Goal: Information Seeking & Learning: Learn about a topic

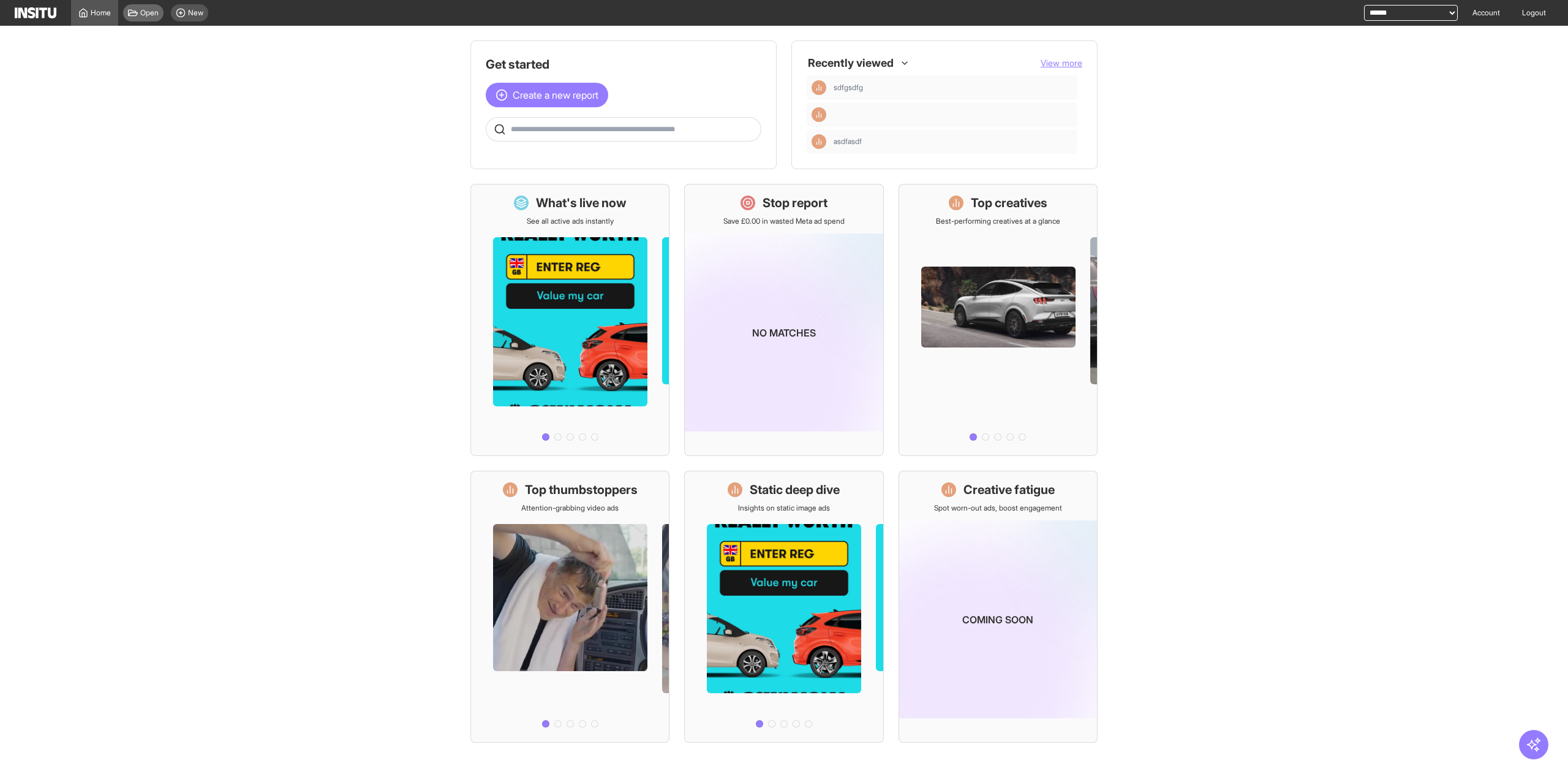
click at [145, 12] on span "Open" at bounding box center [149, 12] width 19 height 10
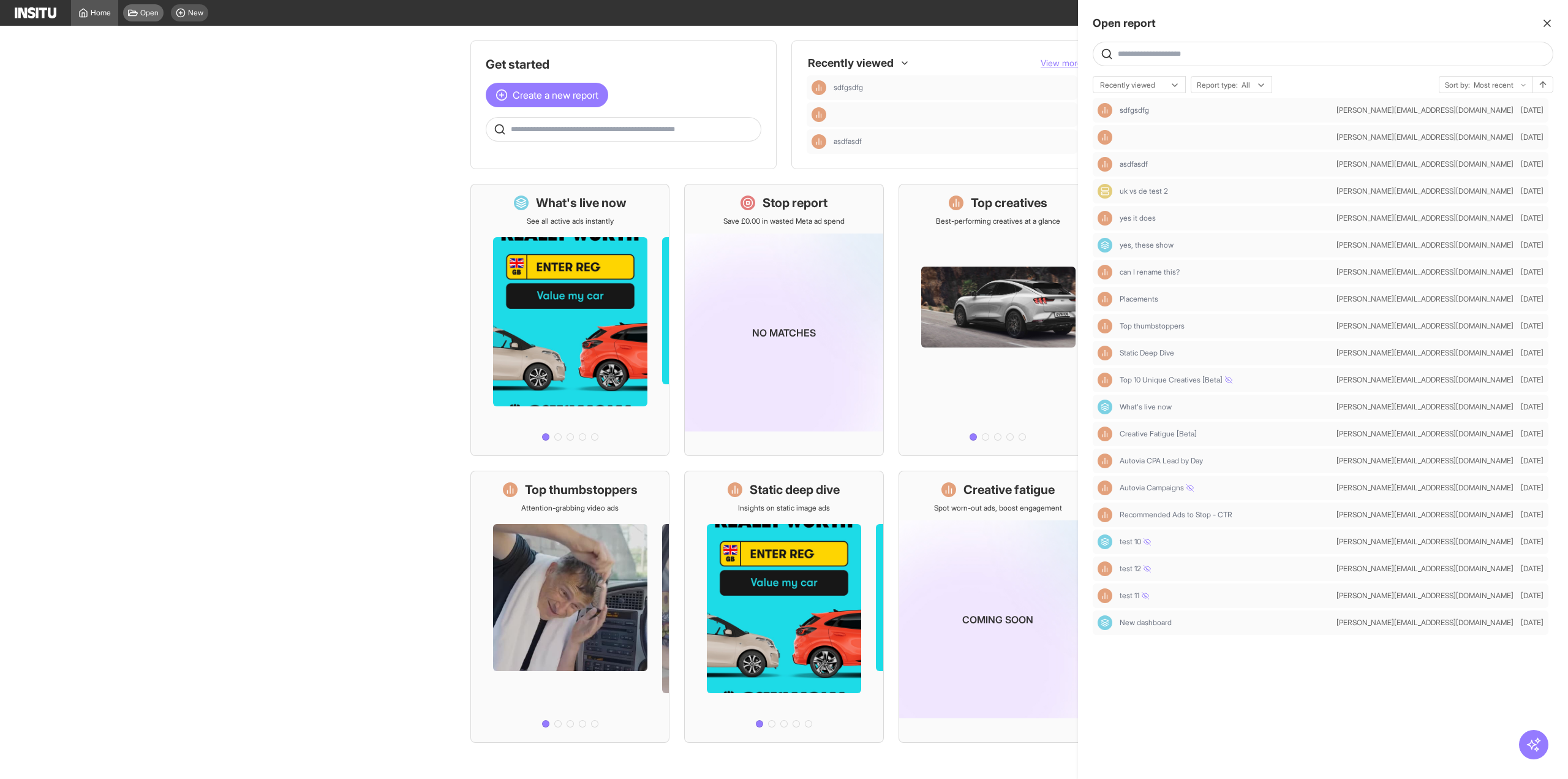
click at [145, 12] on div at bounding box center [784, 390] width 1568 height 779
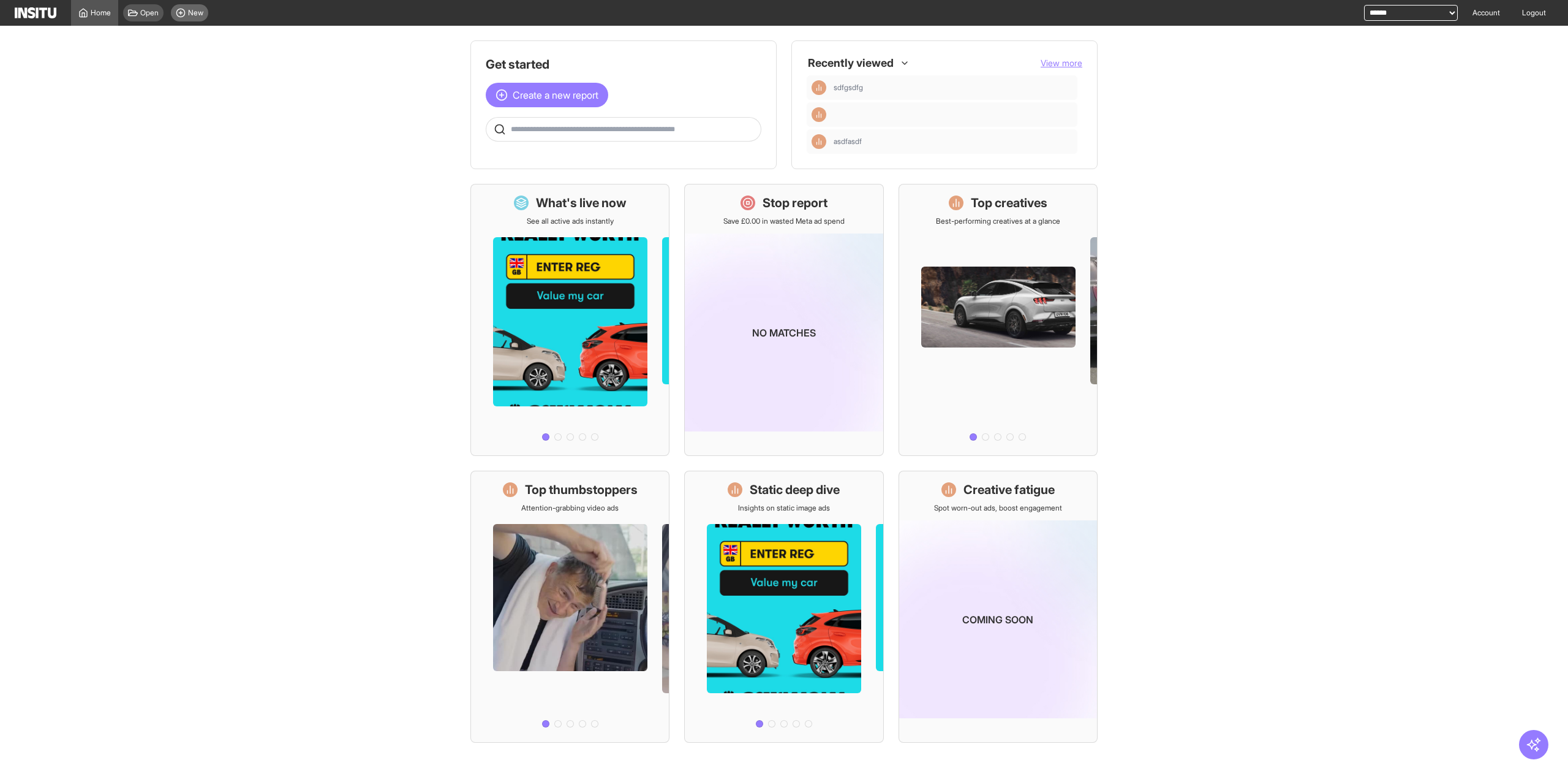
click at [189, 11] on span "New" at bounding box center [196, 12] width 15 height 10
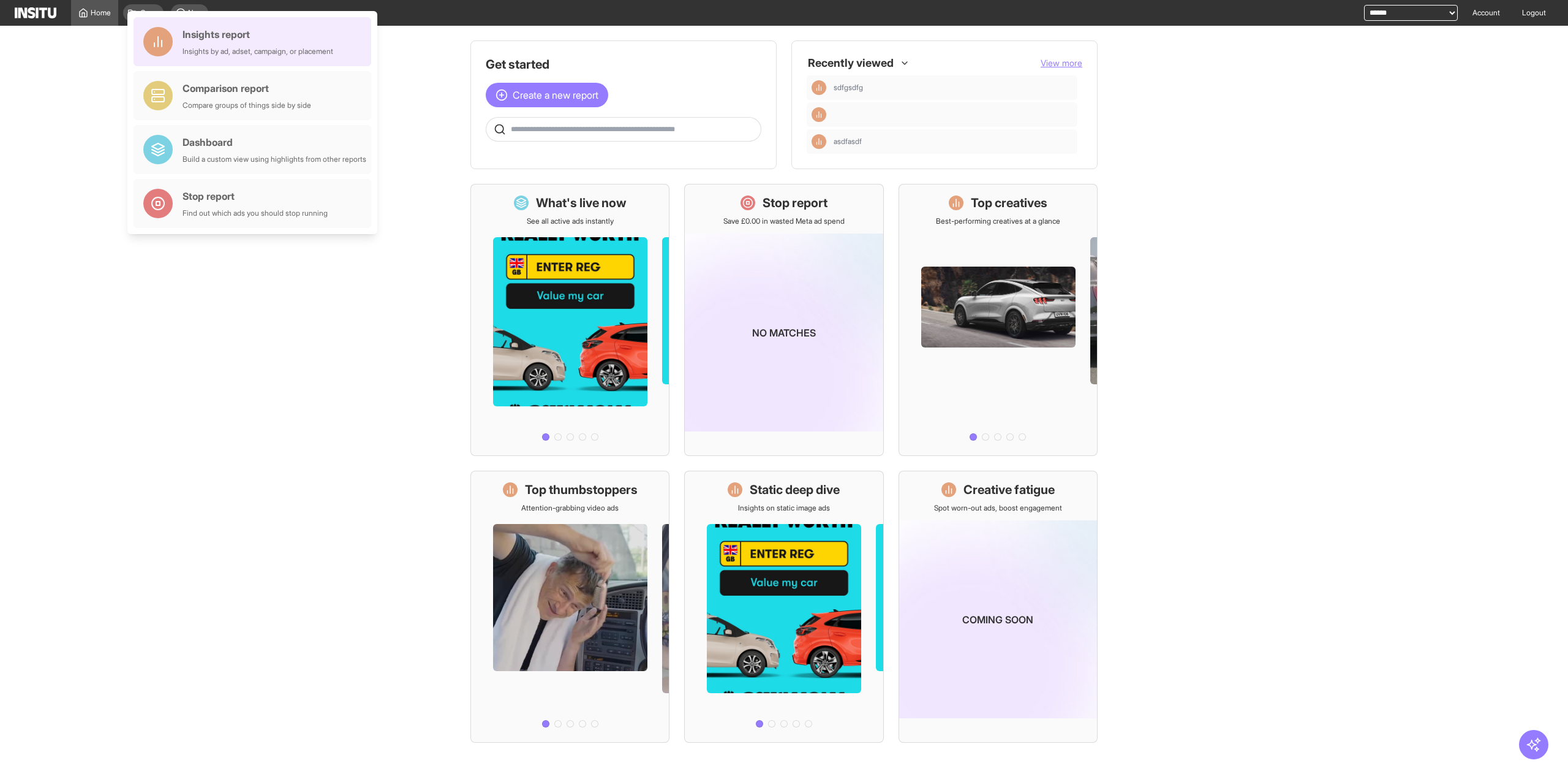
click at [187, 35] on div "Insights report" at bounding box center [258, 34] width 151 height 15
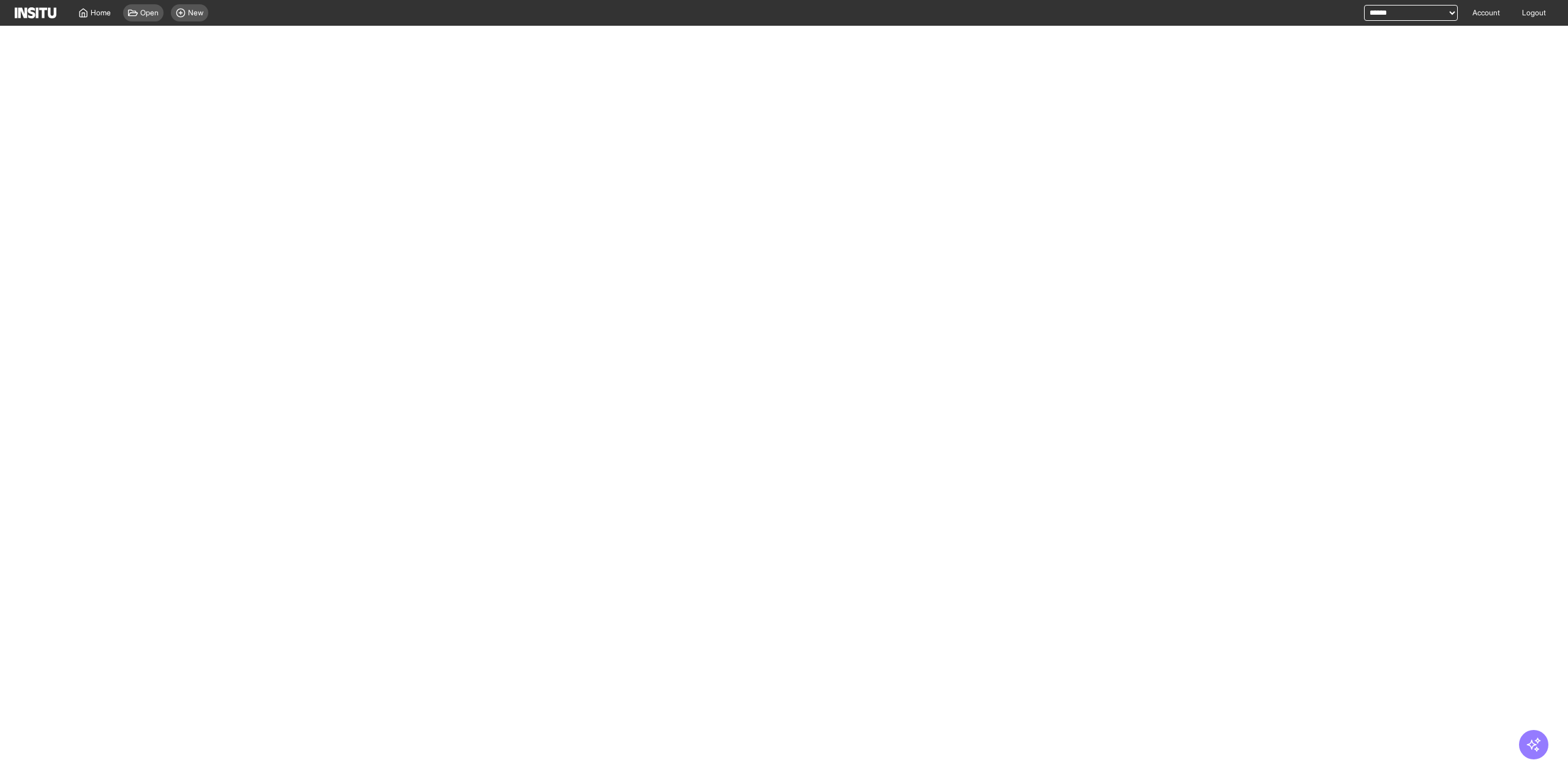
select select "**"
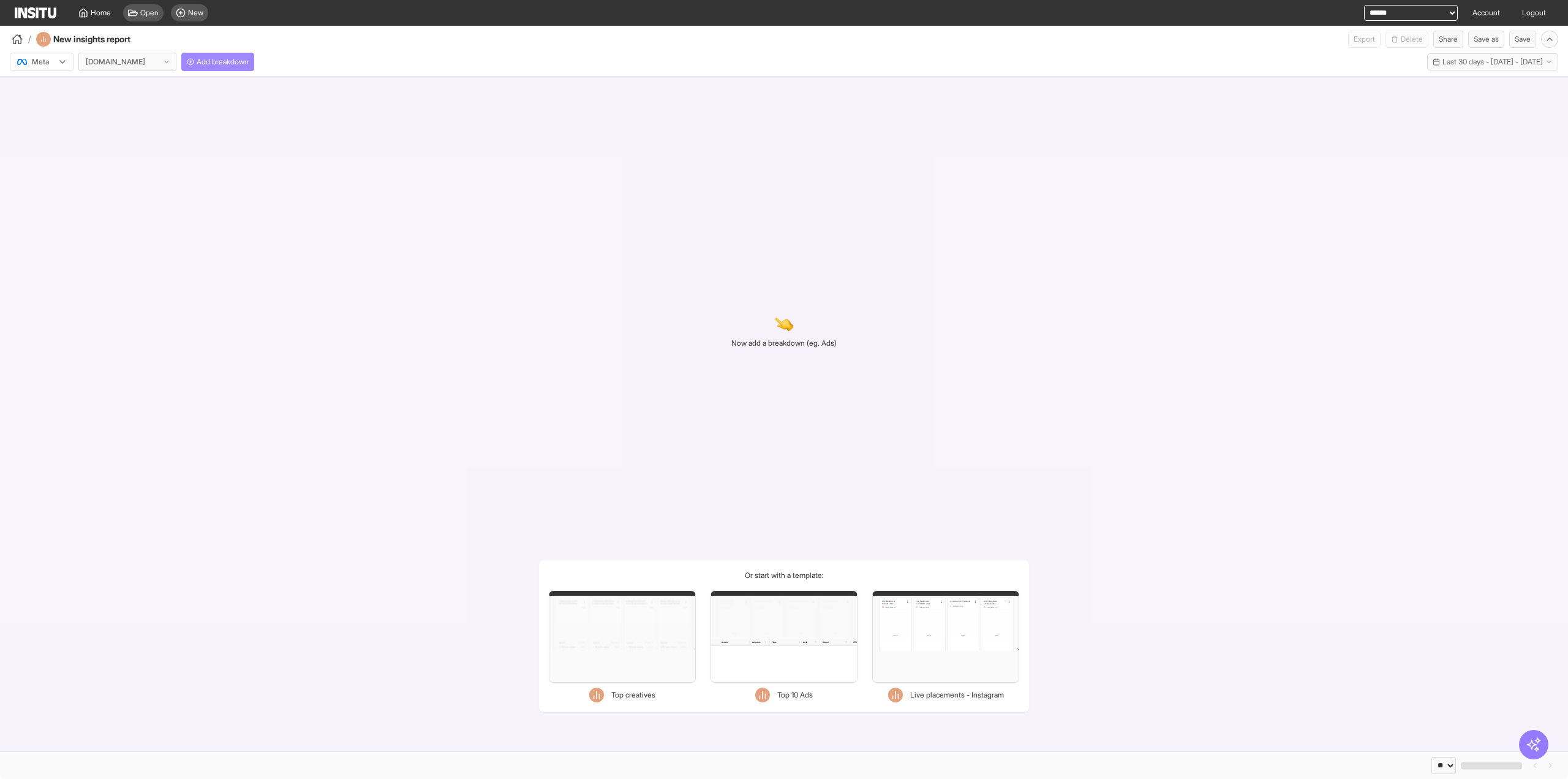
click at [214, 58] on span "Add breakdown" at bounding box center [223, 62] width 52 height 10
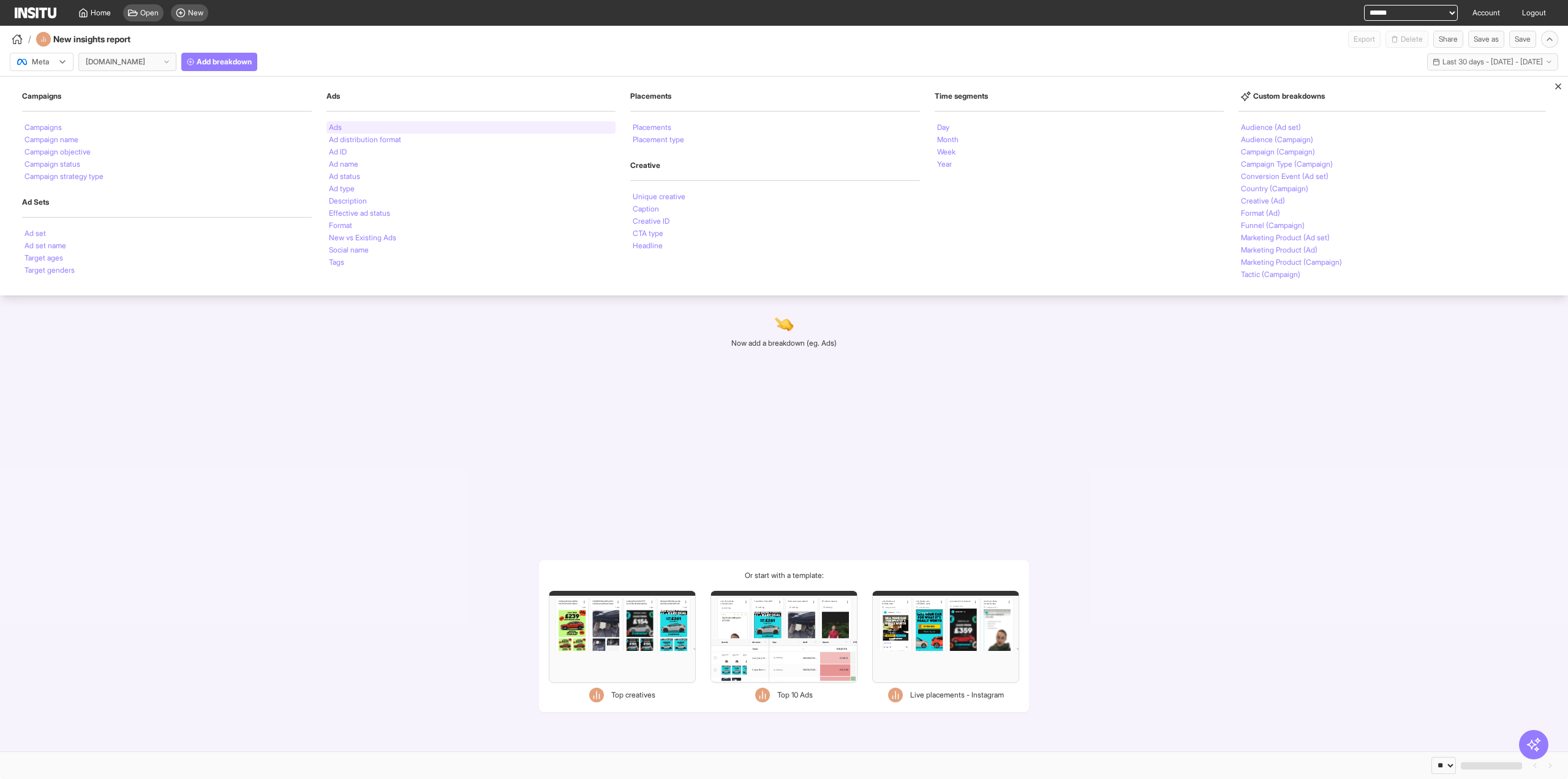
click at [338, 127] on li "Ads" at bounding box center [335, 127] width 13 height 7
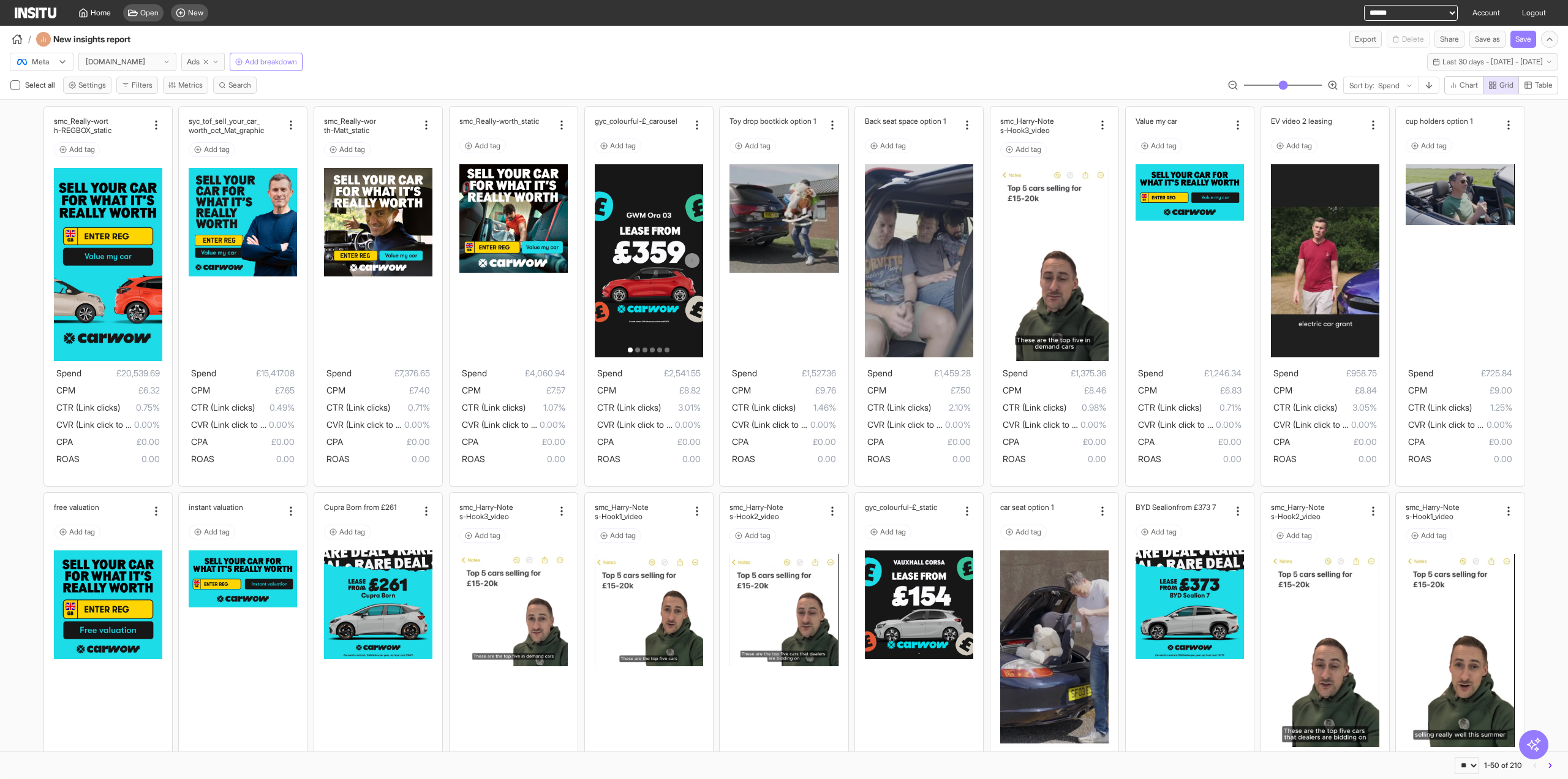
click at [1422, 17] on select "**********" at bounding box center [1411, 13] width 94 height 16
select select "**********"
click at [1364, 5] on select "**********" at bounding box center [1411, 13] width 94 height 16
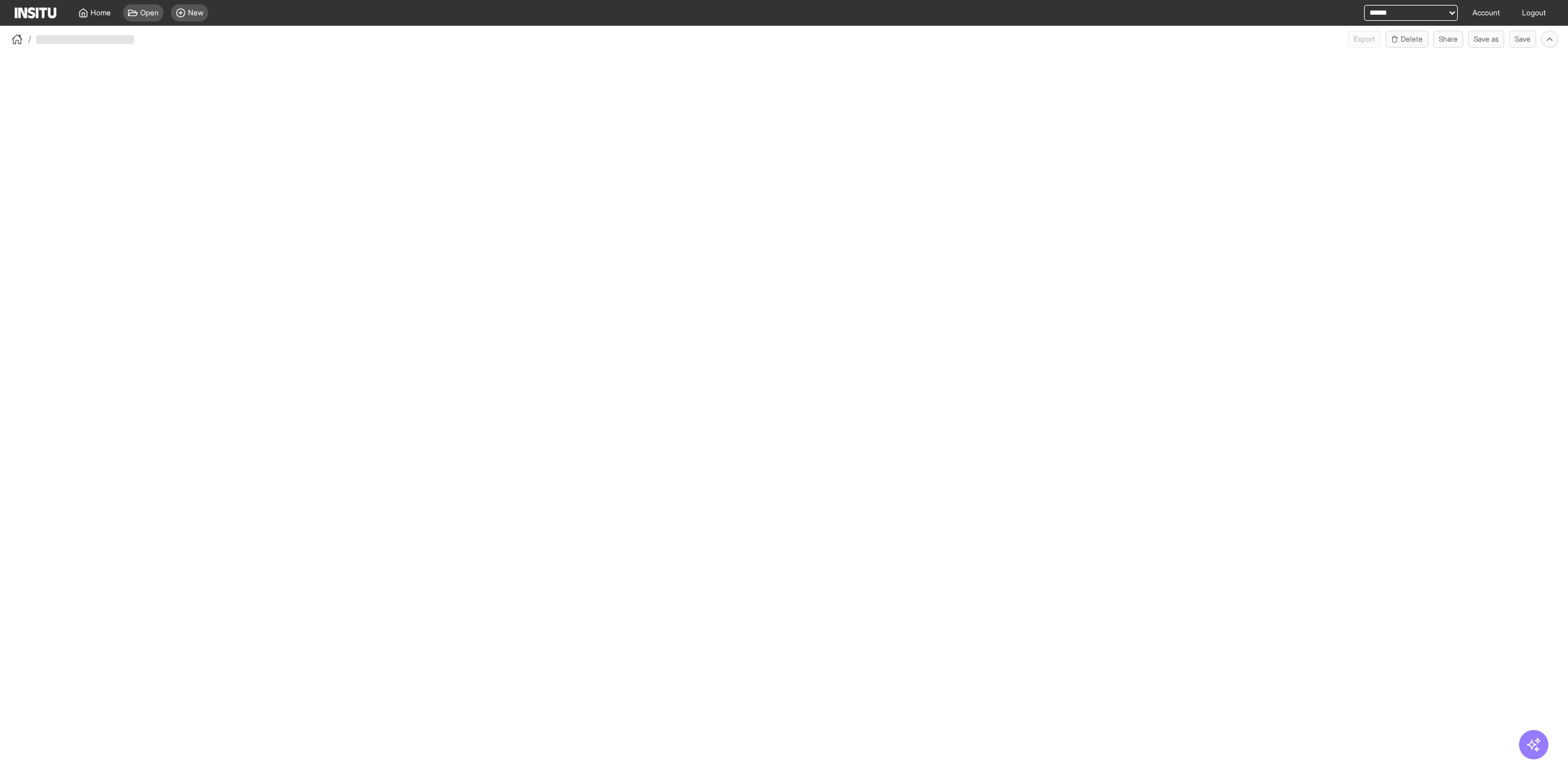
select select "**"
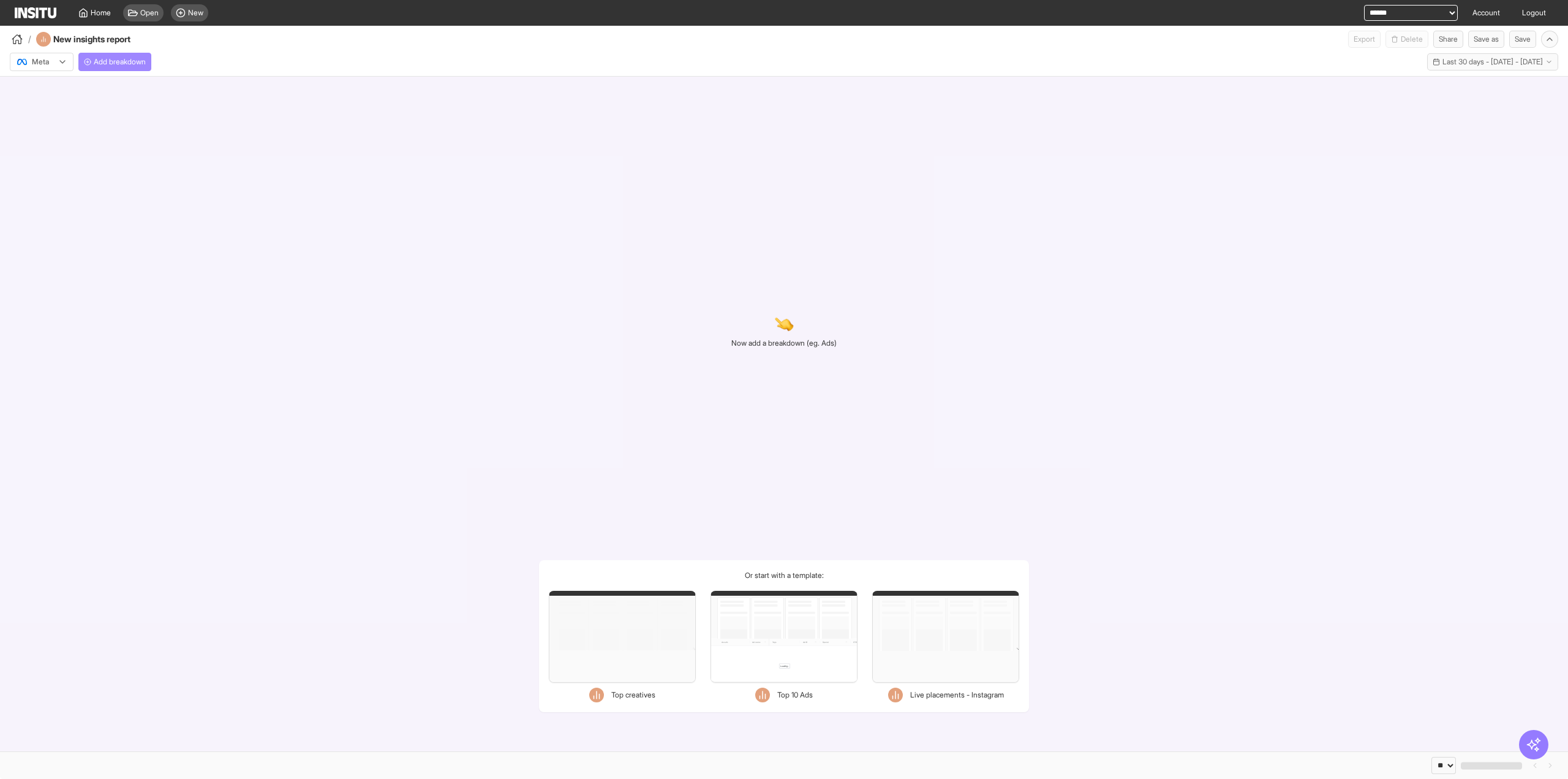
click at [121, 60] on span "Add breakdown" at bounding box center [119, 62] width 52 height 10
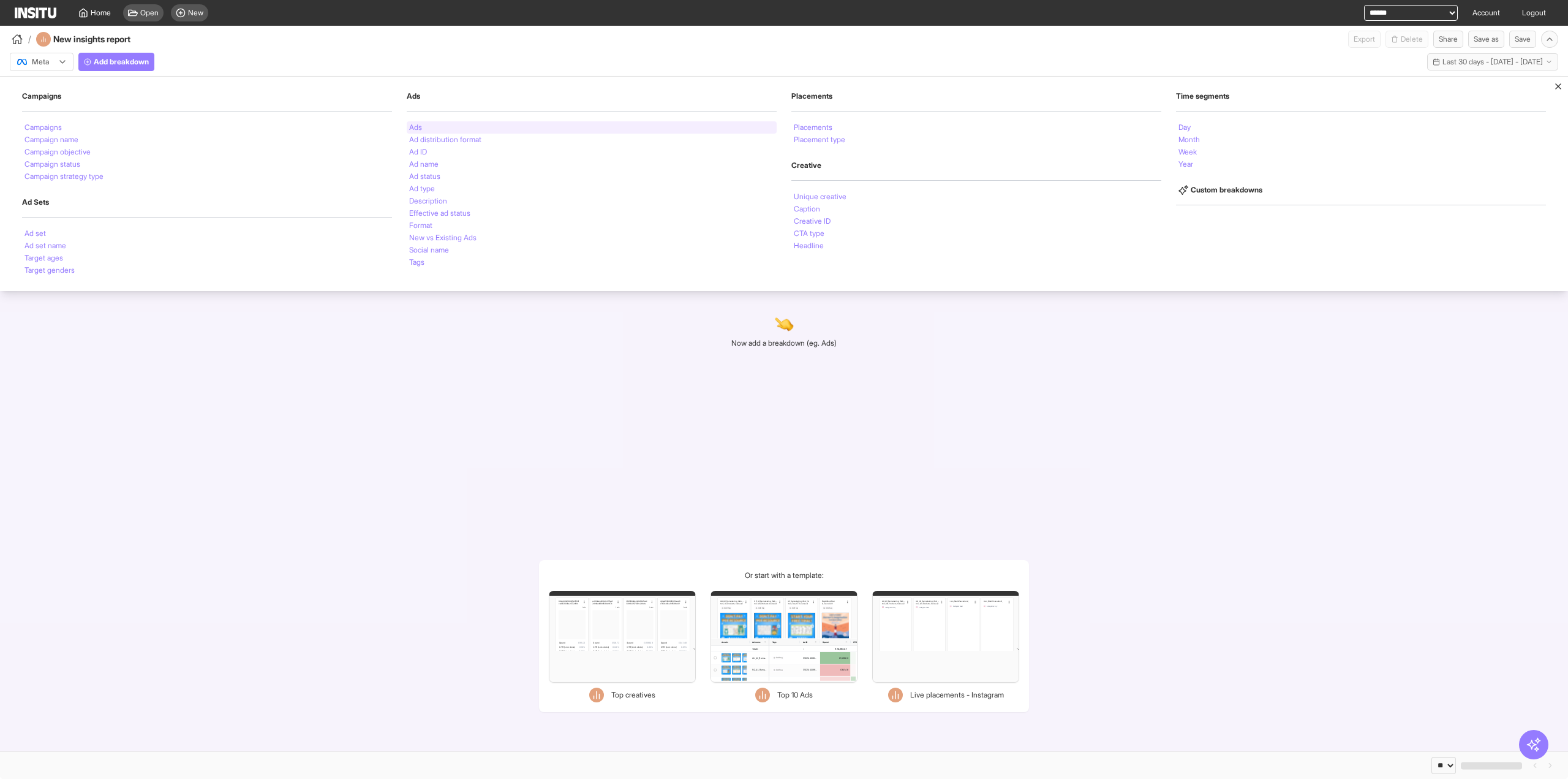
click at [451, 126] on div "Ads" at bounding box center [591, 127] width 370 height 12
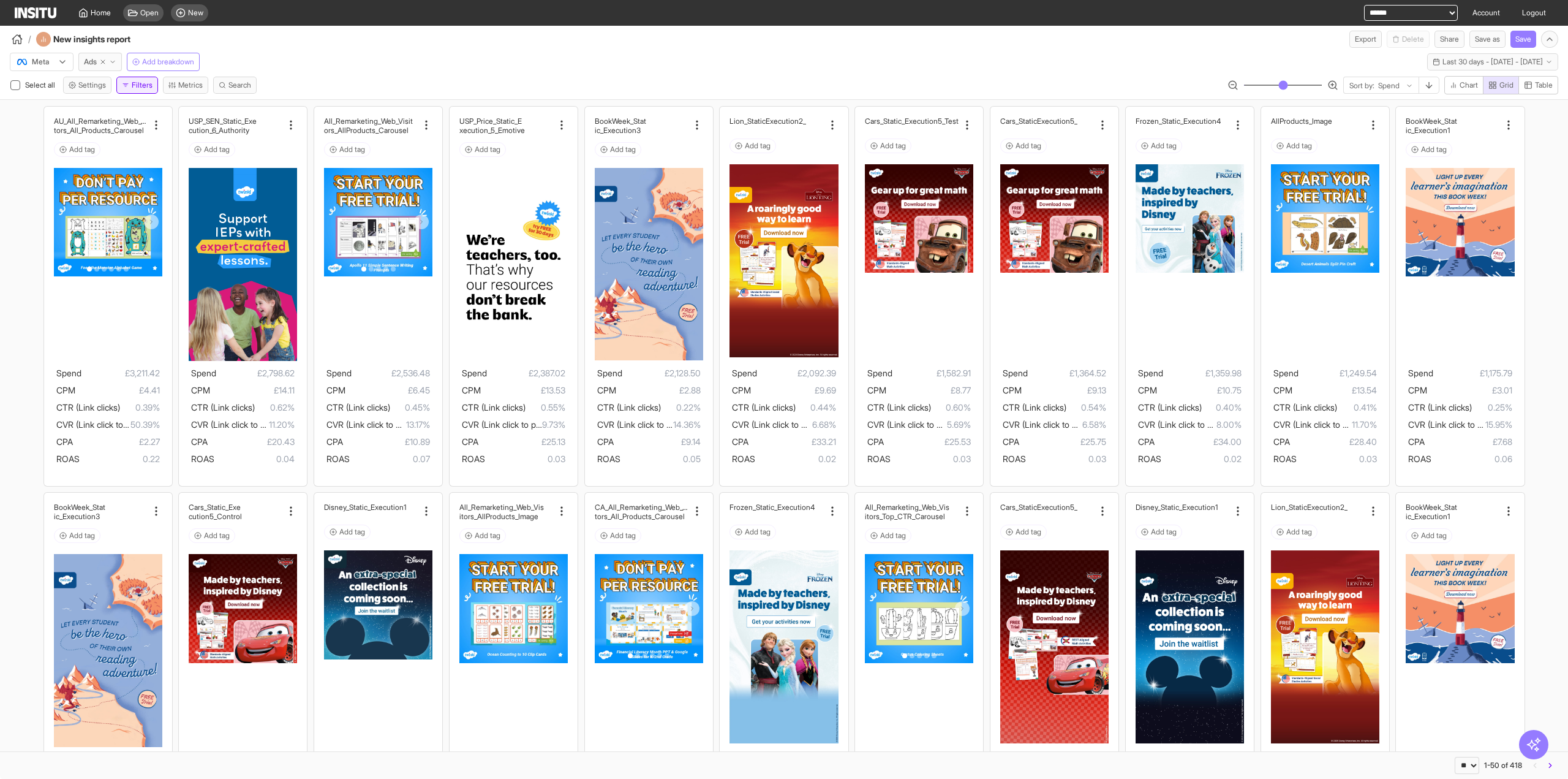
click at [141, 89] on button "Filters" at bounding box center [137, 85] width 42 height 17
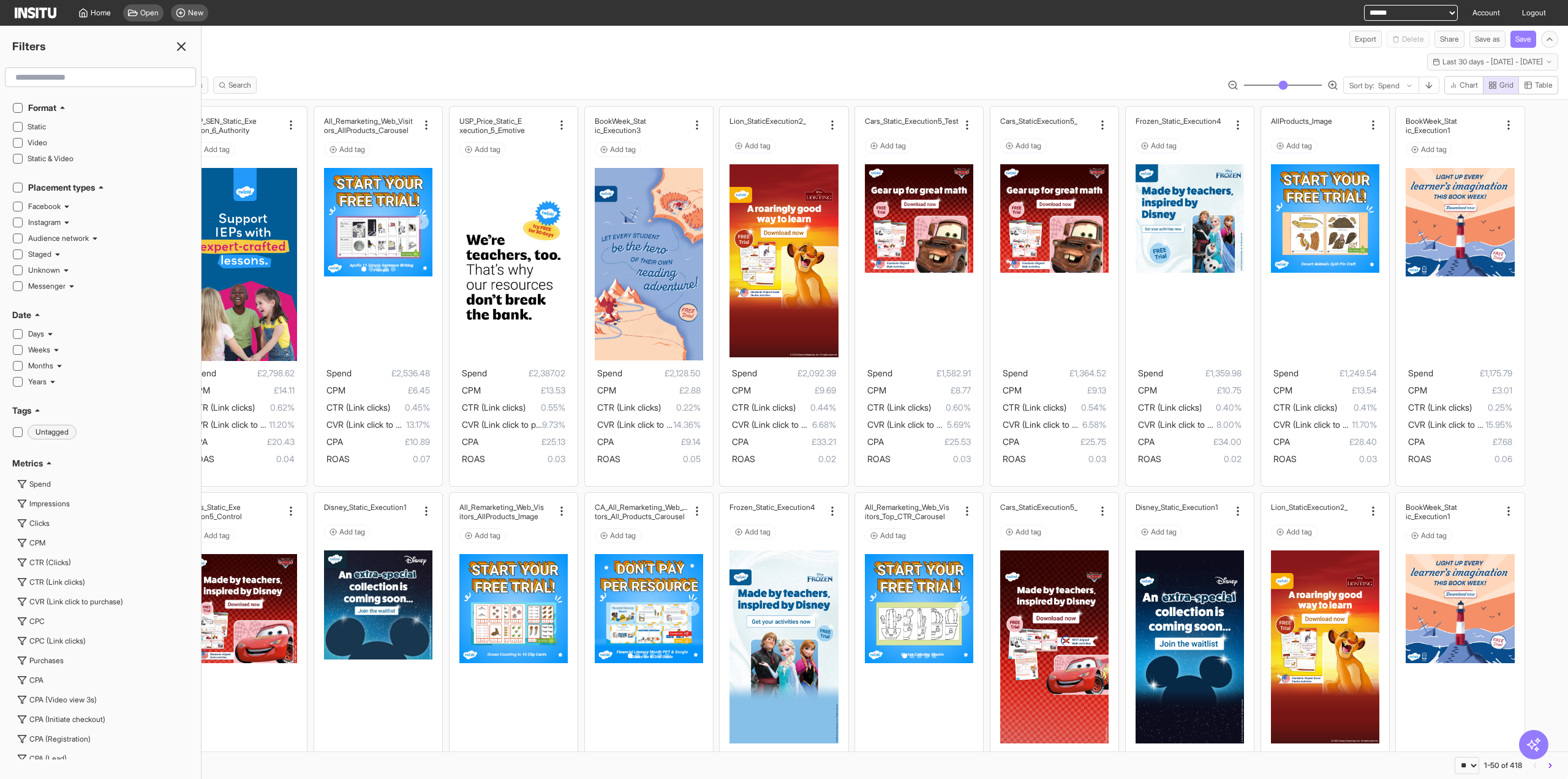
click at [74, 76] on input "text" at bounding box center [100, 77] width 180 height 22
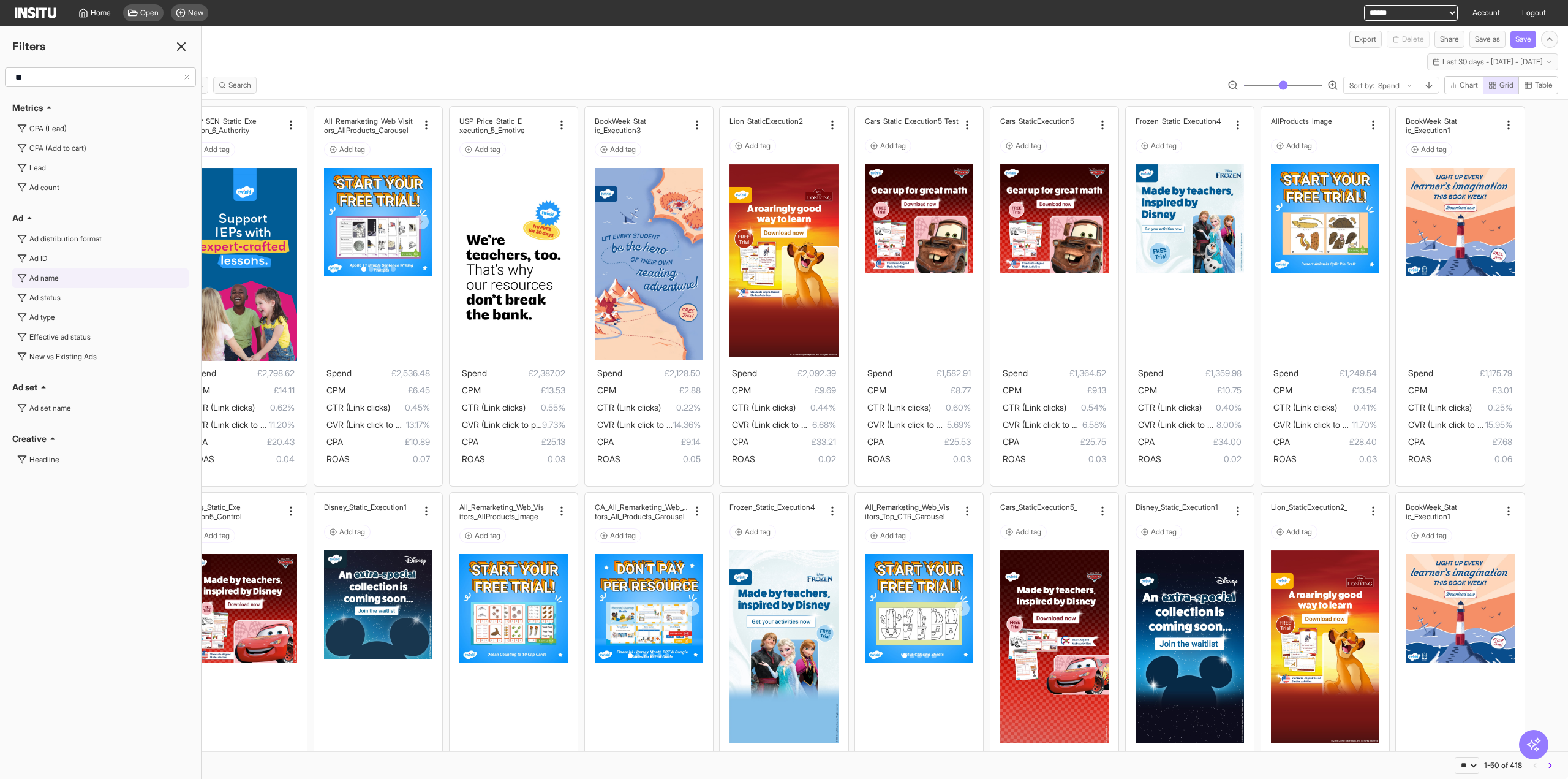
type input "**"
click at [47, 278] on div "Ad name" at bounding box center [44, 278] width 30 height 10
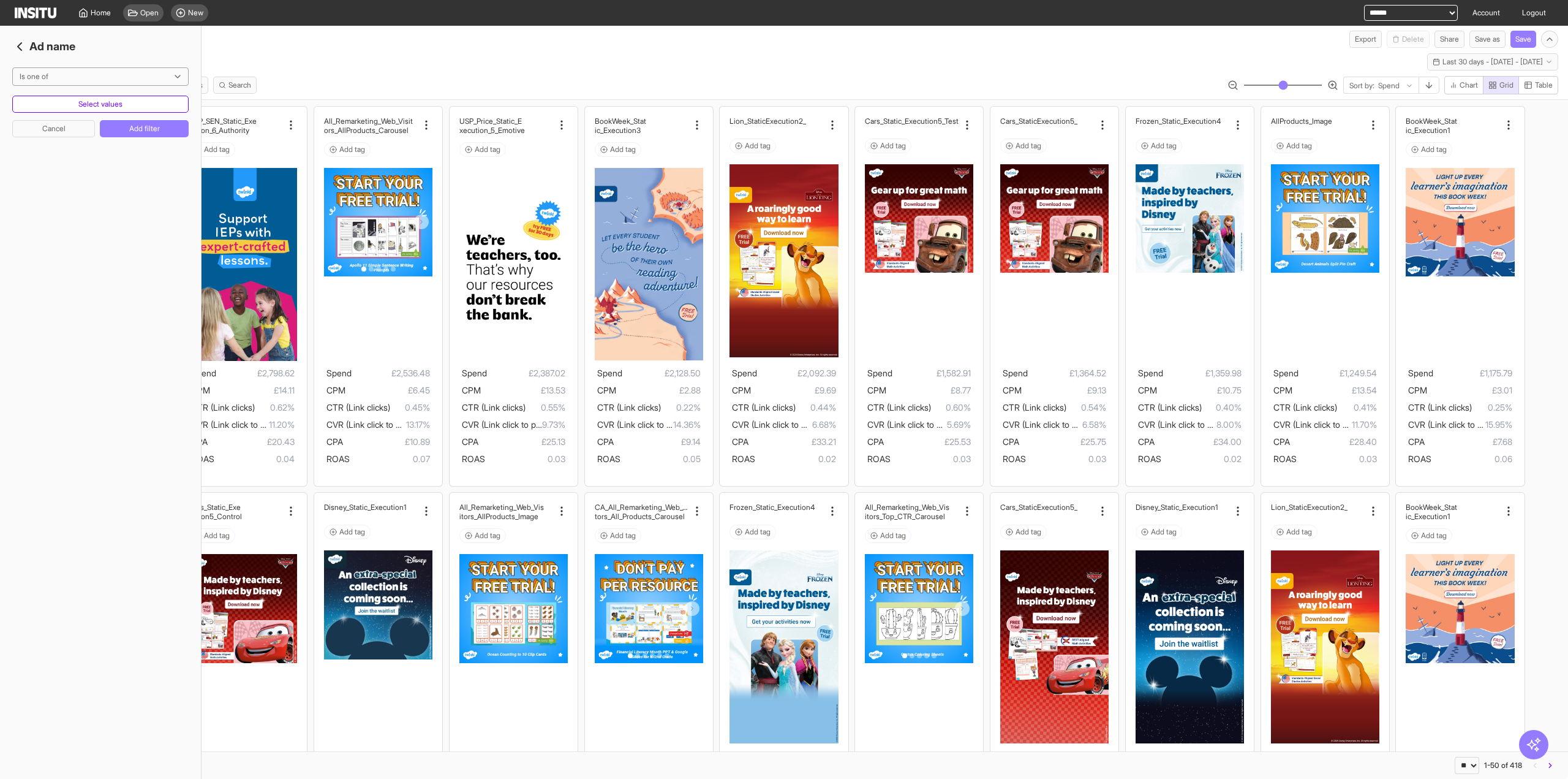
click at [92, 105] on button "Select values" at bounding box center [100, 104] width 176 height 17
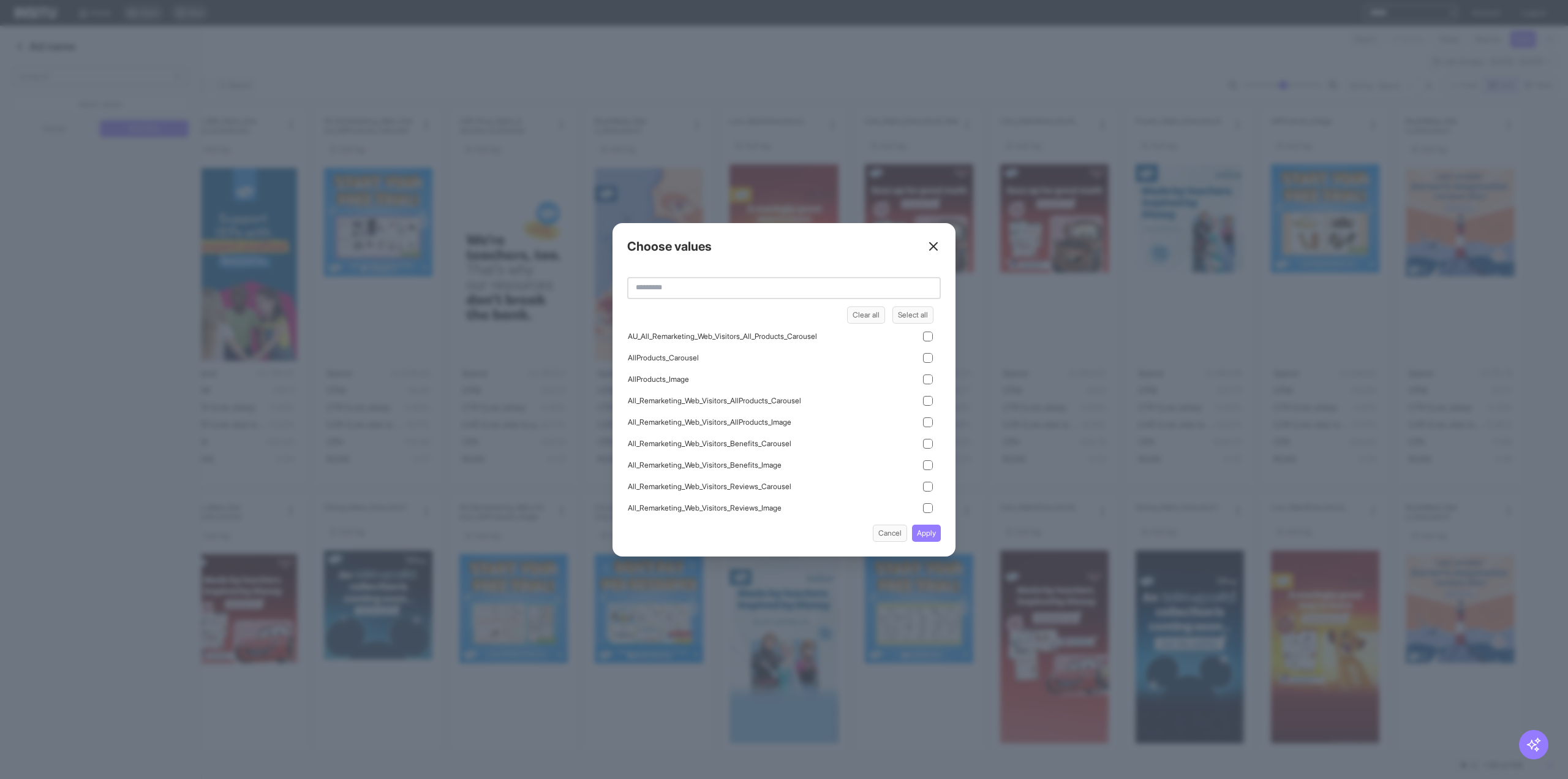
click at [676, 277] on input "text" at bounding box center [784, 288] width 314 height 22
drag, startPoint x: 889, startPoint y: 536, endPoint x: 451, endPoint y: 291, distance: 501.9
click at [889, 536] on button "Cancel" at bounding box center [889, 533] width 34 height 17
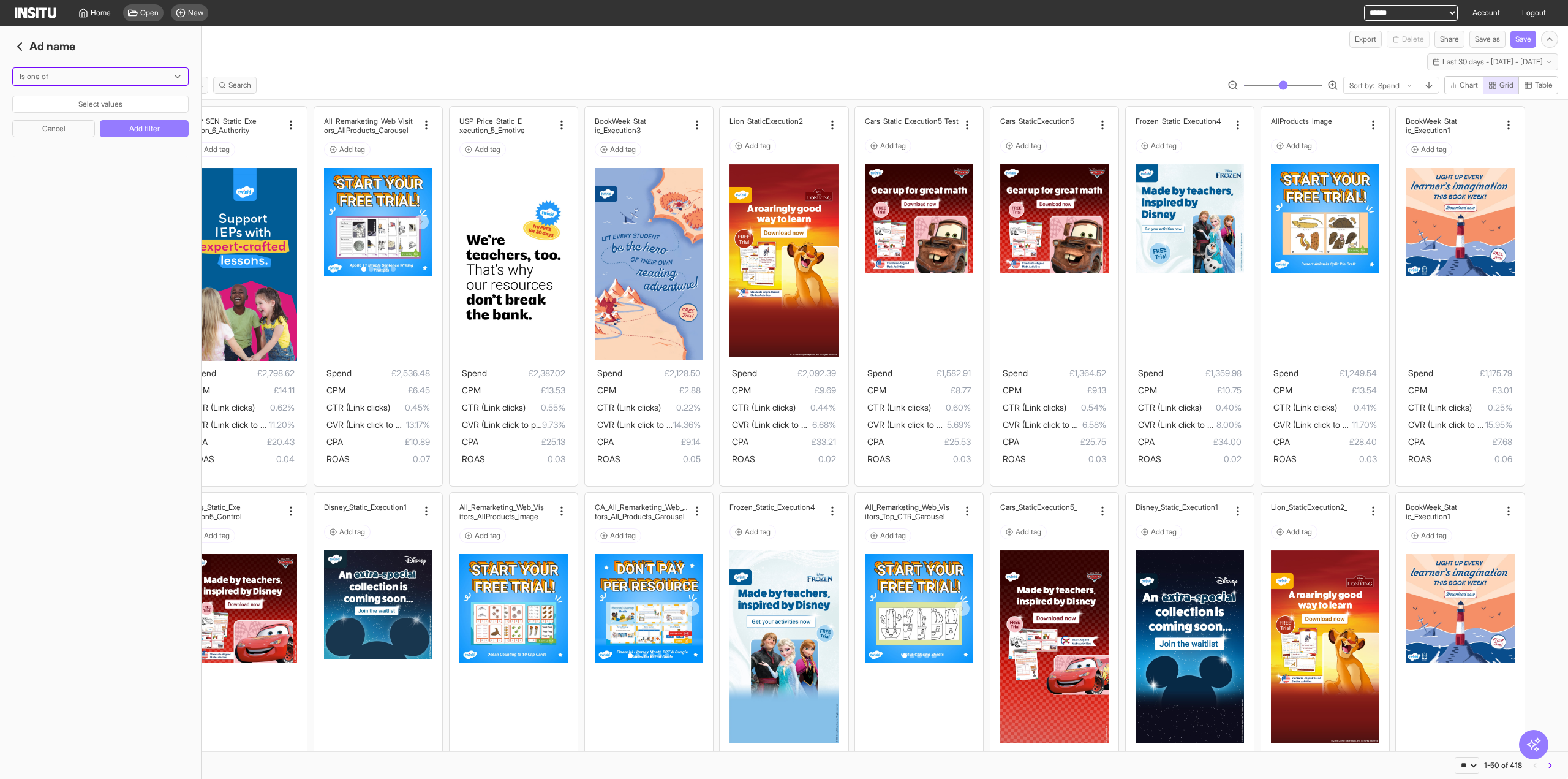
drag, startPoint x: 66, startPoint y: 91, endPoint x: 62, endPoint y: 83, distance: 8.9
click at [66, 91] on div "Is one of Select values" at bounding box center [100, 90] width 176 height 46
click at [62, 80] on div at bounding box center [92, 76] width 147 height 12
click at [68, 144] on span "Contains" at bounding box center [101, 144] width 161 height 11
type input "***"
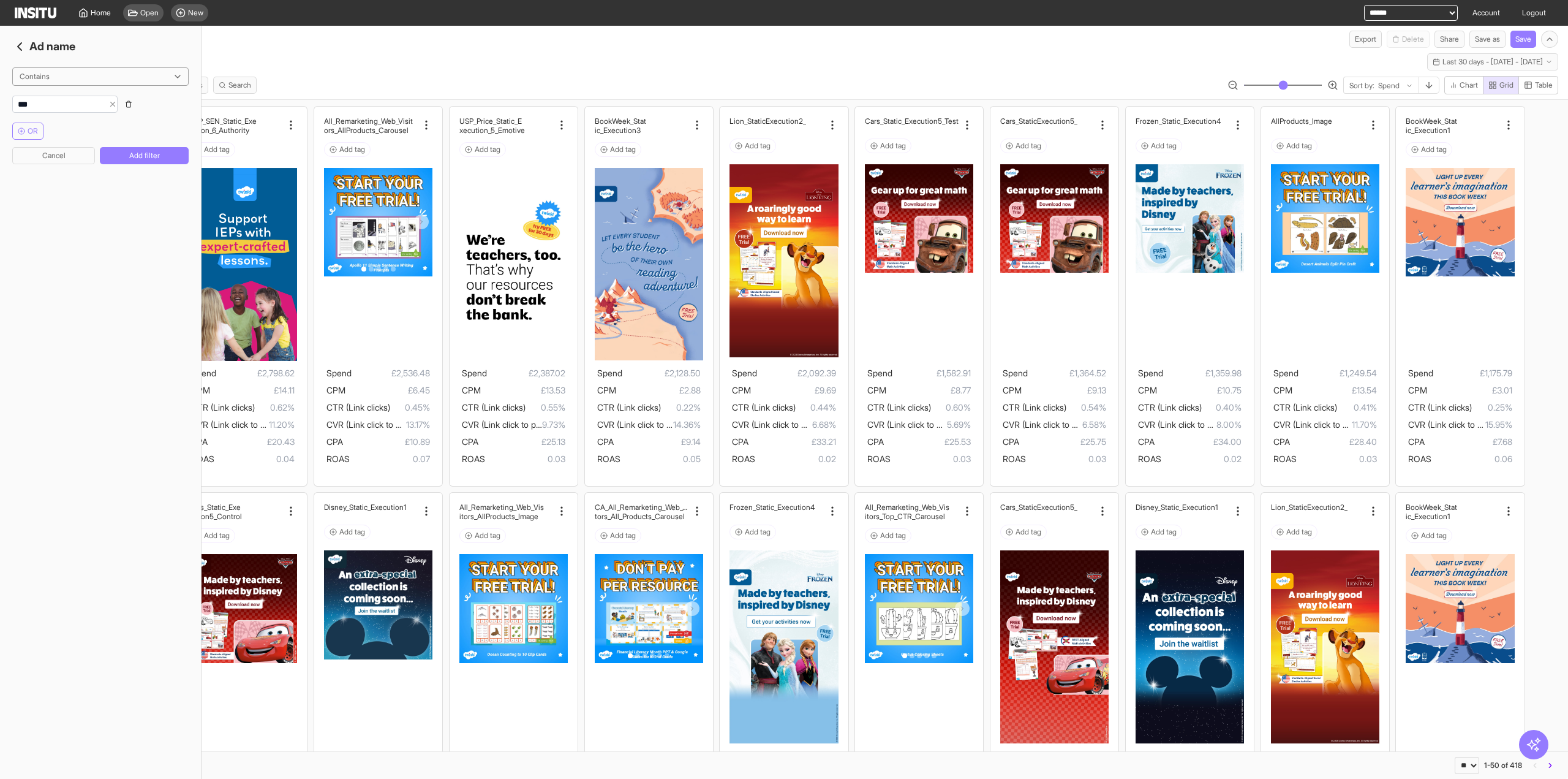
click button "Add filter" at bounding box center [144, 155] width 89 height 17
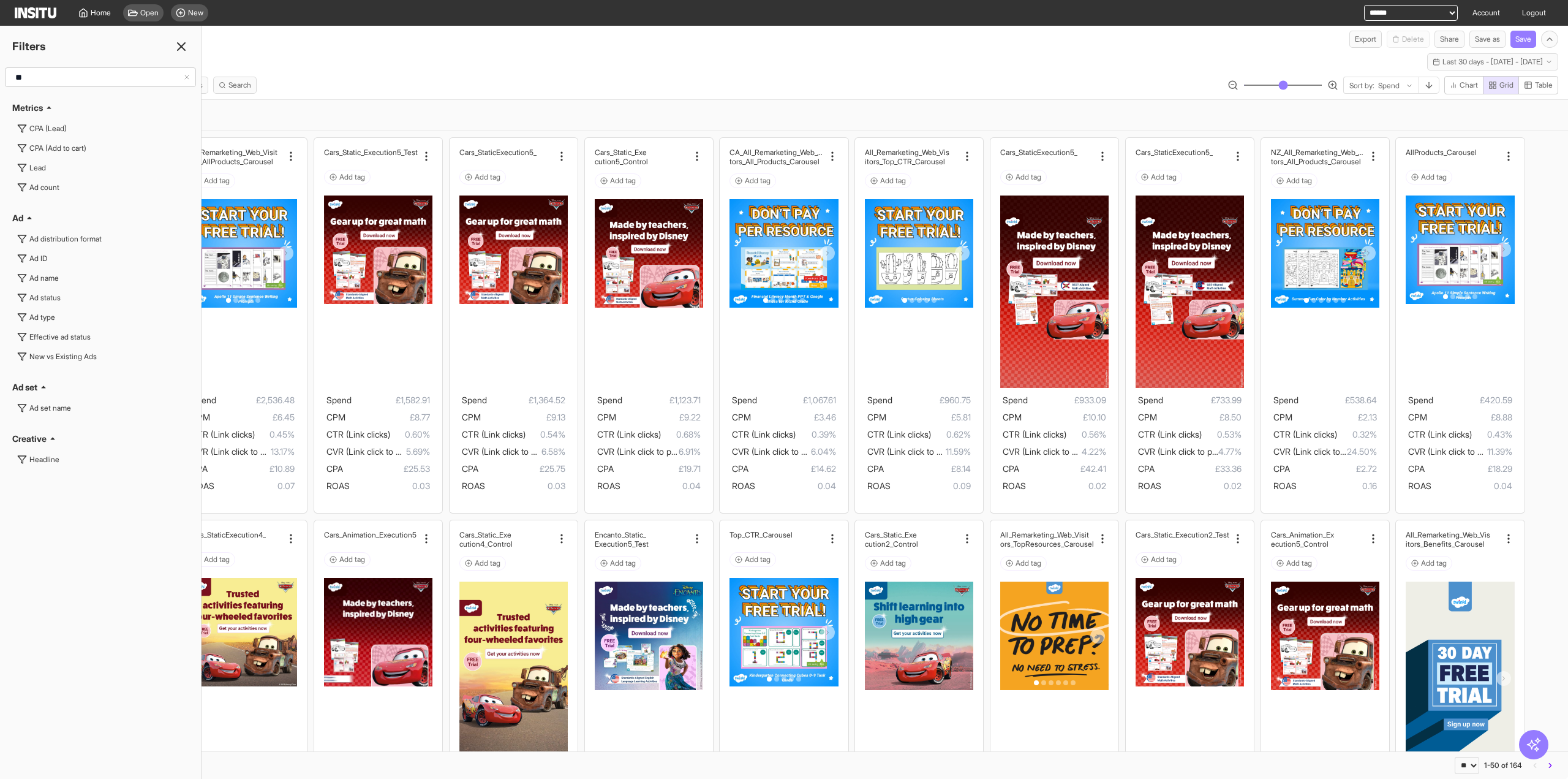
click at [176, 51] on icon at bounding box center [181, 46] width 15 height 15
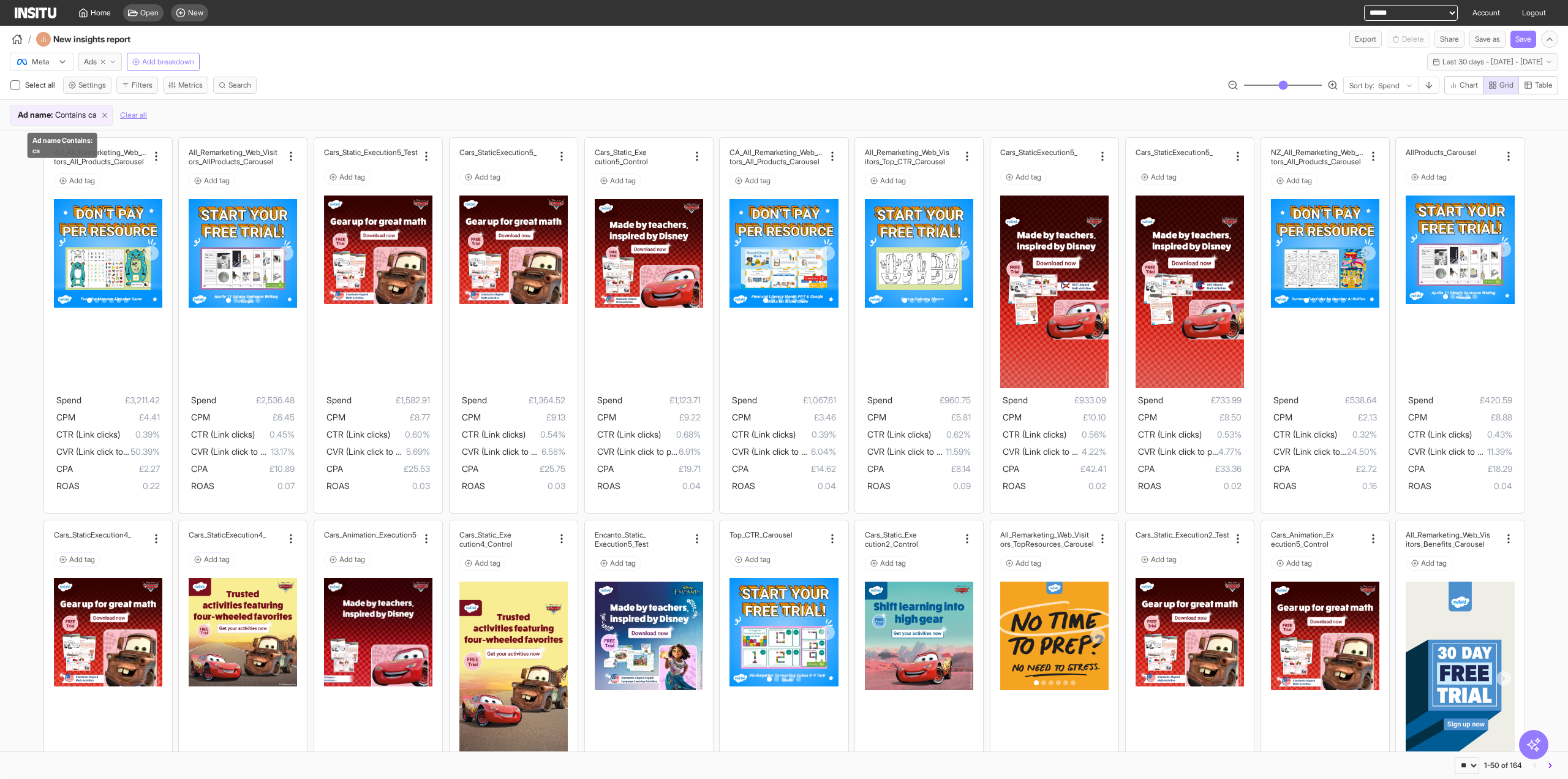
click at [108, 112] on icon at bounding box center [105, 115] width 8 height 8
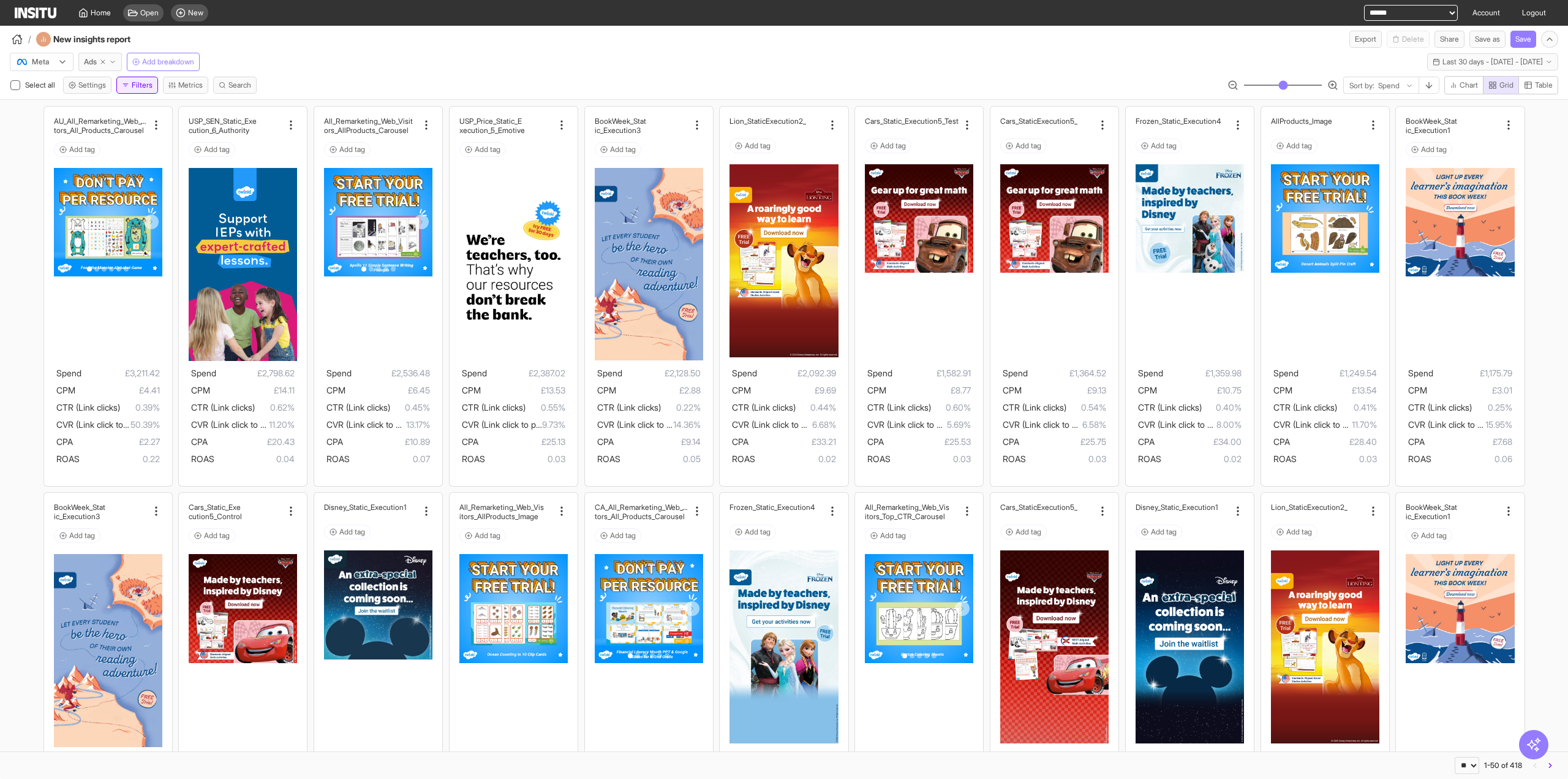
click at [143, 86] on button "Filters" at bounding box center [137, 85] width 42 height 17
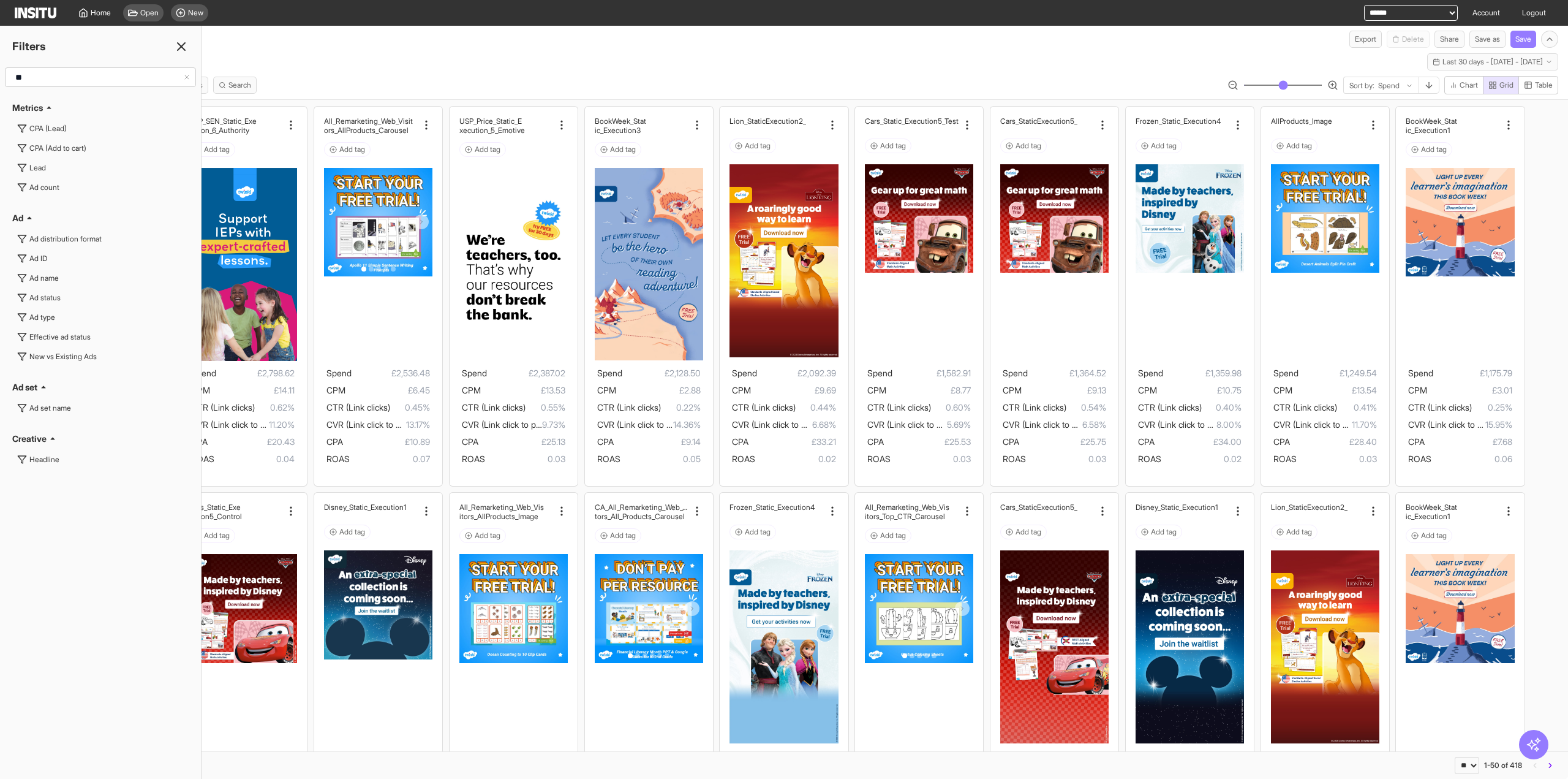
click at [68, 81] on input "**" at bounding box center [96, 77] width 173 height 22
click at [42, 276] on div "Ad name" at bounding box center [44, 278] width 30 height 10
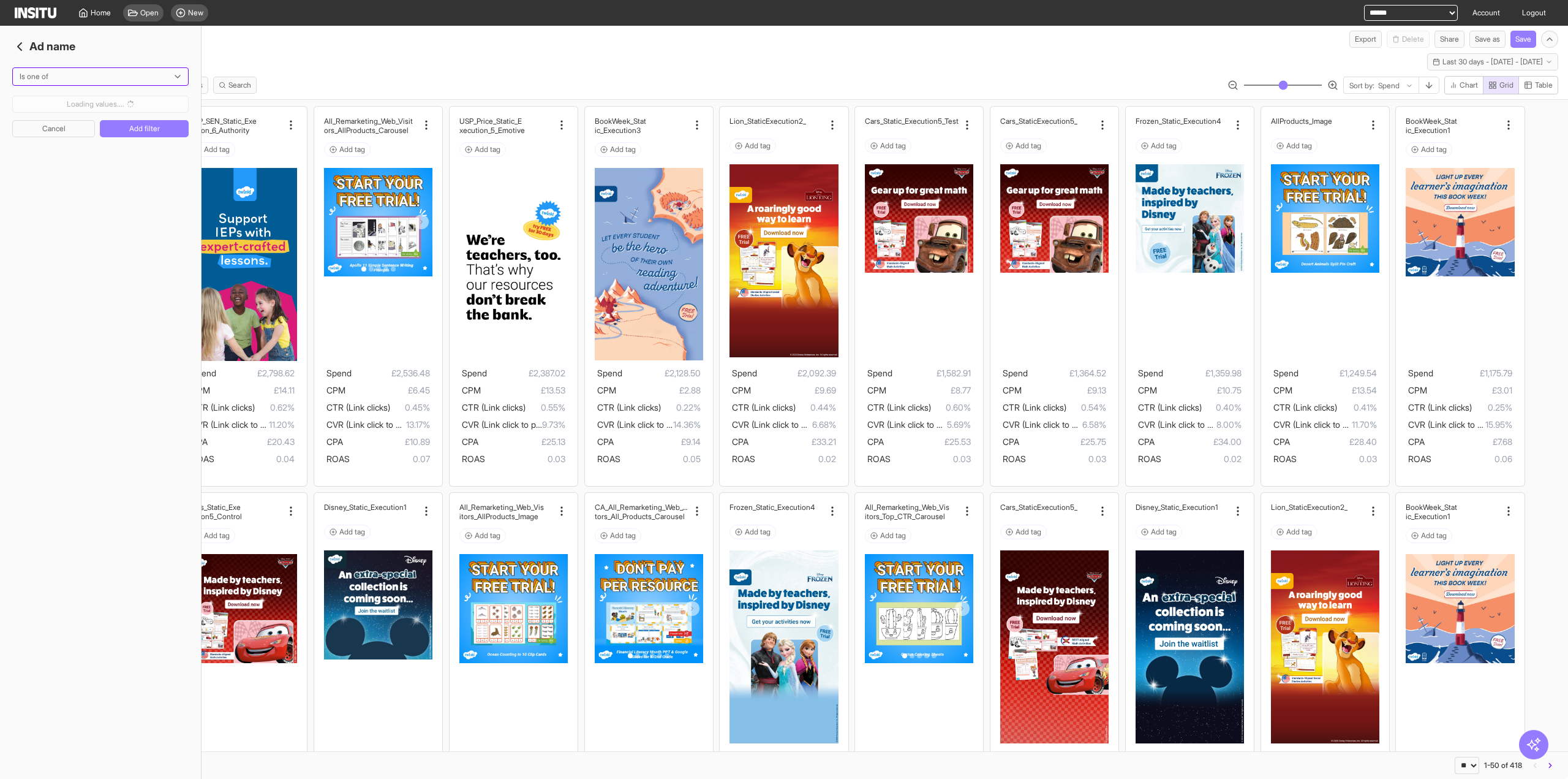
click at [78, 78] on div at bounding box center [92, 76] width 147 height 12
click at [63, 155] on div "Does not contain" at bounding box center [101, 166] width 176 height 21
click at [65, 73] on div at bounding box center [92, 76] width 147 height 12
click at [62, 142] on span "Contains" at bounding box center [101, 144] width 161 height 11
click at [57, 107] on input "string" at bounding box center [58, 104] width 90 height 12
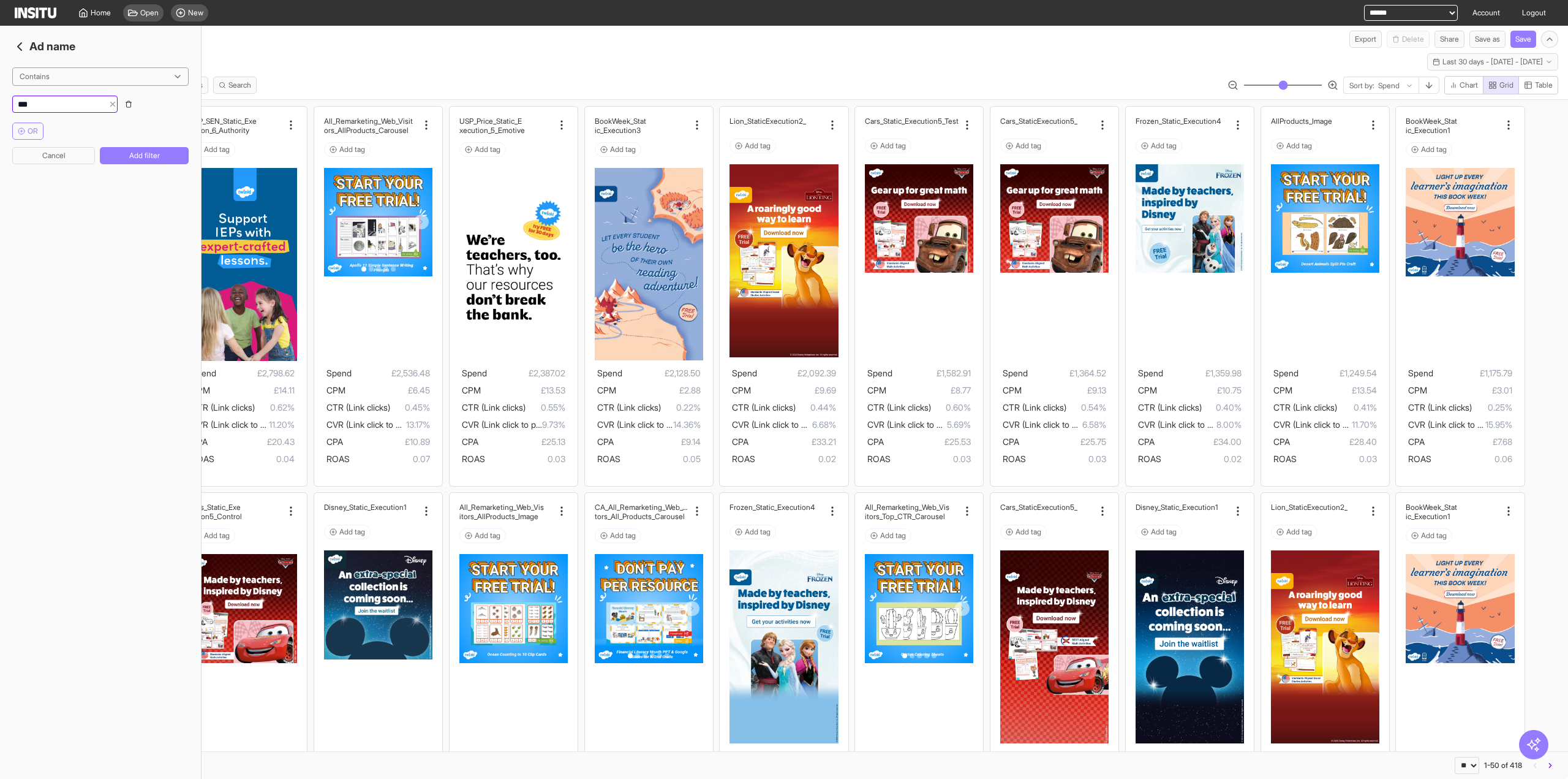
type input "***"
click at [76, 119] on div "Contains OR" at bounding box center [100, 103] width 176 height 73
click at [128, 157] on button "Add filter" at bounding box center [144, 155] width 89 height 17
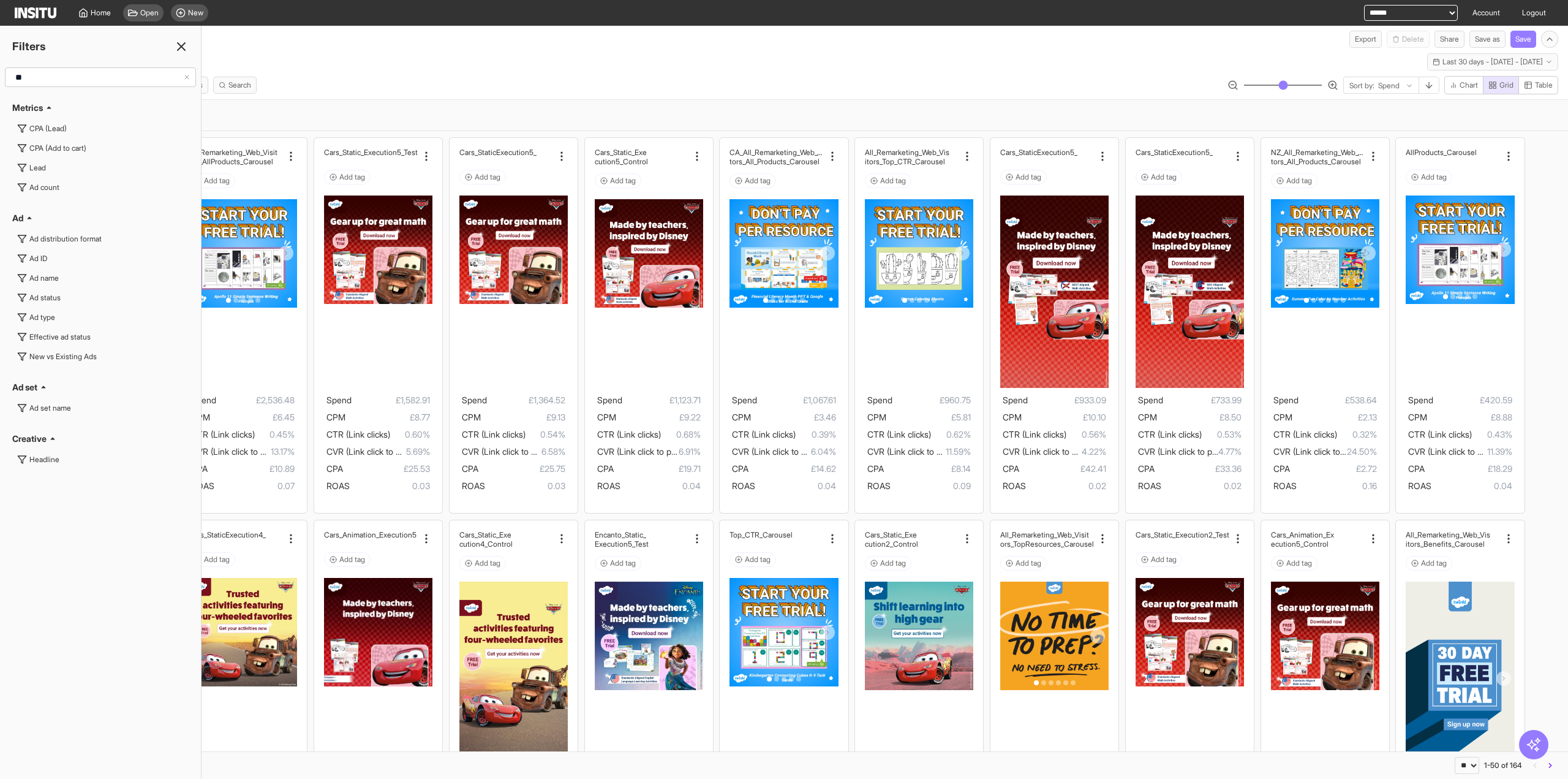
click at [175, 41] on icon at bounding box center [181, 46] width 15 height 15
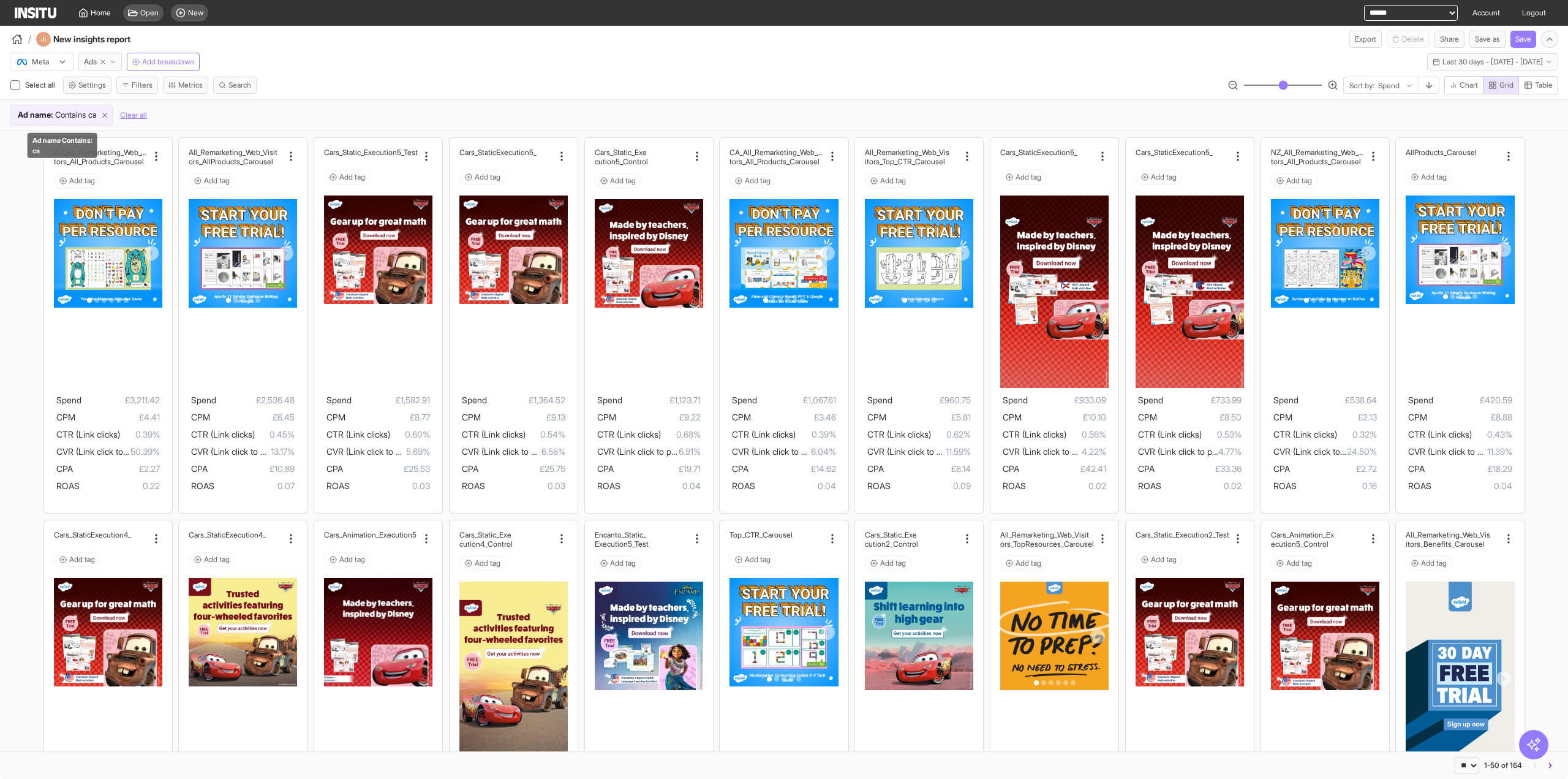
click at [107, 114] on line at bounding box center [105, 116] width 4 height 4
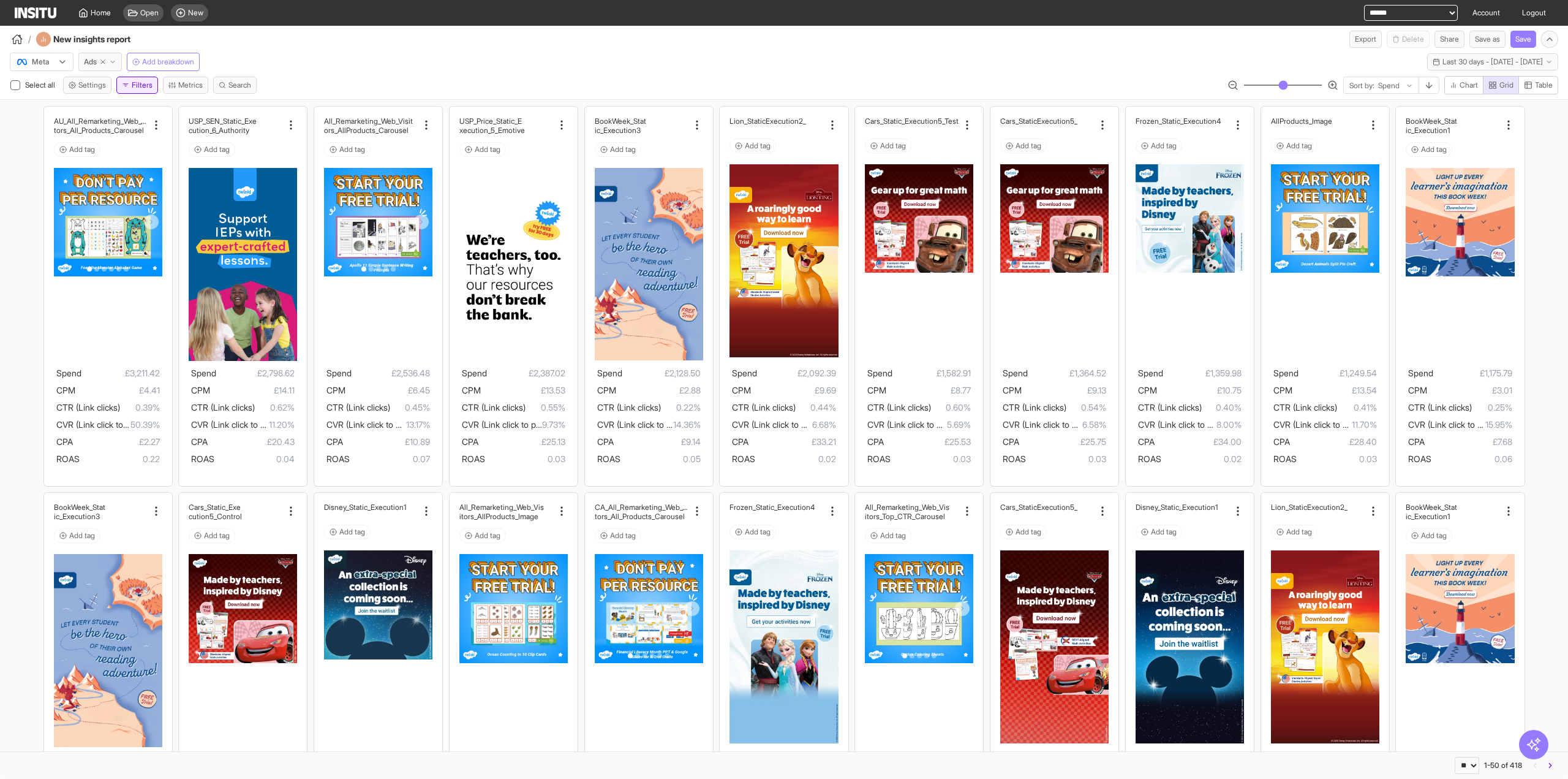
click at [144, 88] on button "Filters" at bounding box center [137, 85] width 42 height 17
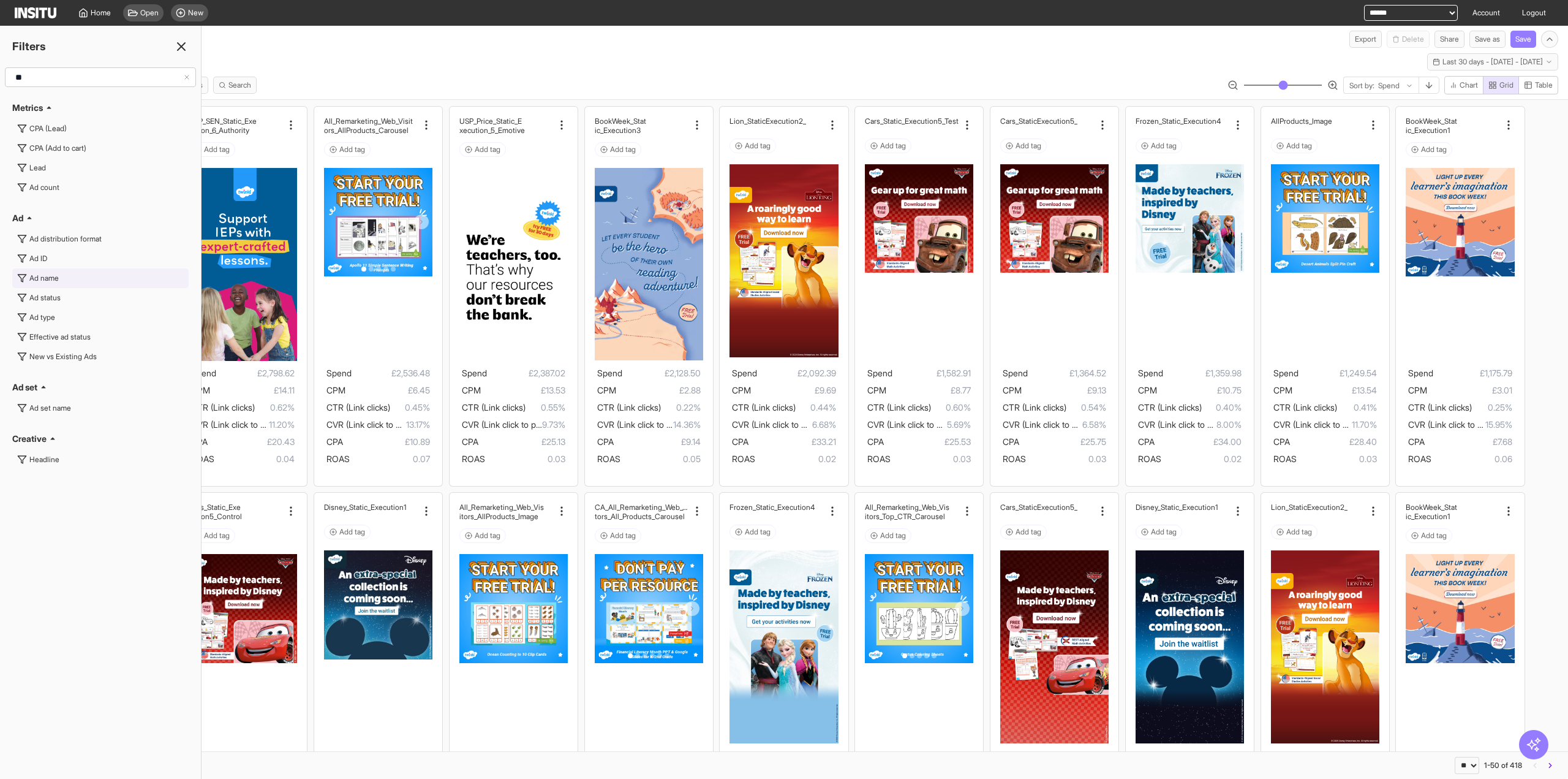
click at [56, 271] on button "Ad name" at bounding box center [100, 278] width 176 height 20
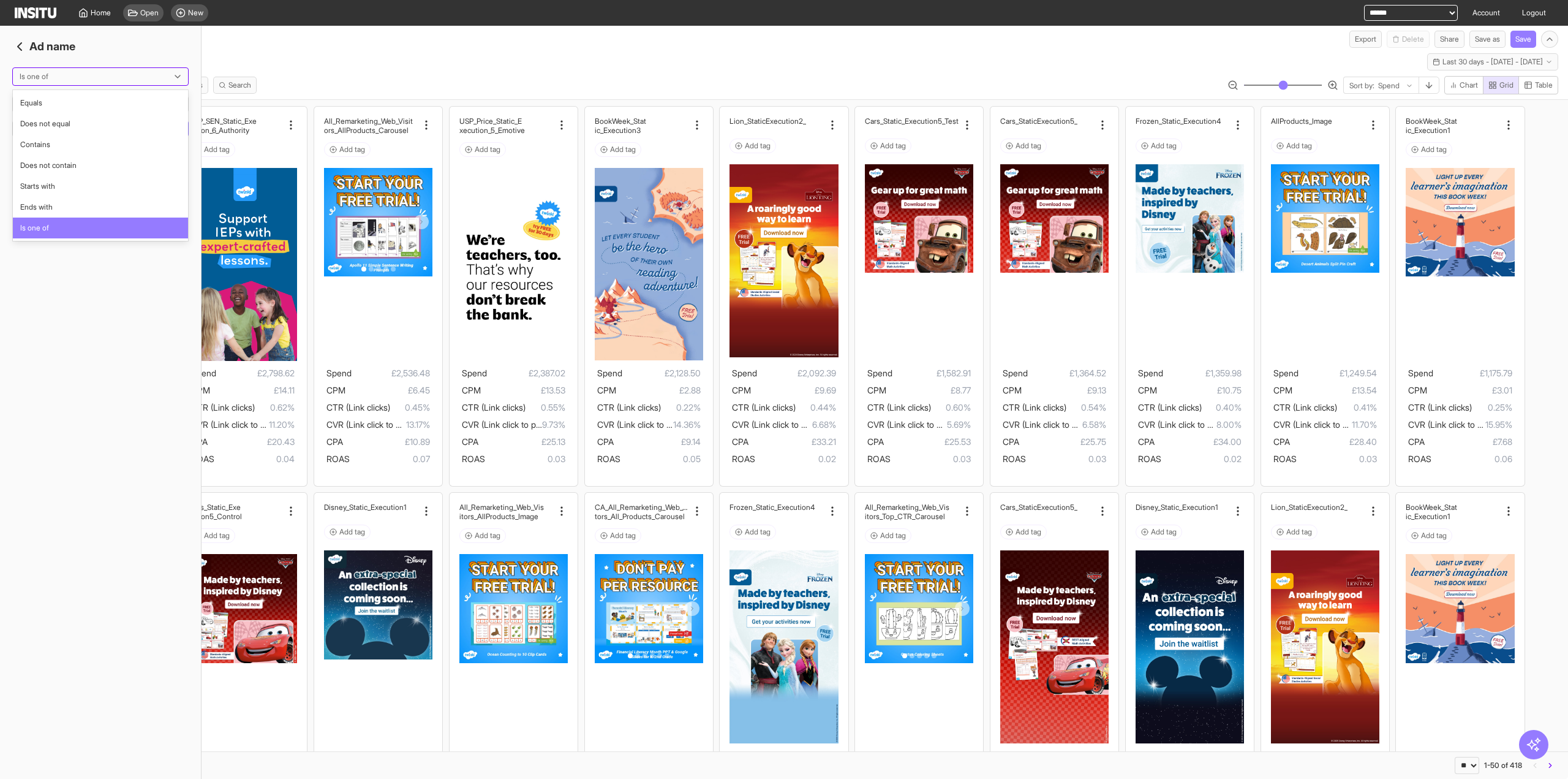
click at [90, 79] on div at bounding box center [92, 76] width 147 height 12
click at [76, 150] on div "Contains" at bounding box center [101, 144] width 176 height 21
type input "***"
click at [29, 133] on span "OR" at bounding box center [33, 131] width 10 height 10
type input "*"
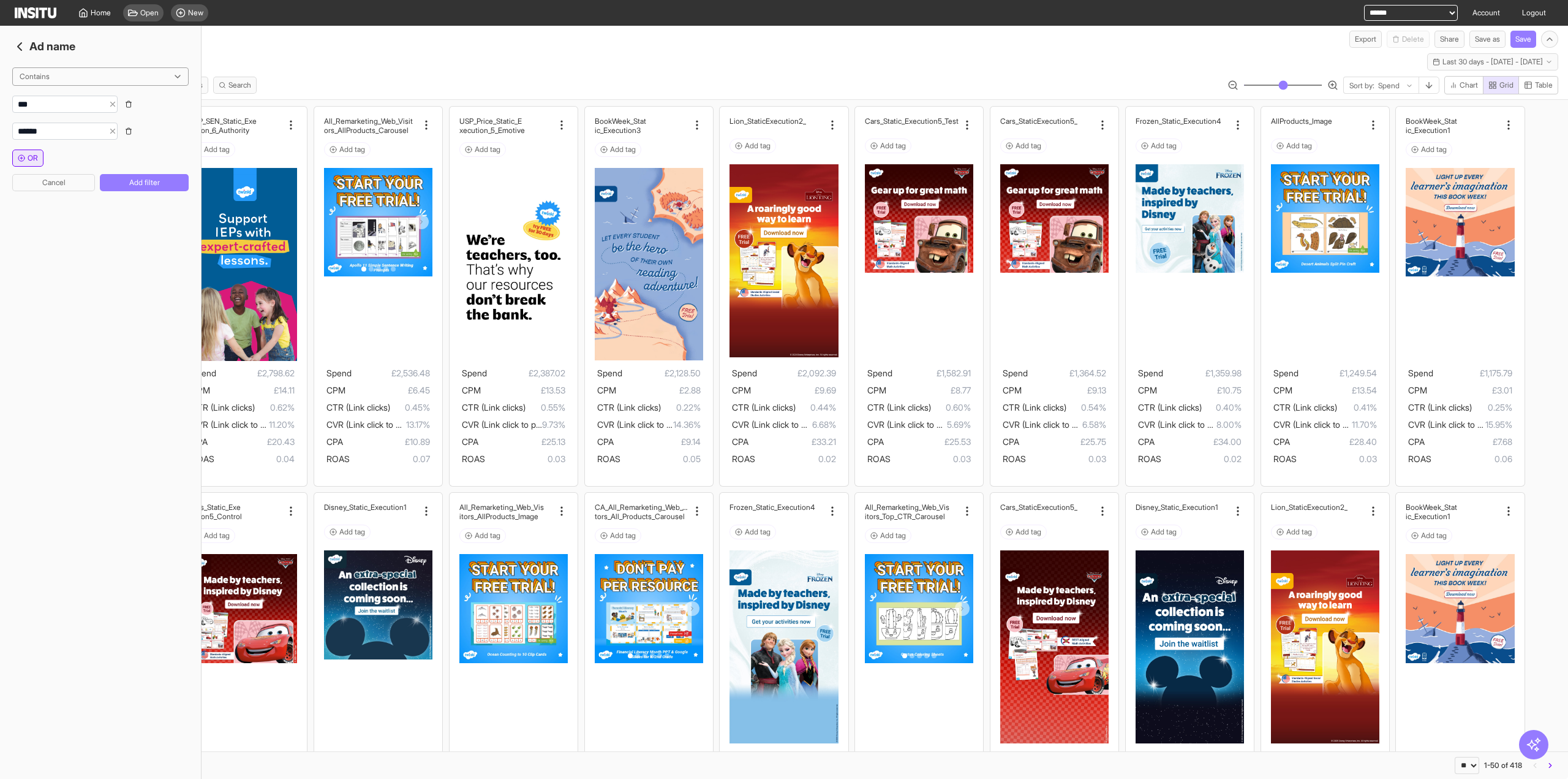
type input "******"
click at [27, 166] on button "OR" at bounding box center [28, 158] width 31 height 17
type input "********"
click at [149, 196] on div "Contains OR Cancel Add filter" at bounding box center [100, 153] width 176 height 171
click at [150, 208] on button "Add filter" at bounding box center [144, 209] width 89 height 17
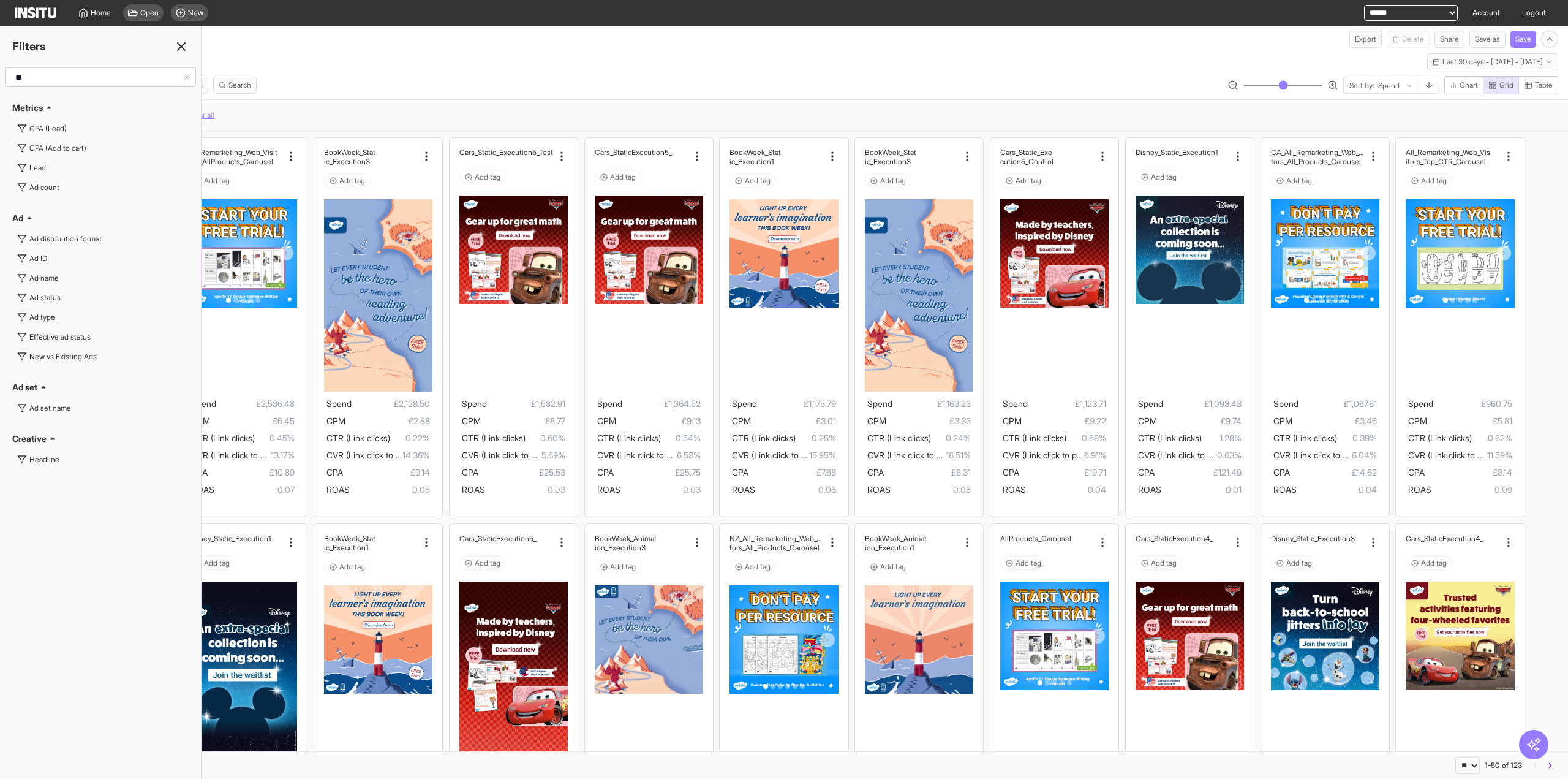
click at [180, 46] on line at bounding box center [181, 46] width 7 height 7
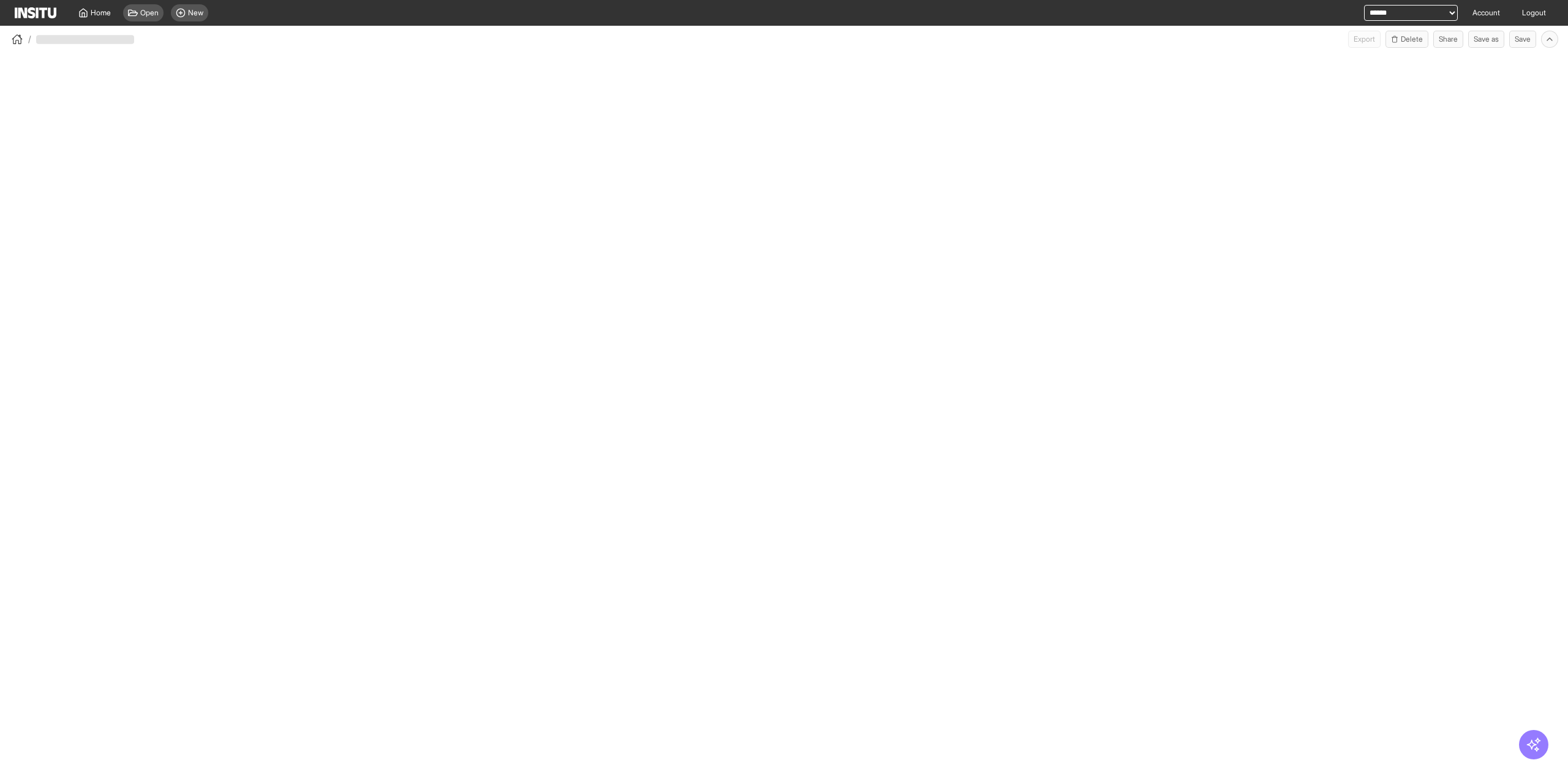
select select "**"
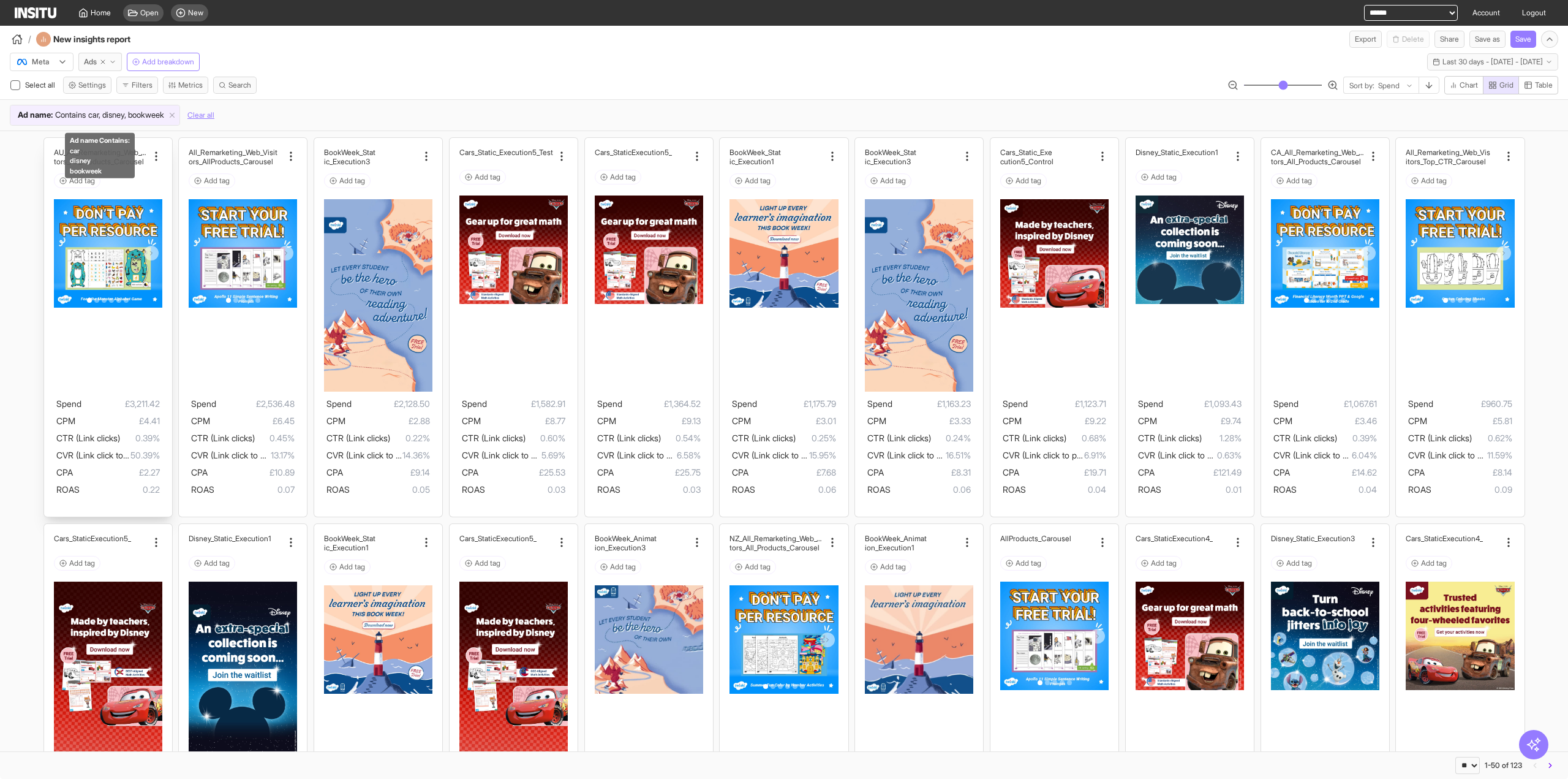
drag, startPoint x: 181, startPoint y: 112, endPoint x: 152, endPoint y: 107, distance: 29.4
click at [176, 112] on icon at bounding box center [172, 115] width 8 height 8
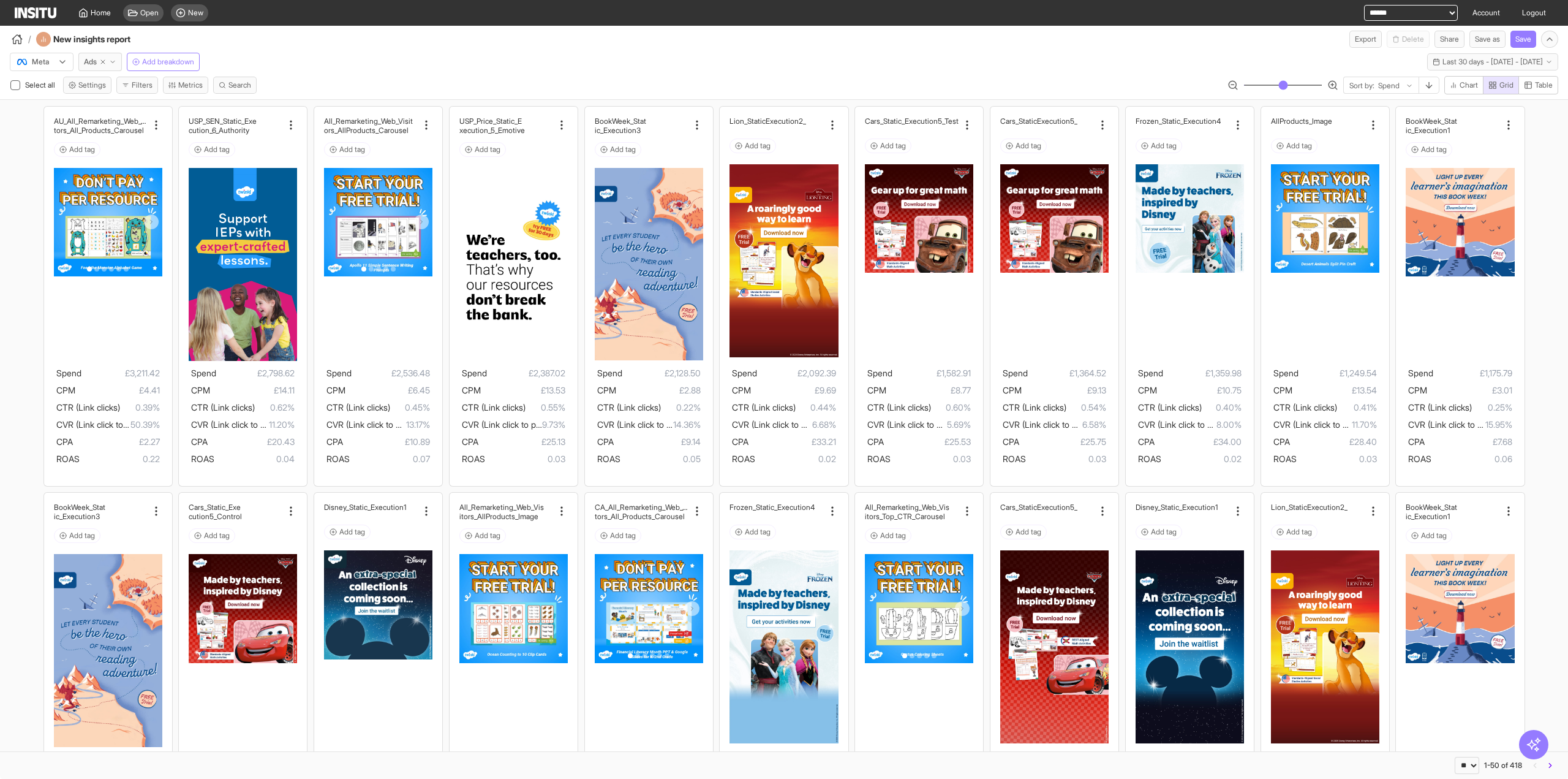
click at [137, 83] on button "Filters" at bounding box center [137, 85] width 42 height 17
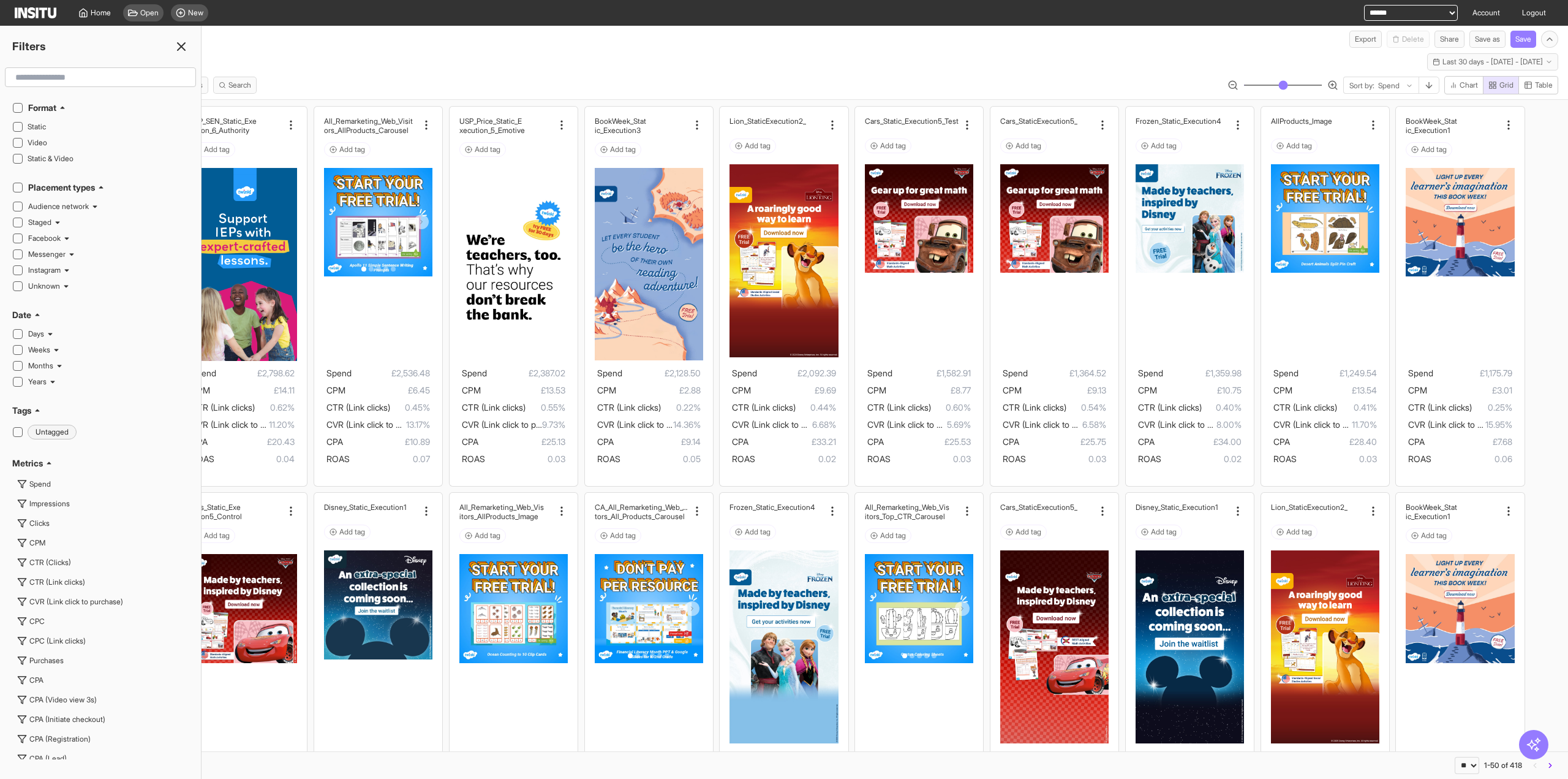
click at [63, 76] on input "text" at bounding box center [100, 77] width 180 height 22
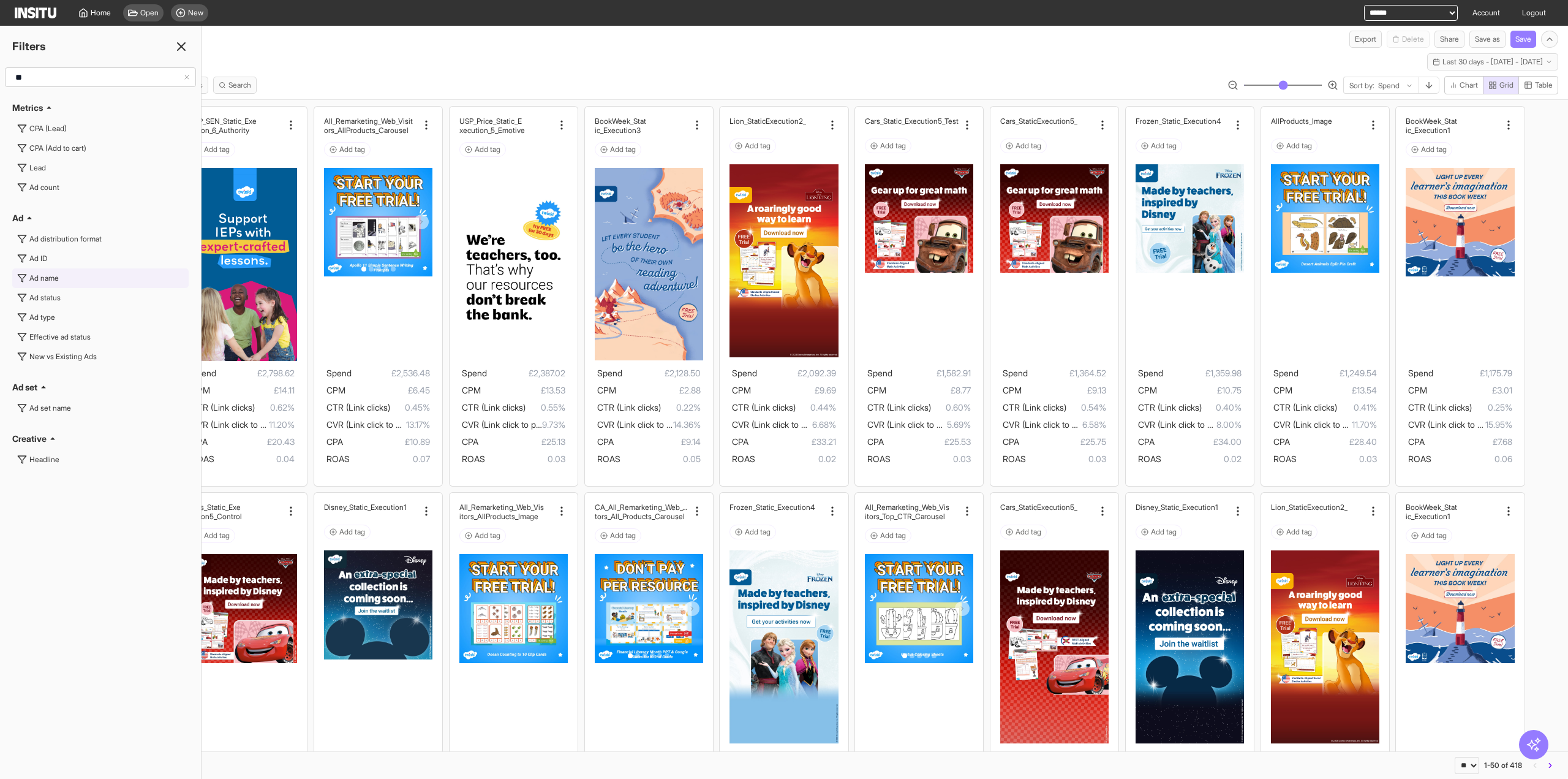
type input "**"
click at [50, 284] on button "Ad name" at bounding box center [100, 278] width 176 height 20
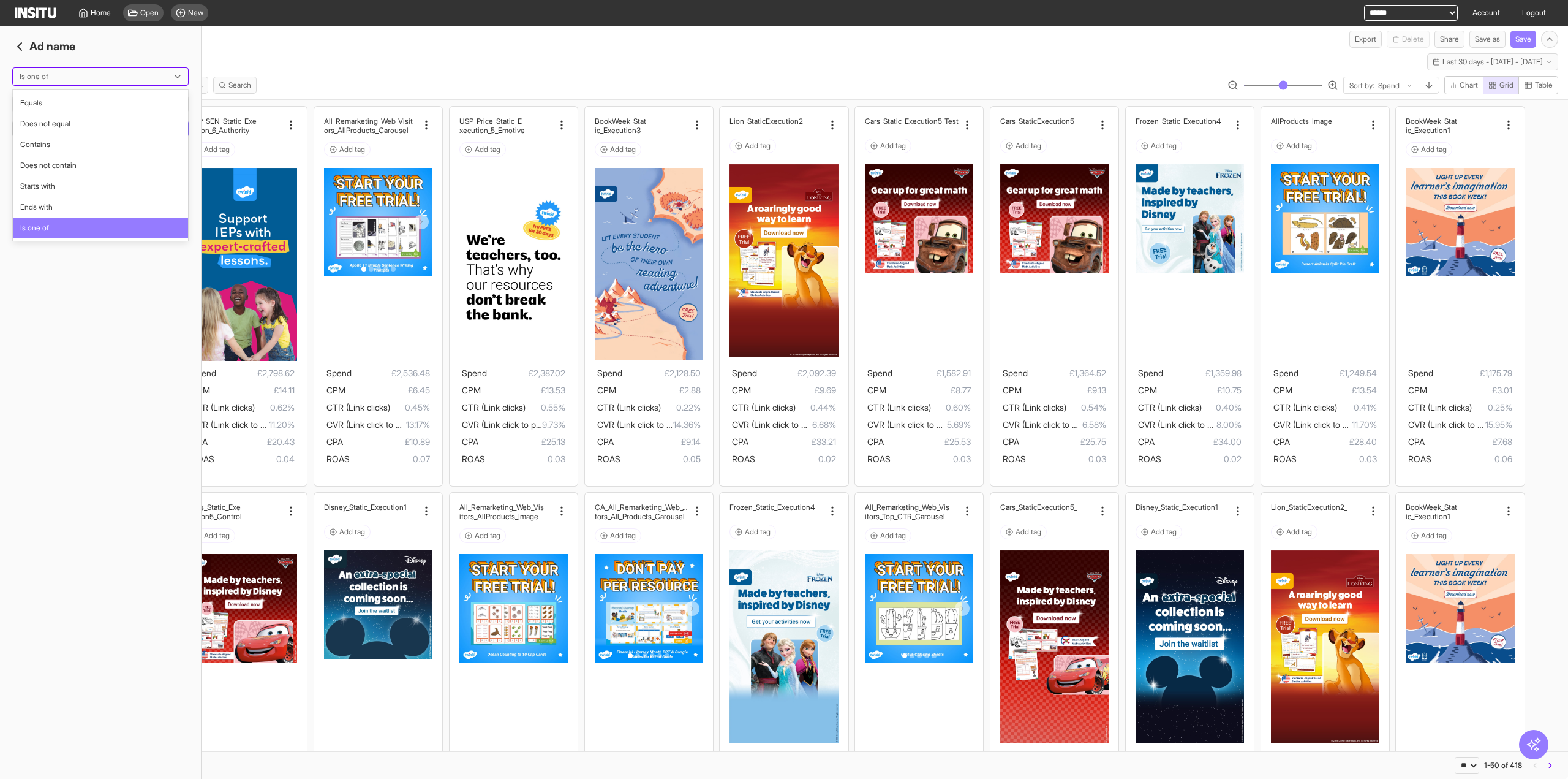
click at [81, 73] on div at bounding box center [92, 76] width 147 height 12
click at [60, 146] on span "Contains" at bounding box center [101, 144] width 161 height 11
type input "***"
click at [146, 152] on button "Add filter" at bounding box center [144, 155] width 89 height 17
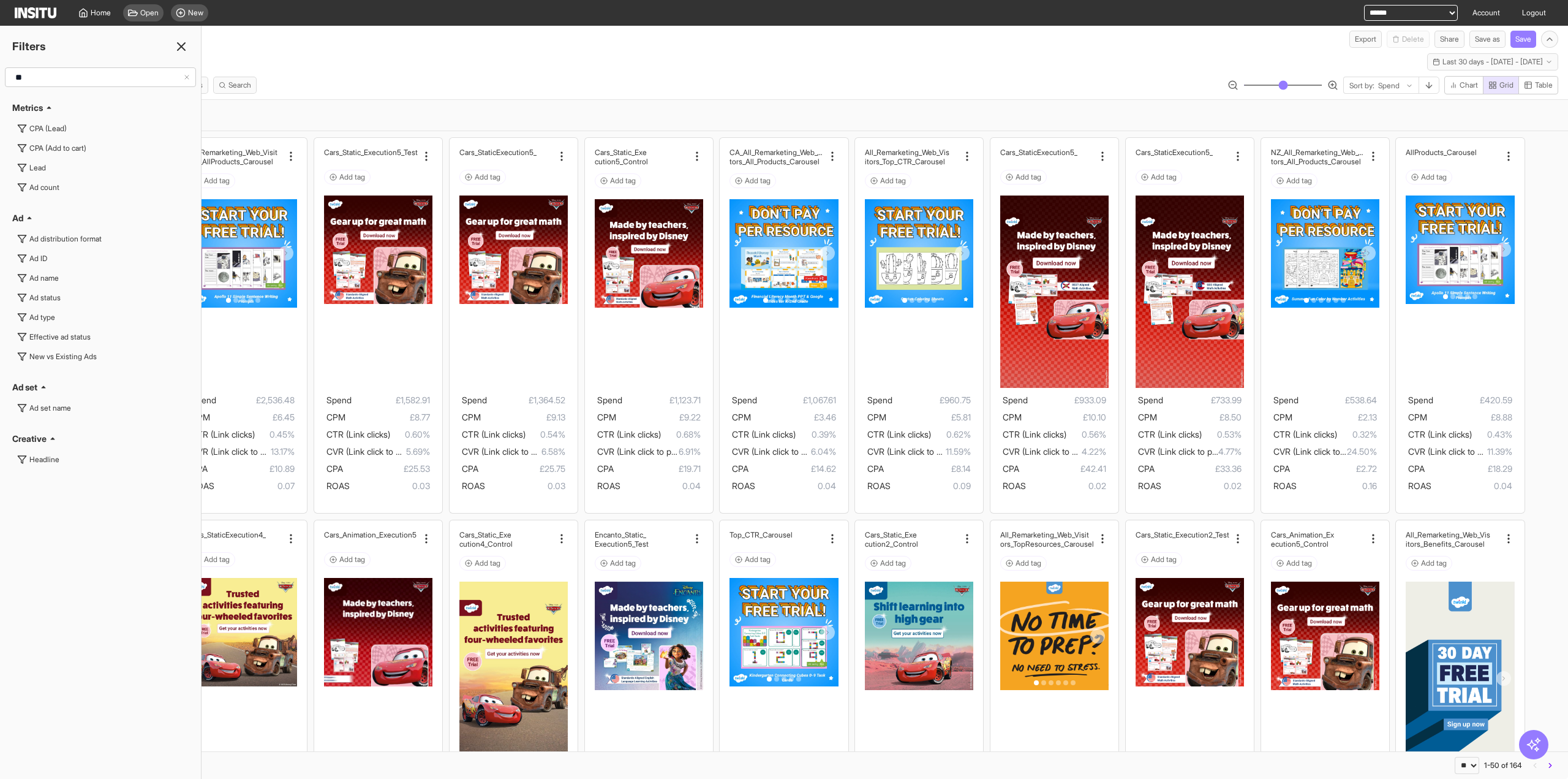
click at [179, 41] on icon at bounding box center [181, 46] width 15 height 15
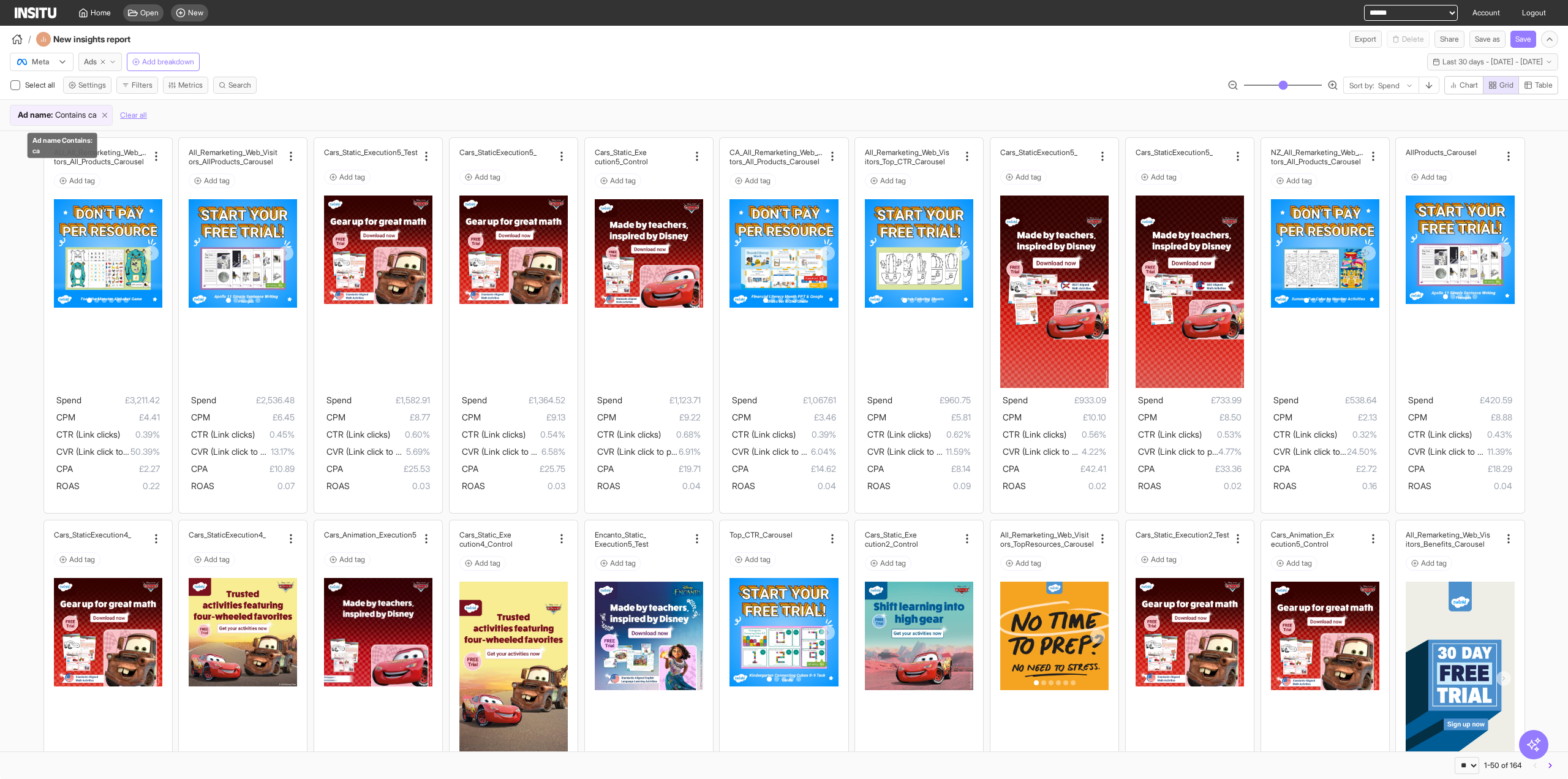
click at [109, 117] on icon at bounding box center [105, 115] width 8 height 8
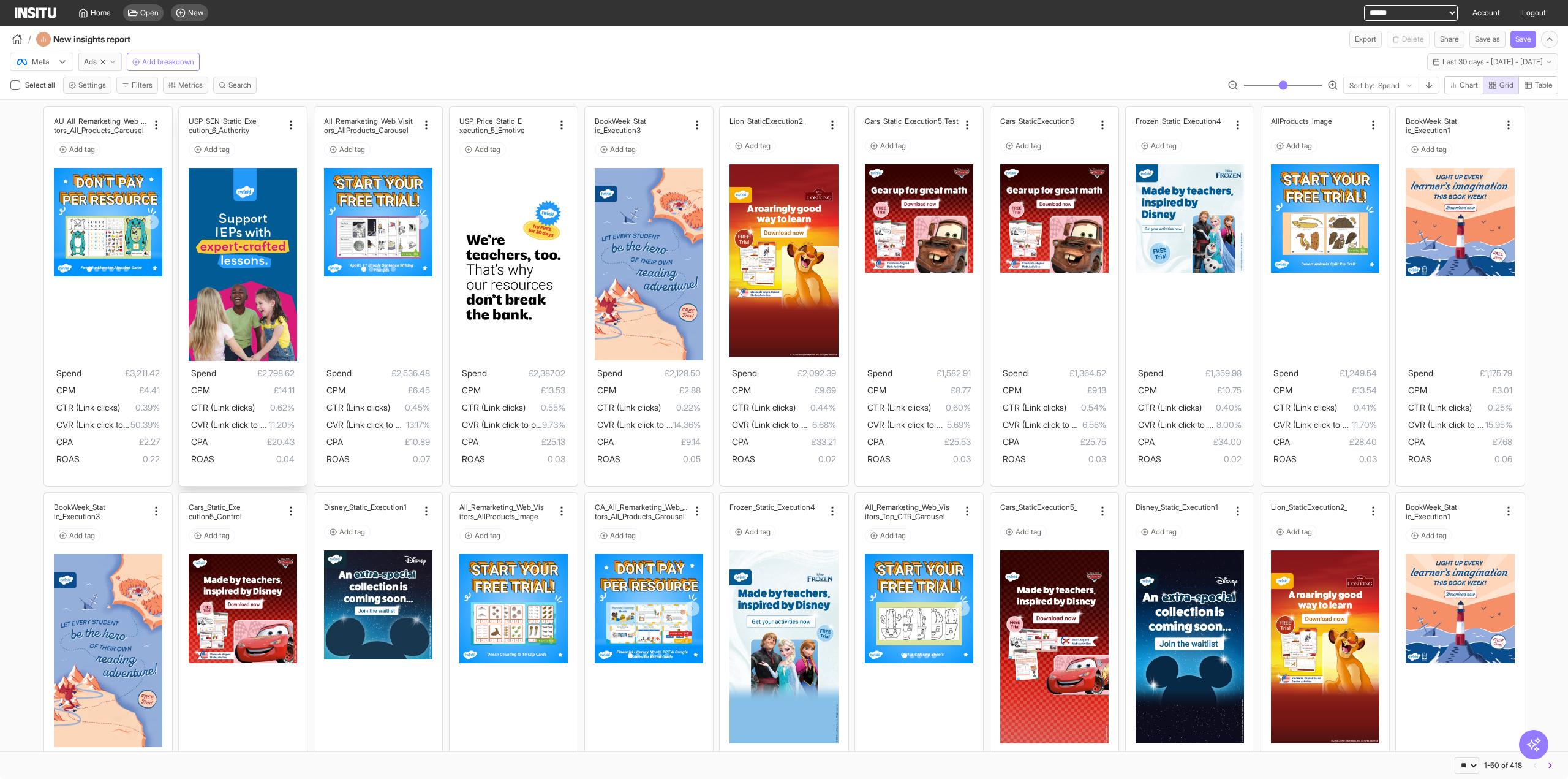
drag, startPoint x: 130, startPoint y: 137, endPoint x: 195, endPoint y: 138, distance: 65.0
click at [130, 137] on div "AU_All_Remarketing_Web_Visi tors_All_Products_Carousel Add tag" at bounding box center [108, 138] width 108 height 44
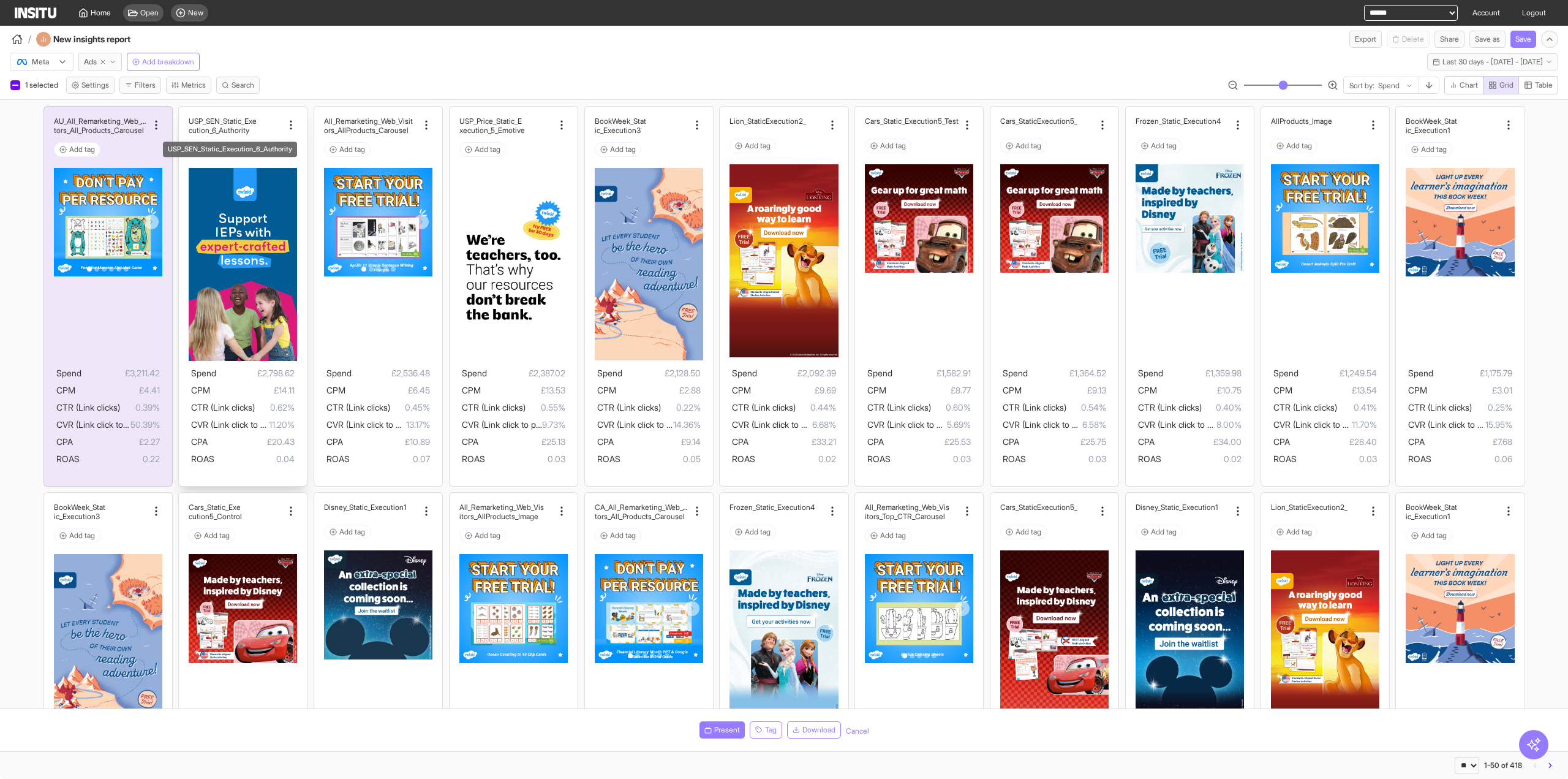
click at [255, 128] on div "USP_SEN_Static_Exe cution_6_Authority" at bounding box center [235, 125] width 94 height 19
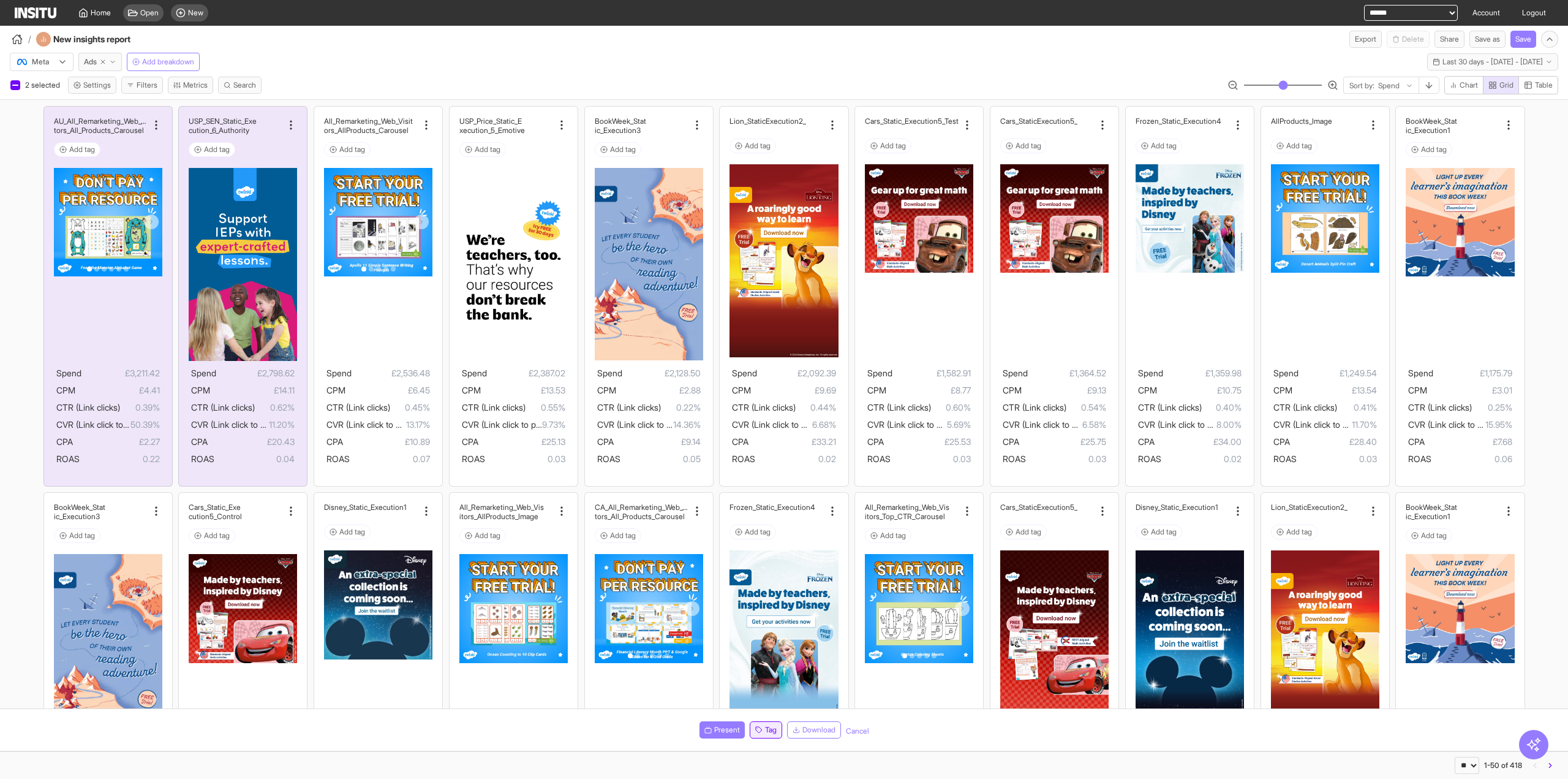
click at [773, 728] on span "Tag" at bounding box center [771, 730] width 12 height 10
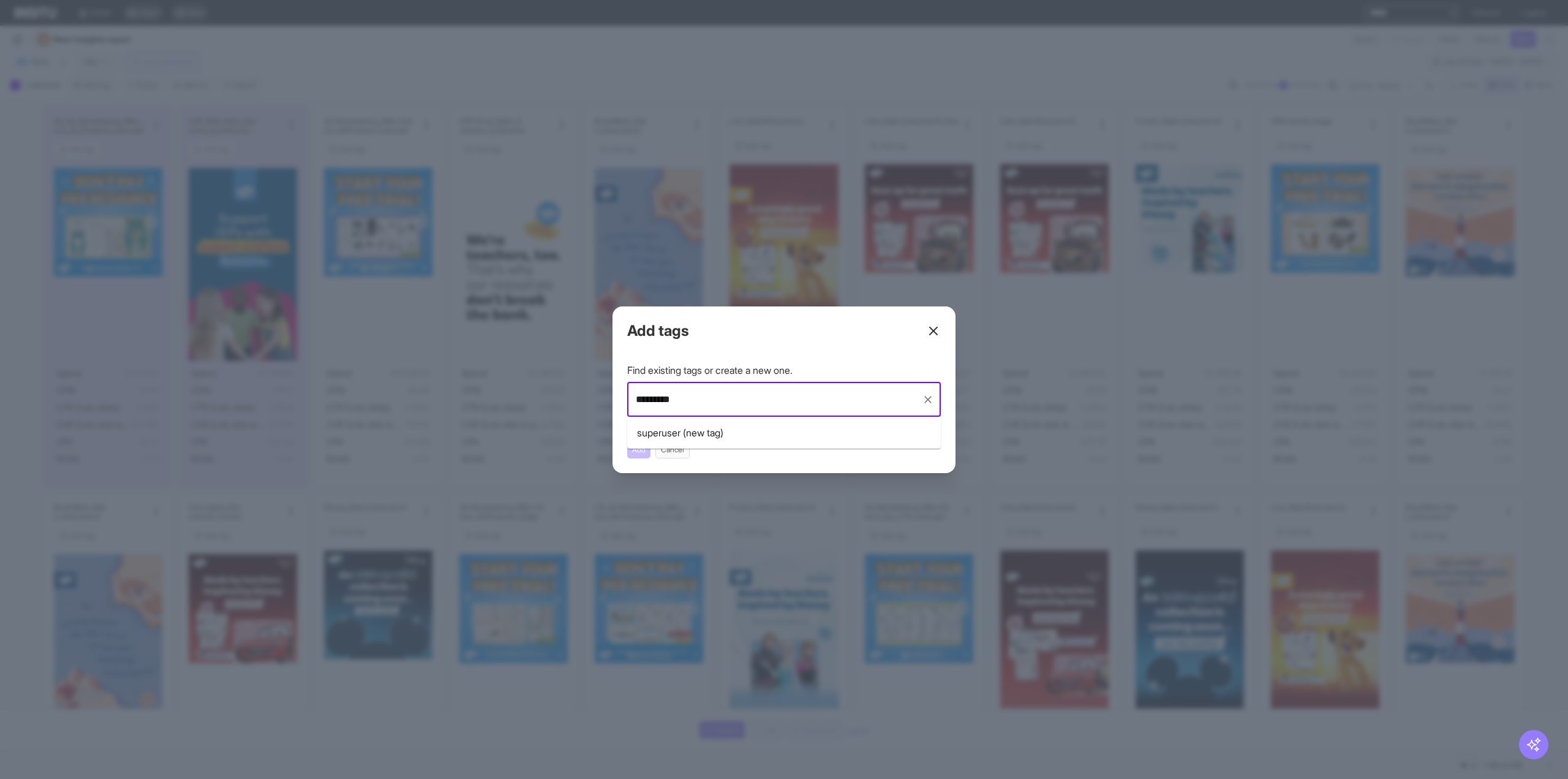
type input "*********"
click at [750, 399] on input "text" at bounding box center [784, 400] width 303 height 23
type input "**********"
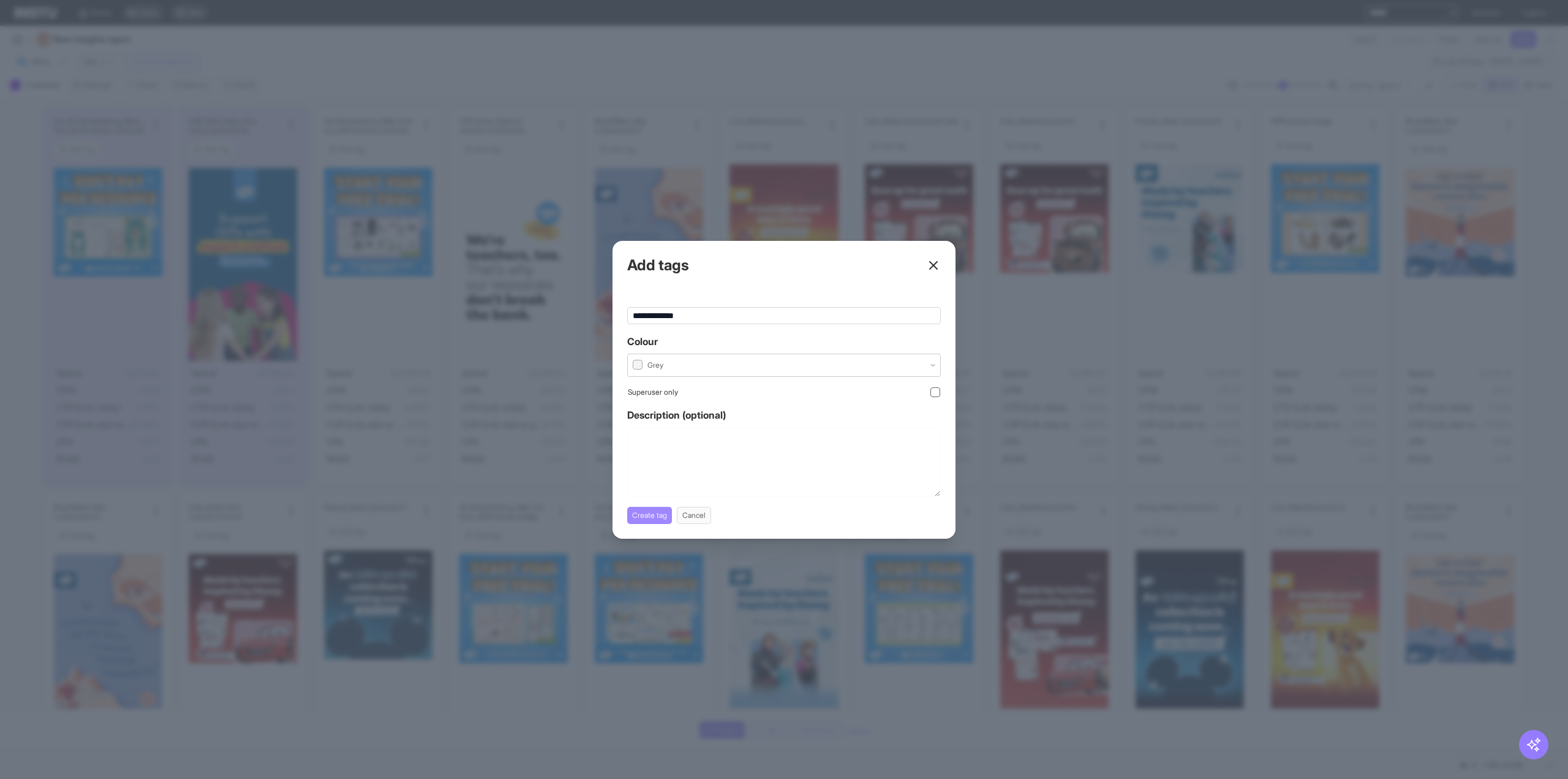
click at [653, 516] on button "Create tag" at bounding box center [650, 515] width 45 height 17
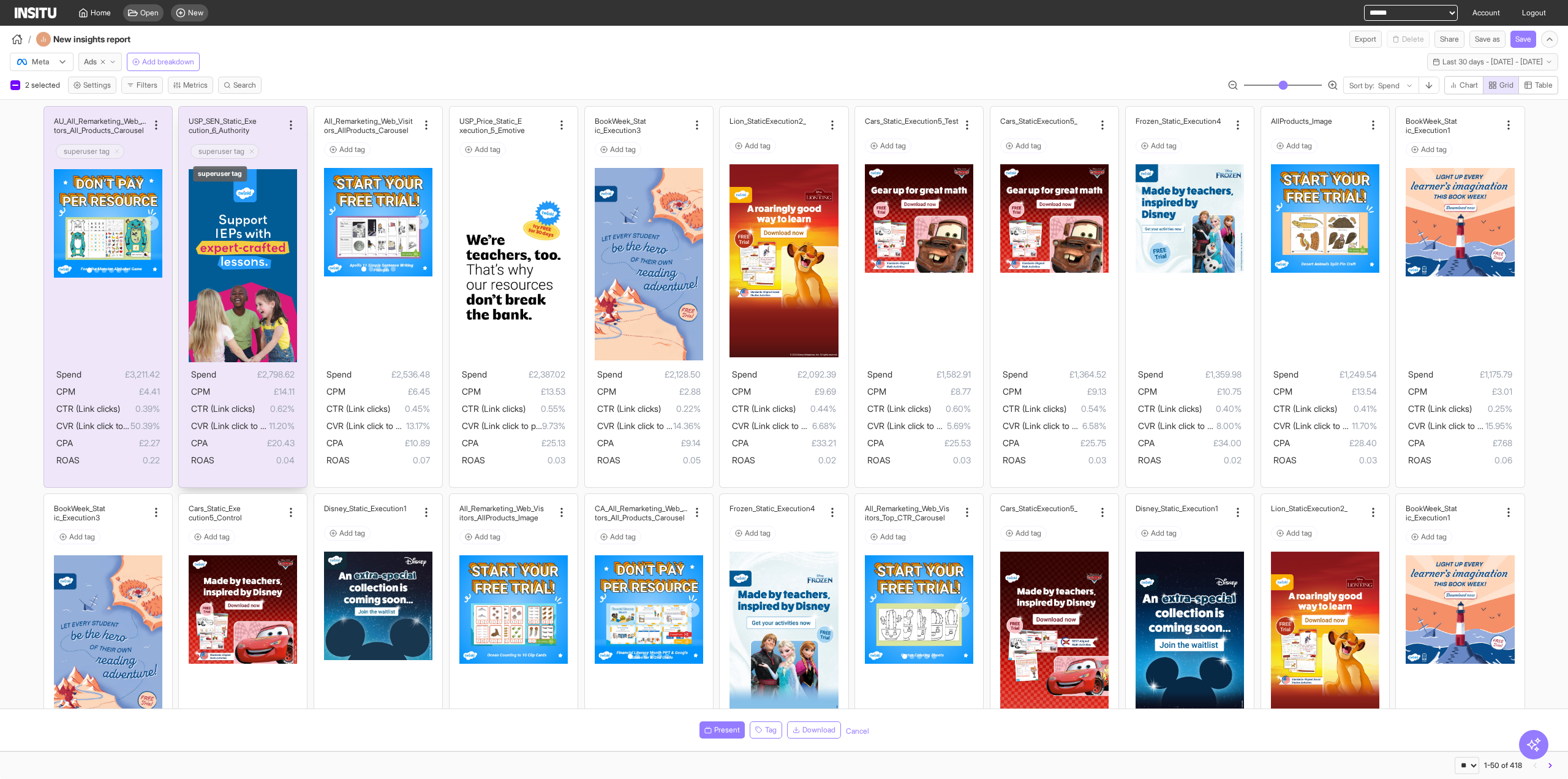
click at [250, 150] on icon "Delete tag icon" at bounding box center [251, 151] width 7 height 7
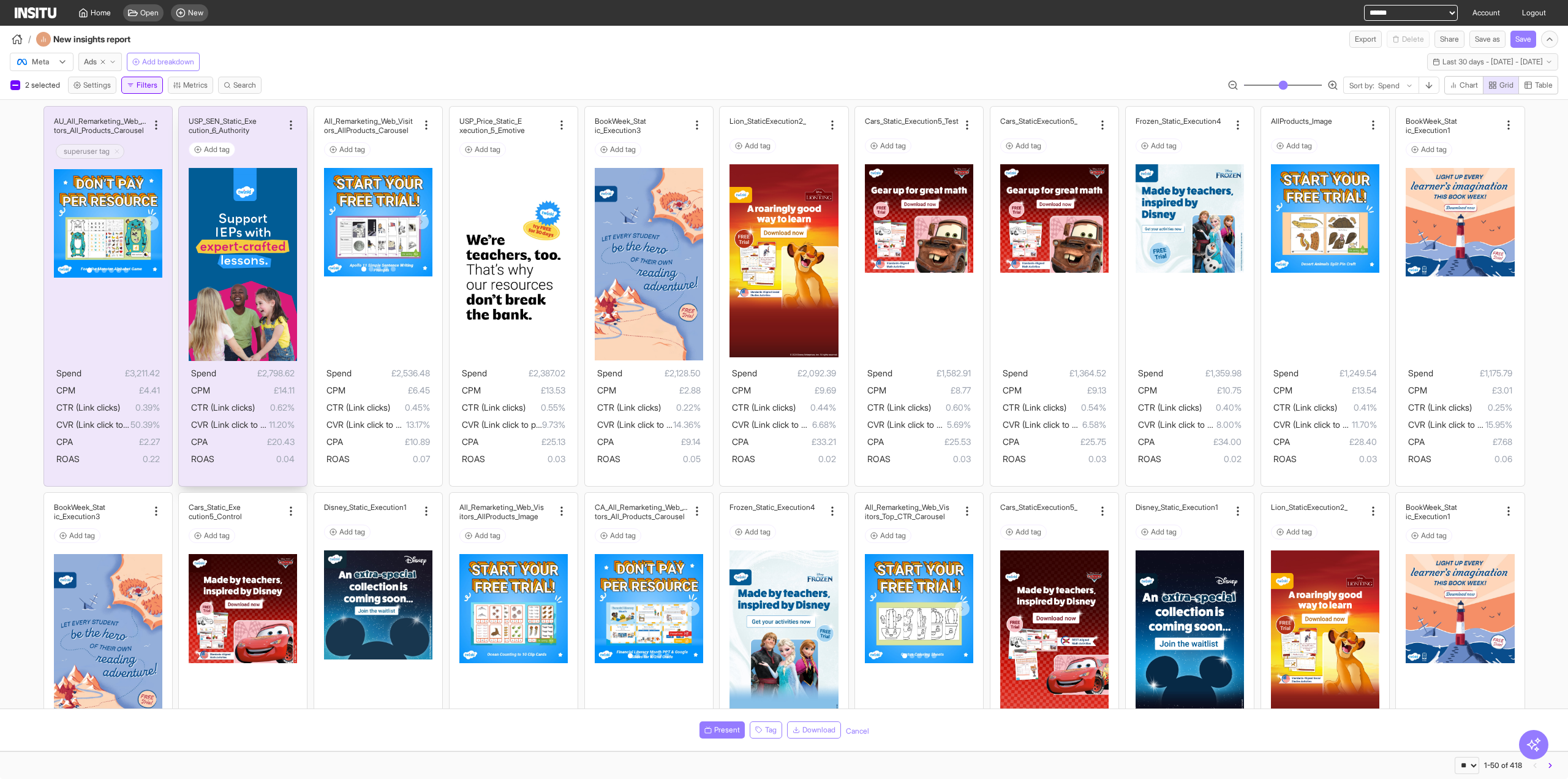
click at [142, 80] on button "Filters" at bounding box center [142, 85] width 42 height 17
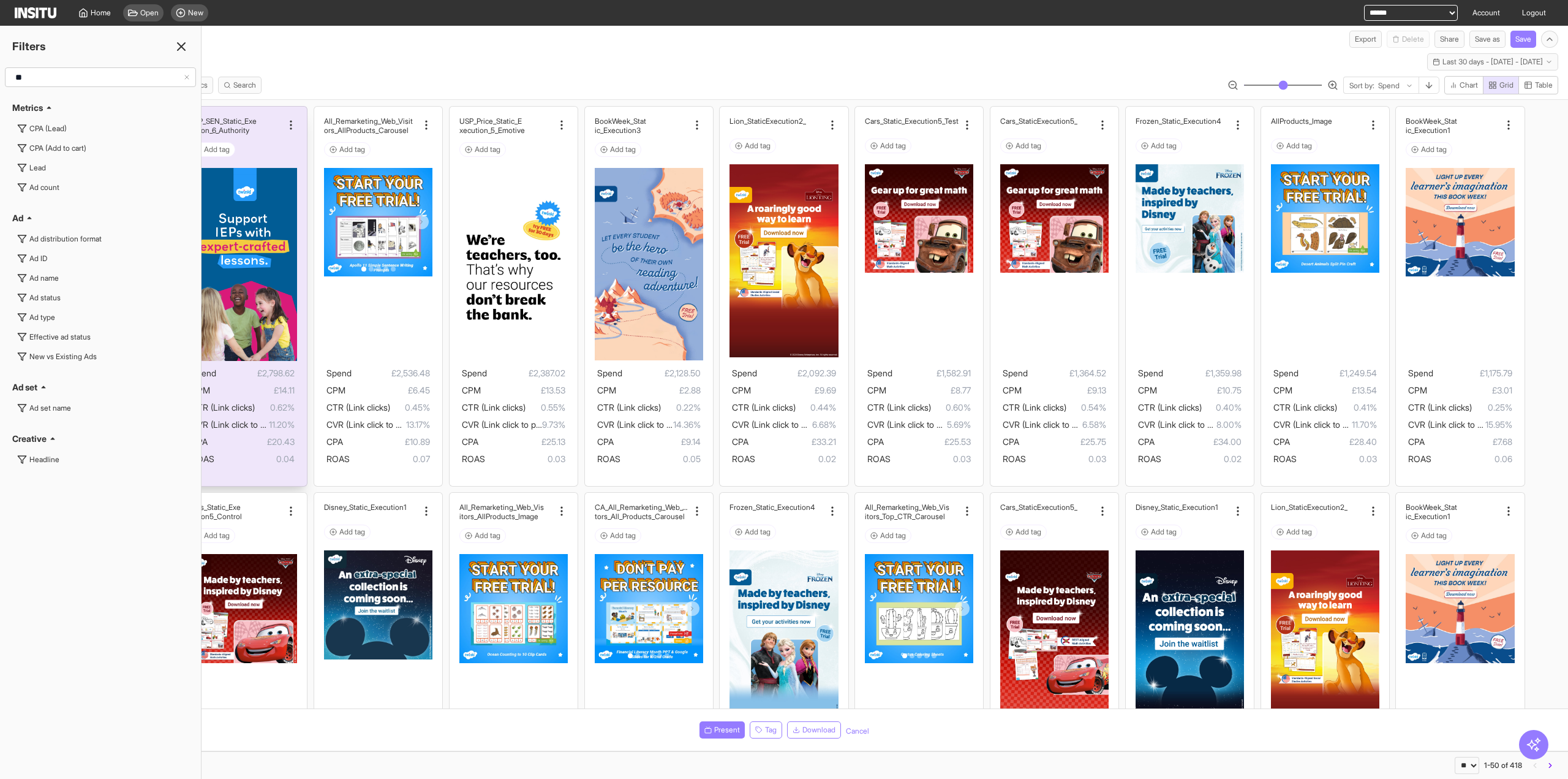
click at [89, 80] on input "**" at bounding box center [96, 77] width 173 height 22
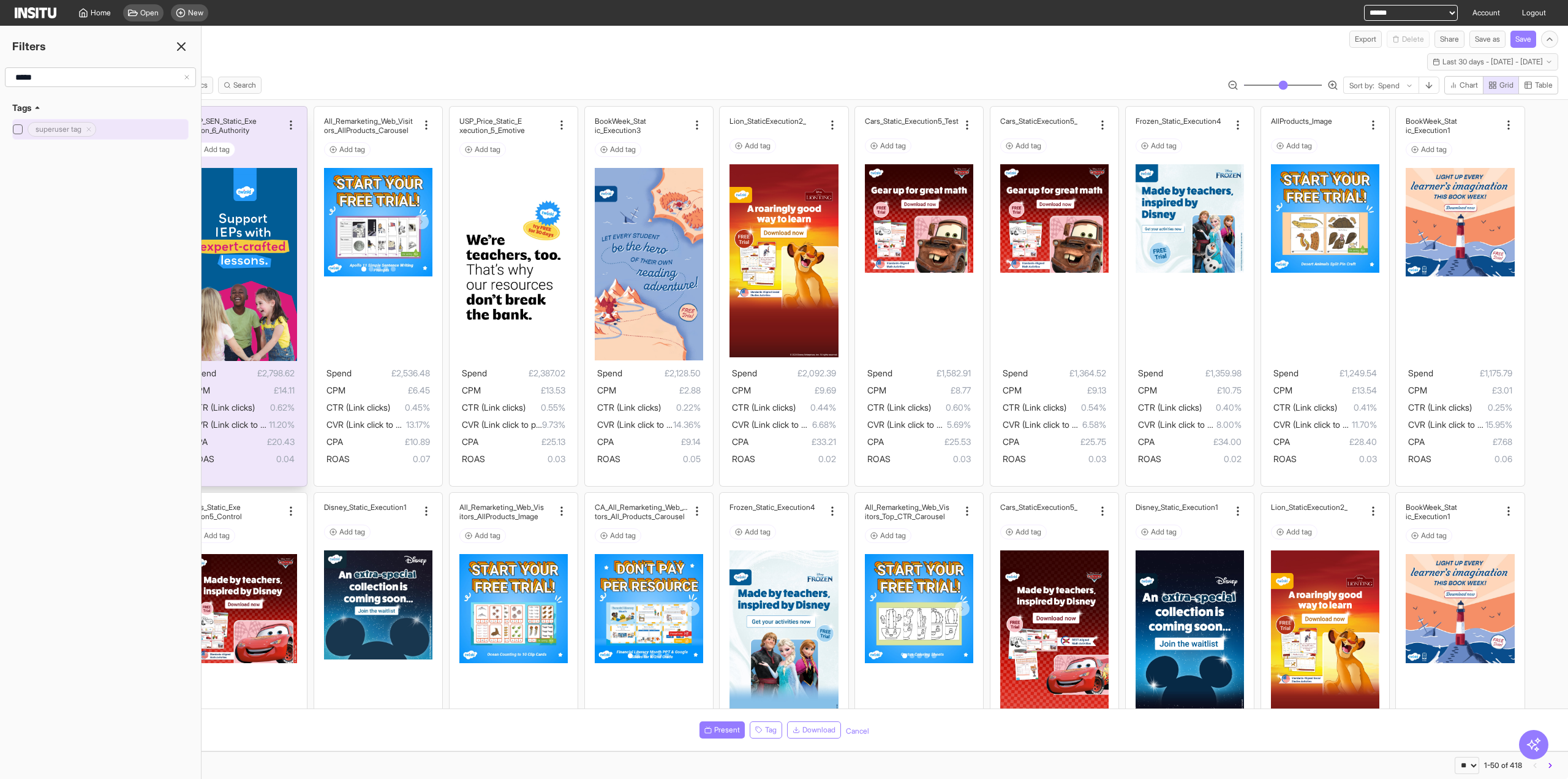
type input "*****"
click at [92, 130] on icon "Delete tag icon" at bounding box center [89, 129] width 7 height 7
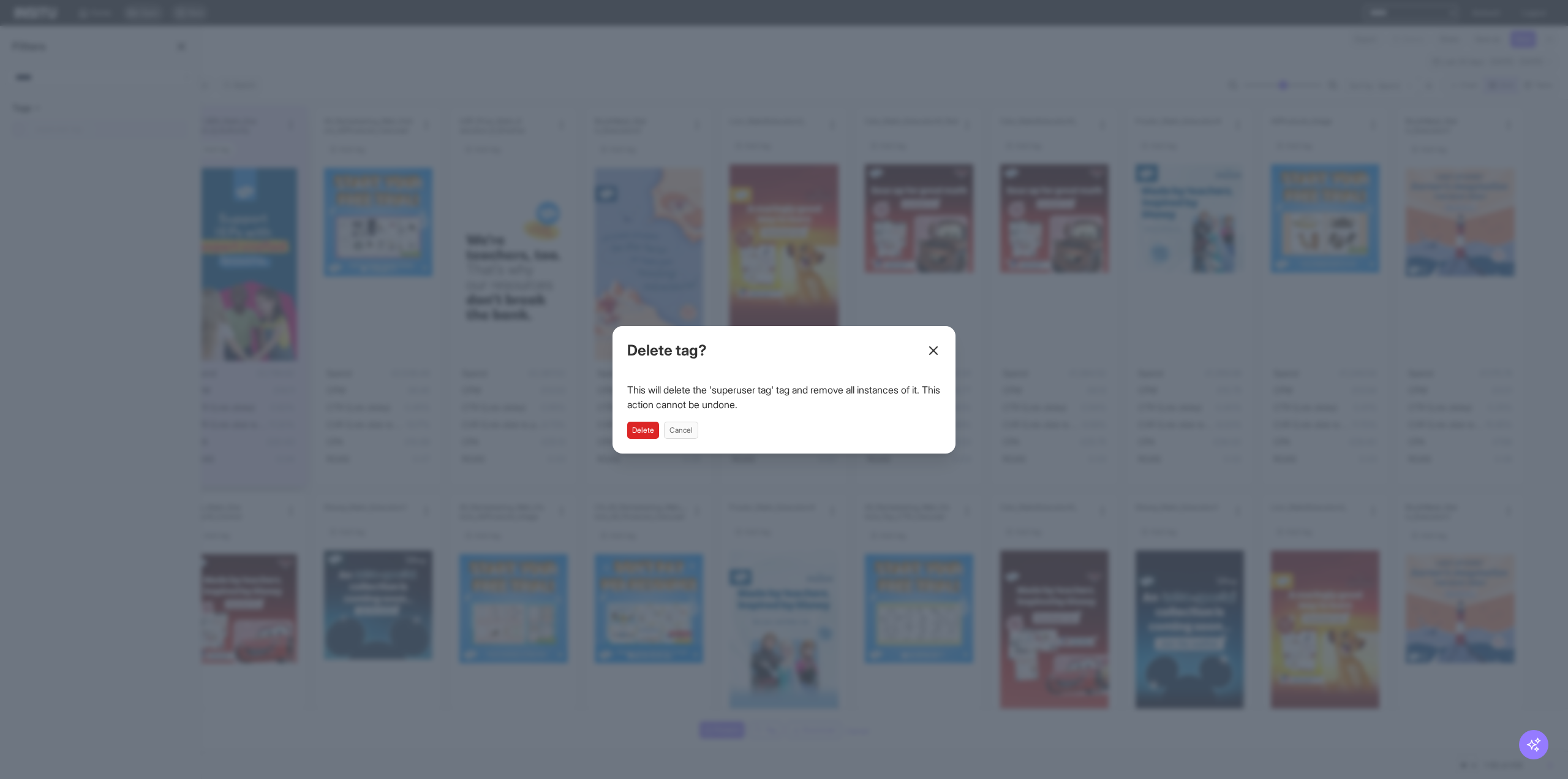
click at [647, 431] on button "Delete" at bounding box center [643, 430] width 32 height 17
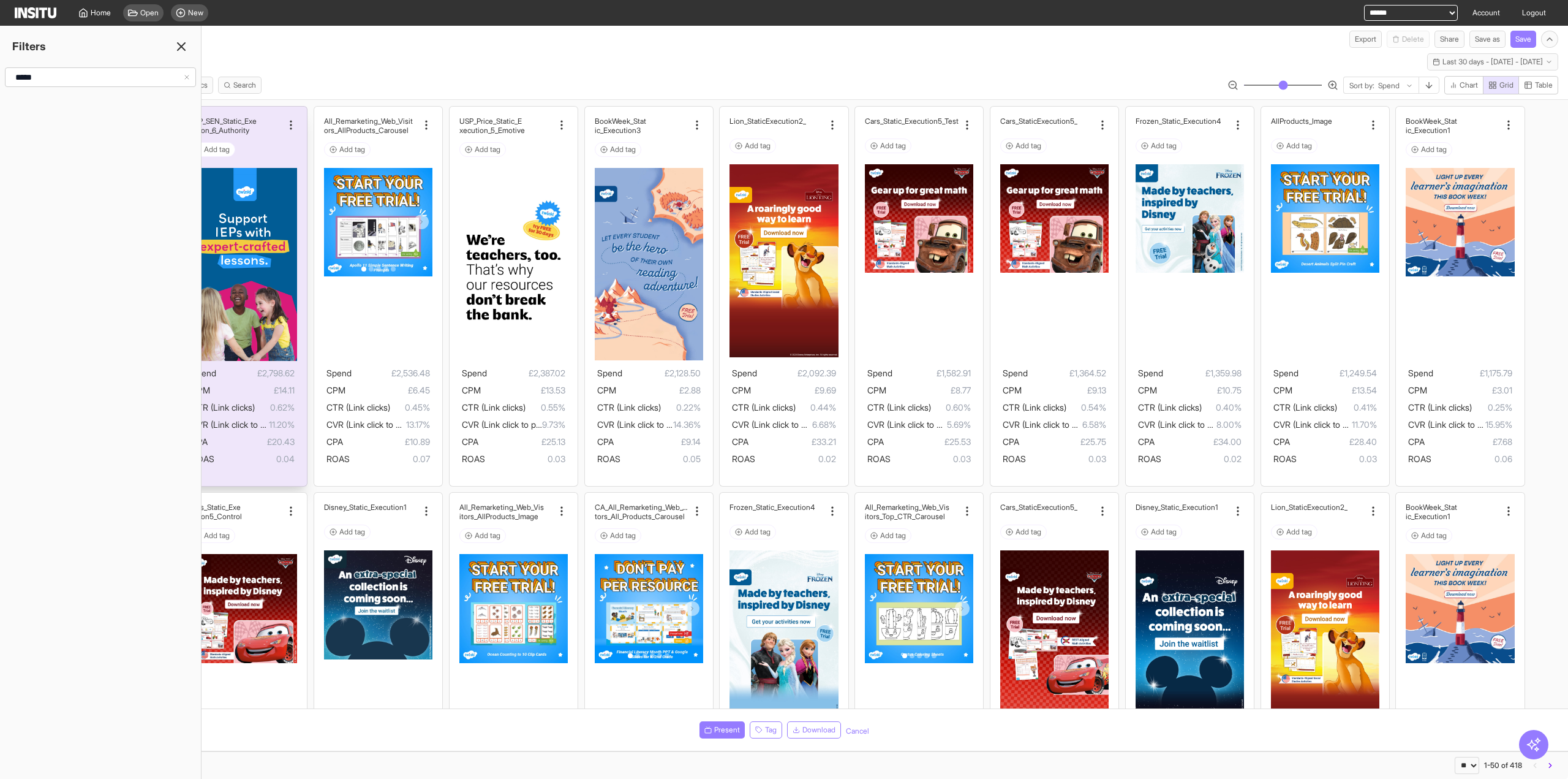
click at [179, 52] on icon at bounding box center [181, 46] width 15 height 15
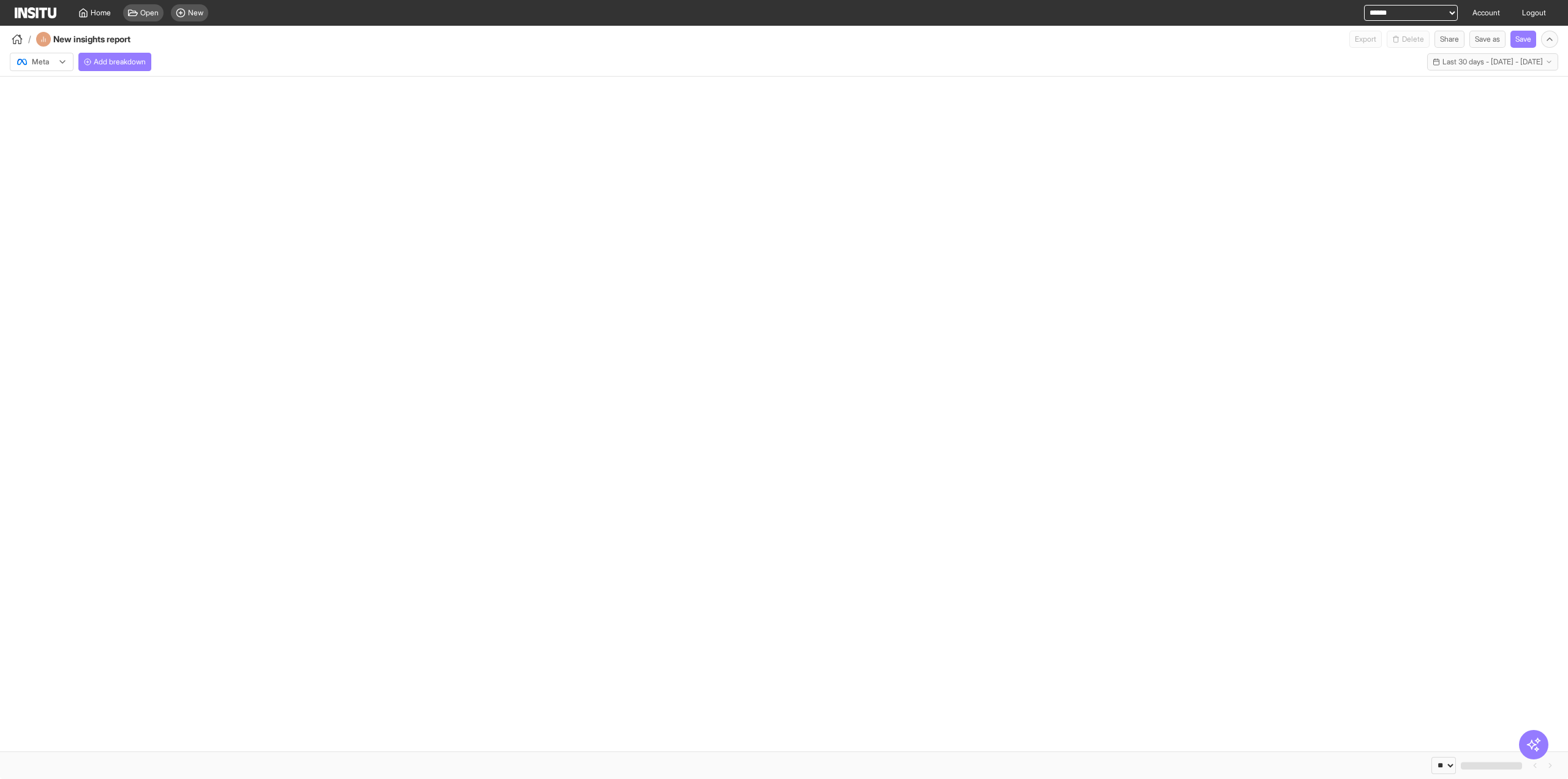
select select "**"
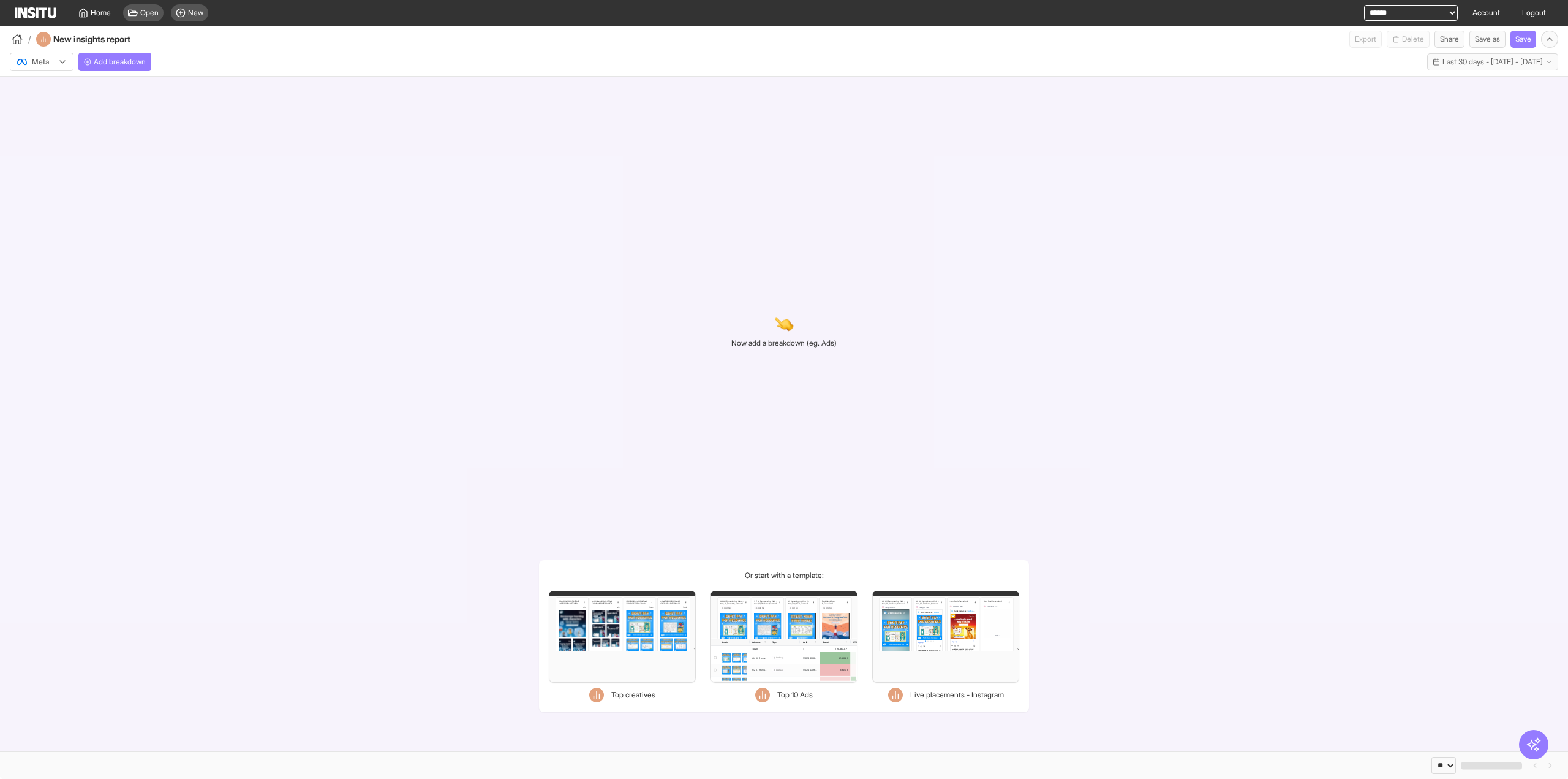
click at [138, 60] on span "Add breakdown" at bounding box center [119, 62] width 52 height 10
click at [116, 62] on span "Add breakdown" at bounding box center [119, 62] width 52 height 10
click at [104, 58] on span "Add breakdown" at bounding box center [119, 62] width 52 height 10
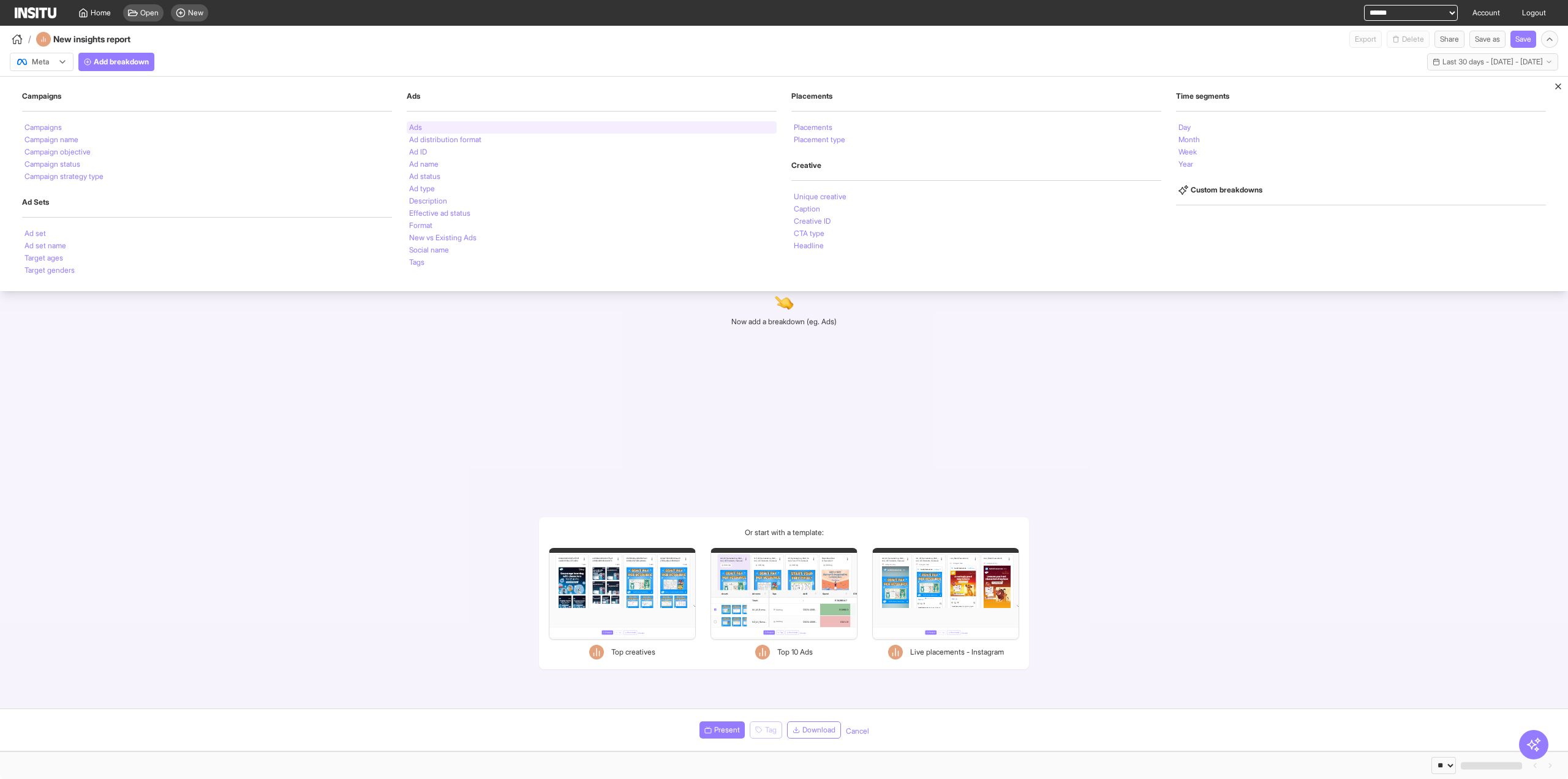
click at [423, 124] on div "Ads" at bounding box center [591, 127] width 370 height 12
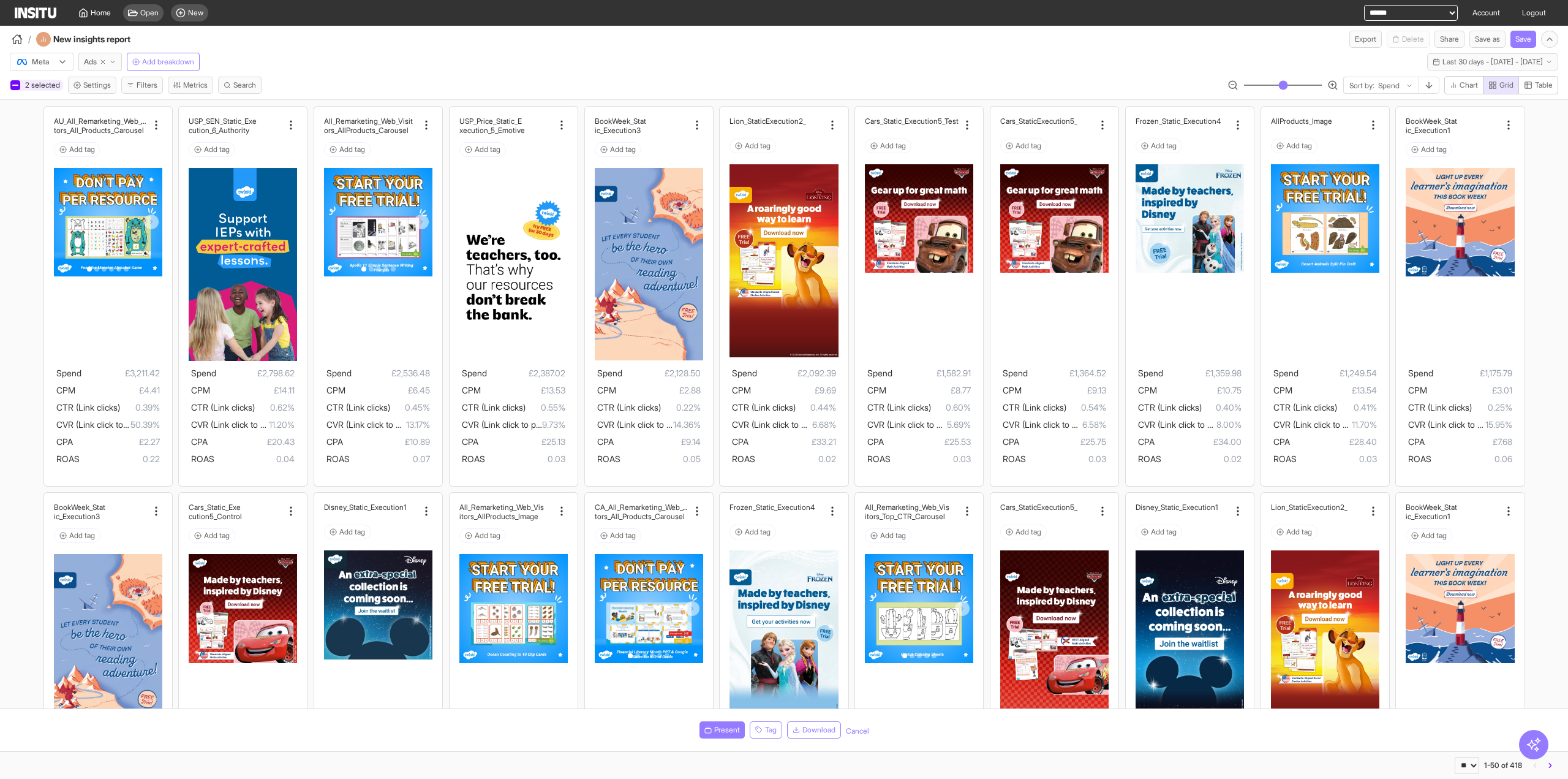
click at [20, 81] on div "2 selected" at bounding box center [36, 85] width 53 height 11
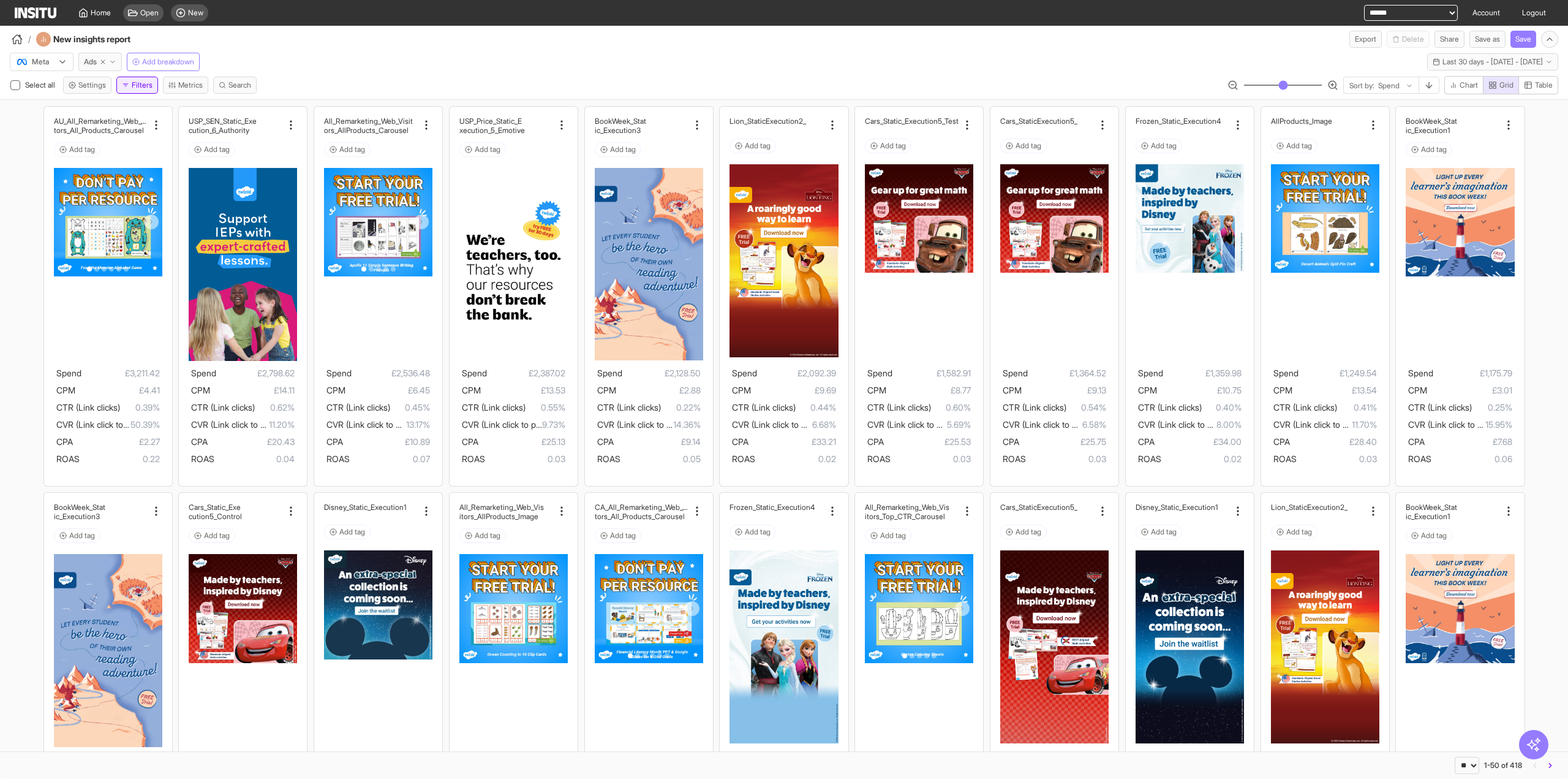
click at [139, 83] on button "Filters" at bounding box center [137, 85] width 42 height 17
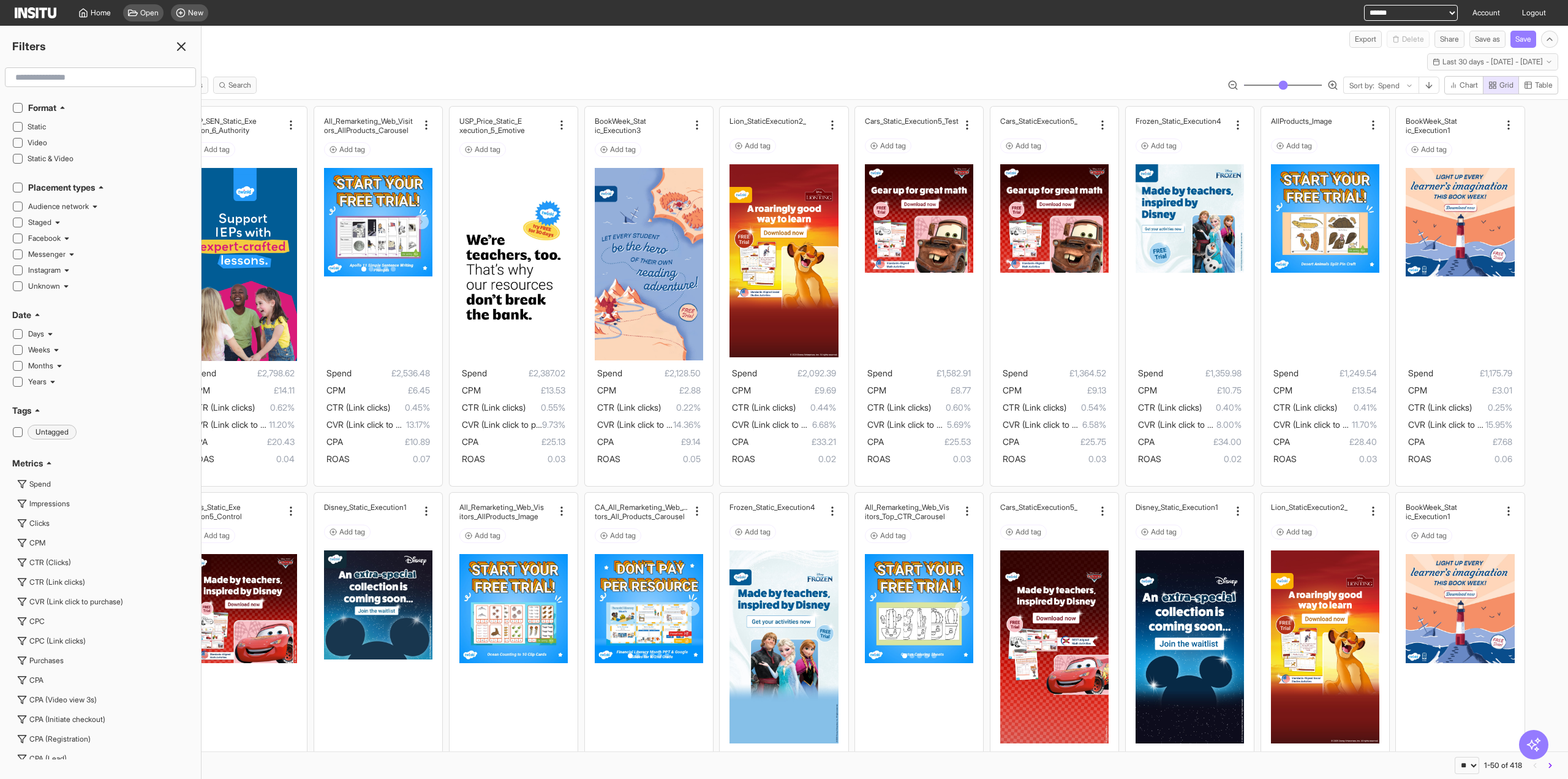
drag, startPoint x: 179, startPoint y: 44, endPoint x: 186, endPoint y: 48, distance: 8.1
click at [179, 44] on icon at bounding box center [181, 46] width 15 height 15
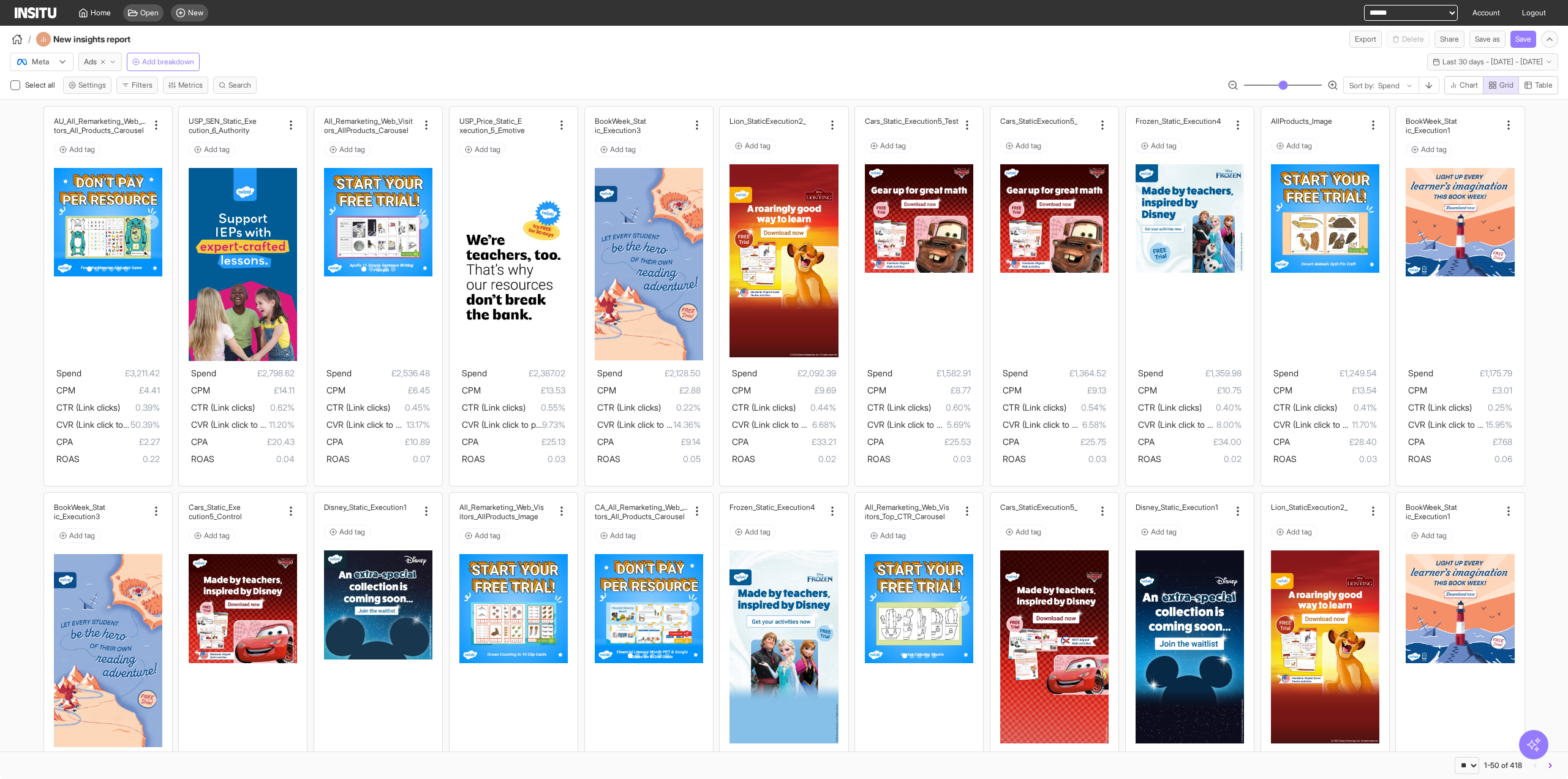
click at [1530, 742] on icon "button" at bounding box center [1533, 744] width 16 height 16
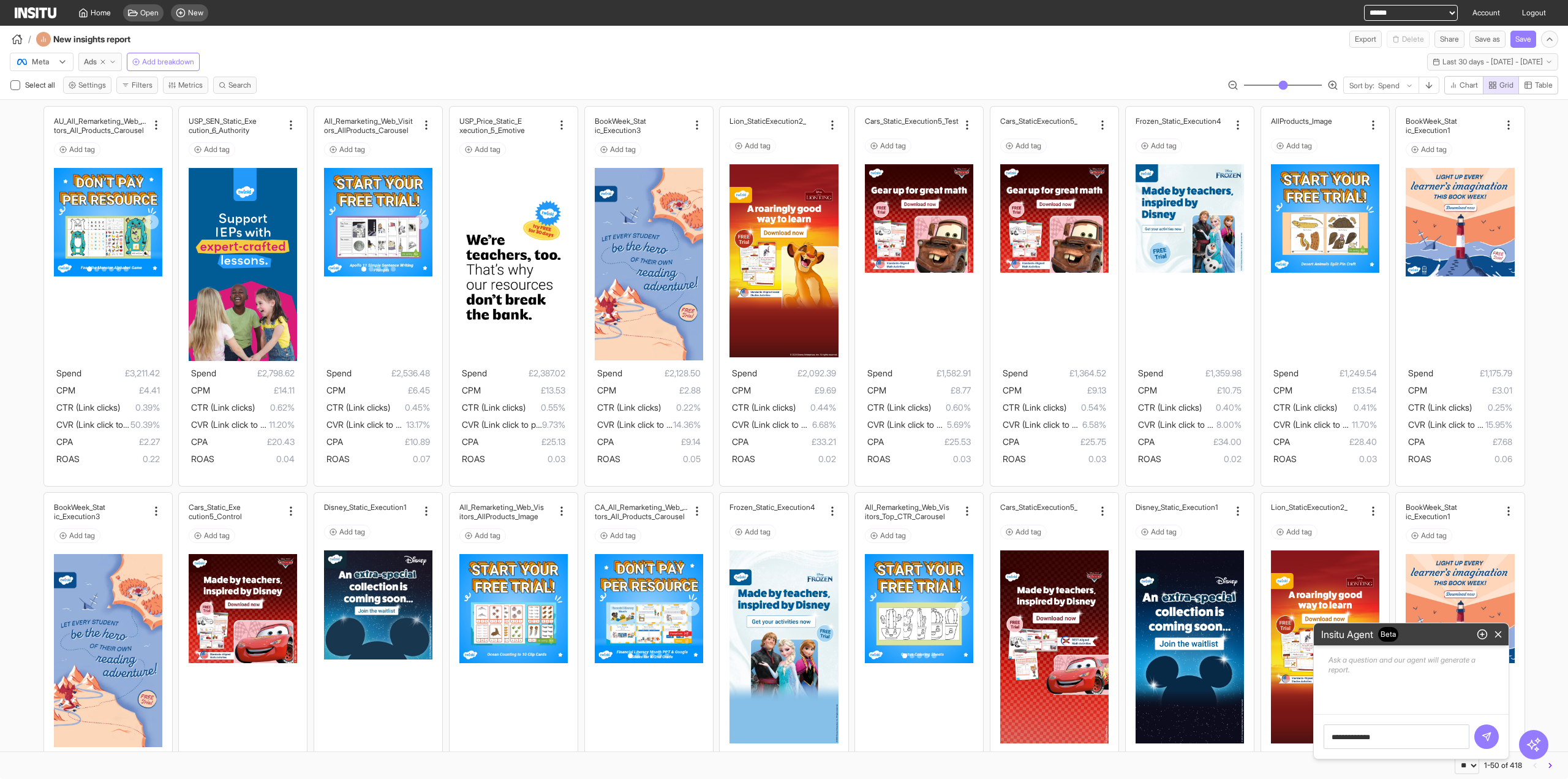
type textarea "**********"
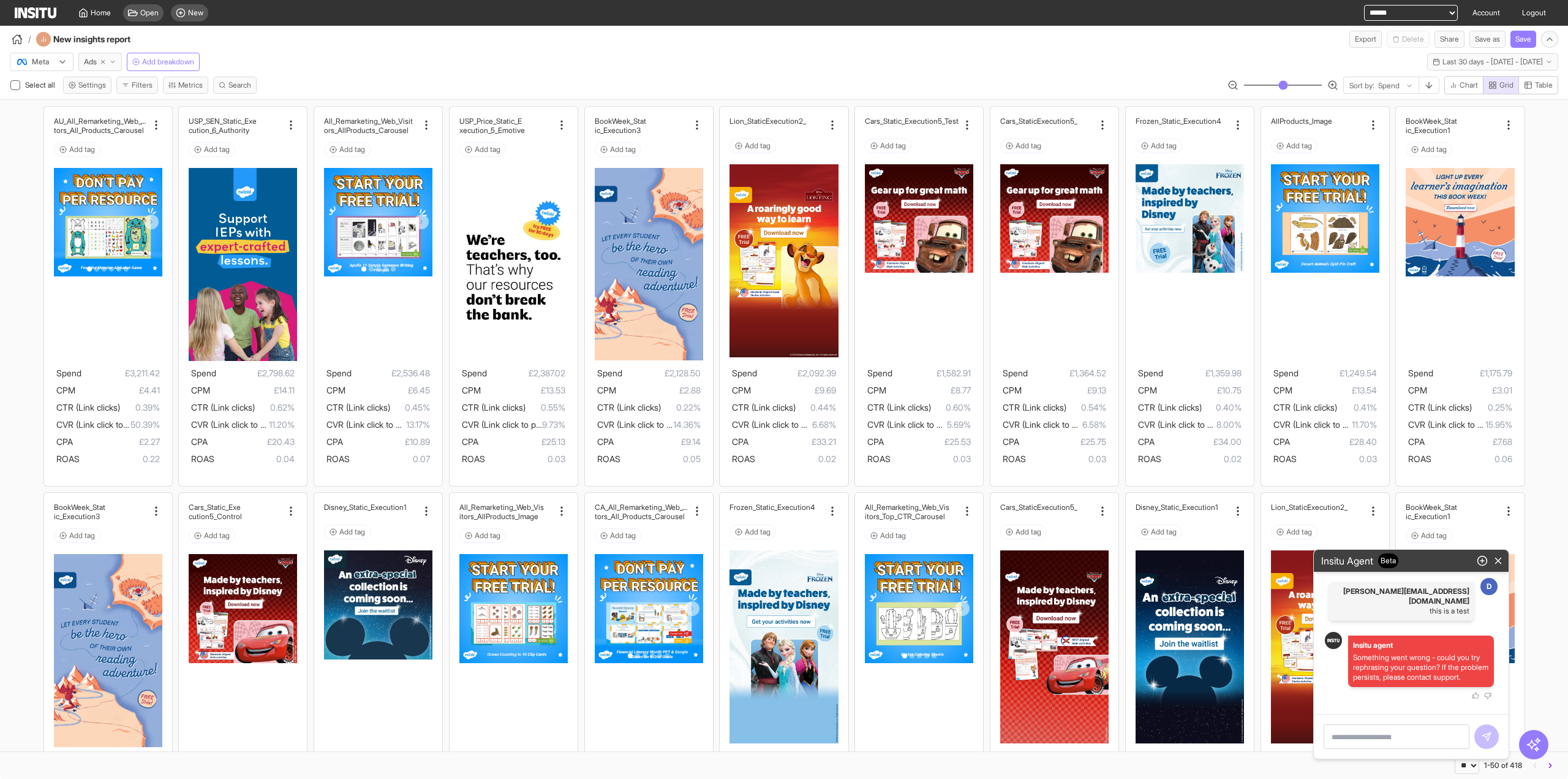
click at [1388, 732] on textarea at bounding box center [1396, 737] width 146 height 24
type textarea "*"
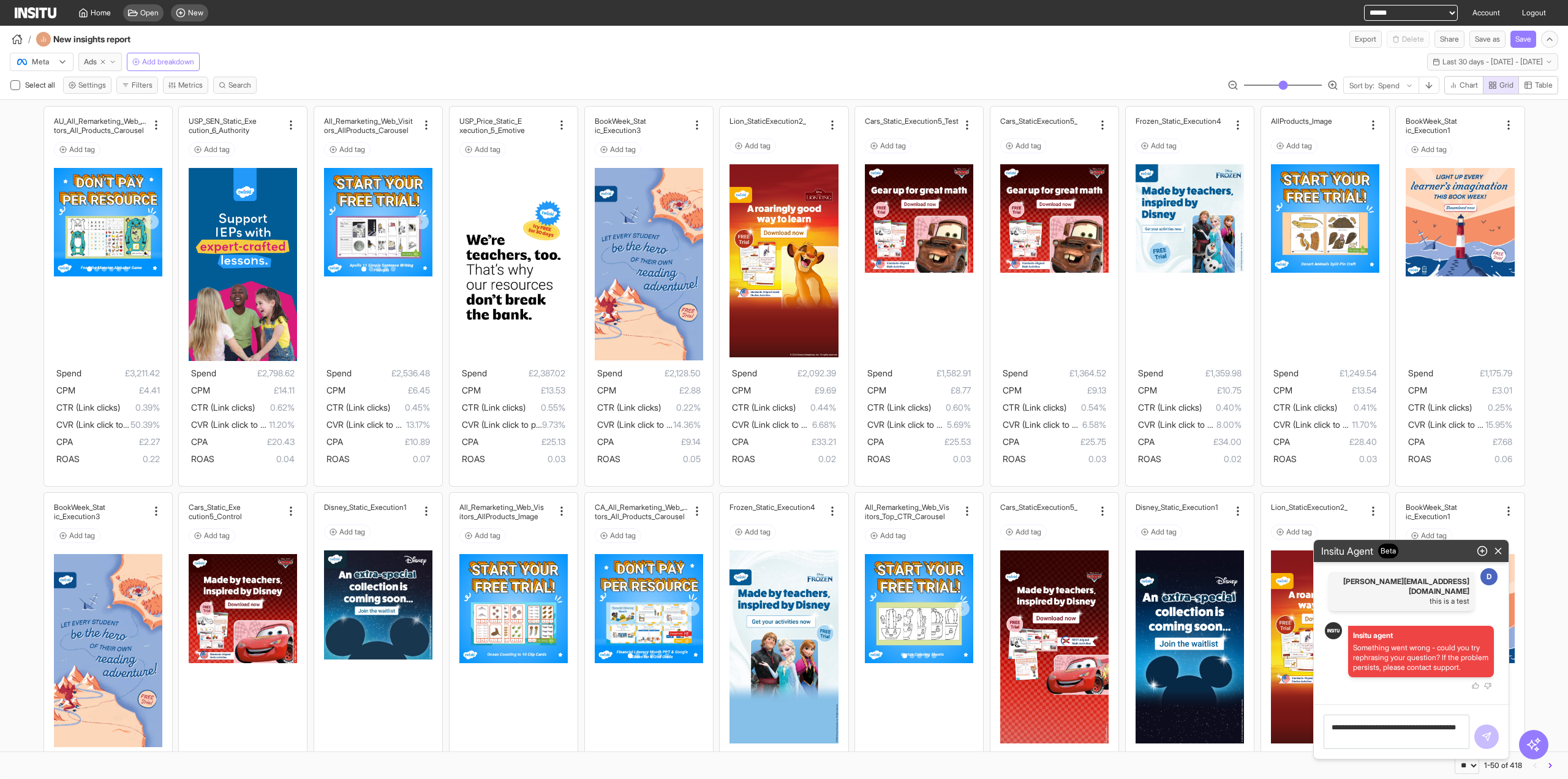
click at [1387, 735] on textarea "**********" at bounding box center [1396, 732] width 146 height 34
type textarea "**********"
click at [1415, 730] on textarea "**********" at bounding box center [1396, 732] width 146 height 34
click at [1412, 737] on textarea "**********" at bounding box center [1396, 732] width 146 height 34
drag, startPoint x: 1323, startPoint y: 730, endPoint x: 1221, endPoint y: 716, distance: 103.0
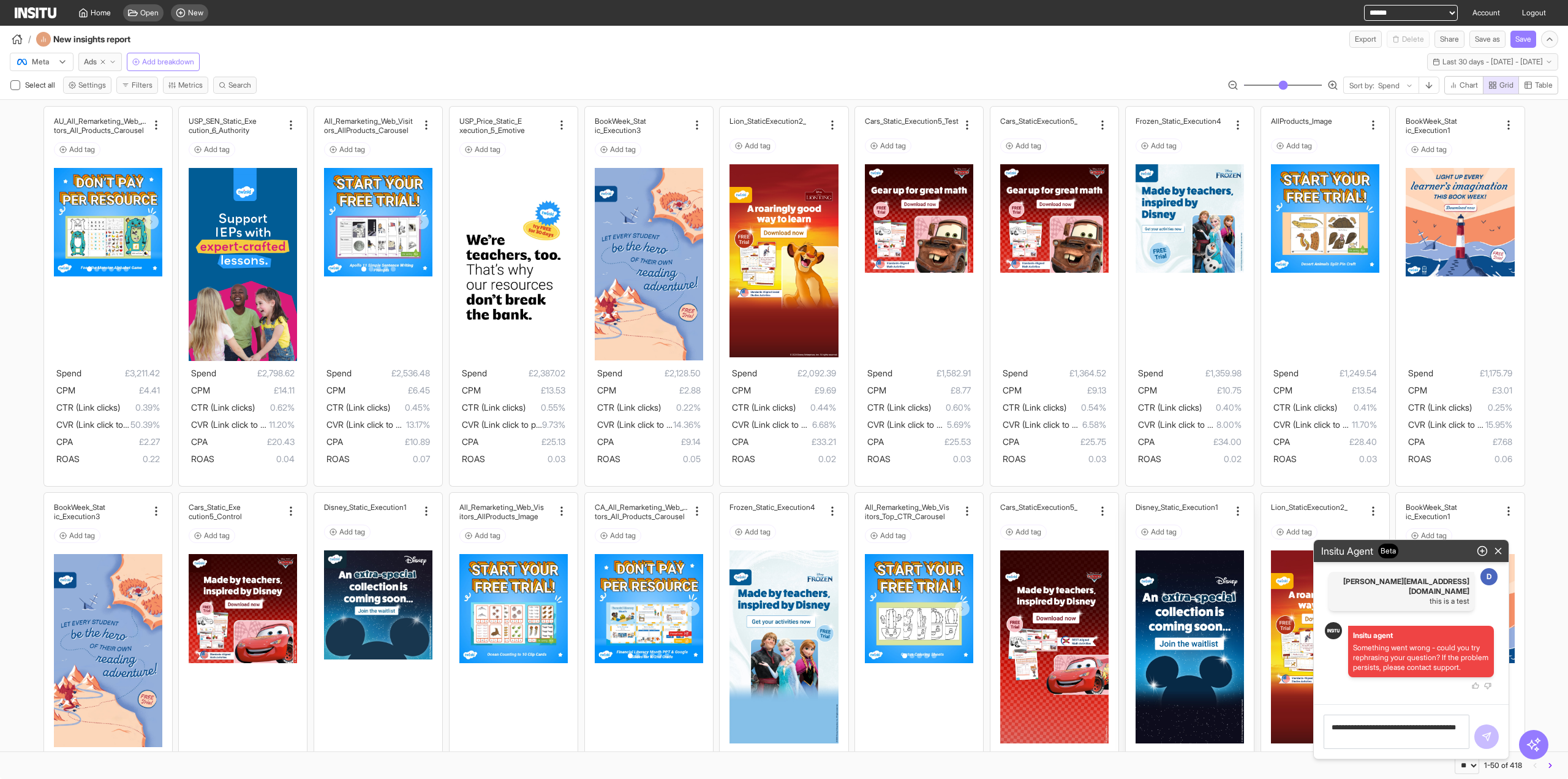
click at [1220, 717] on body "**********" at bounding box center [784, 390] width 1568 height 779
click at [1479, 546] on icon "button" at bounding box center [1482, 551] width 11 height 11
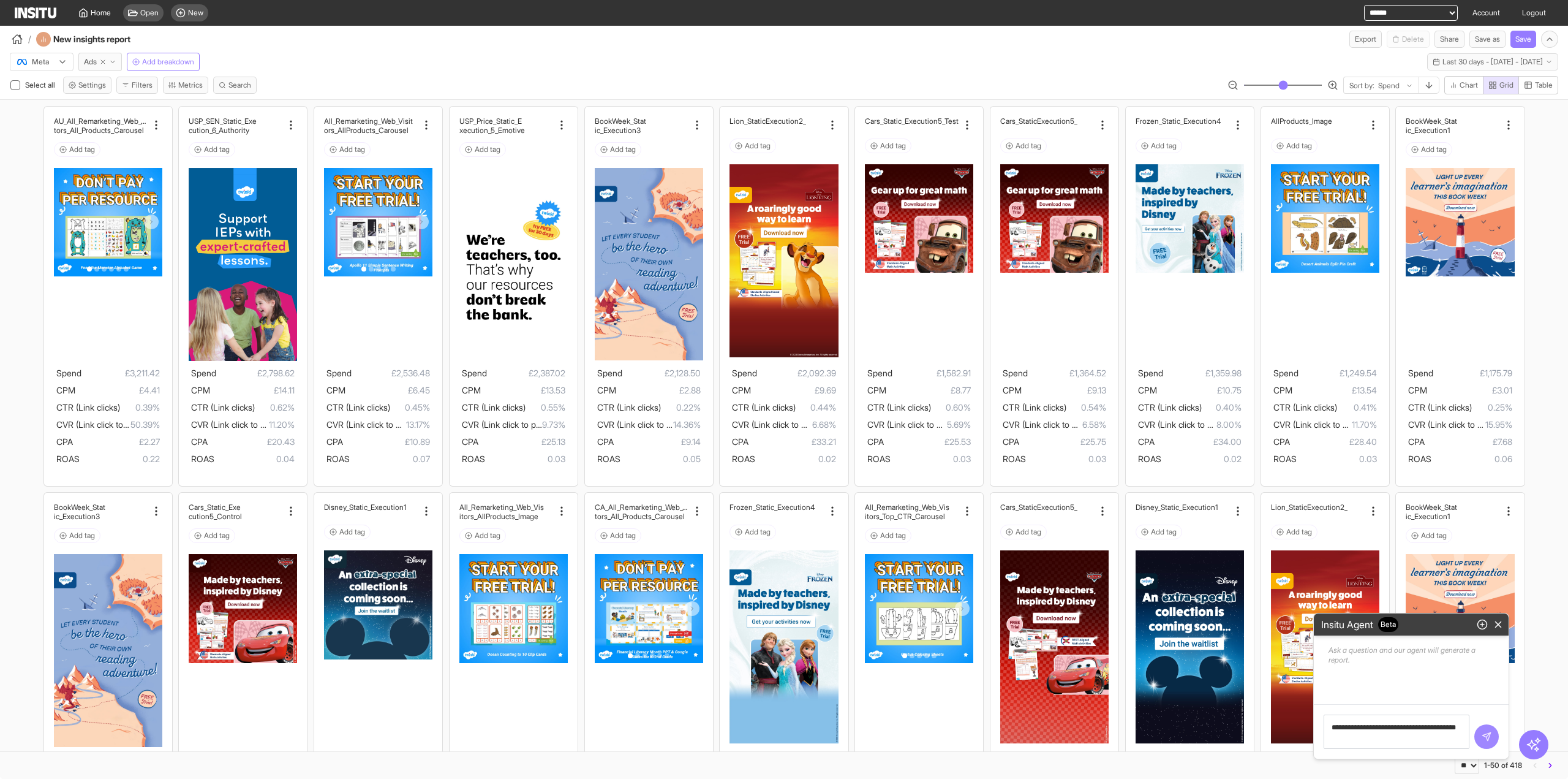
click at [1488, 740] on icon "submit" at bounding box center [1486, 736] width 10 height 10
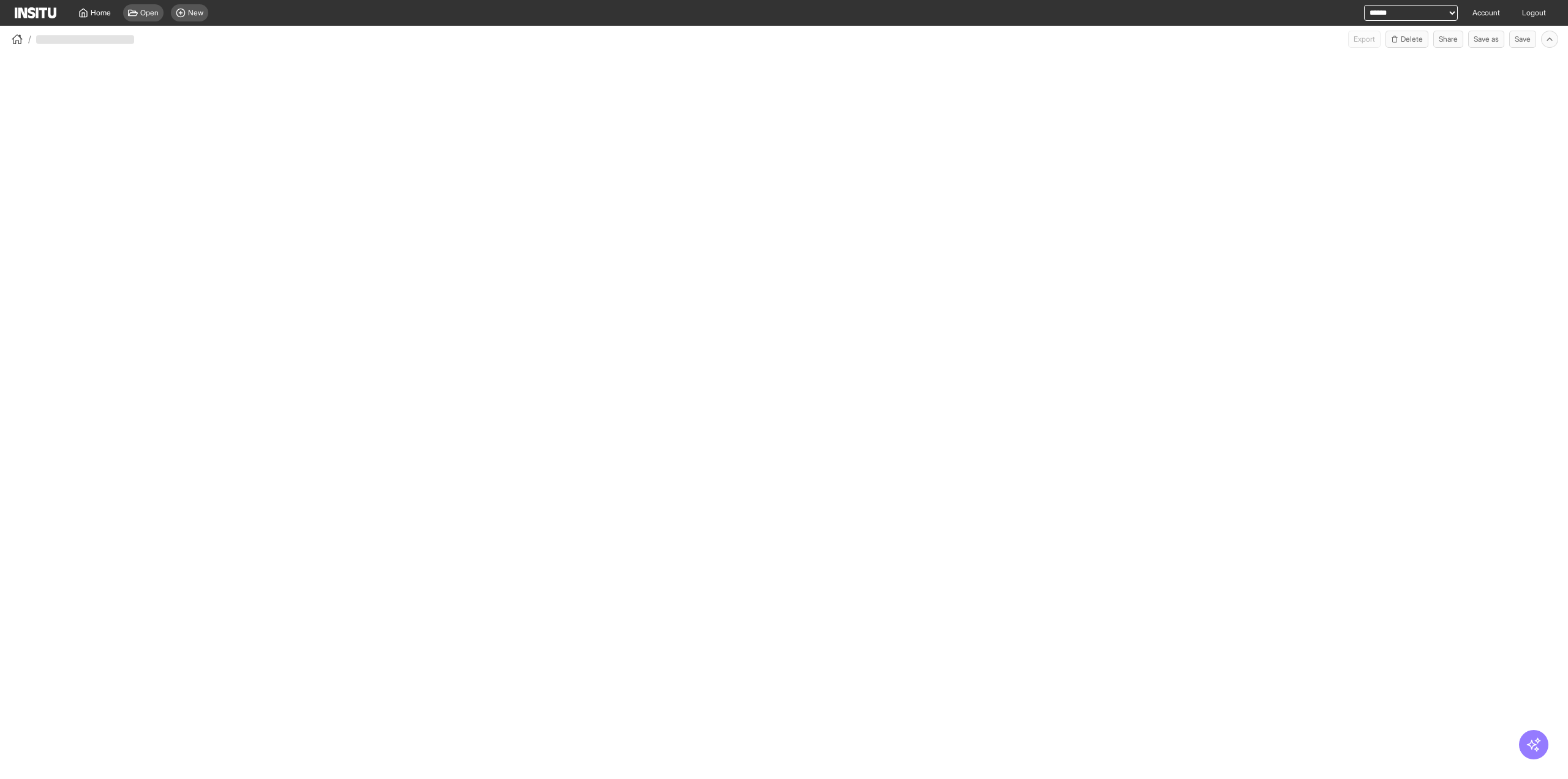
select select "**"
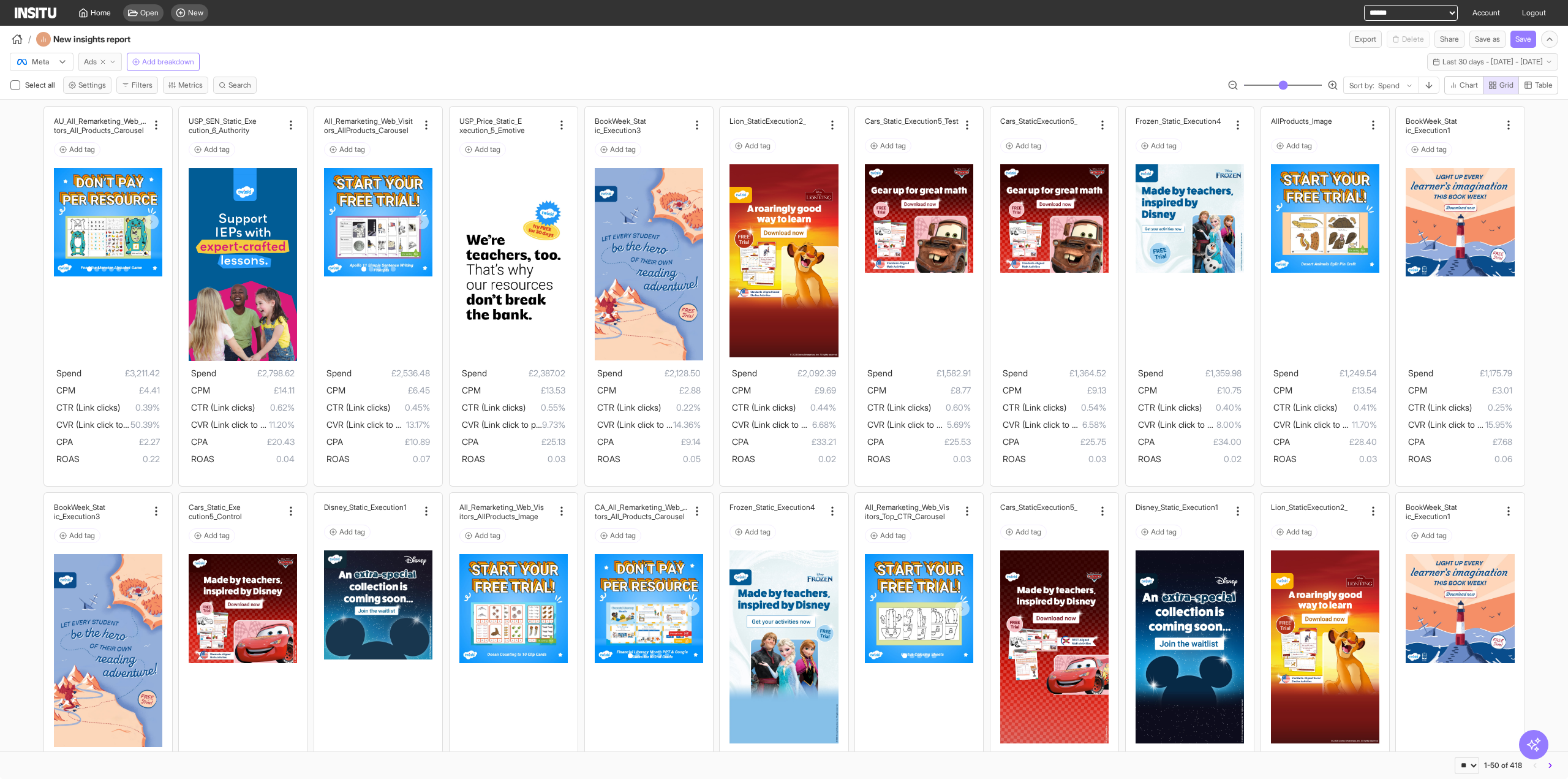
click at [103, 62] on line "button" at bounding box center [103, 62] width 4 height 4
select select "**"
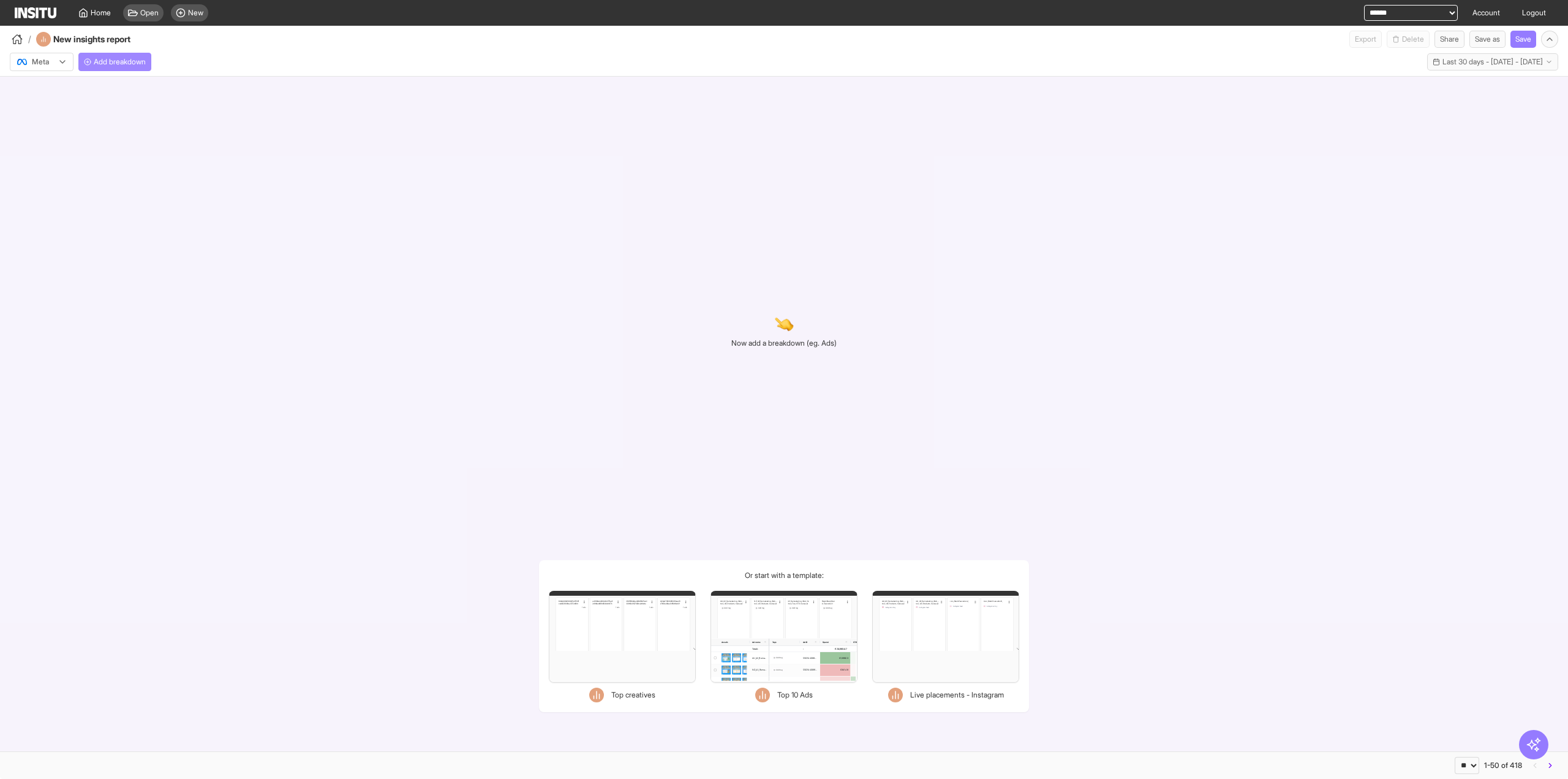
click at [116, 63] on span "Add breakdown" at bounding box center [119, 62] width 52 height 10
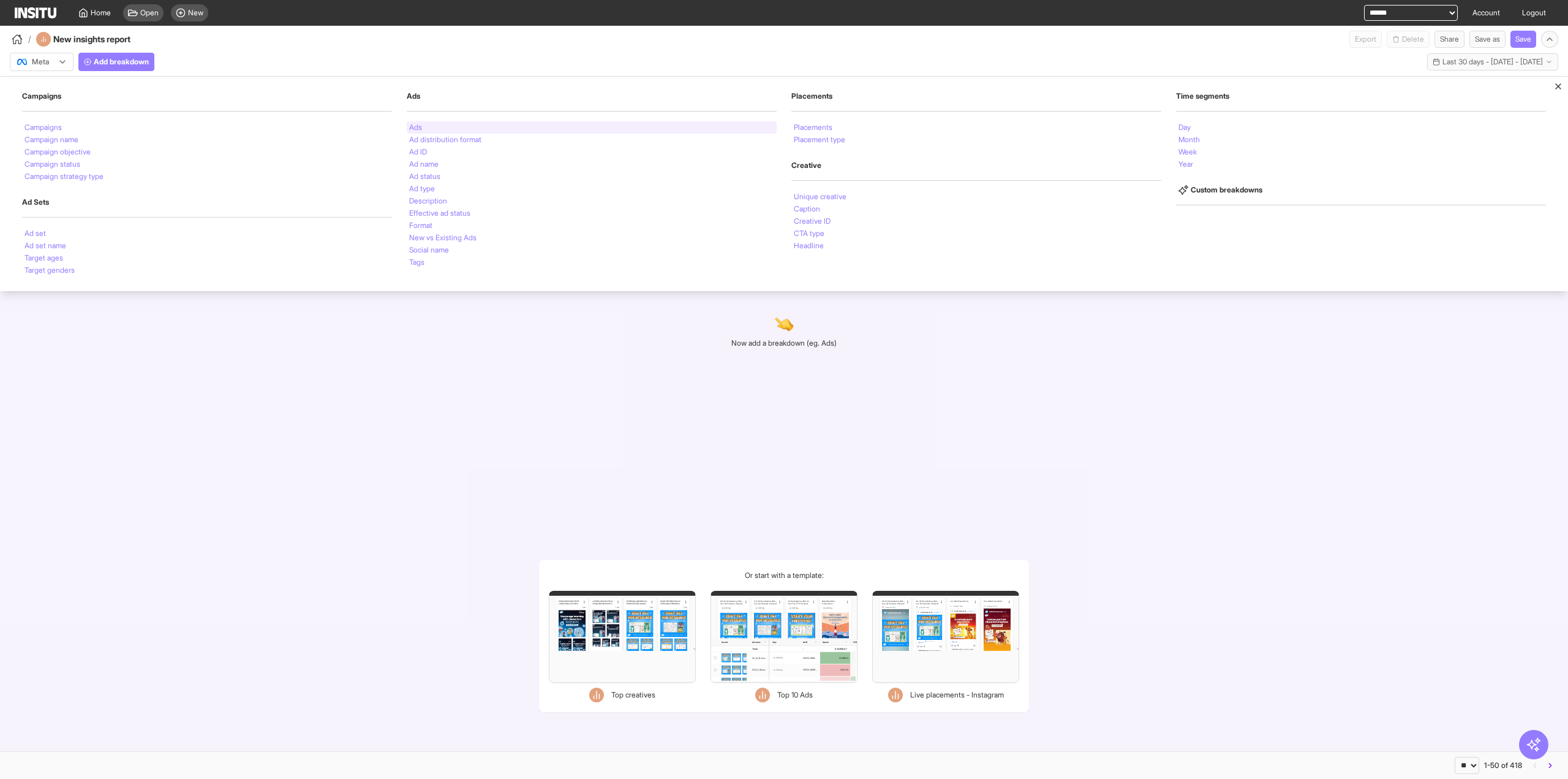
click at [425, 126] on div "Ads" at bounding box center [591, 127] width 370 height 12
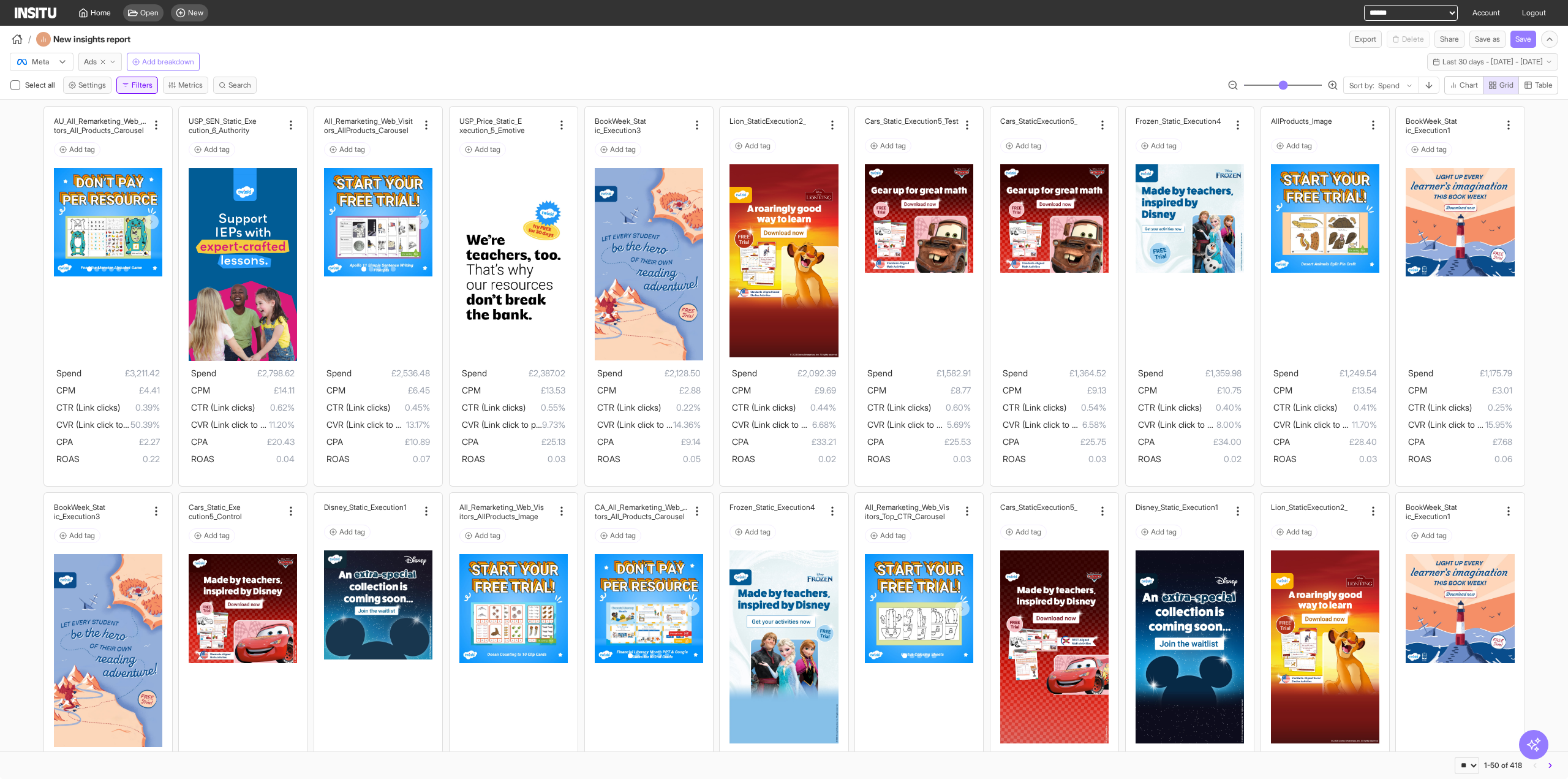
click at [135, 87] on button "Filters" at bounding box center [137, 85] width 42 height 17
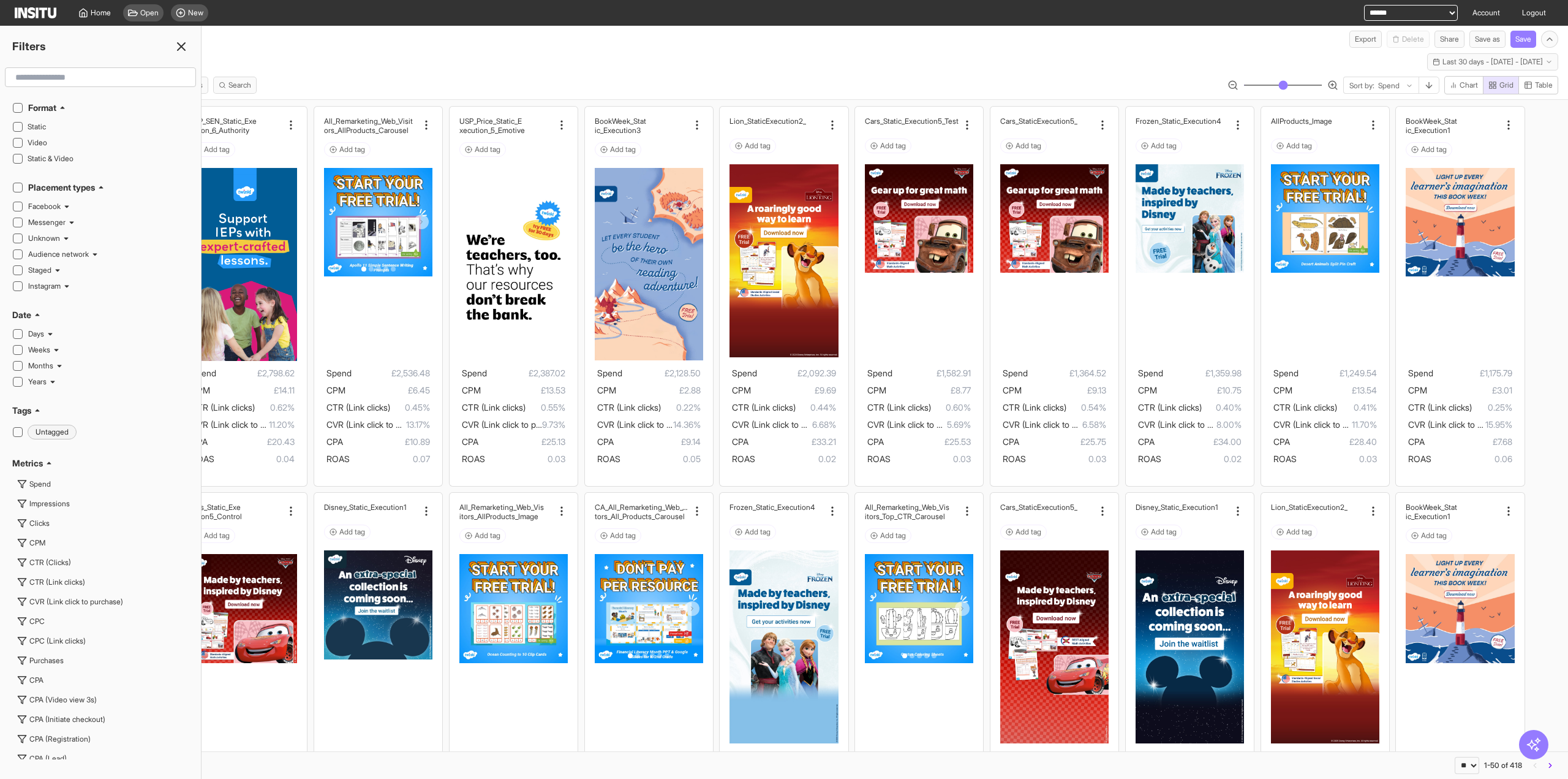
click at [181, 46] on line at bounding box center [181, 46] width 7 height 7
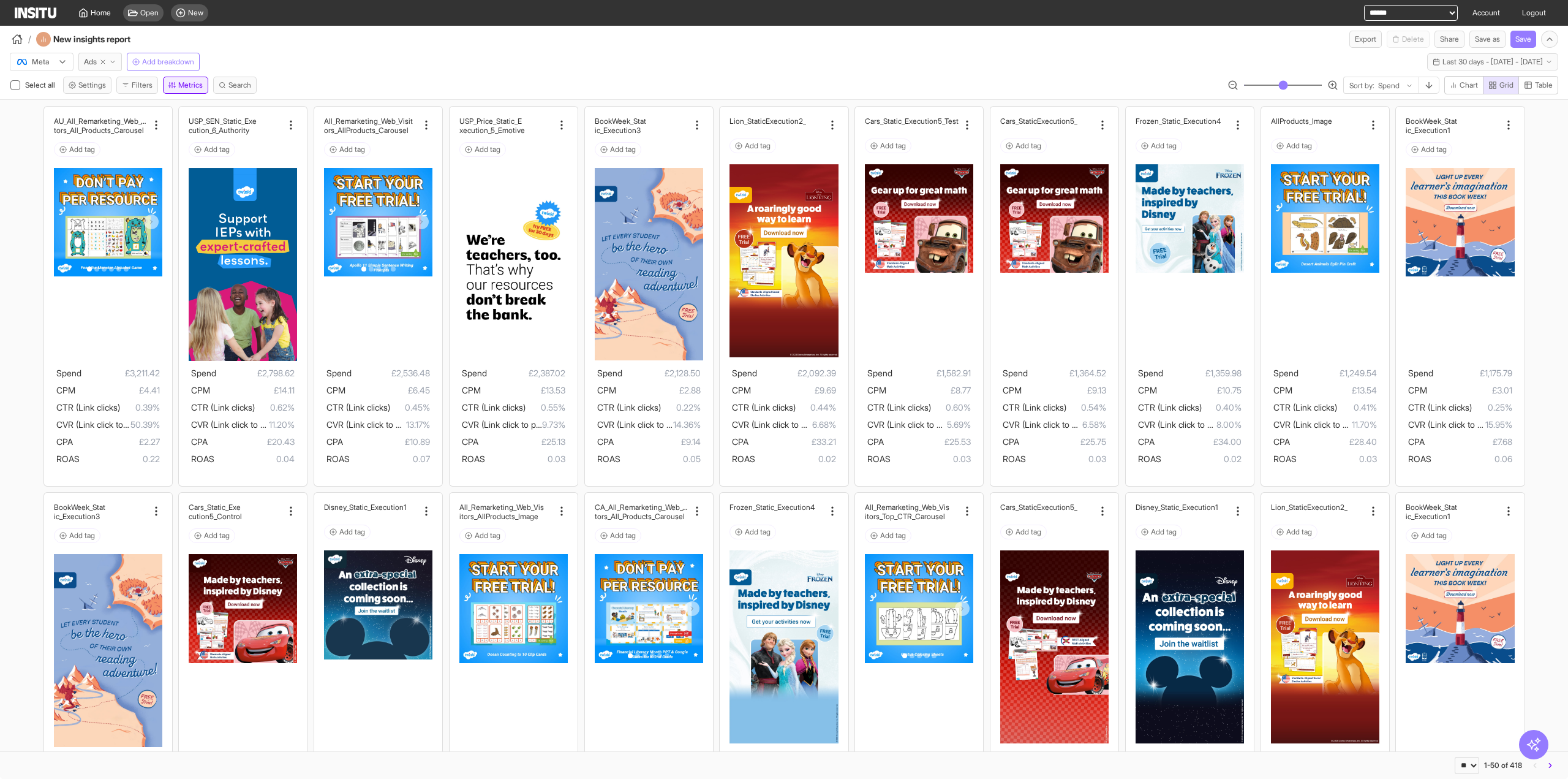
click at [187, 80] on button "Metrics" at bounding box center [185, 85] width 46 height 17
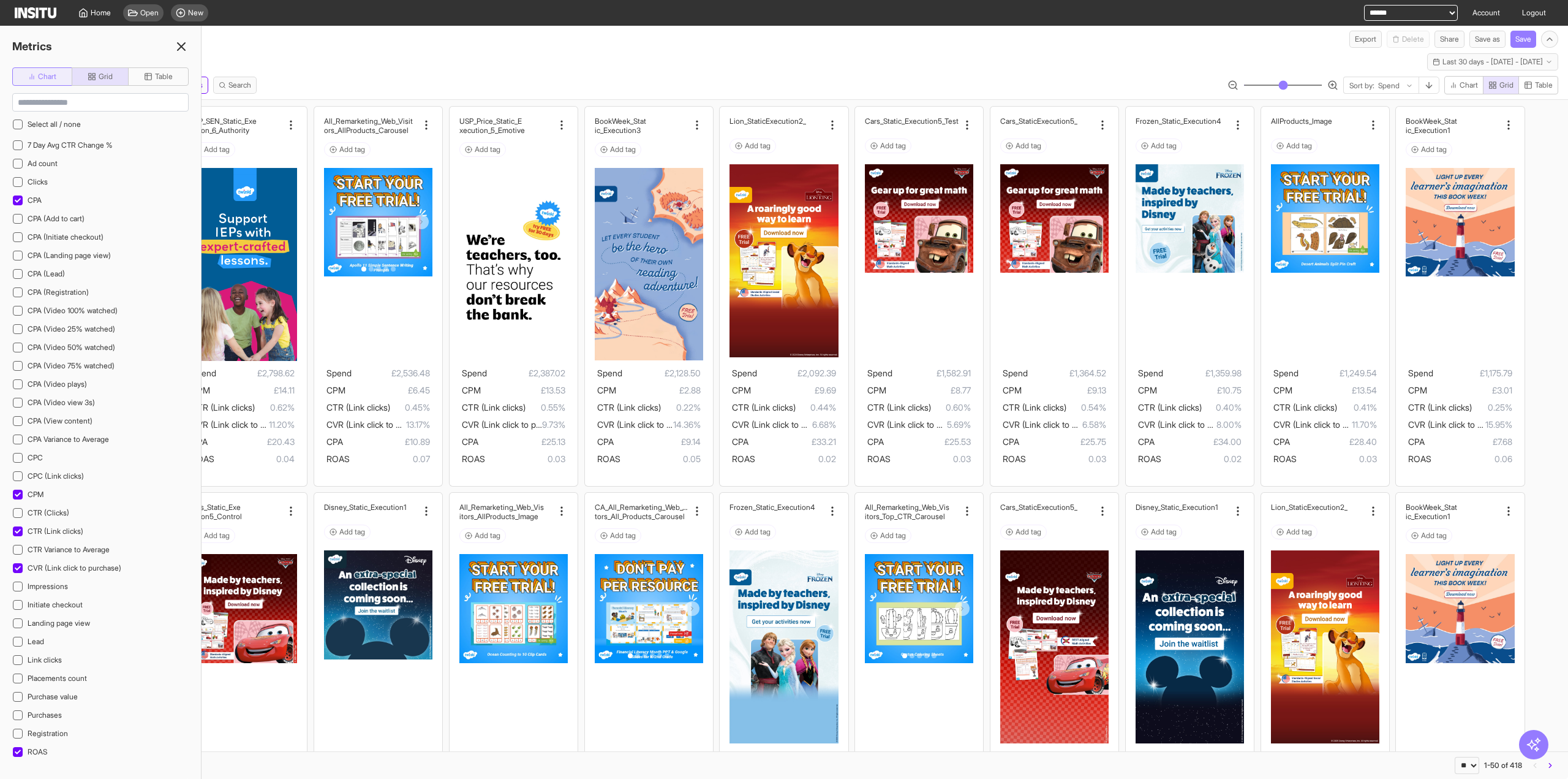
click at [57, 75] on button "Chart" at bounding box center [42, 76] width 60 height 19
click at [163, 73] on span "Table" at bounding box center [164, 76] width 18 height 10
click at [106, 80] on span "Grid" at bounding box center [106, 76] width 14 height 10
click at [183, 42] on icon at bounding box center [181, 46] width 15 height 15
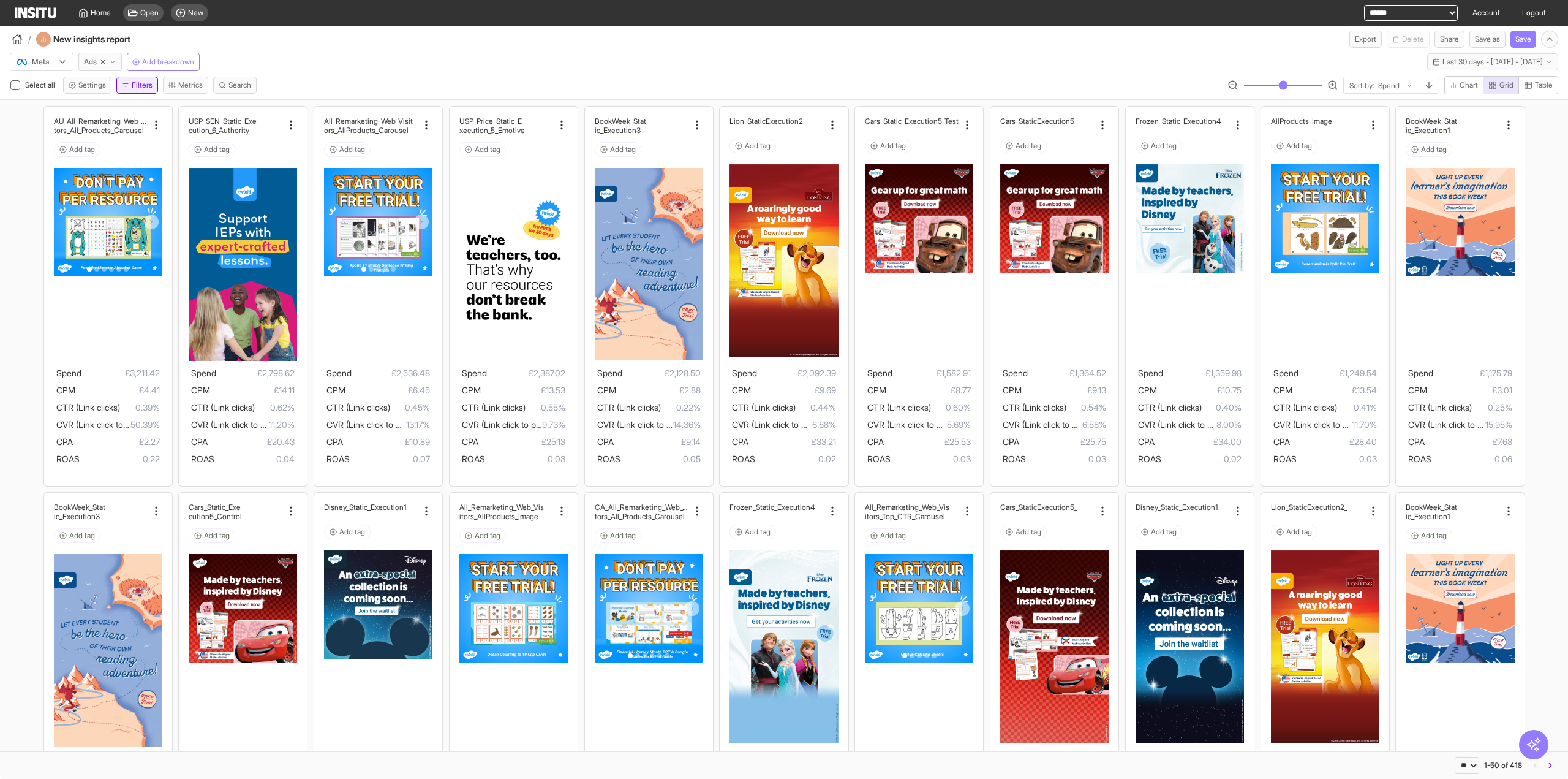
click at [133, 90] on button "Filters" at bounding box center [137, 85] width 42 height 17
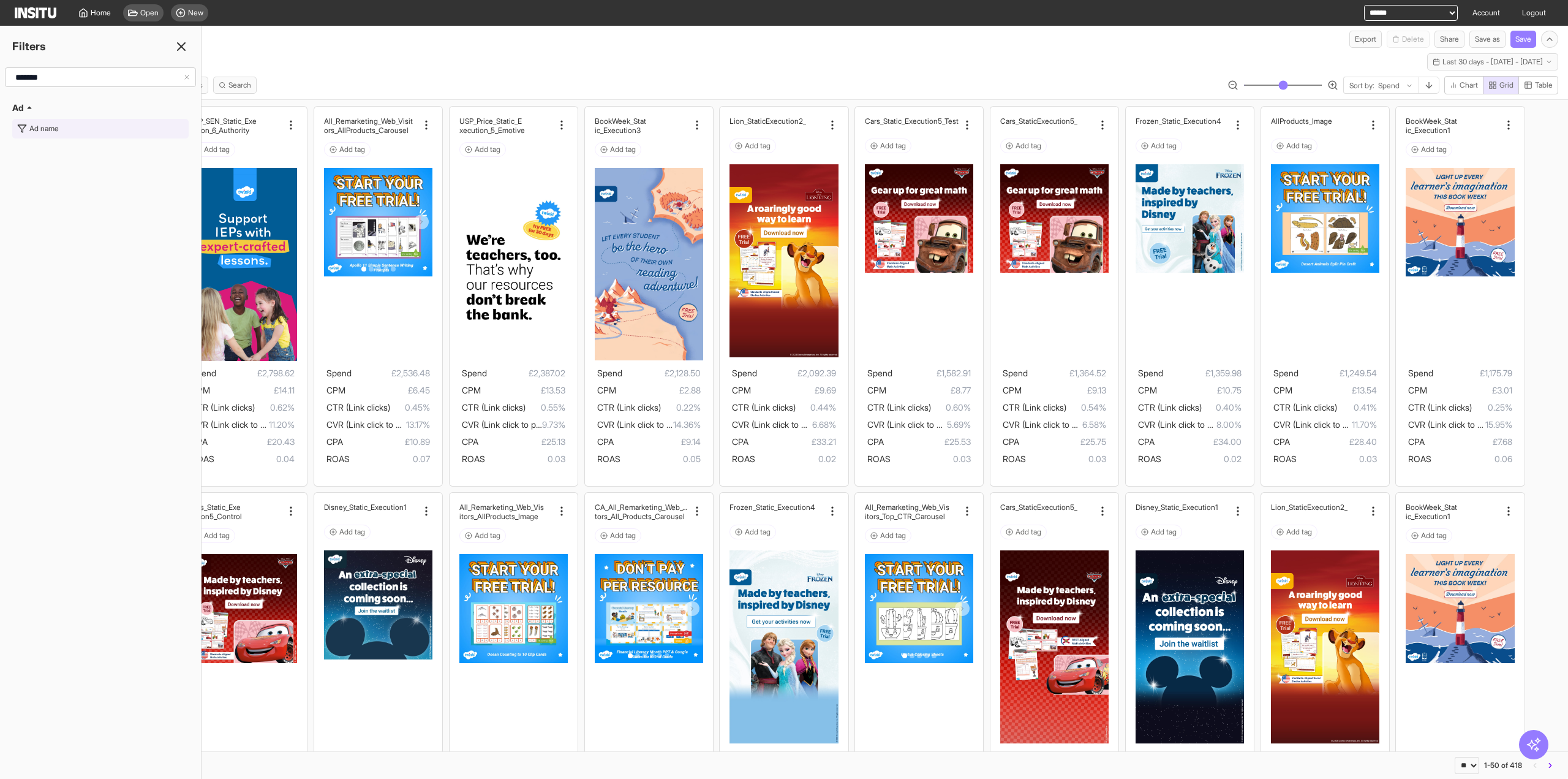
type input "*******"
click at [38, 136] on button "Ad name" at bounding box center [100, 128] width 176 height 20
click at [85, 74] on div at bounding box center [92, 76] width 147 height 12
click at [70, 146] on span "Contains" at bounding box center [101, 144] width 161 height 11
type input "***"
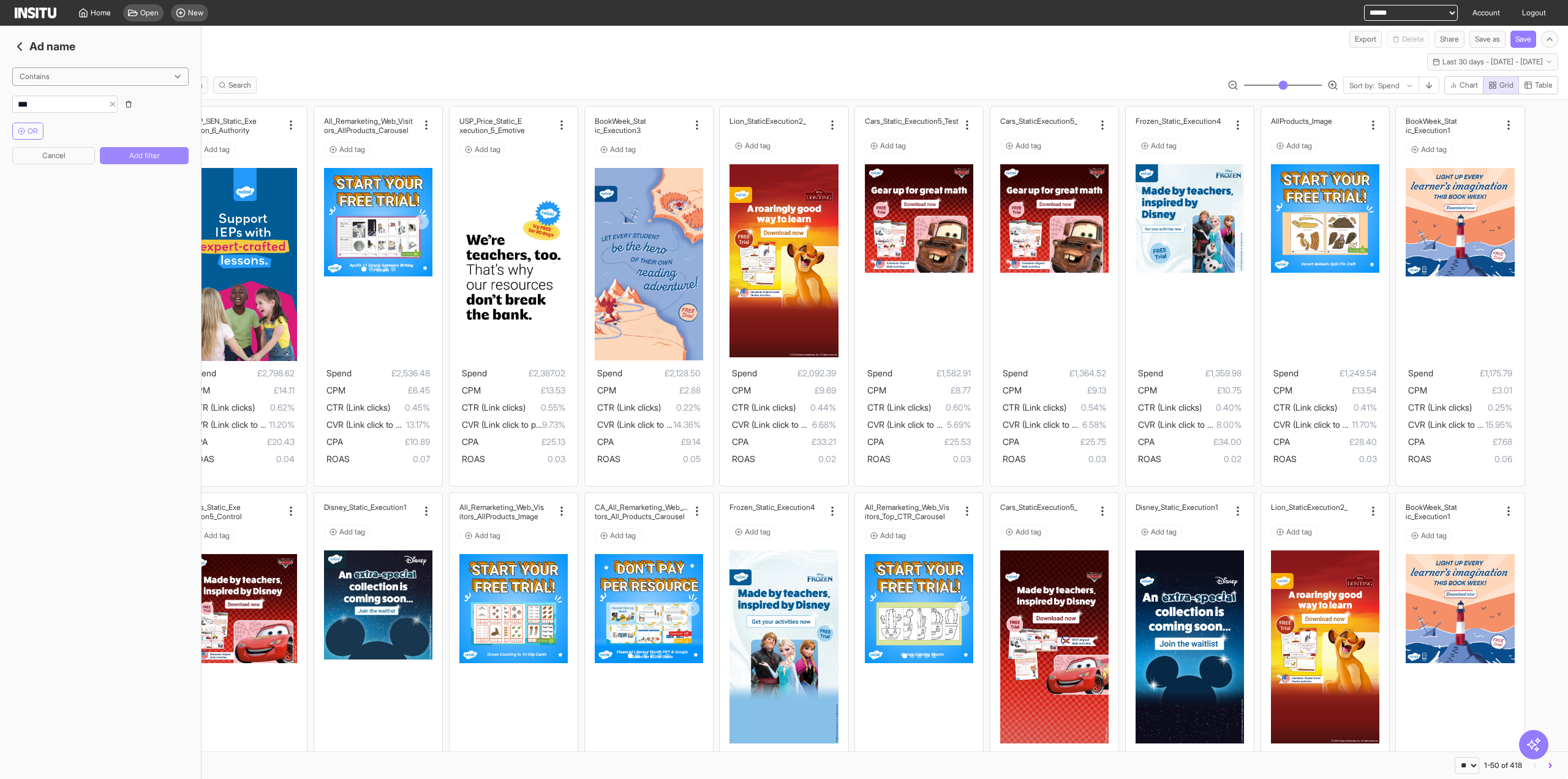
click at [140, 151] on button "Add filter" at bounding box center [144, 155] width 89 height 17
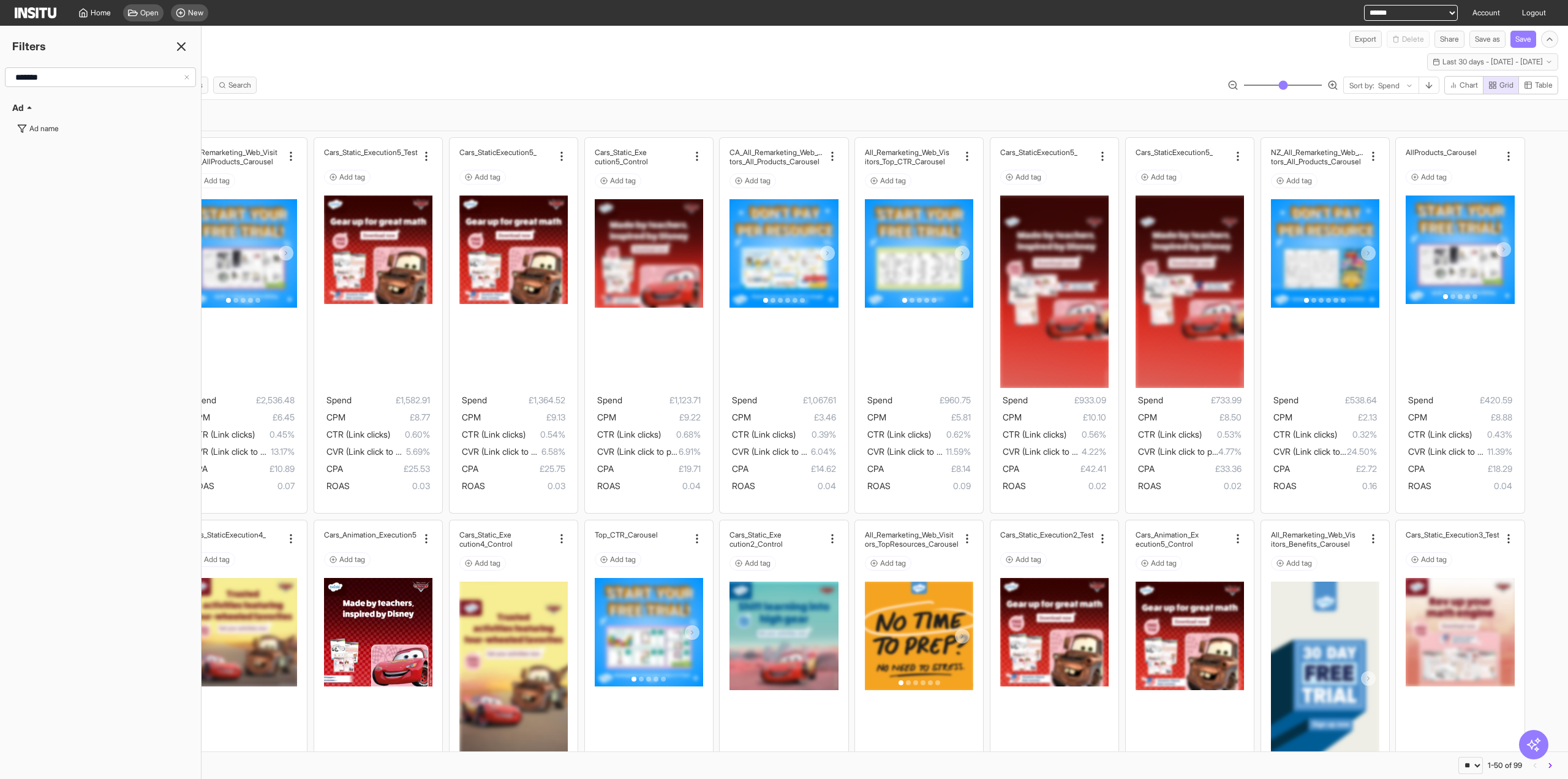
click at [181, 45] on icon at bounding box center [181, 46] width 15 height 15
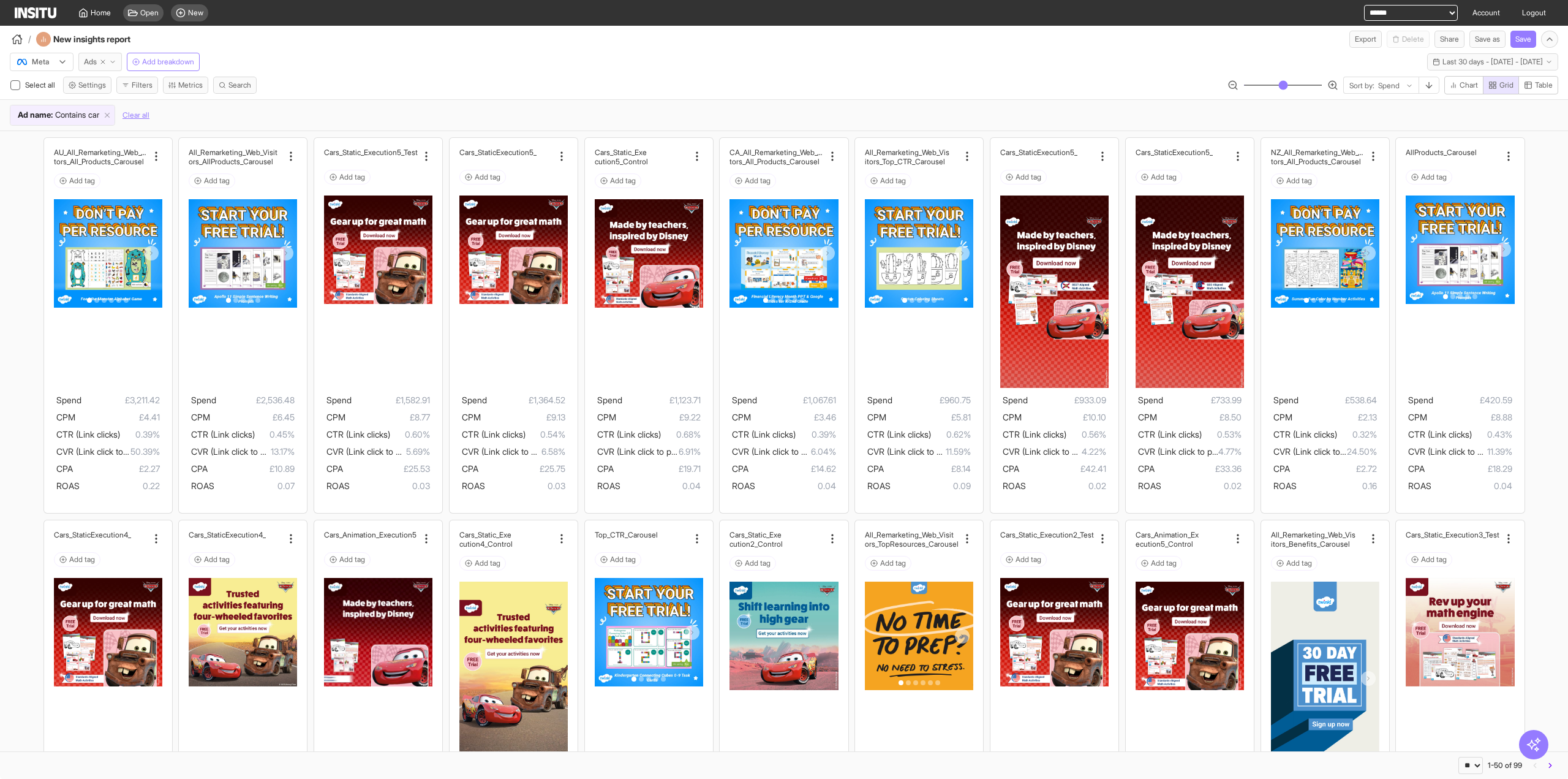
click at [105, 62] on icon "button" at bounding box center [103, 62] width 7 height 7
select select "**"
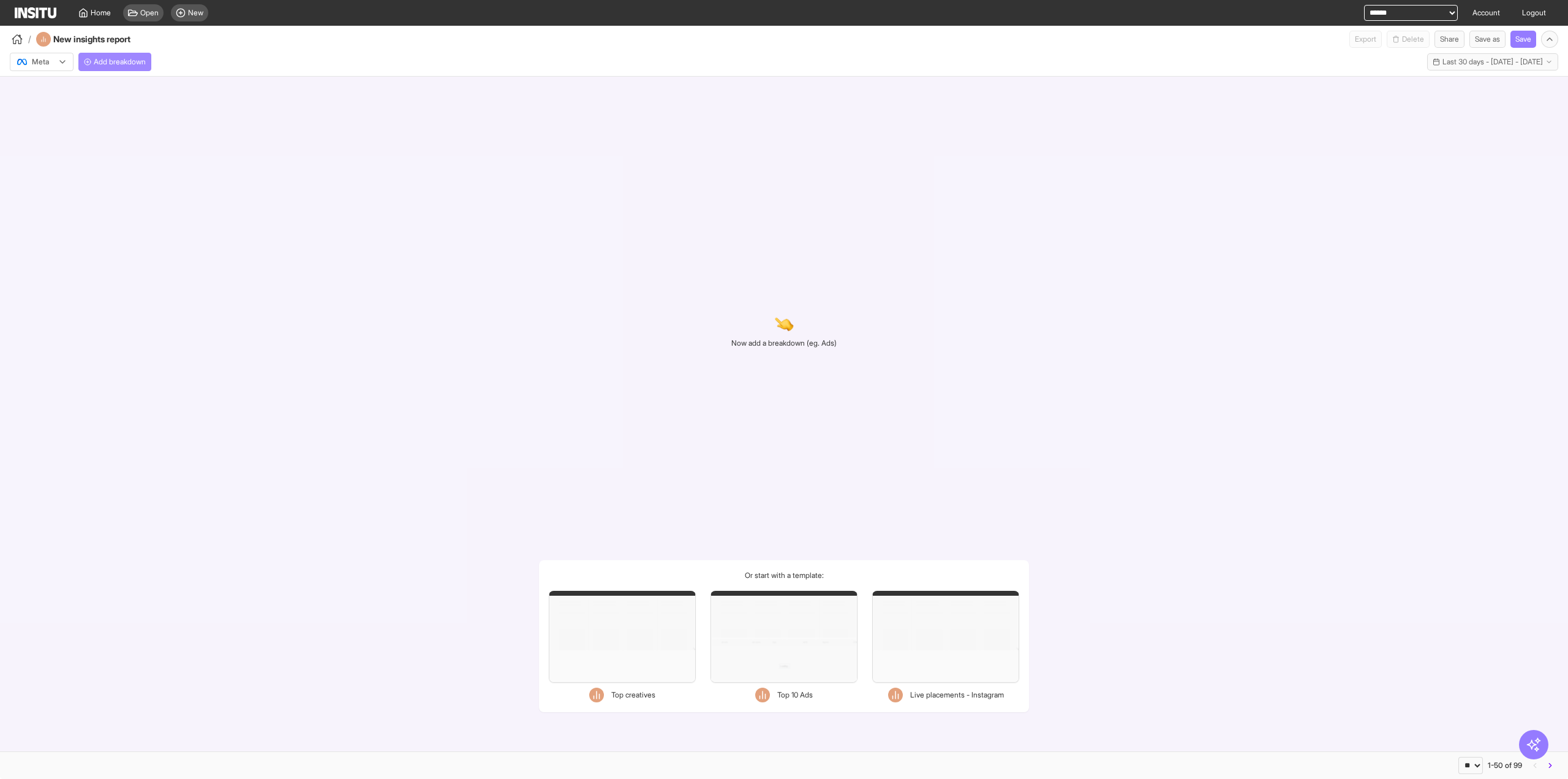
click at [103, 61] on span "Add breakdown" at bounding box center [119, 62] width 52 height 10
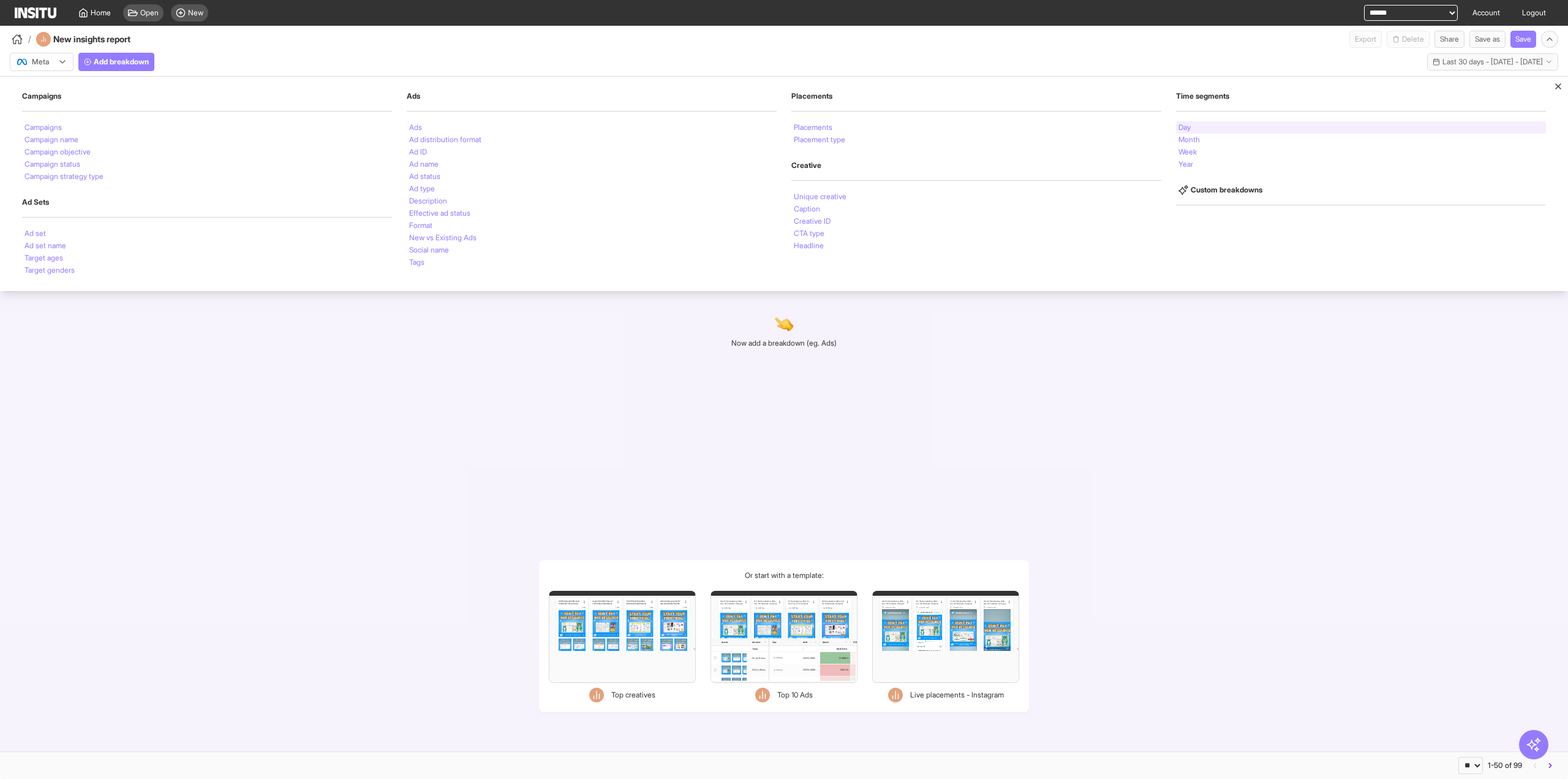
click at [1211, 124] on div "Day" at bounding box center [1361, 127] width 370 height 12
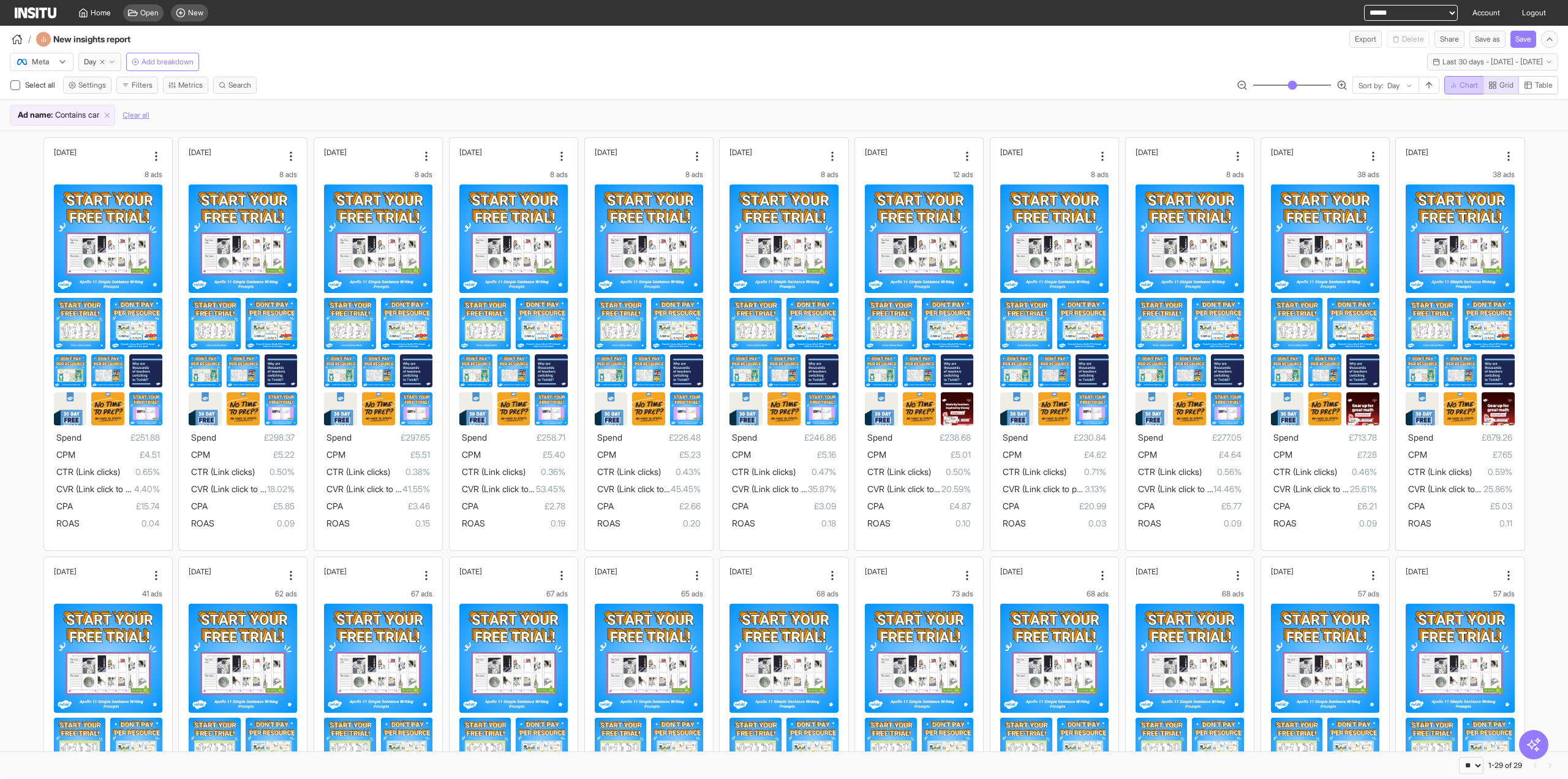
click at [1460, 87] on span "Chart" at bounding box center [1469, 85] width 19 height 10
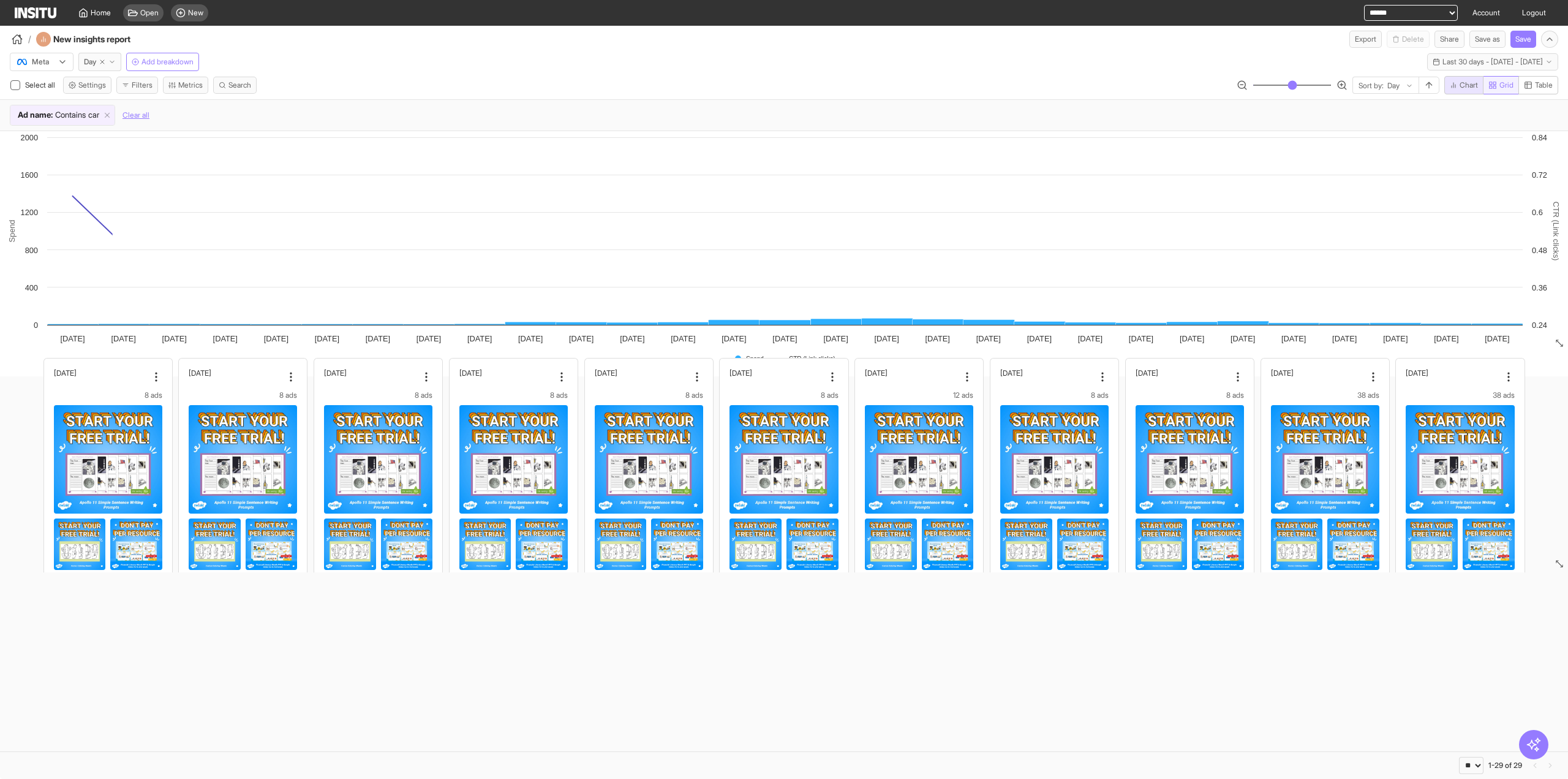
click at [1505, 88] on span "Grid" at bounding box center [1506, 85] width 14 height 10
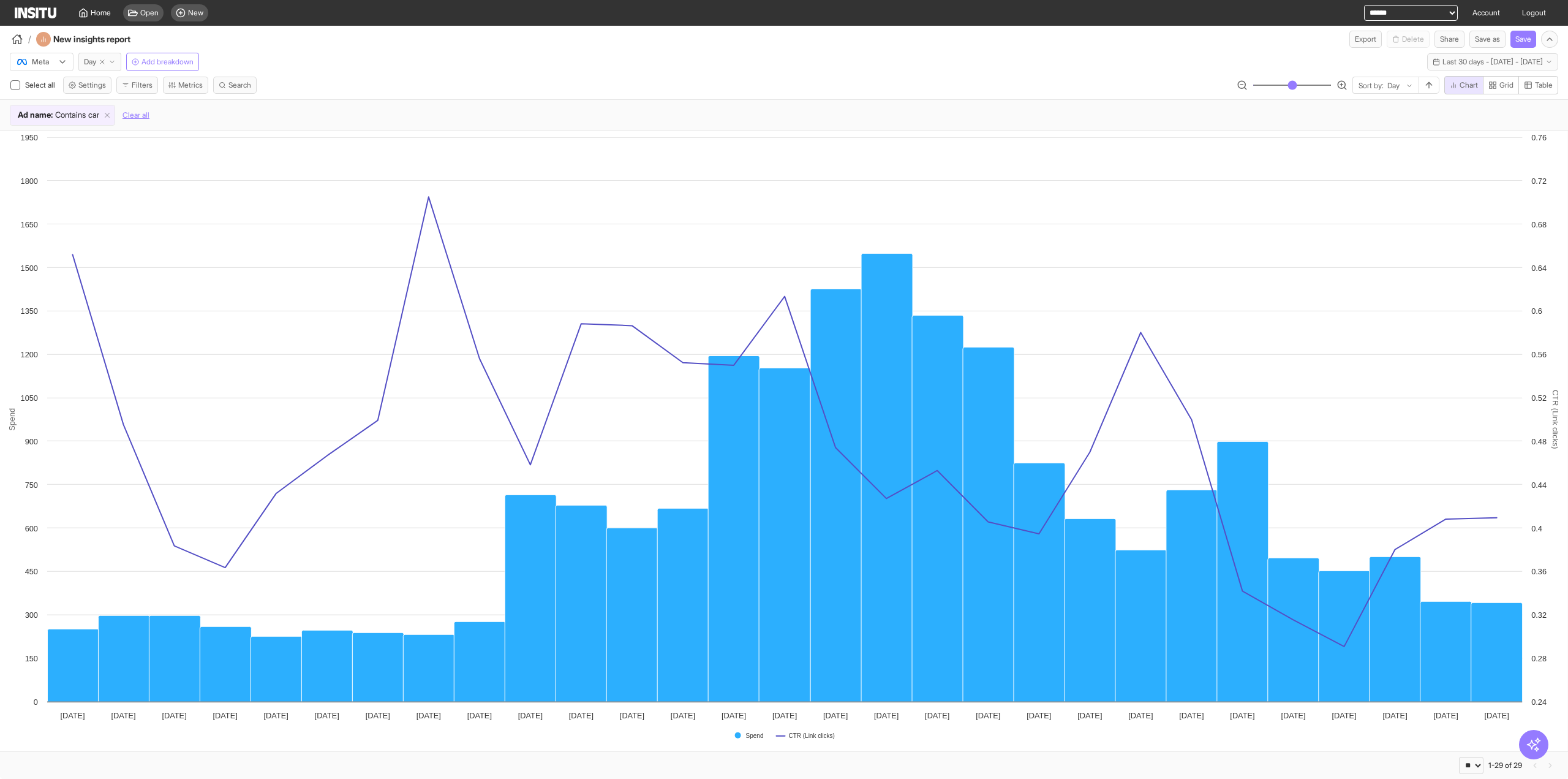
click at [92, 64] on span "Day" at bounding box center [90, 62] width 12 height 10
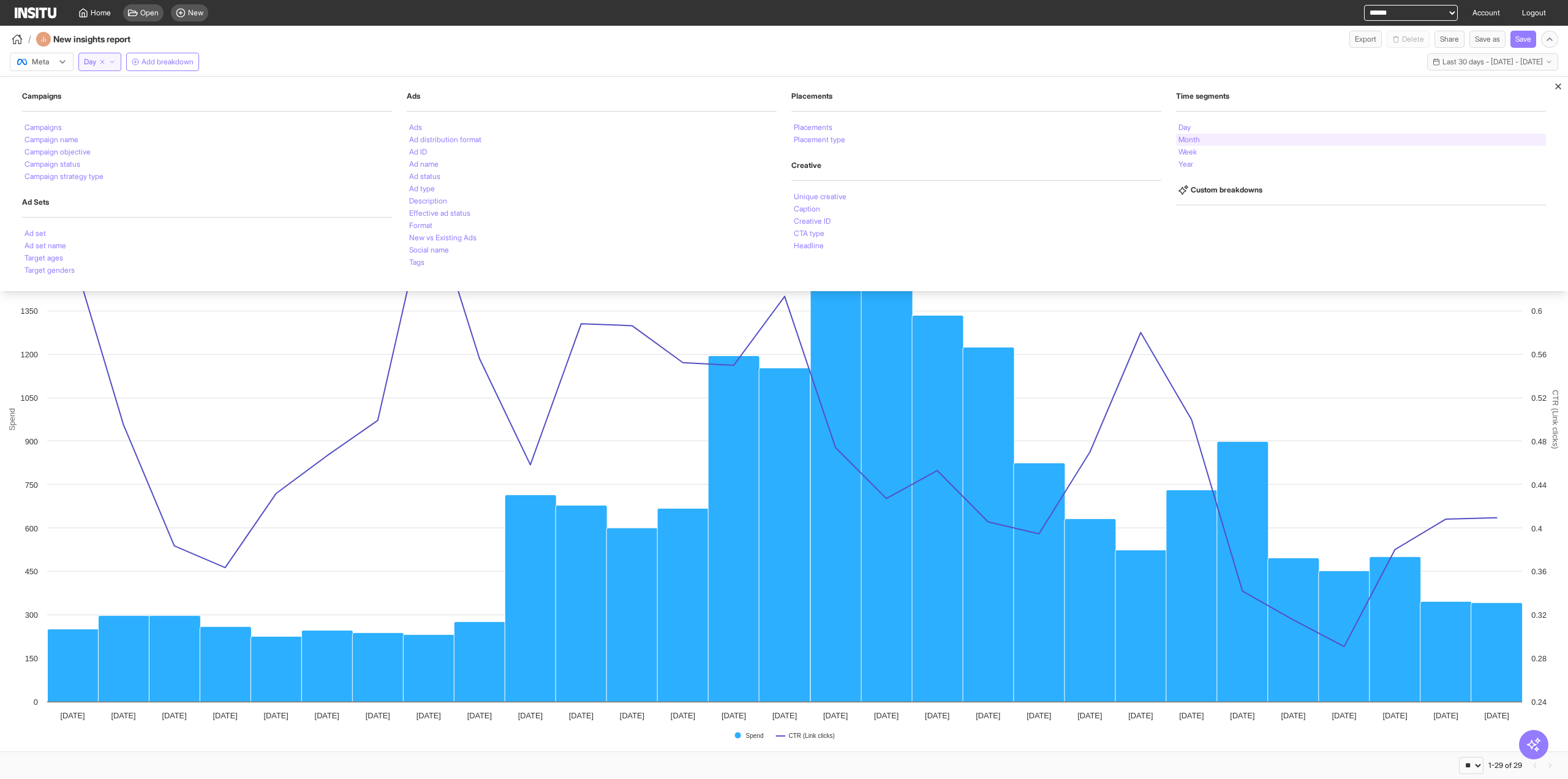
click at [1220, 135] on div "Month" at bounding box center [1361, 139] width 370 height 12
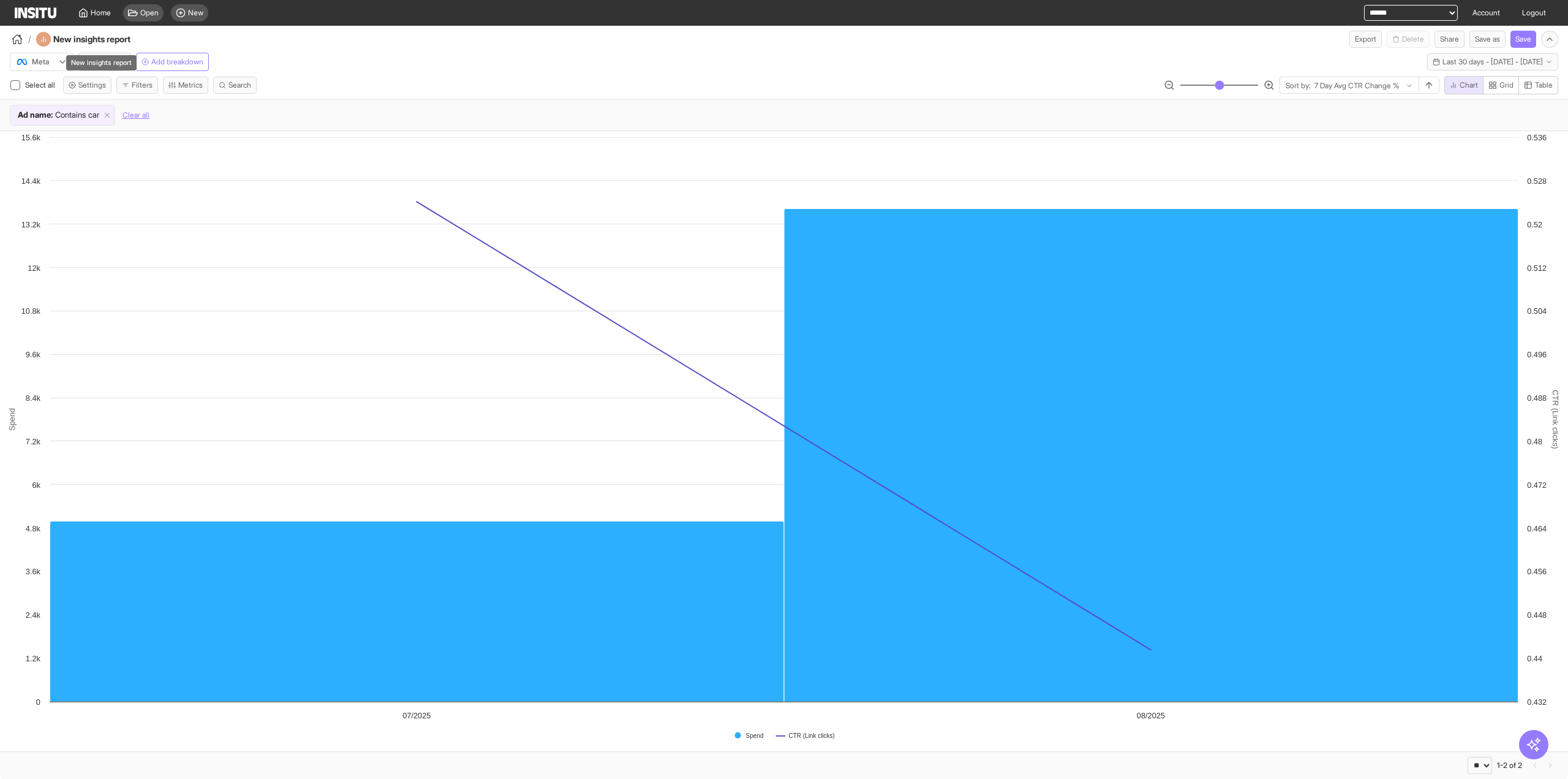
click at [102, 65] on div "New insights report" at bounding box center [101, 63] width 71 height 15
click at [860, 56] on div "Meta Month Add breakdown Last 30 days - Sat 19 Jul - Sun 17 Aug, 2025 19 Jul 25…" at bounding box center [784, 59] width 1568 height 23
click at [115, 61] on icon "button" at bounding box center [112, 62] width 7 height 7
select select "**"
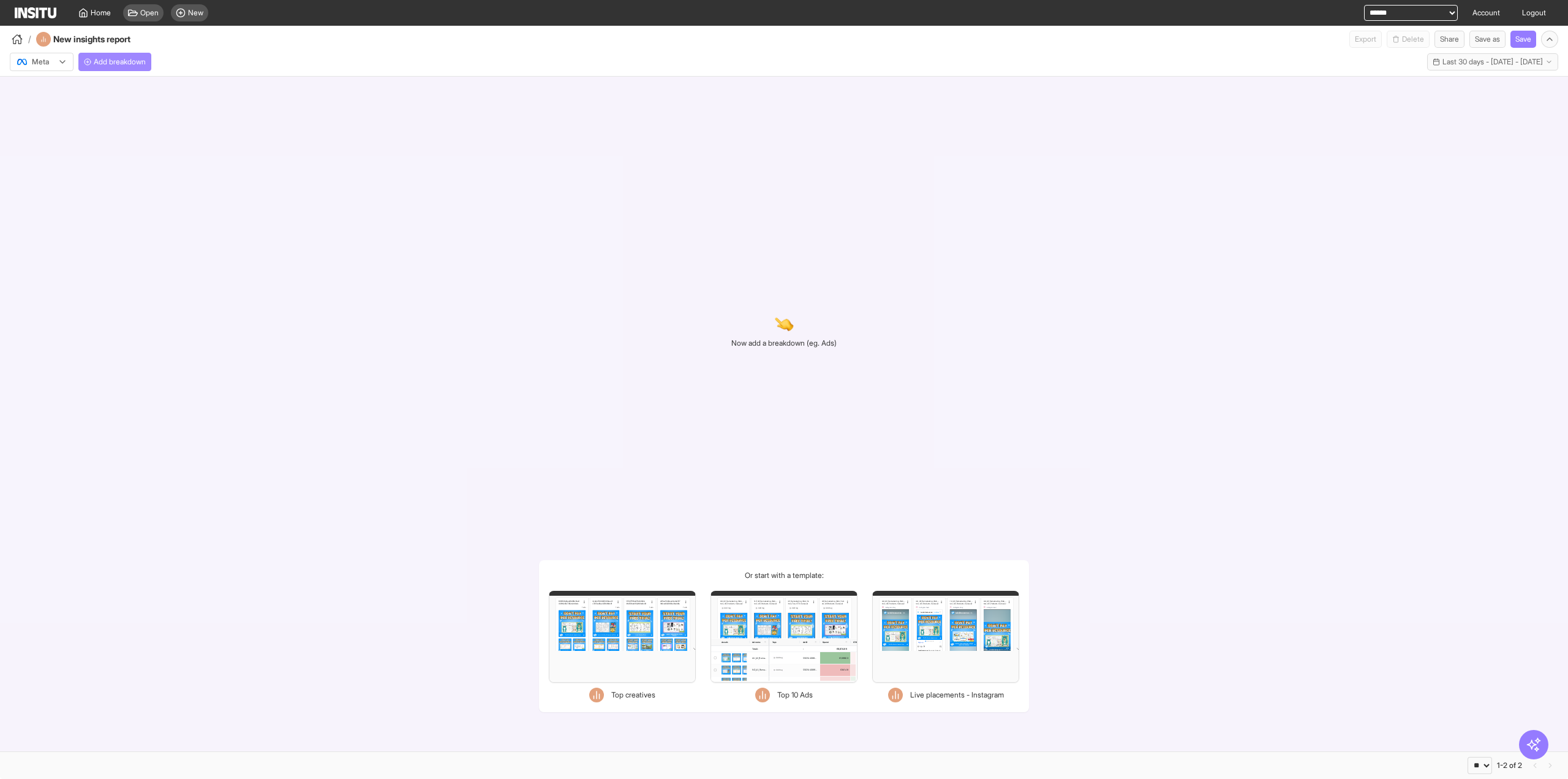
click at [119, 62] on span "Add breakdown" at bounding box center [119, 62] width 52 height 10
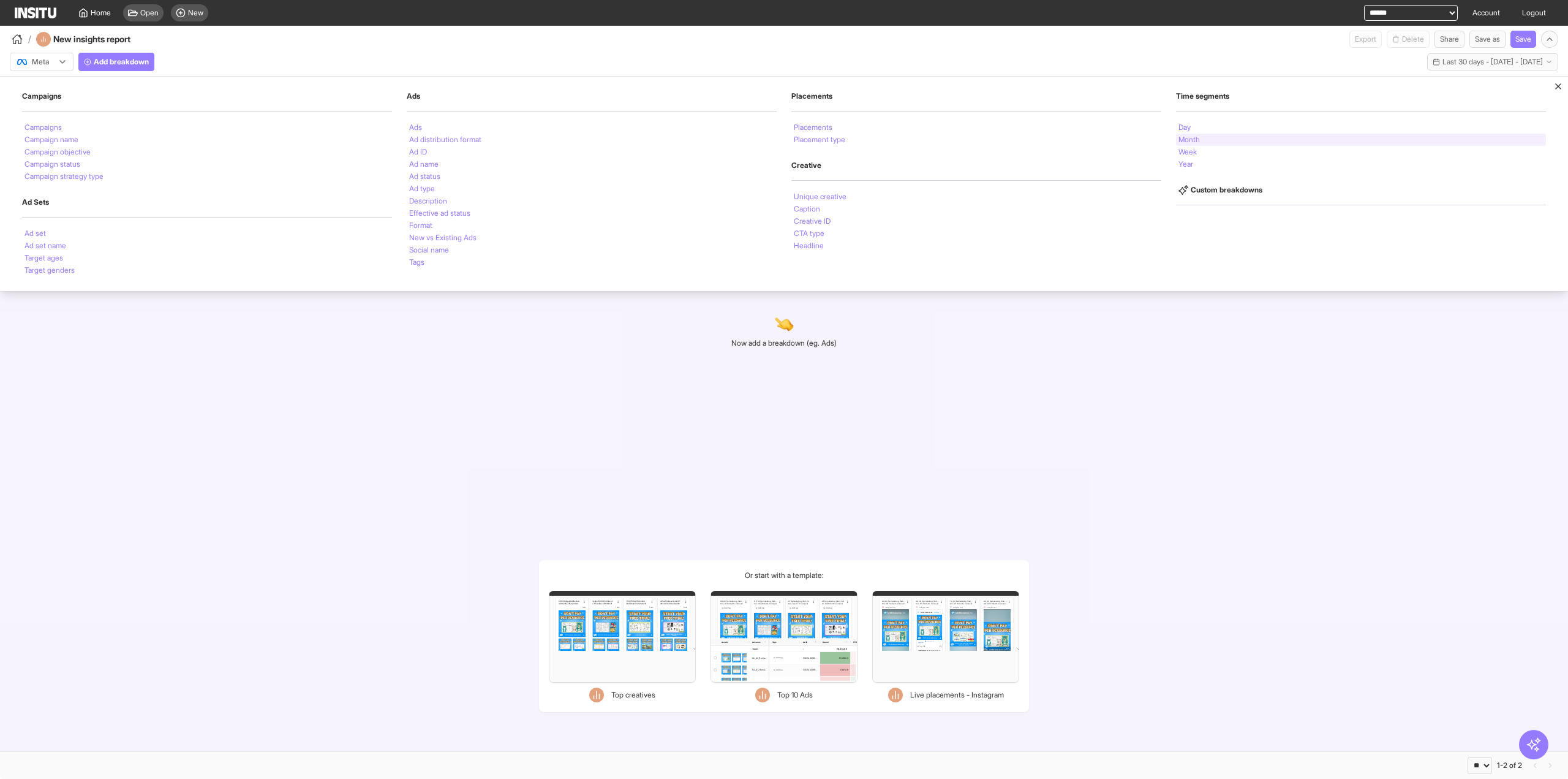
click at [1197, 142] on li "Month" at bounding box center [1189, 139] width 21 height 7
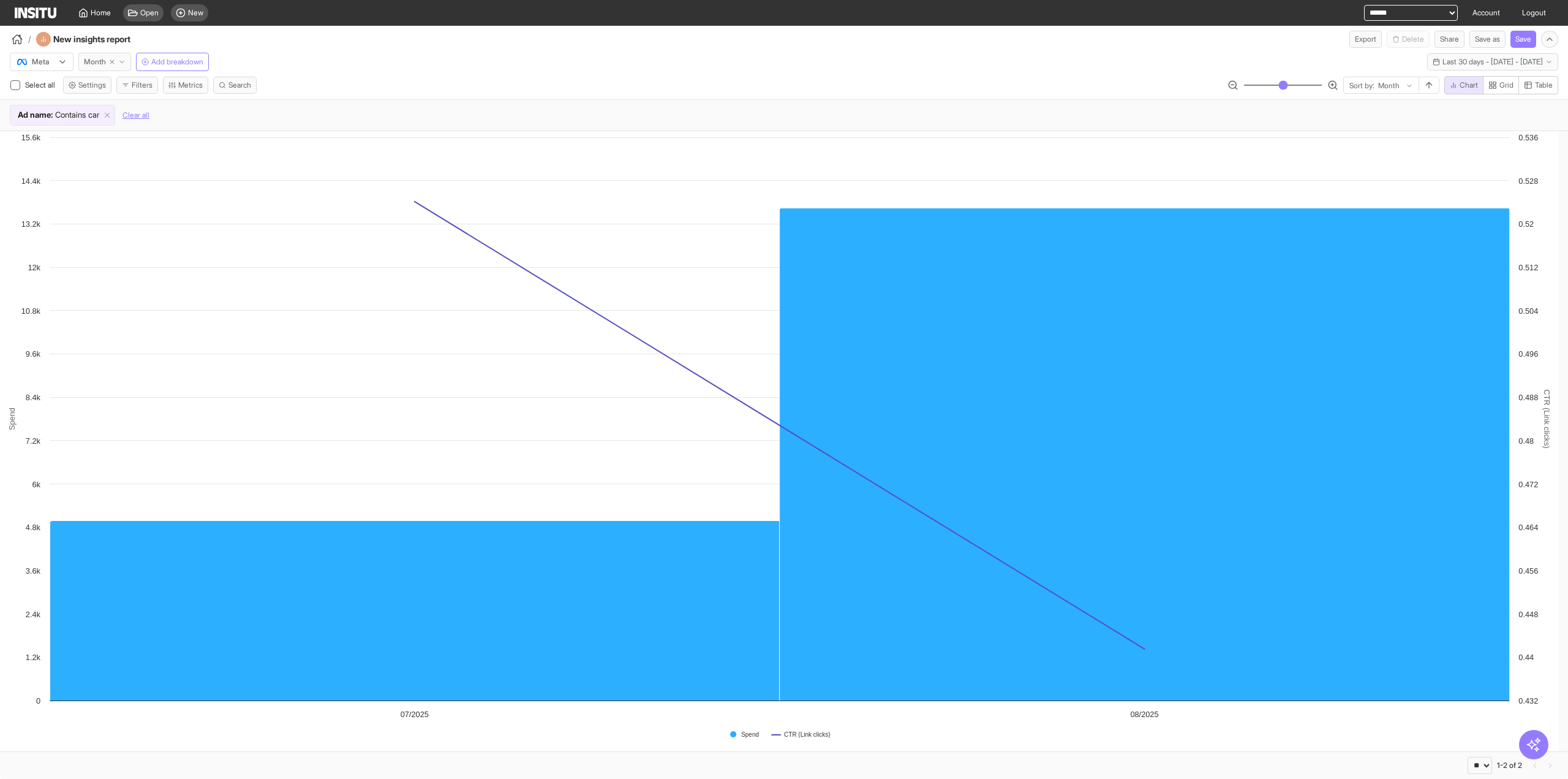
click at [112, 62] on line "button" at bounding box center [112, 62] width 4 height 4
select select "**"
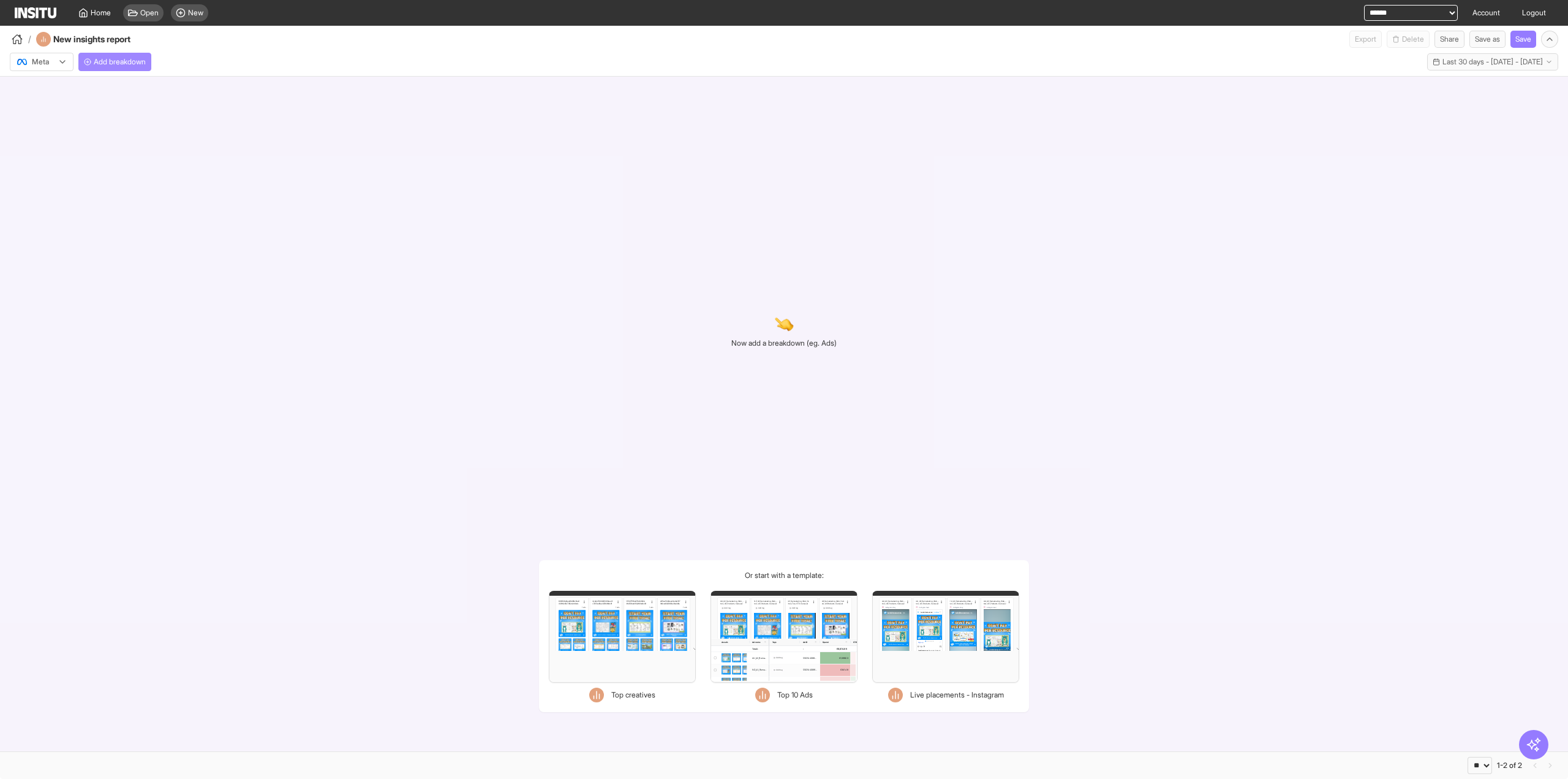
click at [105, 61] on span "Add breakdown" at bounding box center [119, 62] width 52 height 10
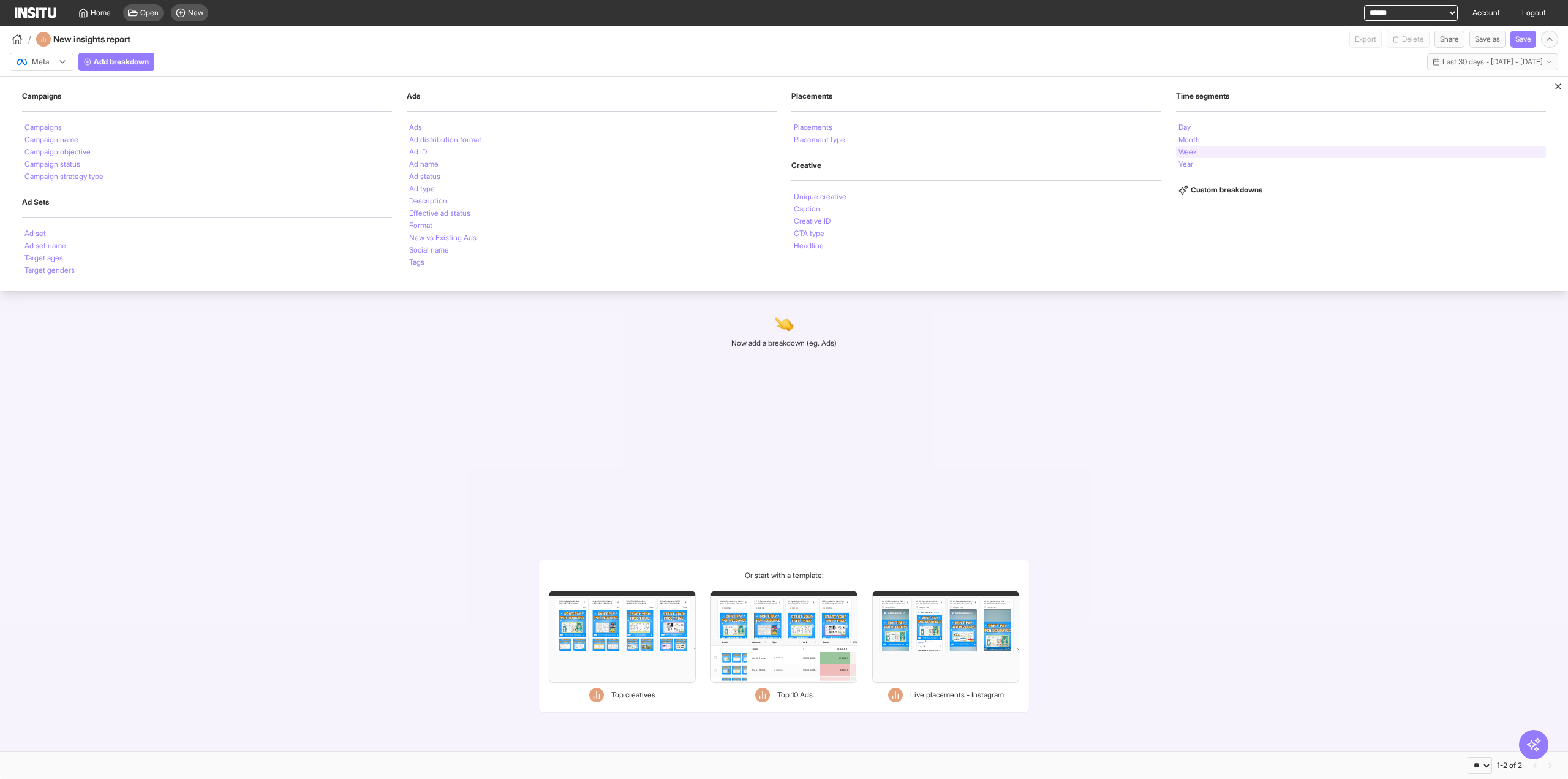
click at [1202, 153] on div "Week" at bounding box center [1361, 151] width 370 height 12
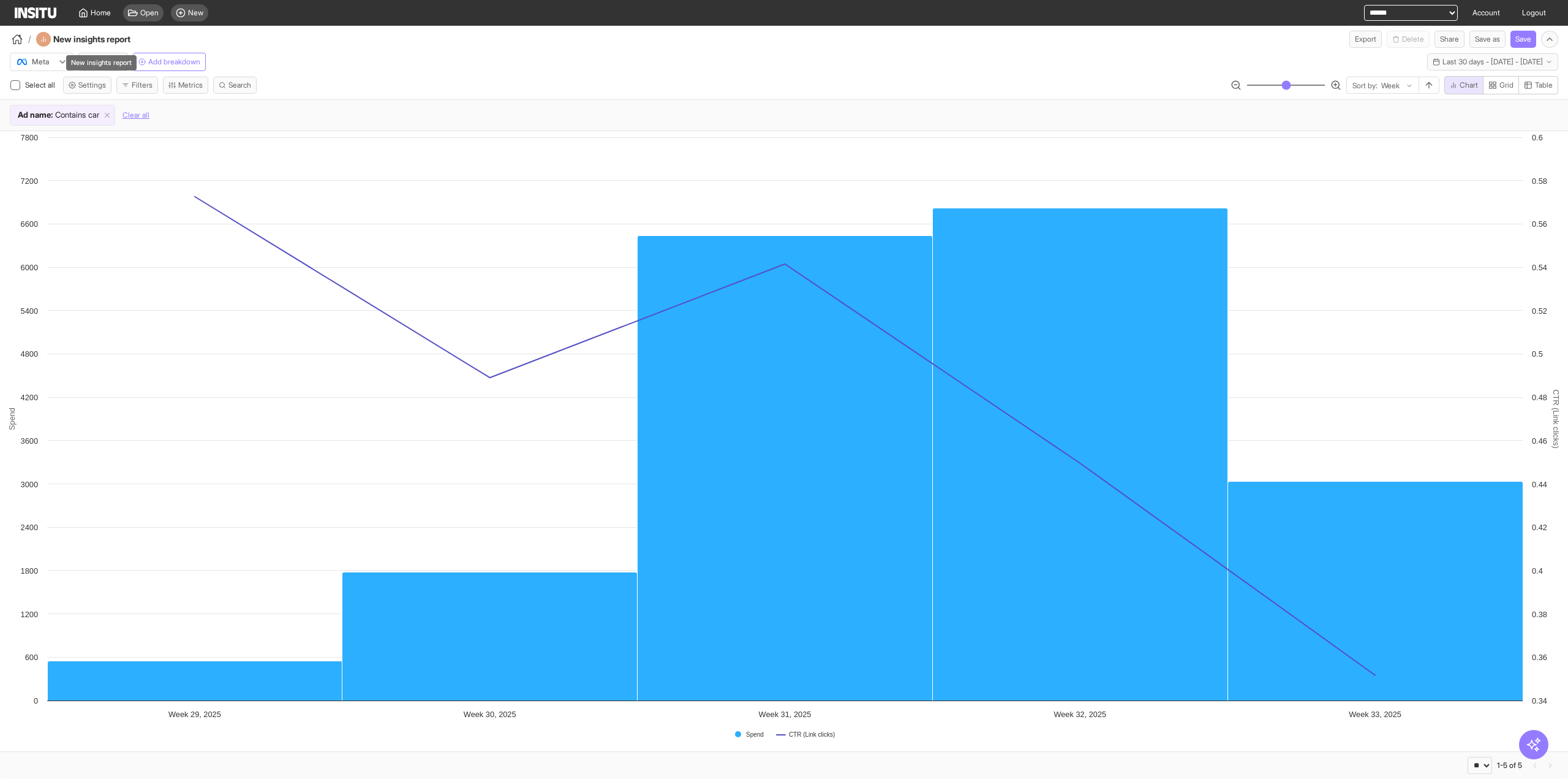
click at [94, 55] on div "New insights report" at bounding box center [101, 59] width 73 height 25
click at [92, 62] on div "New insights report" at bounding box center [101, 63] width 71 height 15
click at [505, 56] on div "Meta Week Add breakdown Last 30 days - Sat 19 Jul - Sun 17 Aug, 2025 19 Jul 25 …" at bounding box center [784, 59] width 1568 height 23
click at [1447, 65] on span "Last 30 days - [DATE] - [DATE]" at bounding box center [1492, 62] width 101 height 10
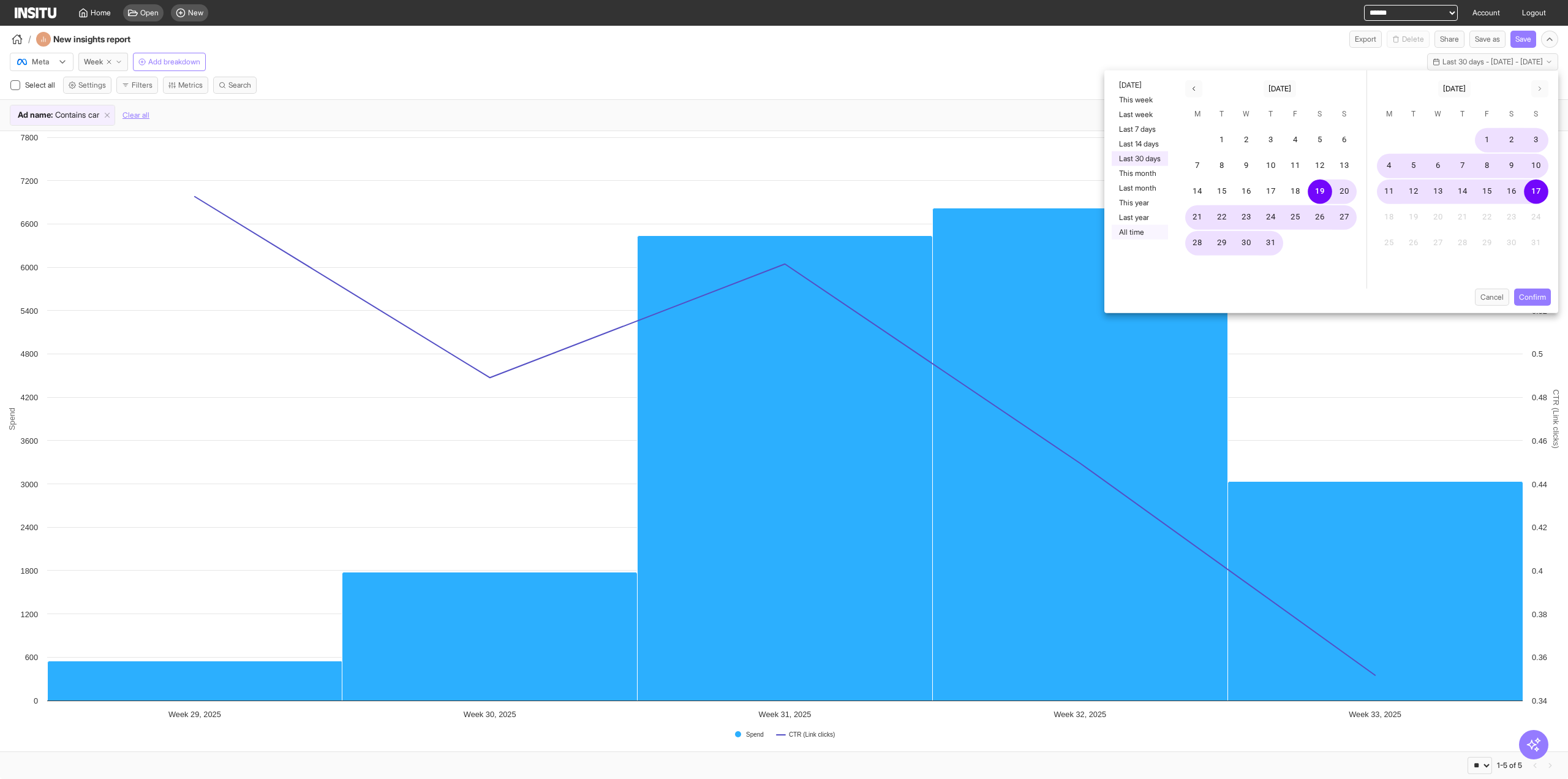
click at [1147, 230] on button "All time" at bounding box center [1140, 232] width 56 height 15
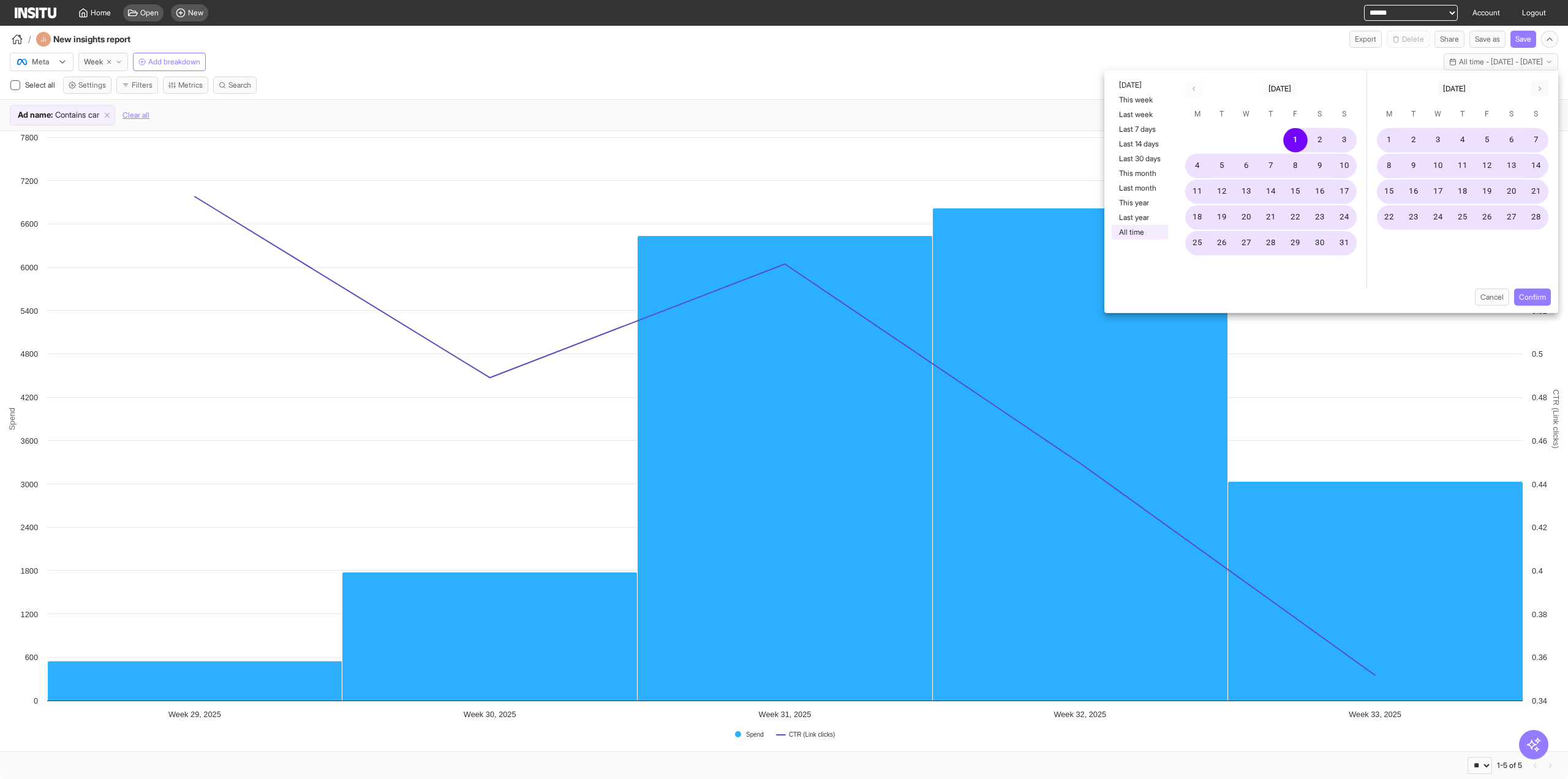
drag, startPoint x: 1542, startPoint y: 295, endPoint x: 1397, endPoint y: 255, distance: 150.4
click at [1542, 295] on button "Confirm" at bounding box center [1532, 297] width 37 height 17
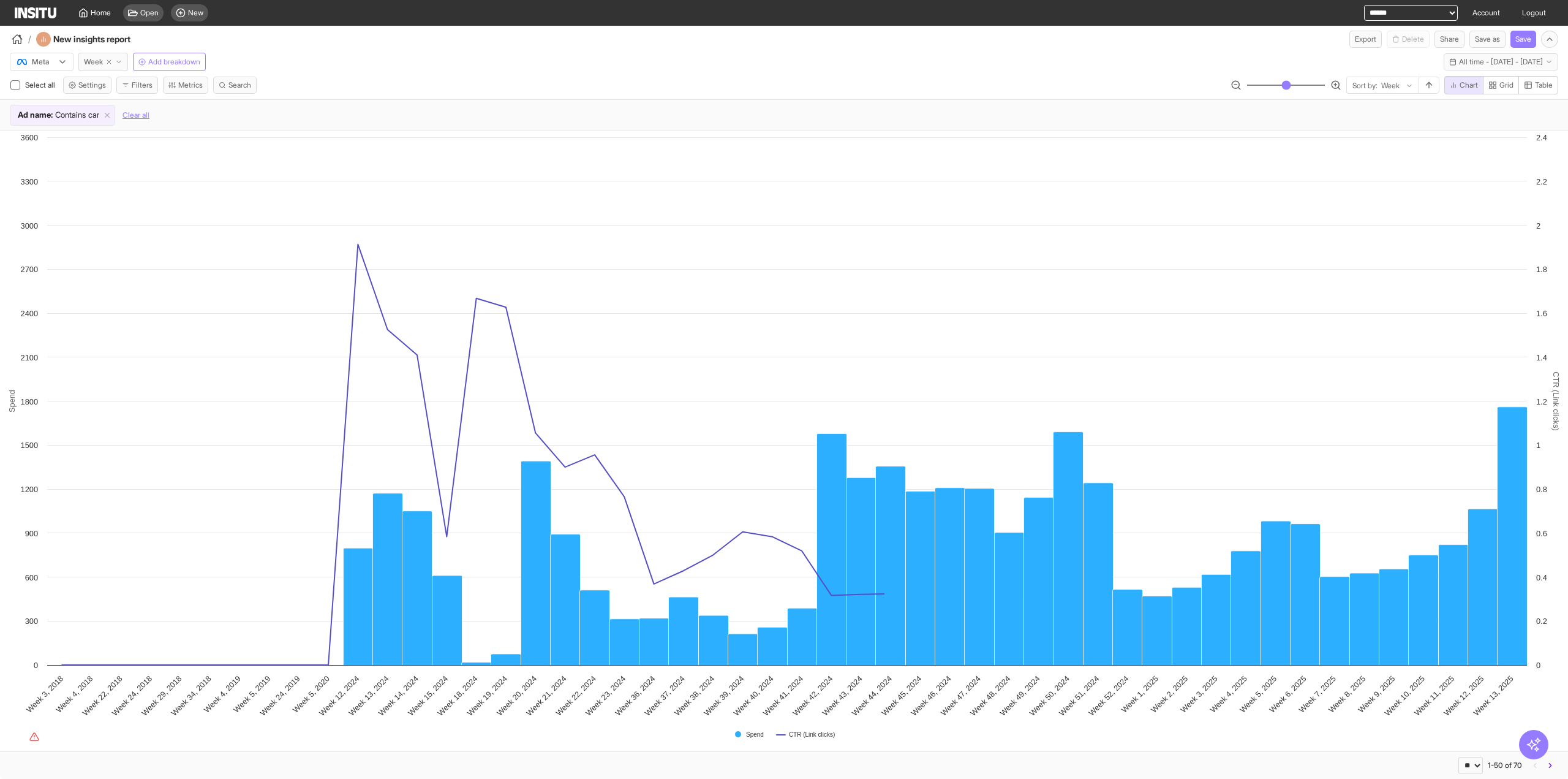
click at [110, 62] on icon "button" at bounding box center [108, 62] width 7 height 7
select select "**"
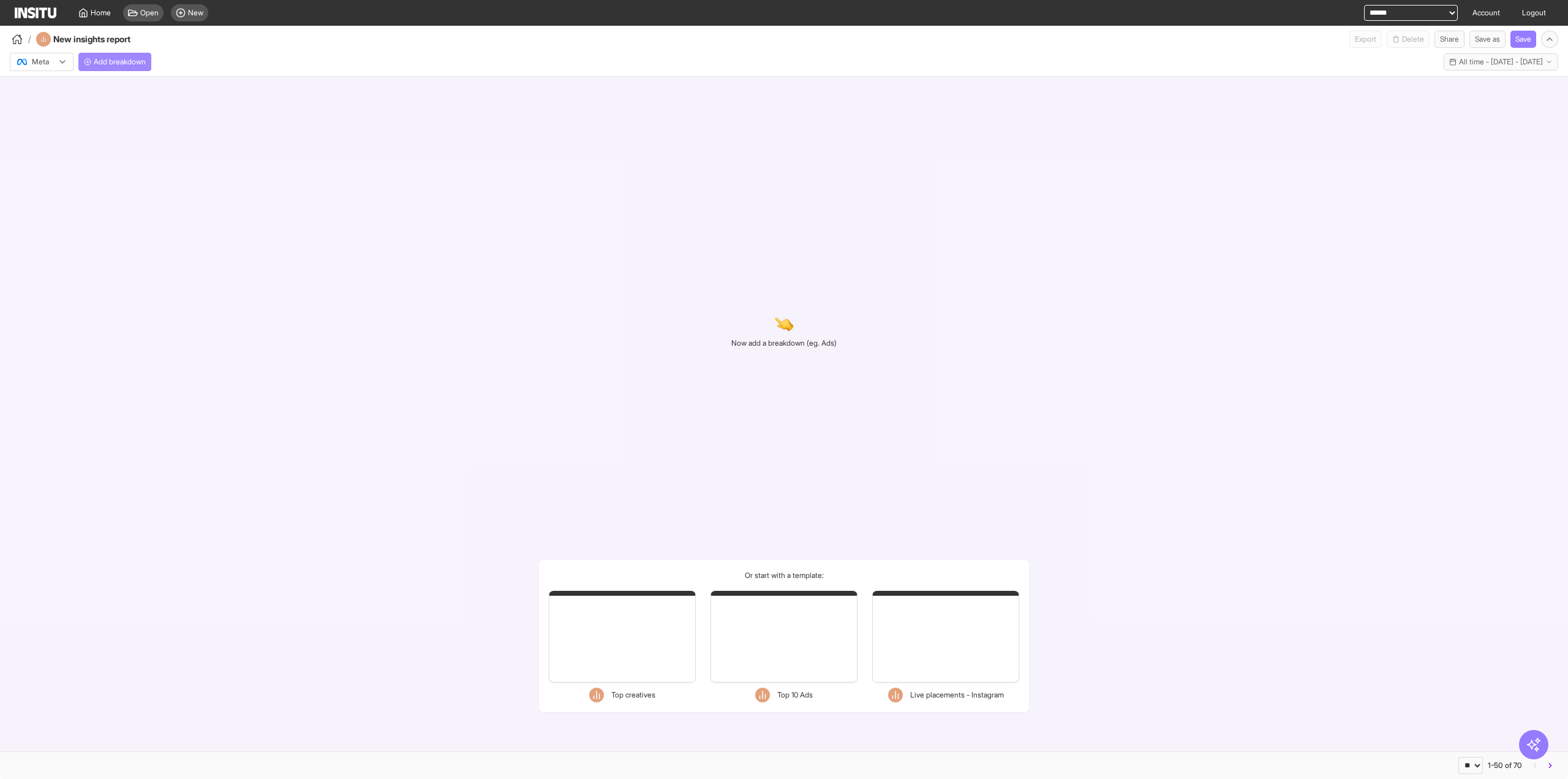
click at [99, 62] on span "Add breakdown" at bounding box center [119, 62] width 52 height 10
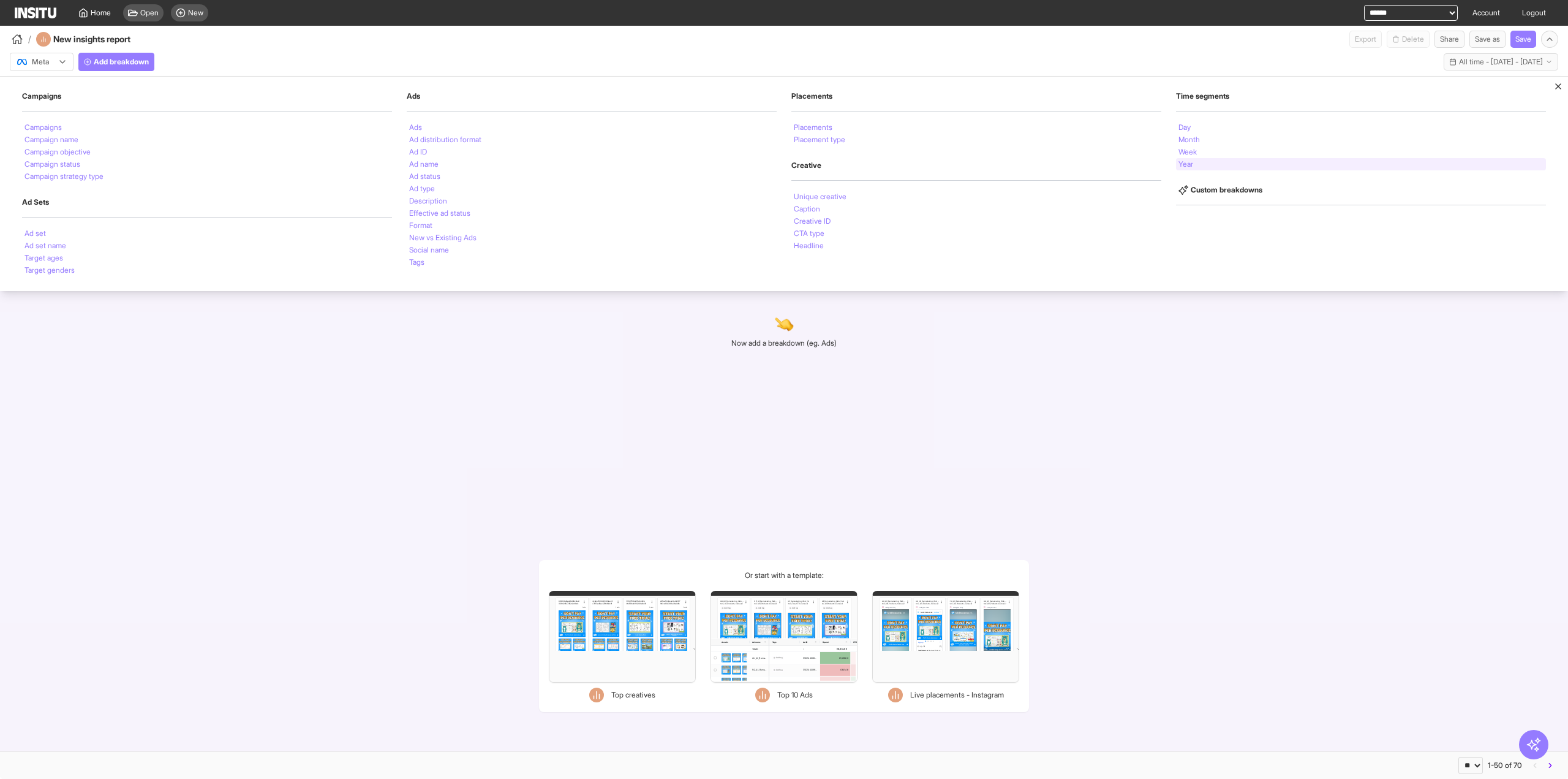
click at [1202, 169] on div "Year" at bounding box center [1361, 164] width 370 height 12
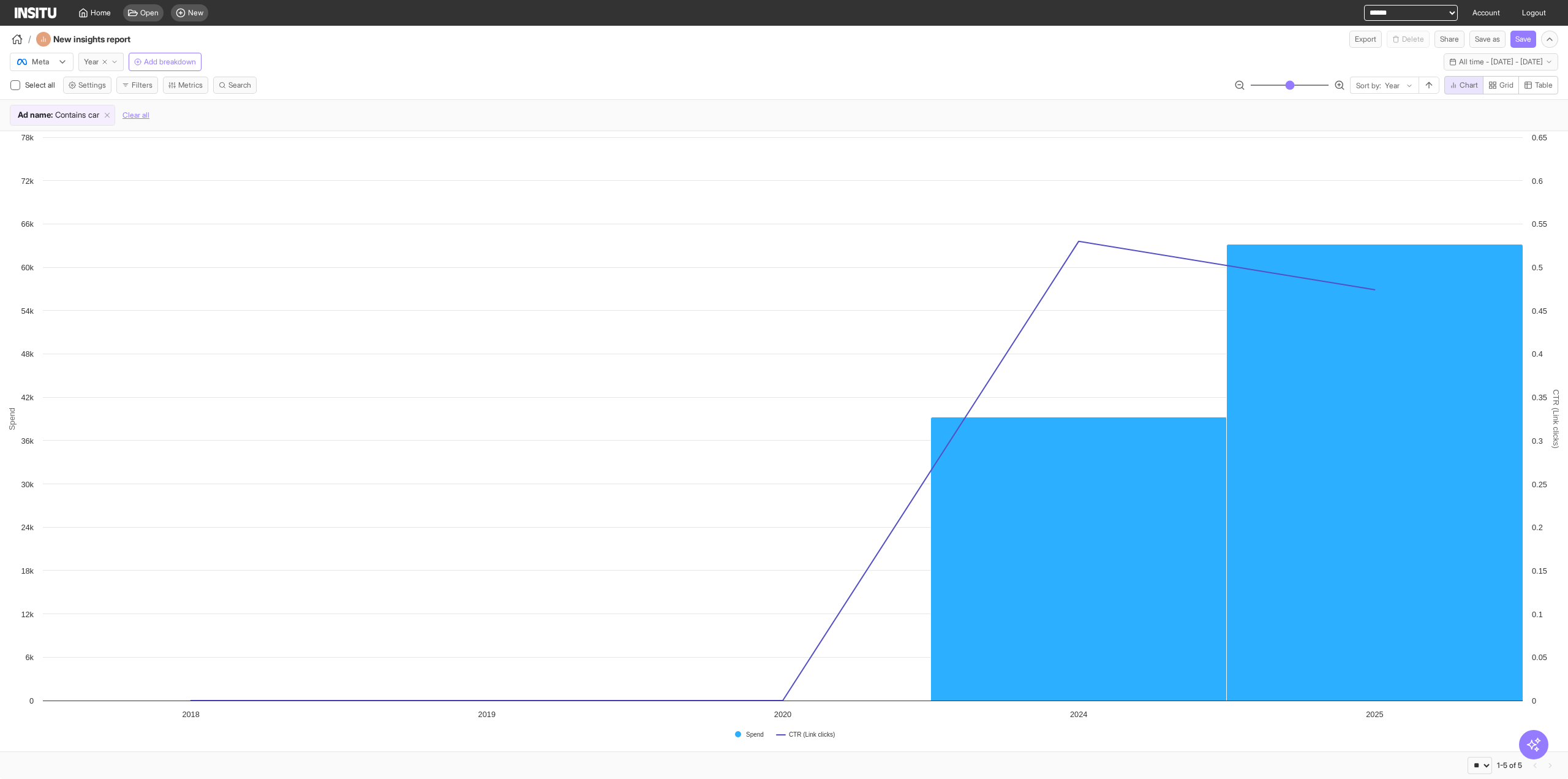
click at [106, 63] on icon "button" at bounding box center [105, 62] width 7 height 7
select select "**"
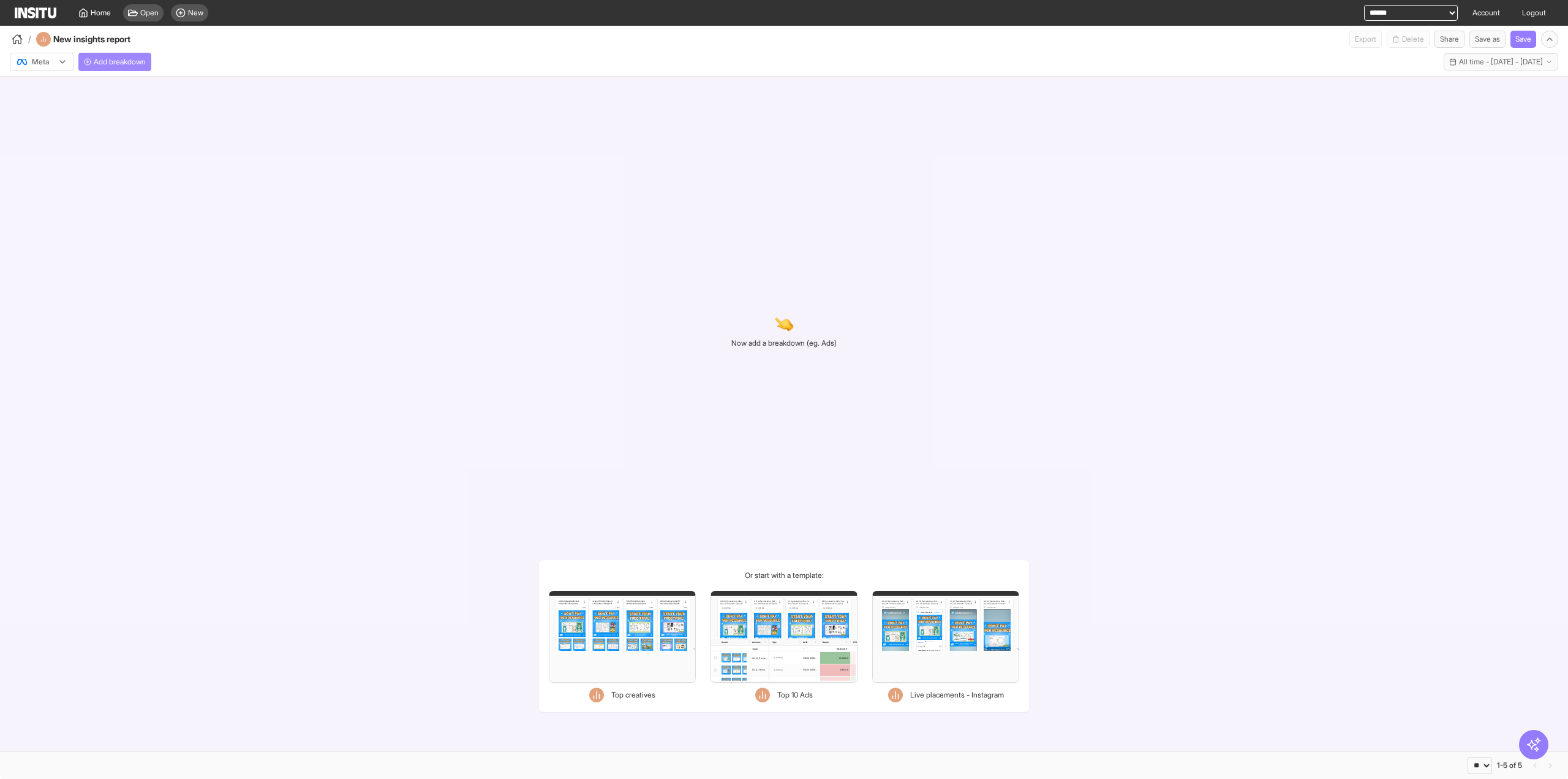
click at [142, 54] on button "Add breakdown" at bounding box center [115, 62] width 73 height 19
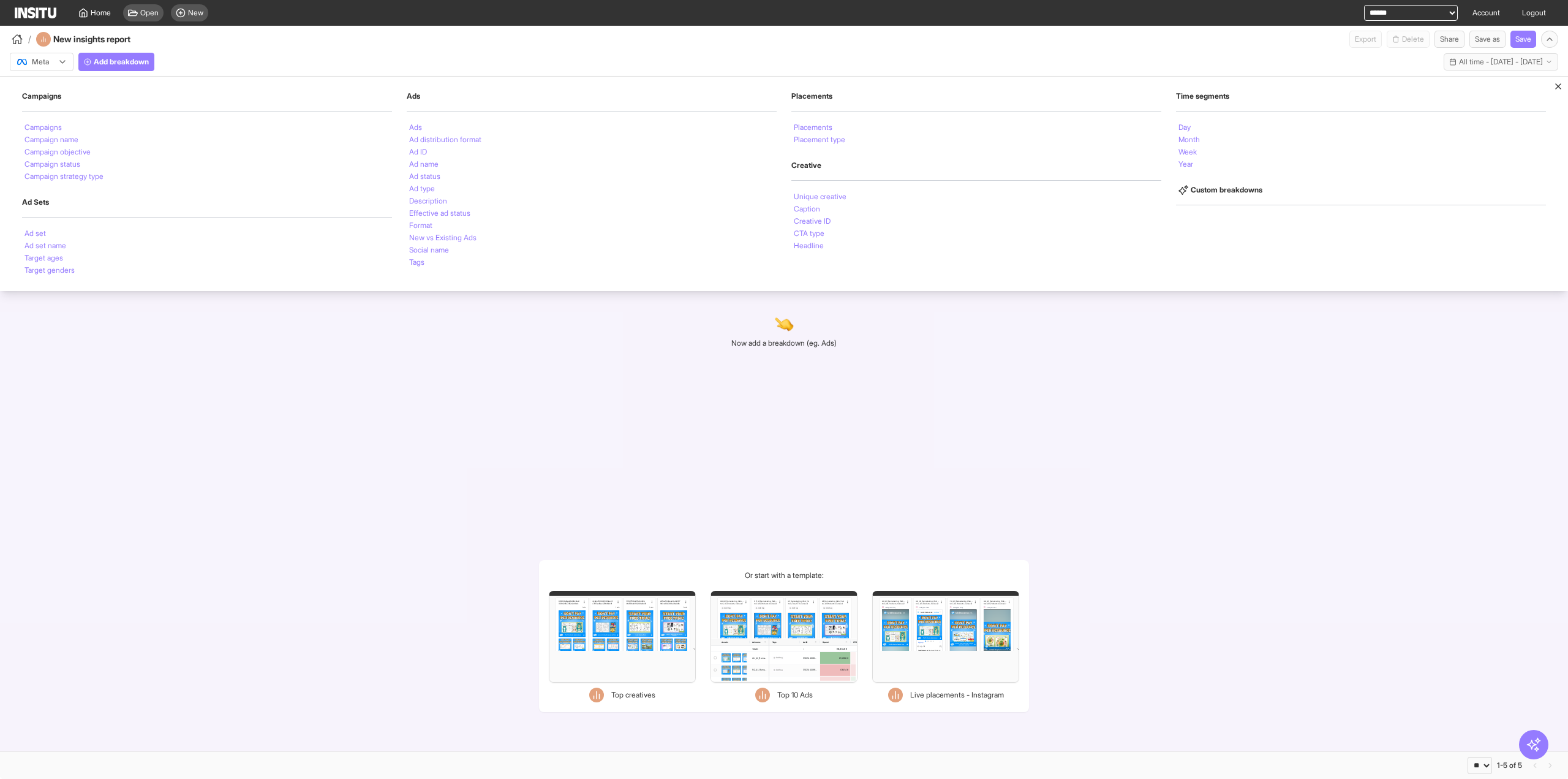
click at [471, 119] on div "Ads Ads Ad distribution format Ad ID Ad name Ad status Ad type Description Effe…" at bounding box center [591, 180] width 370 height 177
click at [471, 126] on div "Ads" at bounding box center [591, 127] width 370 height 12
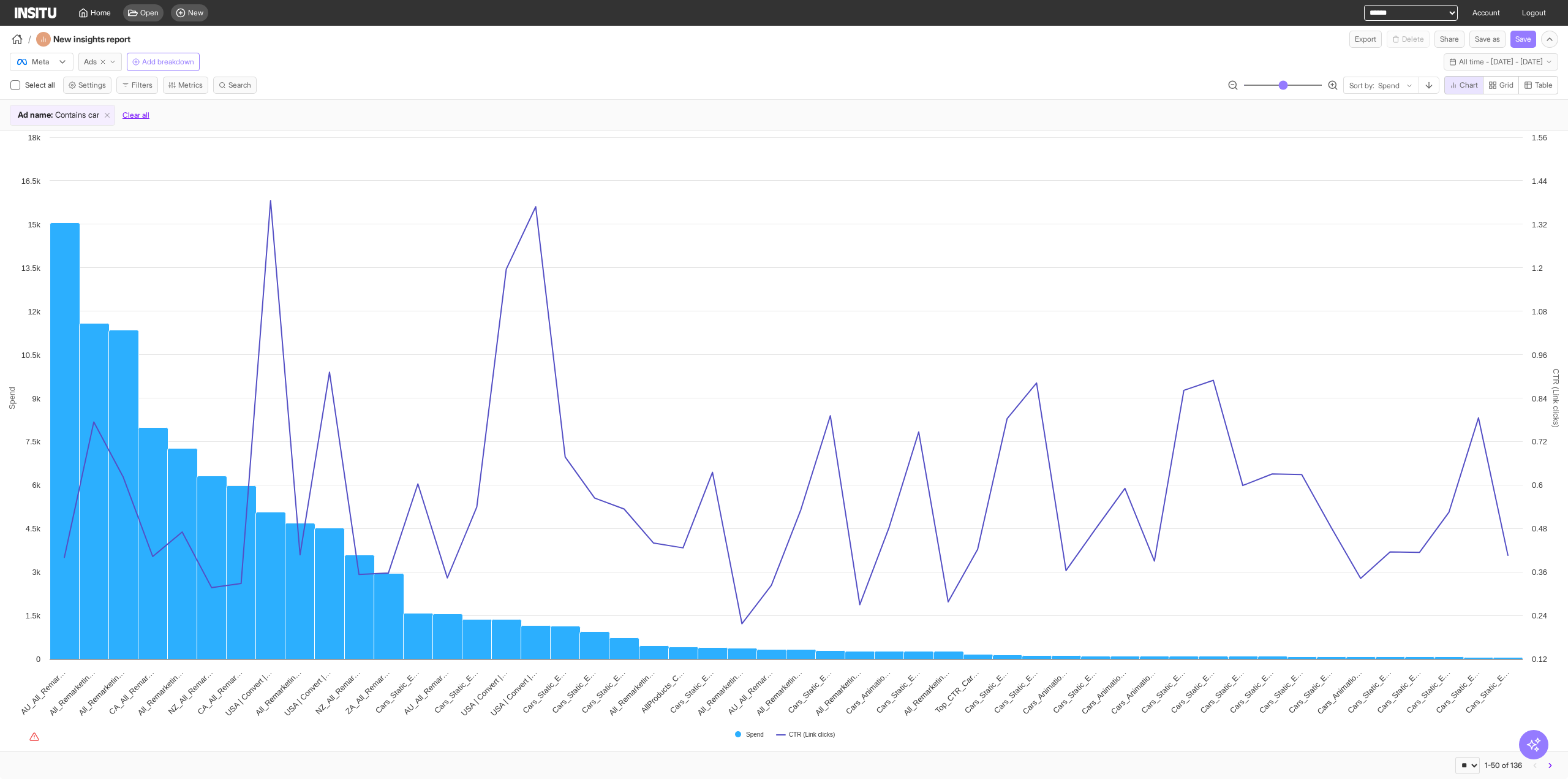
click at [137, 115] on button "Clear all" at bounding box center [136, 115] width 27 height 21
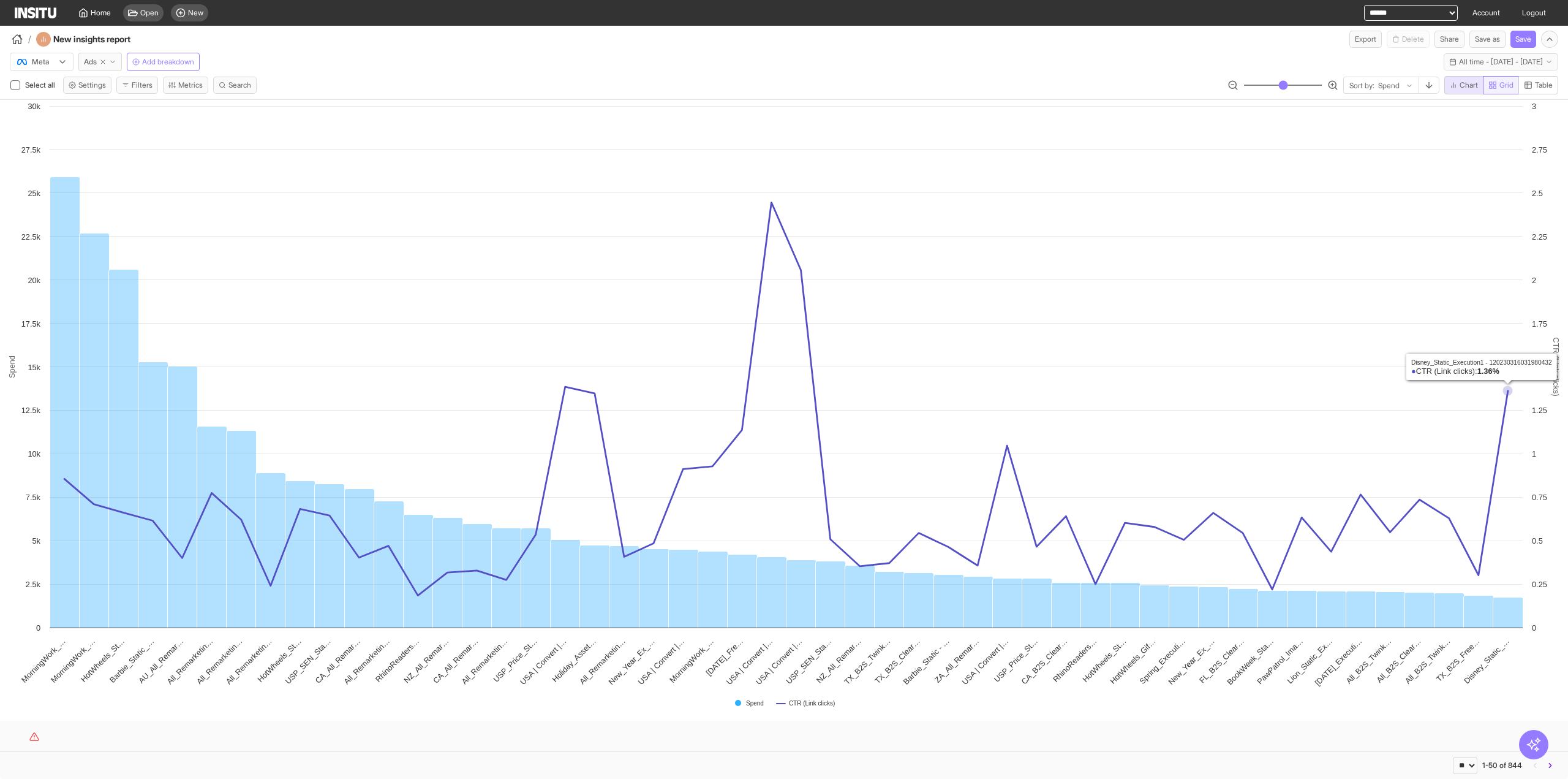
click at [1499, 84] on span "Grid" at bounding box center [1506, 85] width 14 height 10
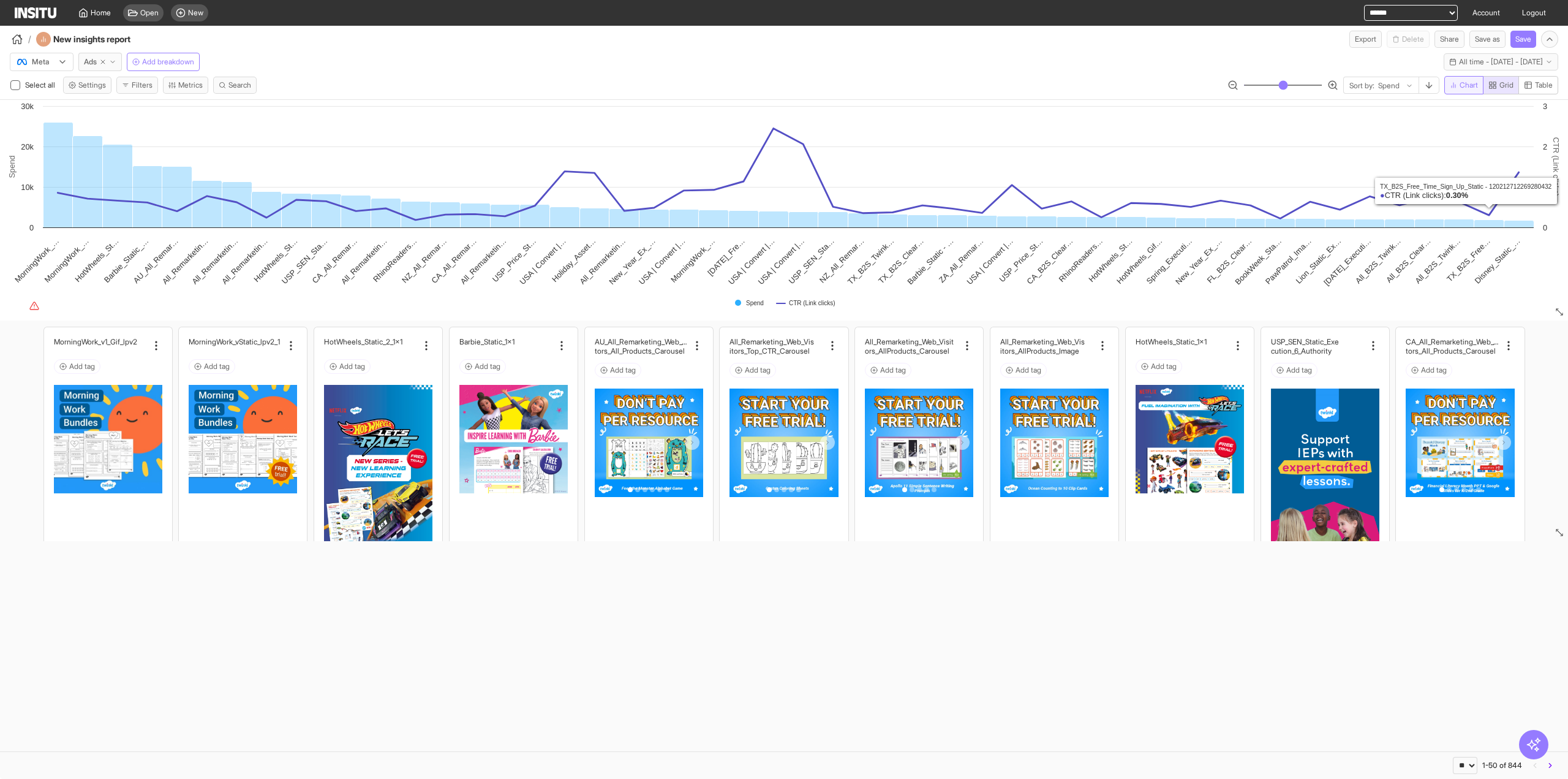
click at [1474, 79] on button "Chart" at bounding box center [1463, 85] width 39 height 19
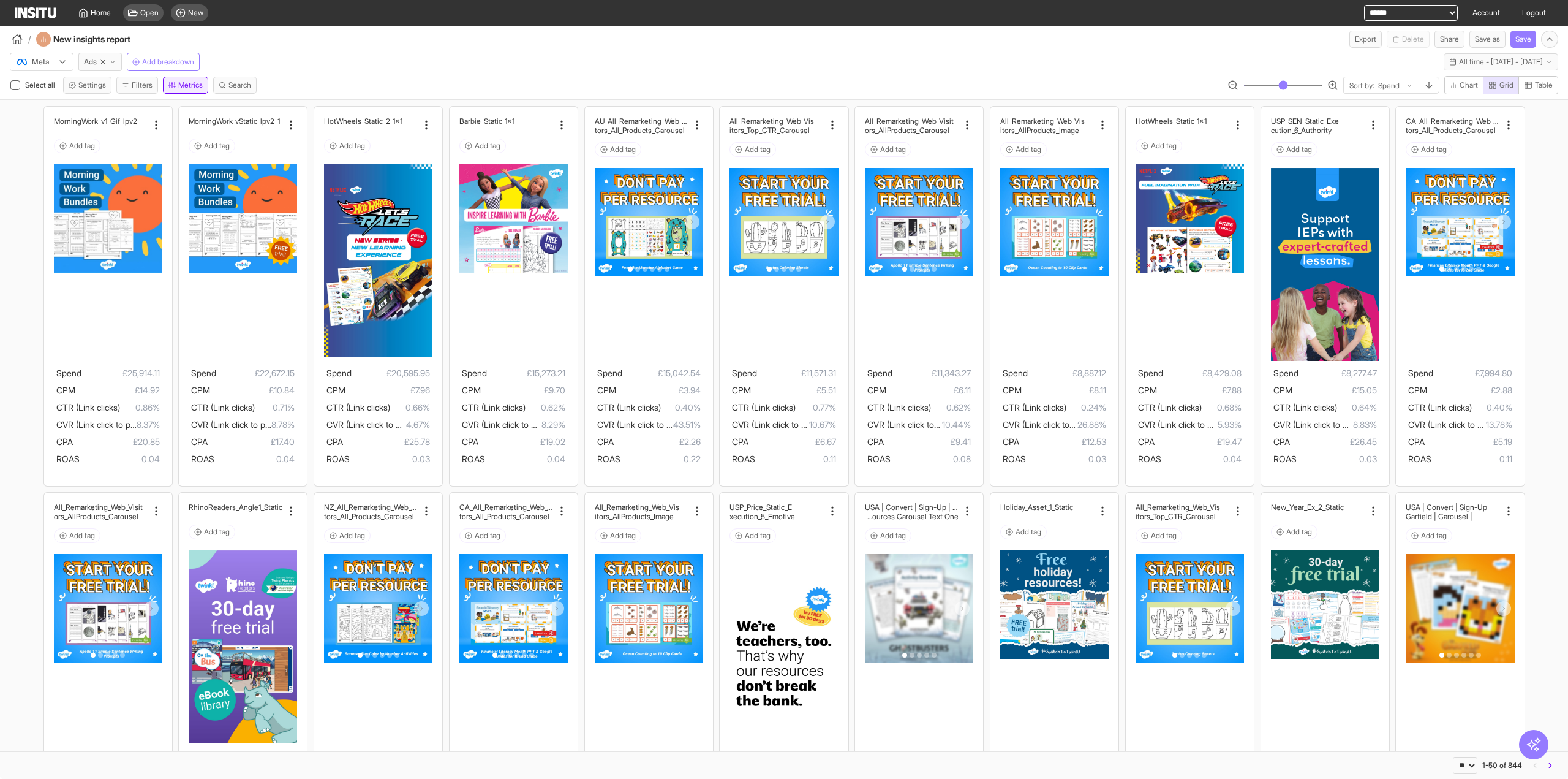
click at [173, 85] on icon "button" at bounding box center [172, 85] width 7 height 7
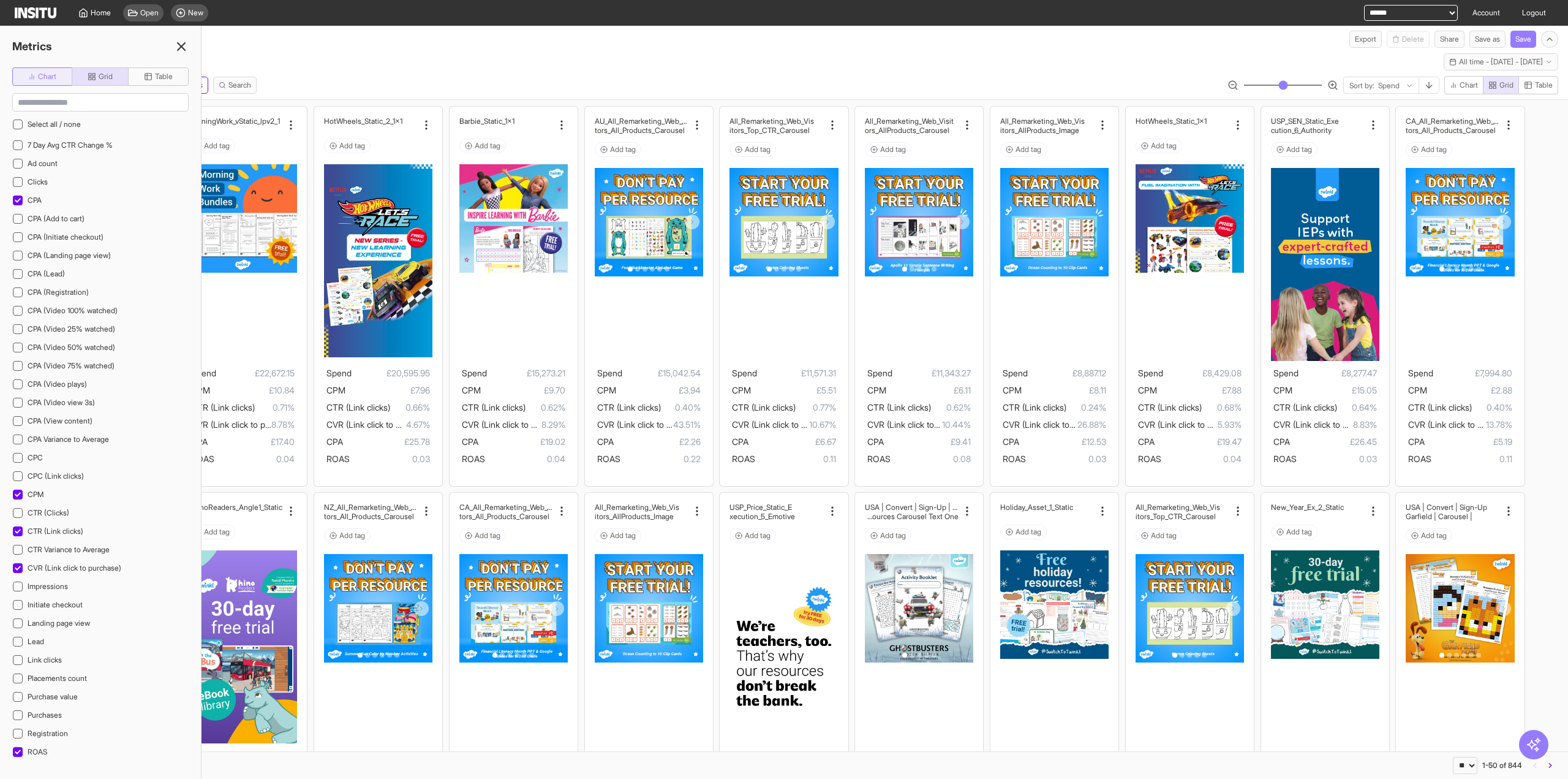
click at [42, 73] on span "Chart" at bounding box center [47, 76] width 19 height 10
click at [184, 74] on button "Table" at bounding box center [158, 76] width 61 height 19
click at [103, 79] on span "Grid" at bounding box center [106, 76] width 14 height 10
click at [187, 9] on div "New" at bounding box center [189, 13] width 37 height 17
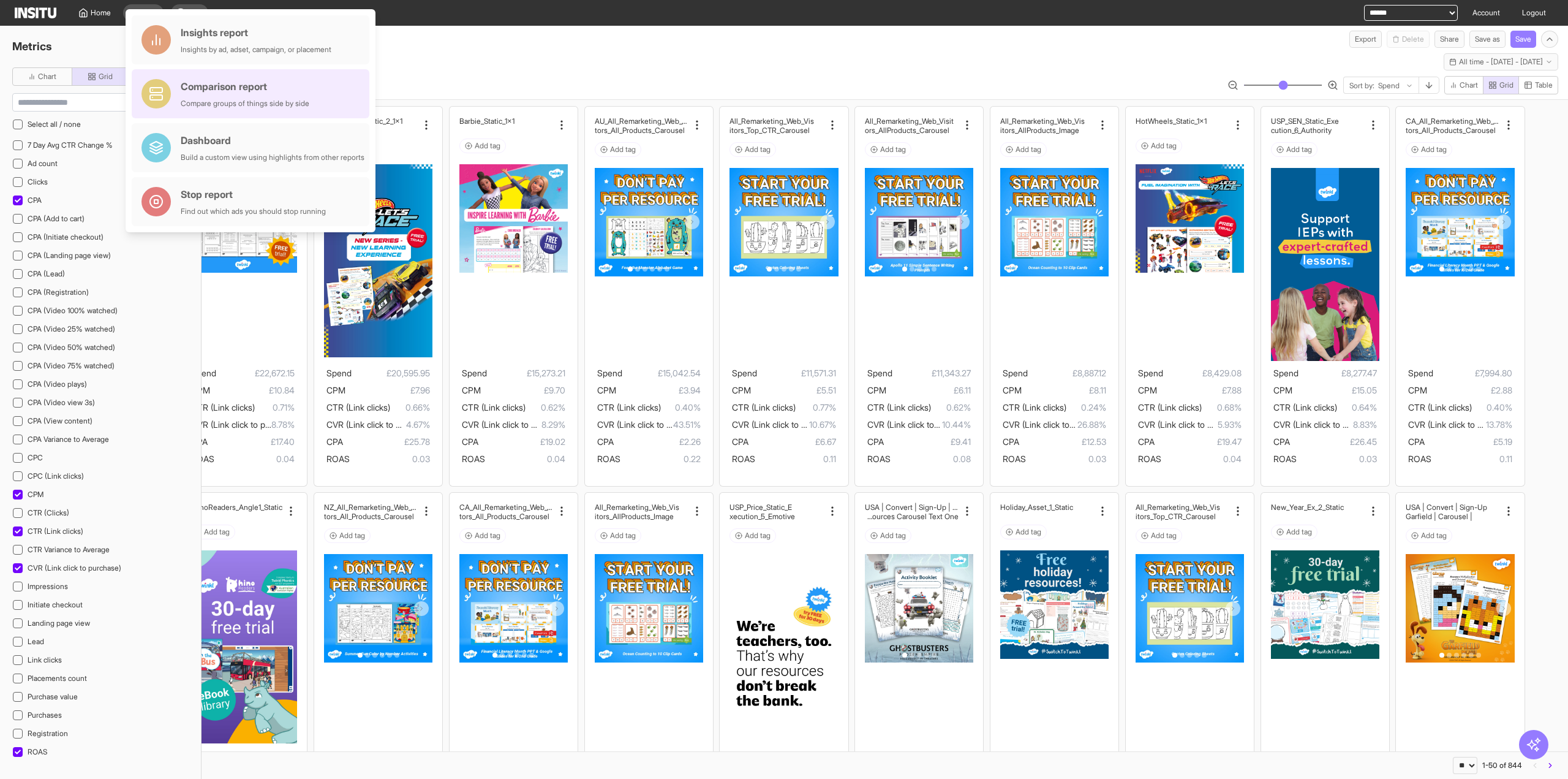
click at [233, 90] on div "Comparison report" at bounding box center [245, 86] width 129 height 15
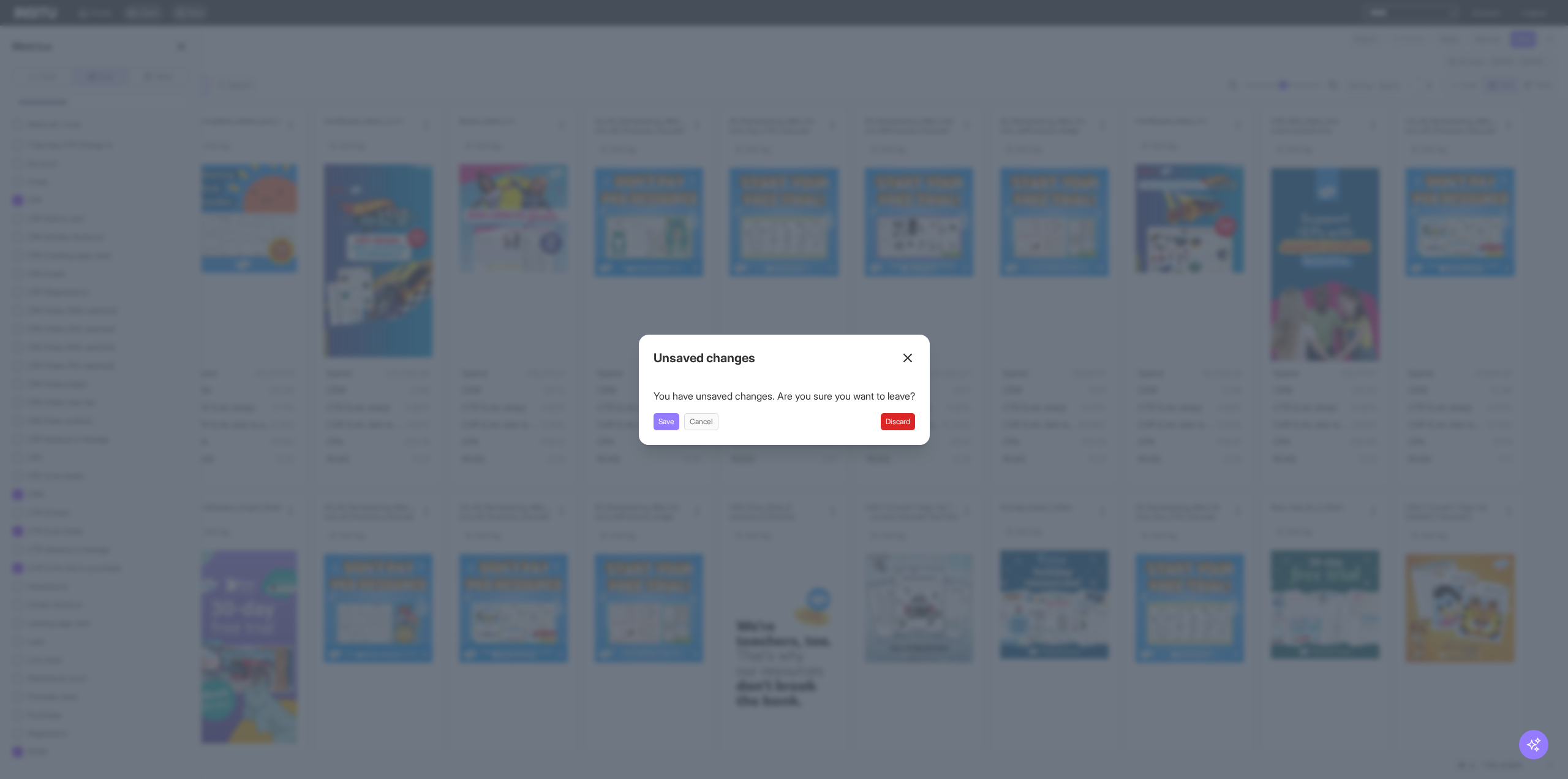
click at [909, 427] on button "Discard" at bounding box center [897, 422] width 34 height 17
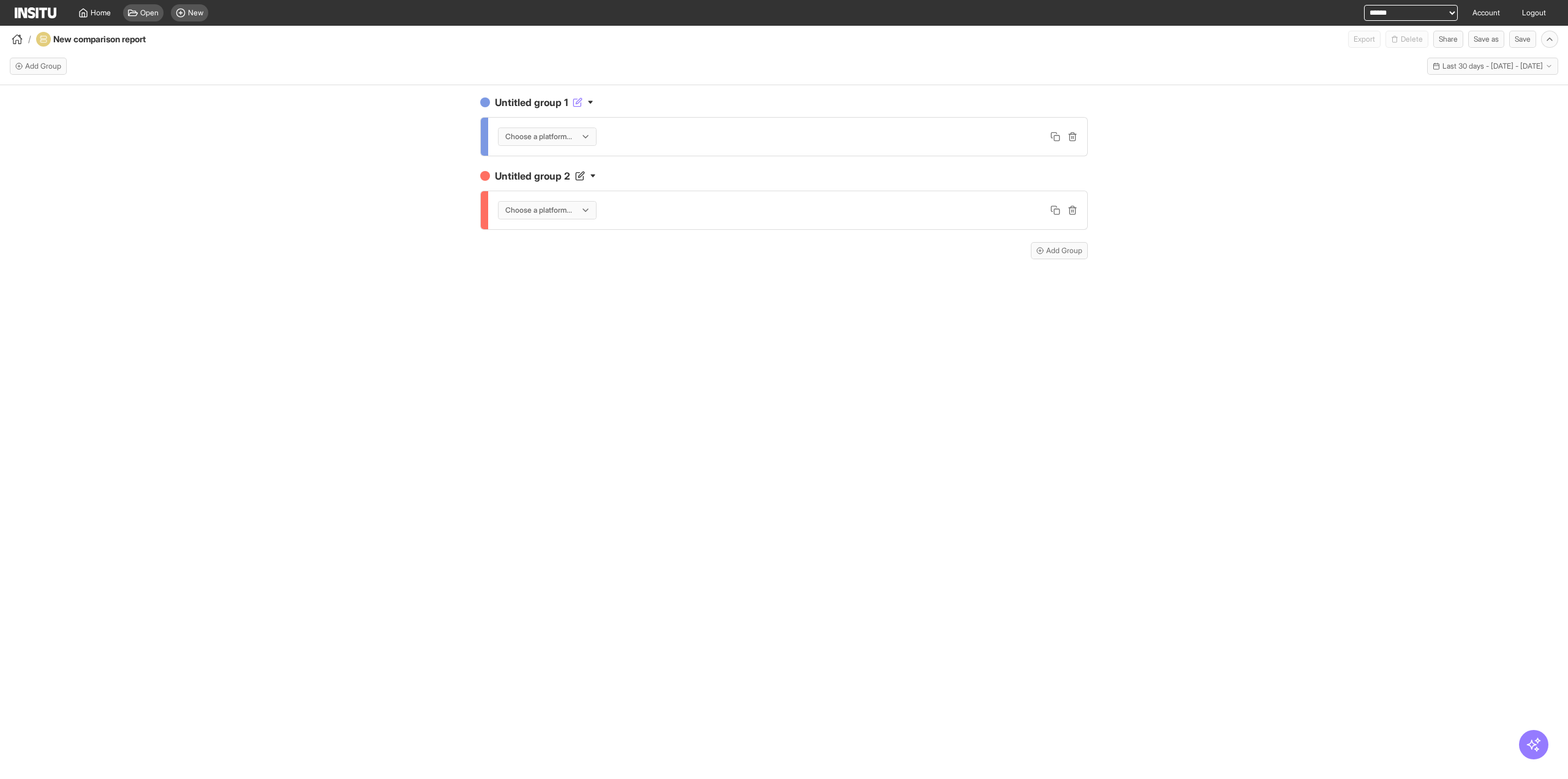
click at [578, 103] on icon at bounding box center [578, 101] width 6 height 6
click at [716, 112] on div "**********" at bounding box center [784, 126] width 607 height 62
click at [580, 176] on icon at bounding box center [580, 175] width 10 height 10
click at [716, 146] on div "Choose a platform..." at bounding box center [788, 136] width 599 height 38
click at [580, 104] on icon at bounding box center [577, 103] width 7 height 7
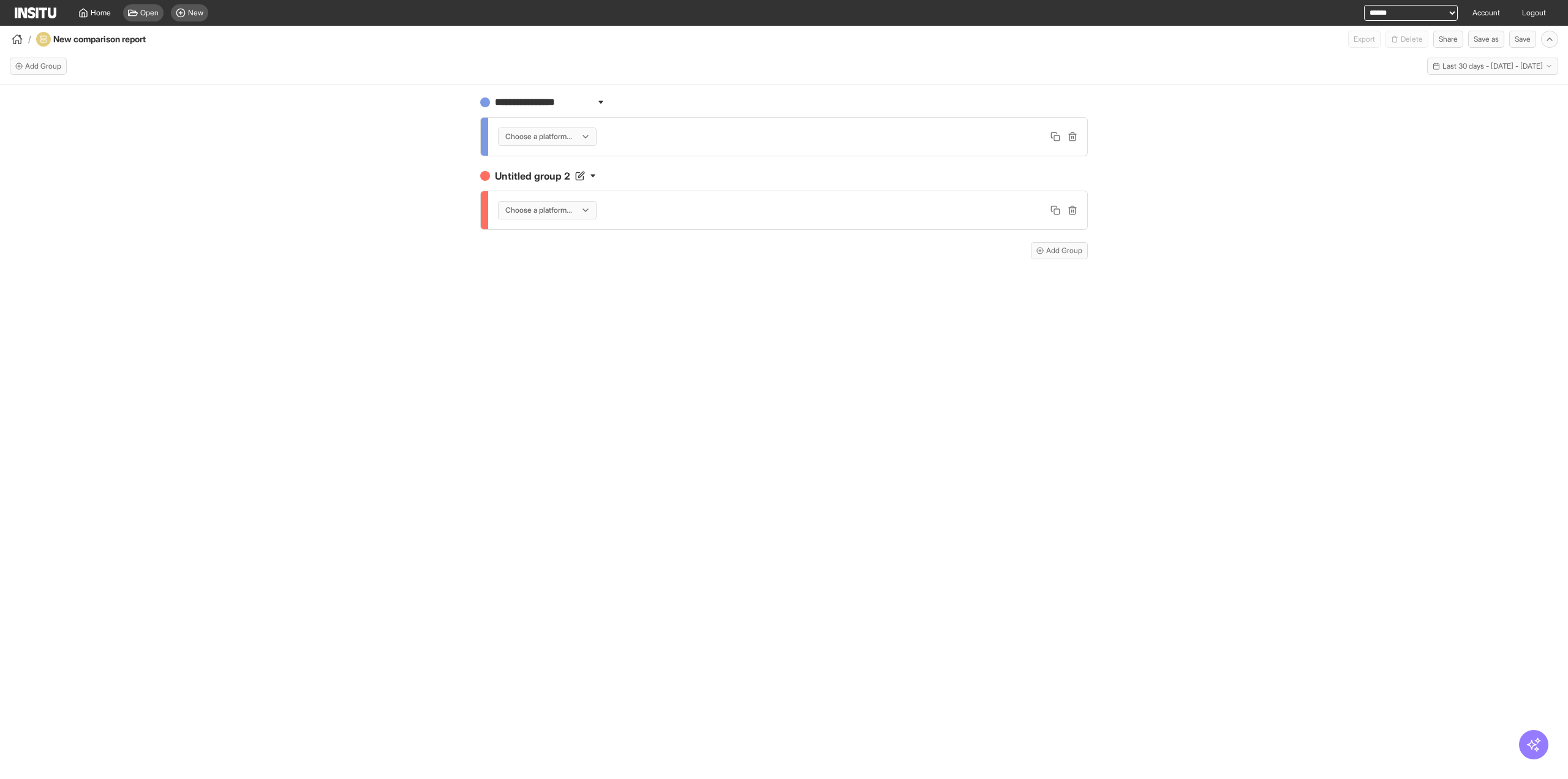
drag, startPoint x: 533, startPoint y: 107, endPoint x: 414, endPoint y: 99, distance: 119.3
click at [414, 99] on div "**********" at bounding box center [784, 443] width 1568 height 716
type input "****"
click at [578, 176] on icon at bounding box center [580, 175] width 10 height 10
drag, startPoint x: 568, startPoint y: 171, endPoint x: 443, endPoint y: 165, distance: 125.1
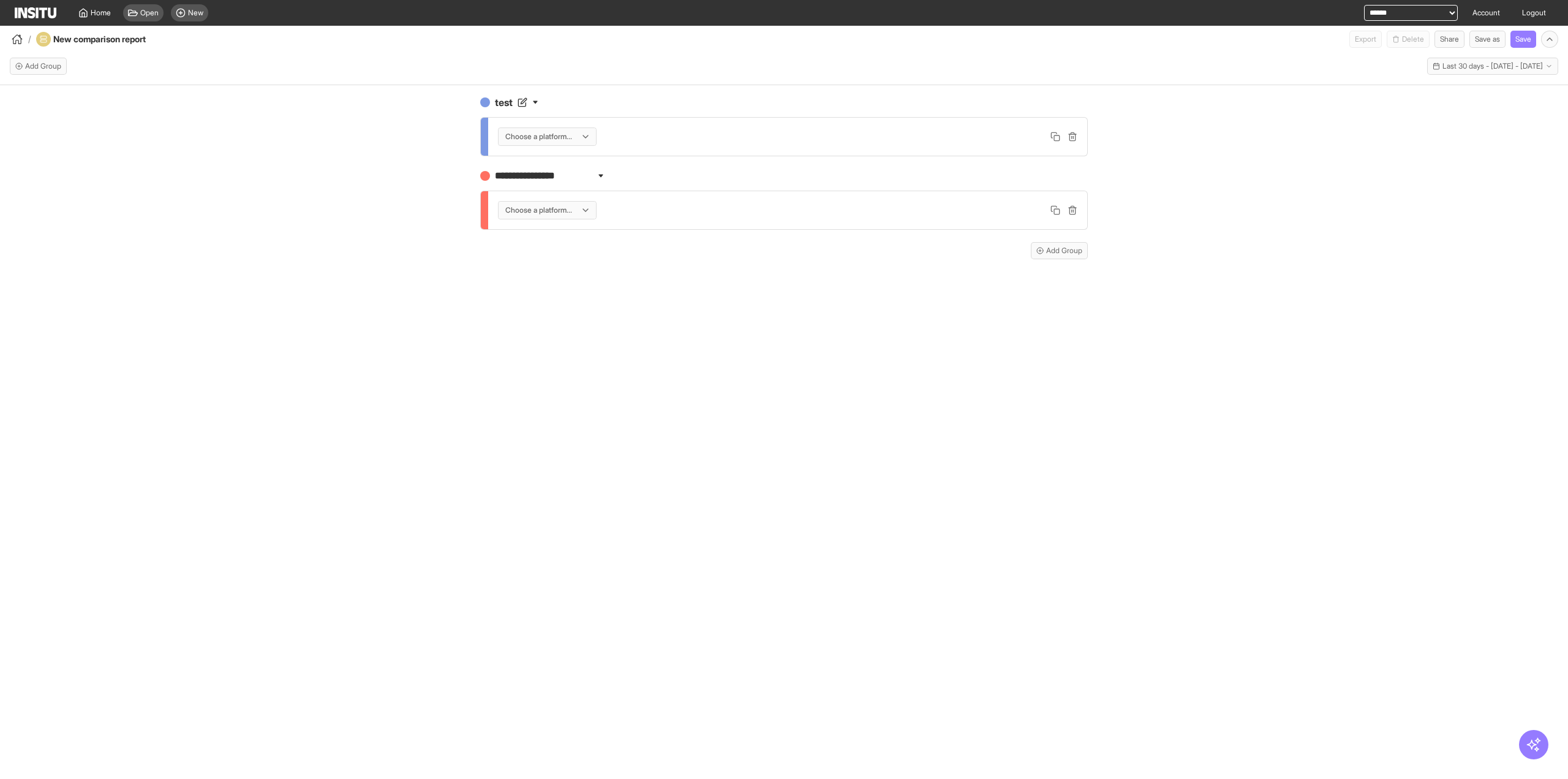
click at [441, 167] on div "**********" at bounding box center [784, 443] width 1568 height 716
type input "****"
click at [746, 214] on div "Choose a platform..." at bounding box center [788, 210] width 580 height 19
click at [525, 176] on icon at bounding box center [522, 175] width 10 height 10
click at [524, 176] on input "****" at bounding box center [544, 176] width 103 height 15
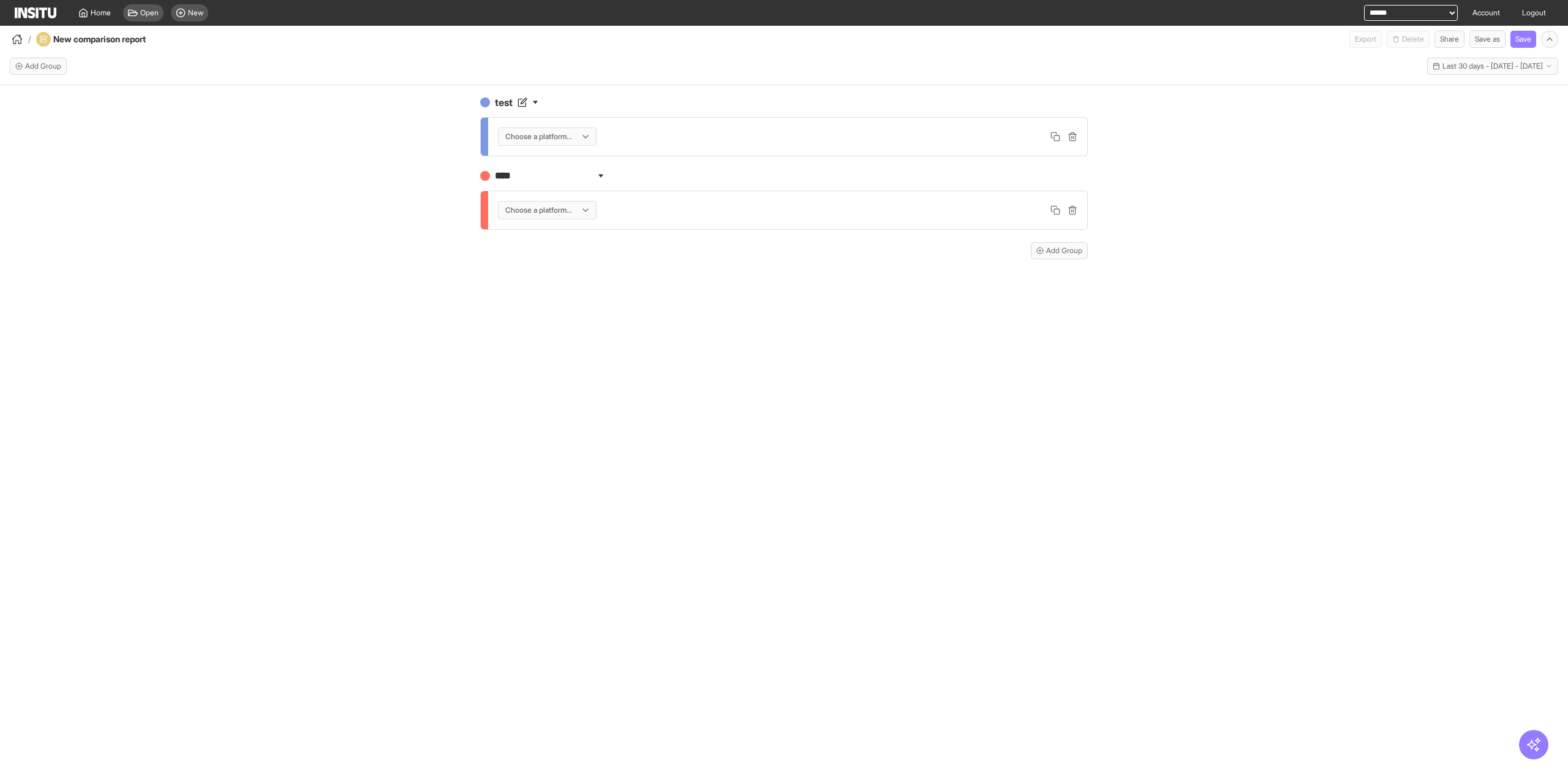
type input "*****"
click at [741, 259] on div "test Choose a platform... ***** Choose a platform... Add Group" at bounding box center [784, 182] width 627 height 194
click at [1526, 37] on button "Save" at bounding box center [1523, 39] width 26 height 17
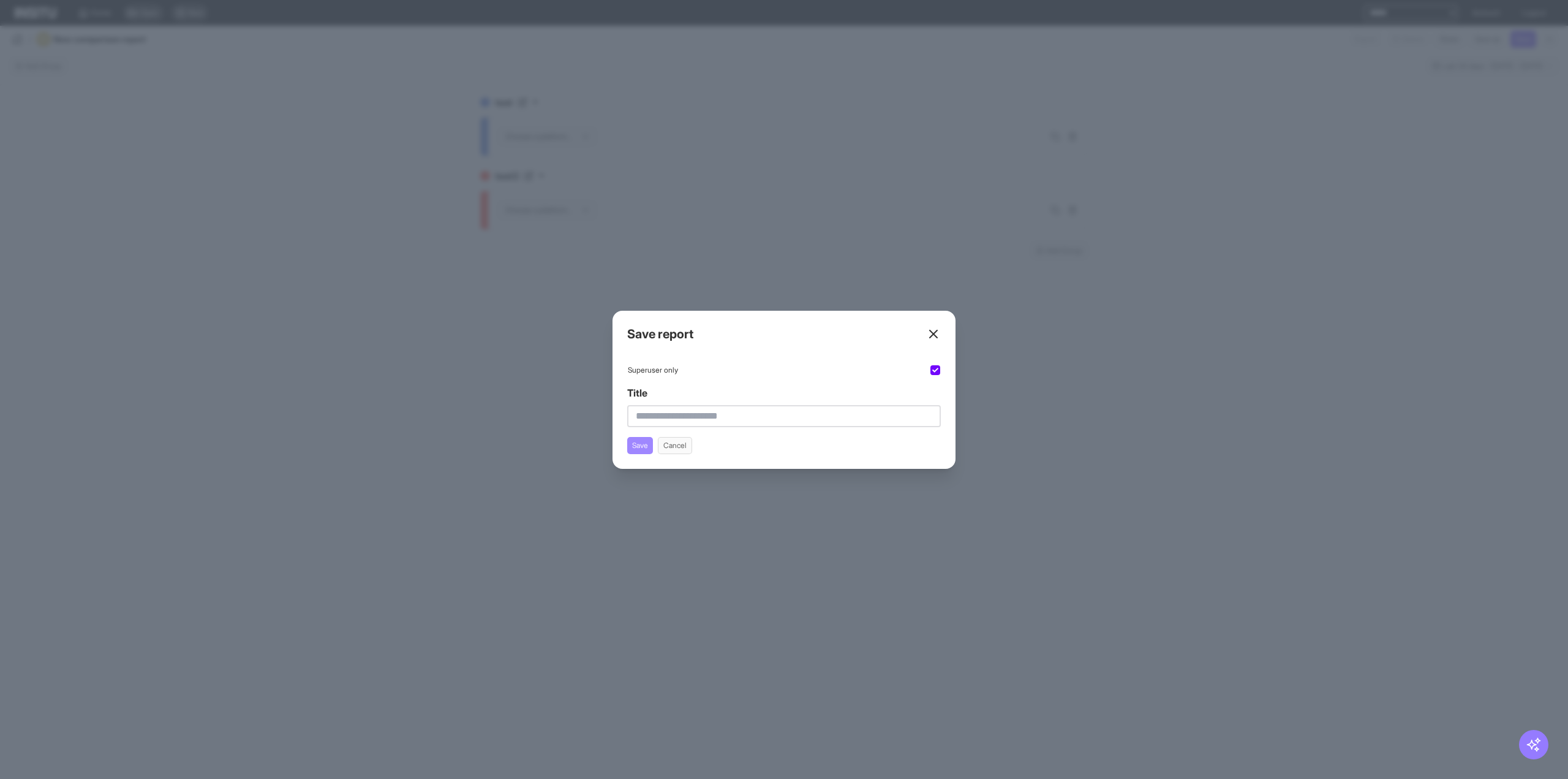
click at [646, 444] on button "Save" at bounding box center [640, 445] width 26 height 17
click at [675, 448] on button "Cancel" at bounding box center [675, 445] width 34 height 17
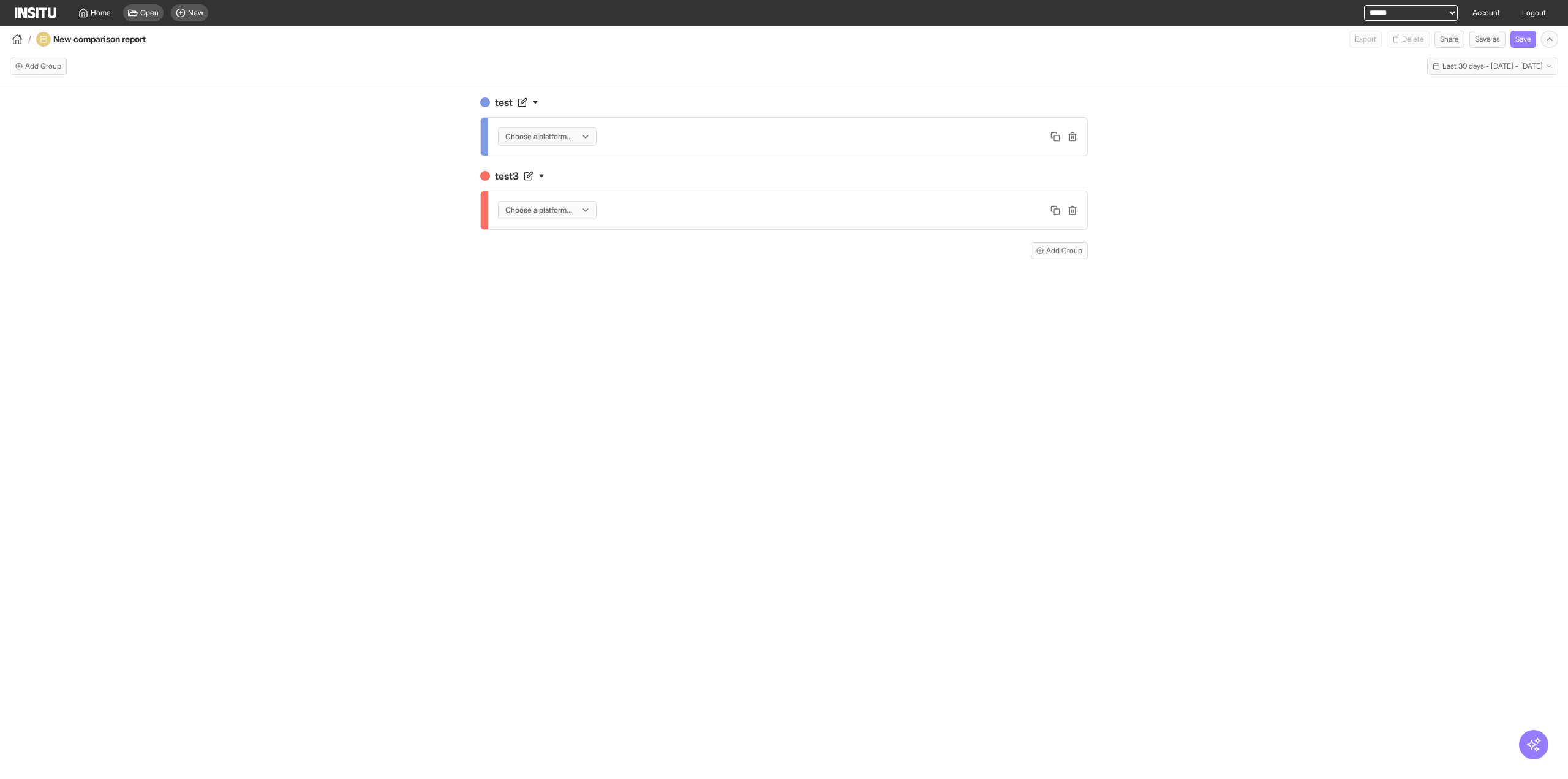
click at [562, 149] on div "Choose a platform..." at bounding box center [788, 136] width 599 height 38
click at [562, 144] on div "Choose a platform..." at bounding box center [547, 137] width 97 height 17
click at [570, 160] on span "Meta" at bounding box center [548, 162] width 87 height 11
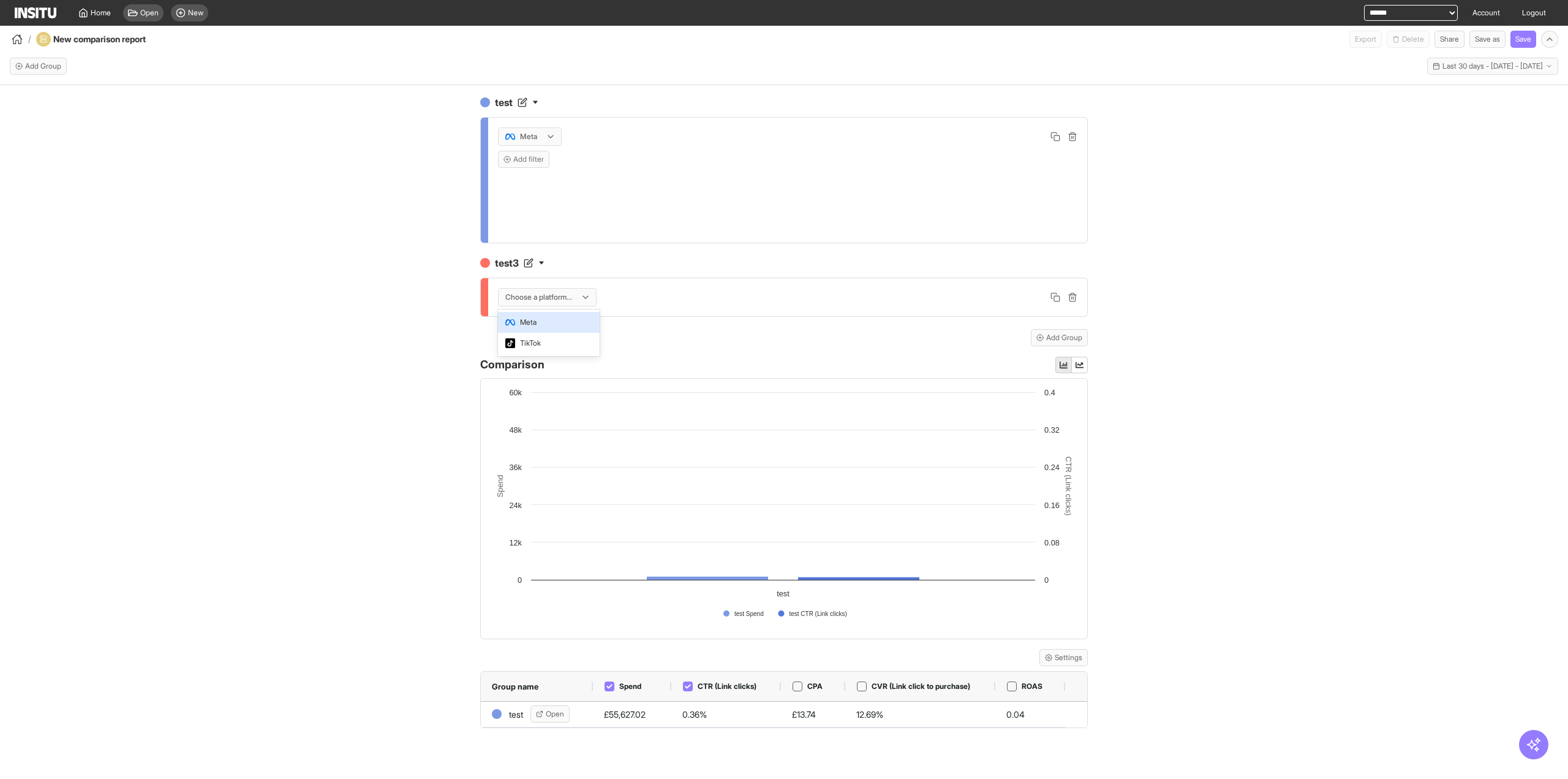
drag, startPoint x: 546, startPoint y: 292, endPoint x: 546, endPoint y: 308, distance: 16.0
click at [546, 293] on div at bounding box center [539, 297] width 69 height 12
click at [536, 243] on div at bounding box center [788, 210] width 599 height 65
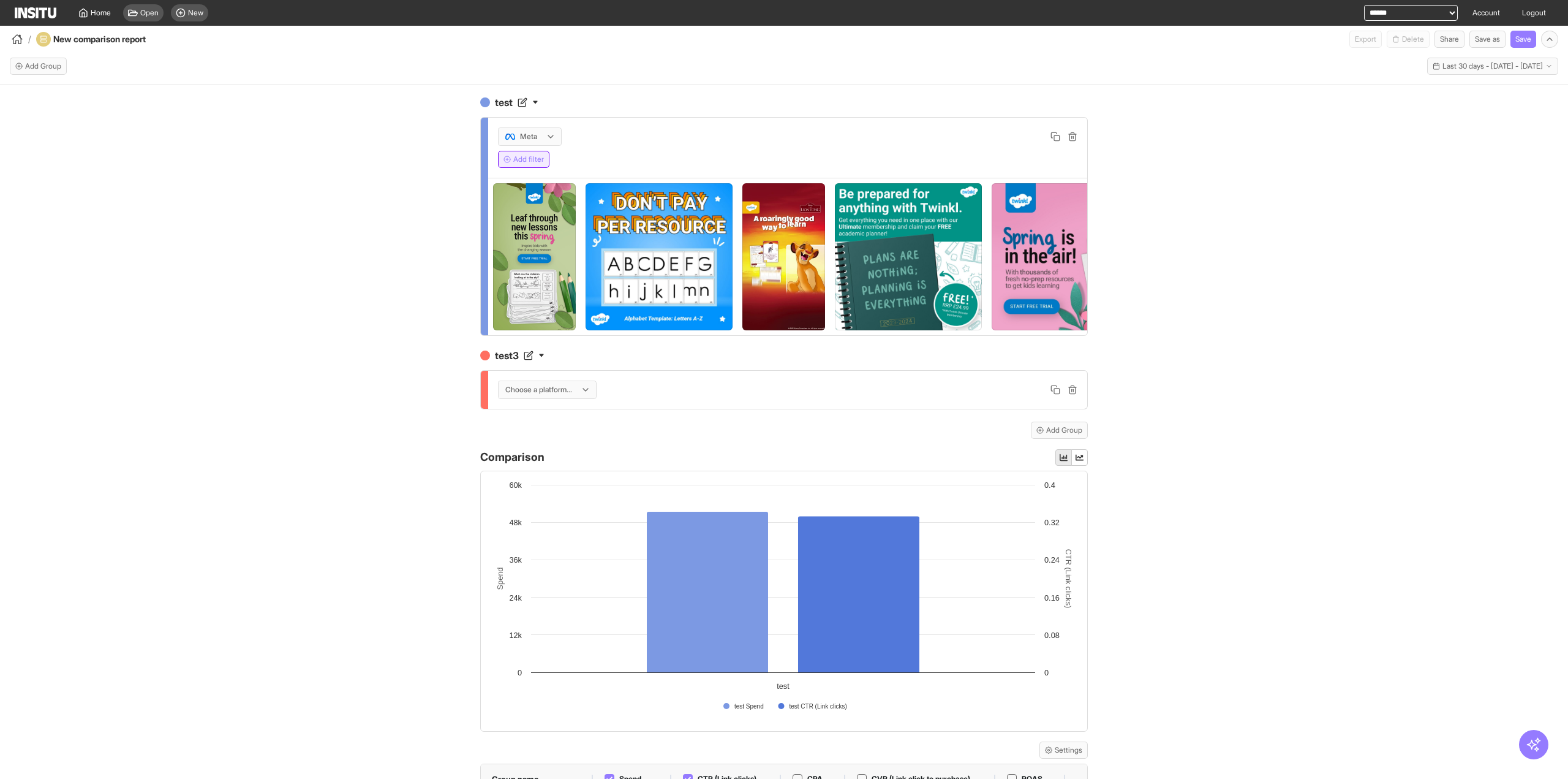
click at [519, 161] on button "Add filter" at bounding box center [523, 159] width 51 height 17
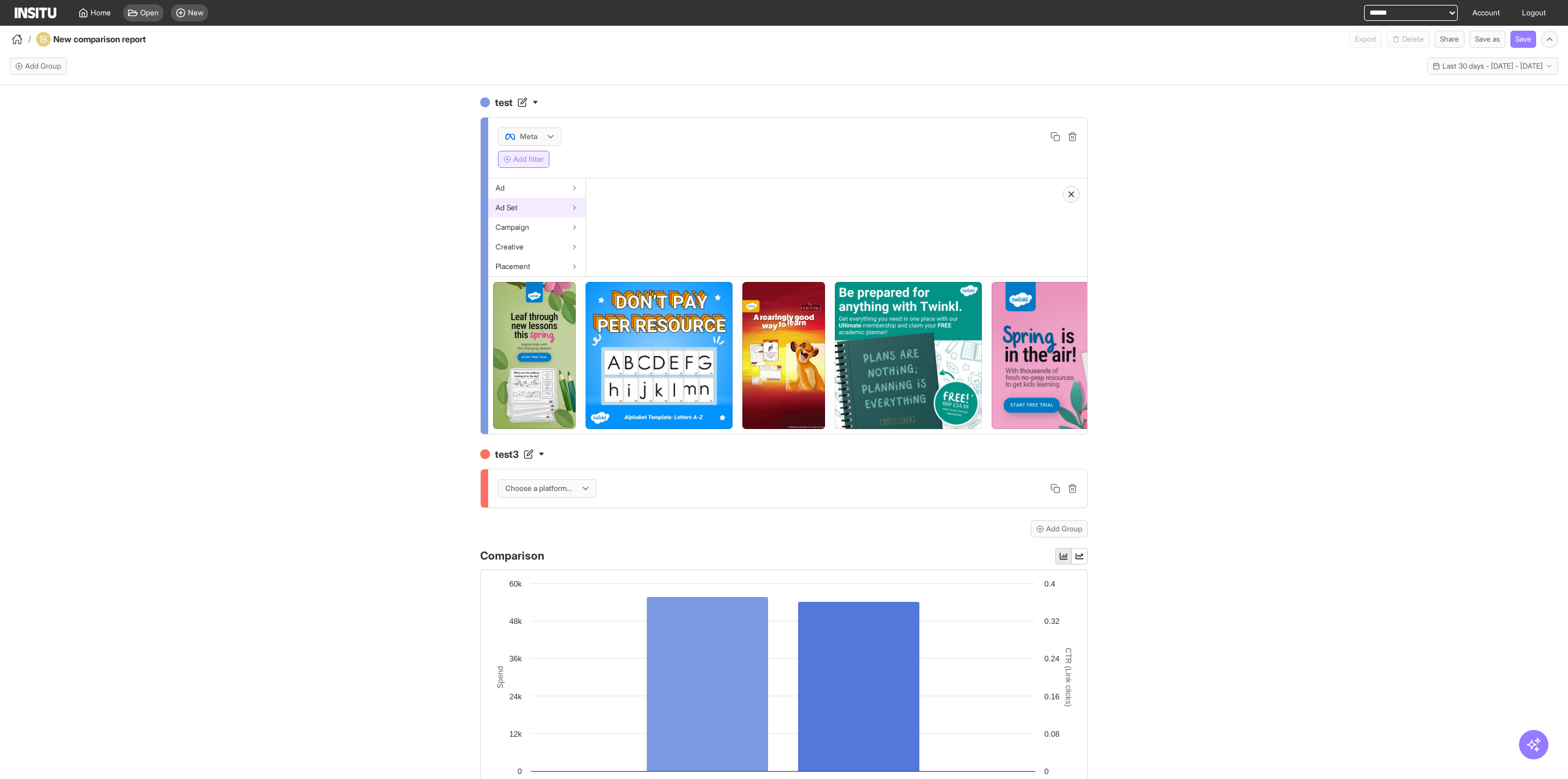
click at [532, 205] on div "Ad Set" at bounding box center [537, 207] width 97 height 20
click at [534, 227] on div "Campaign" at bounding box center [537, 227] width 97 height 20
click at [550, 186] on div "Ad" at bounding box center [537, 188] width 97 height 20
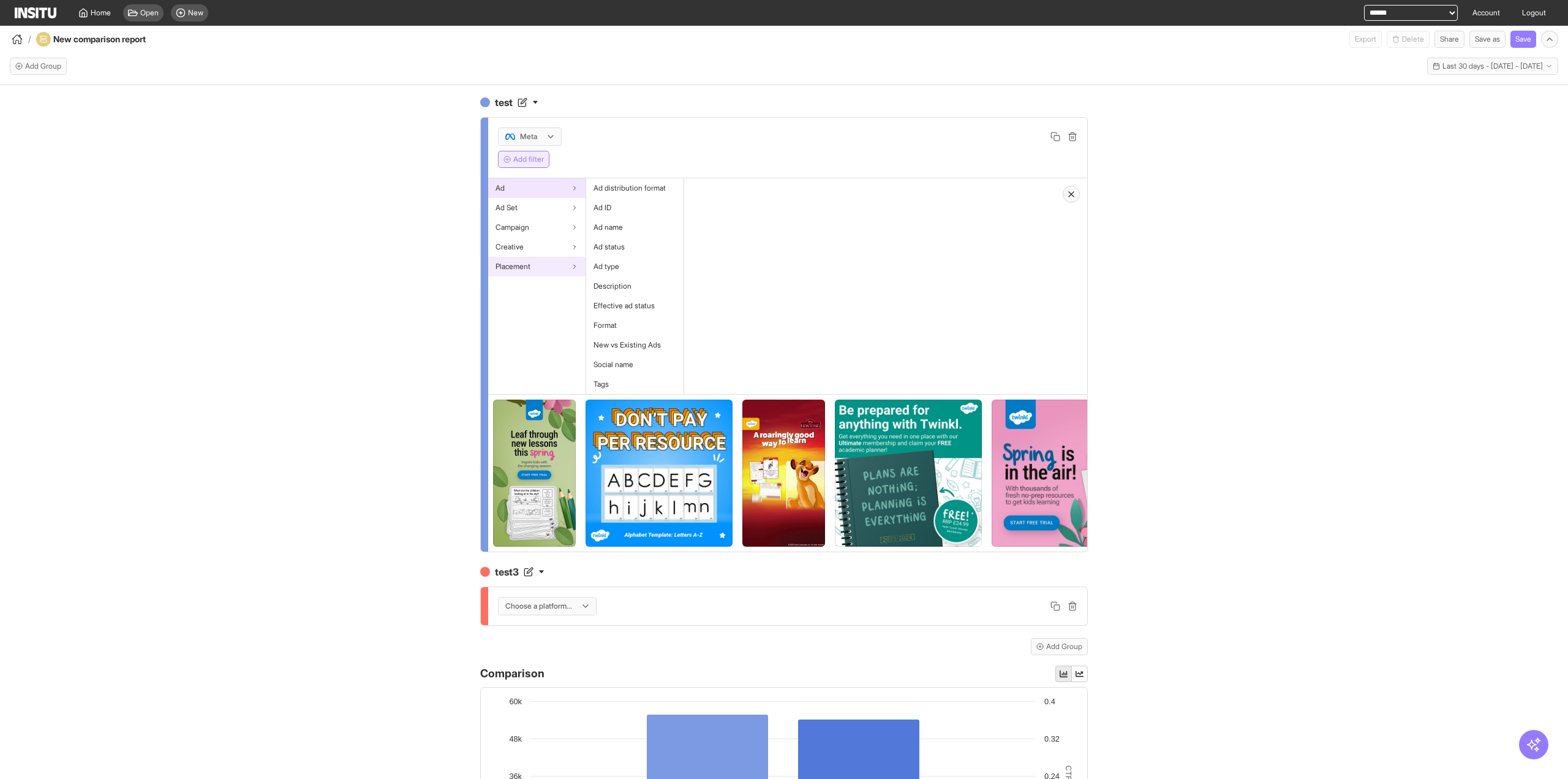
click at [537, 257] on div "Placement" at bounding box center [537, 266] width 97 height 20
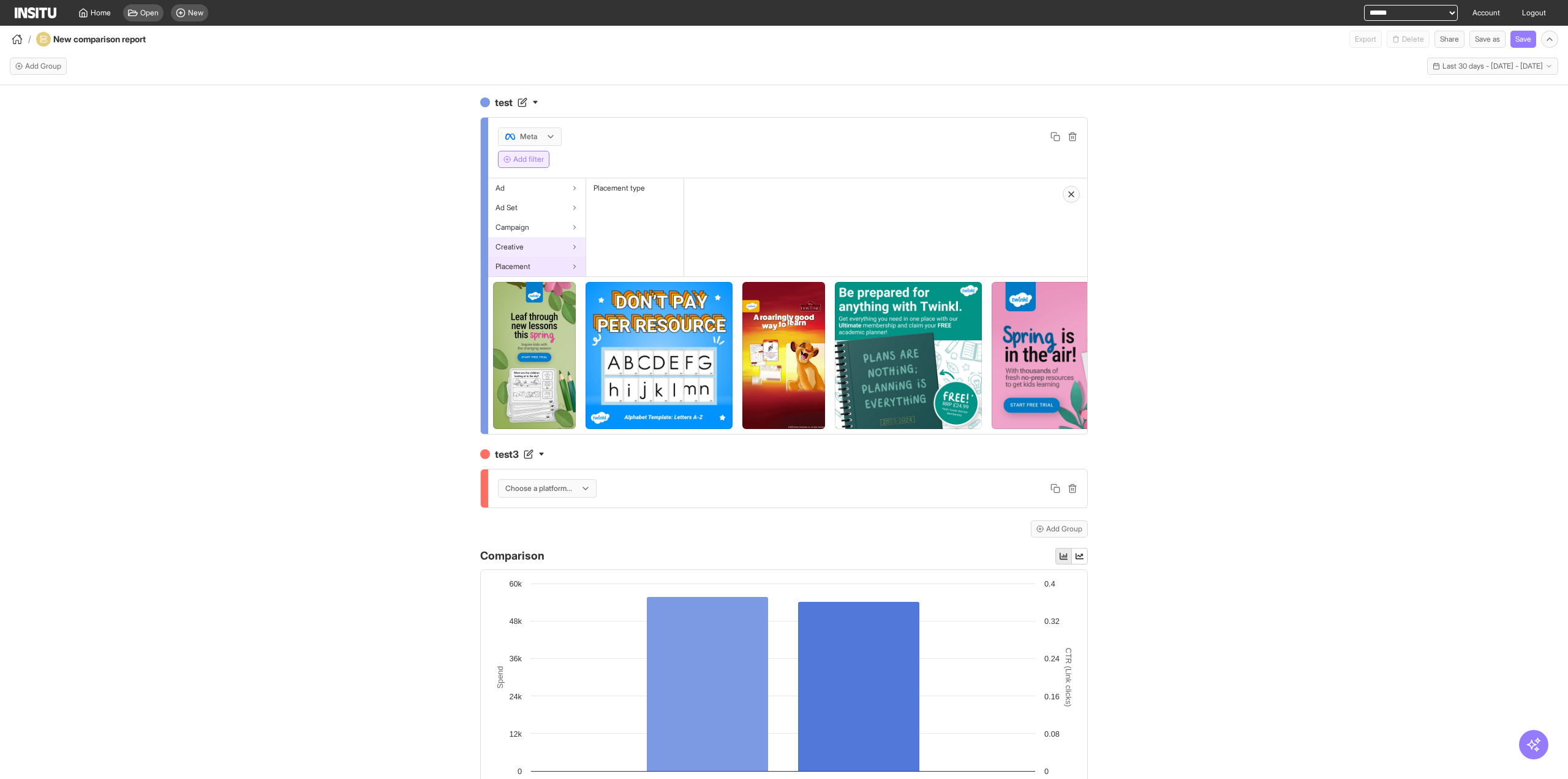
click at [541, 241] on div "Creative" at bounding box center [537, 247] width 97 height 20
click at [614, 228] on span "Headline" at bounding box center [608, 227] width 30 height 10
click at [518, 230] on span "Campaign" at bounding box center [512, 227] width 34 height 10
click at [616, 219] on div "Campaign status" at bounding box center [635, 227] width 97 height 20
click at [743, 222] on button "Select values" at bounding box center [732, 225] width 78 height 17
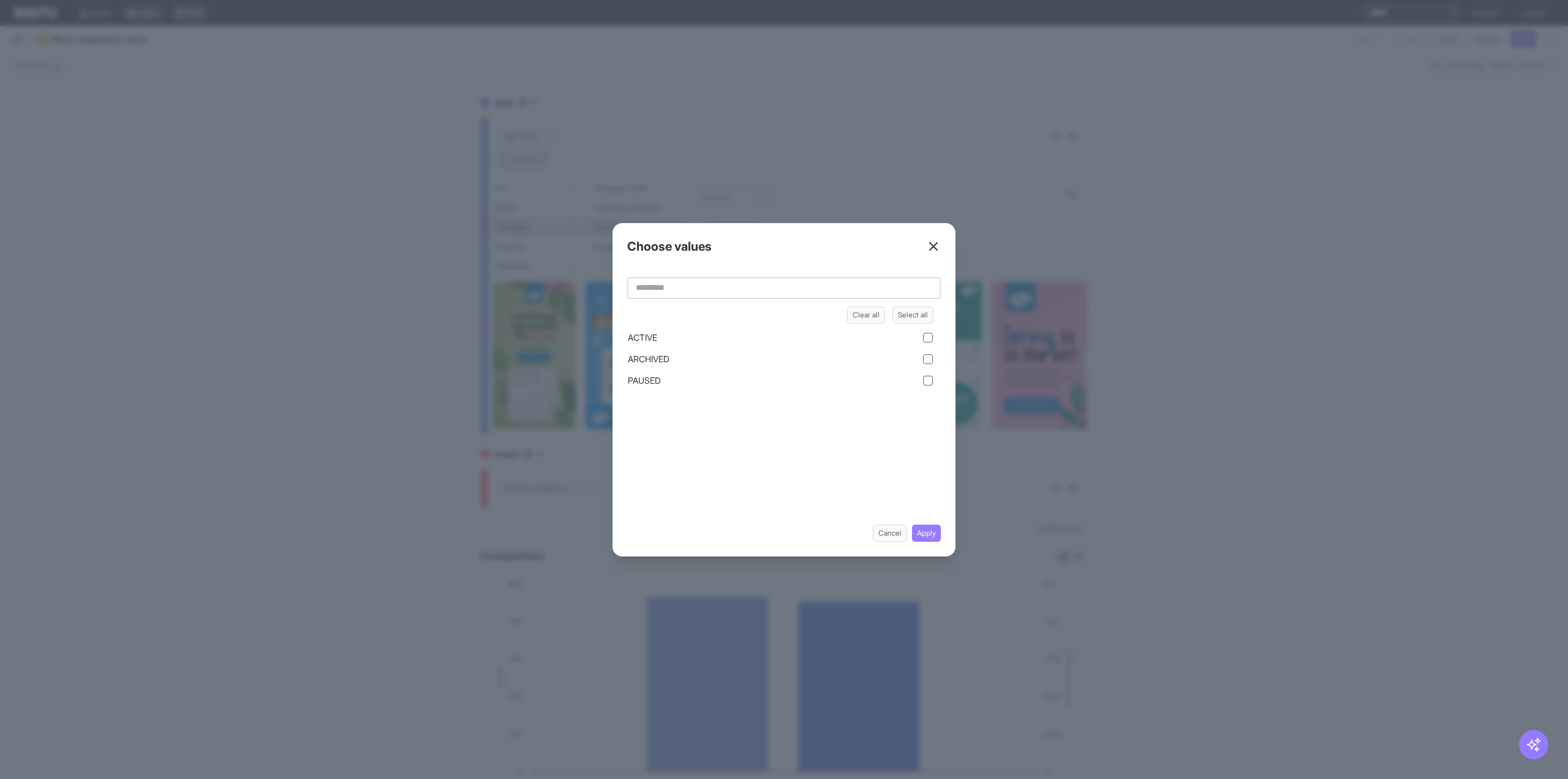
click at [674, 350] on div "ACTIVE" at bounding box center [780, 341] width 307 height 21
click at [677, 334] on div "ACTIVE" at bounding box center [780, 338] width 307 height 13
click at [934, 530] on button "Apply" at bounding box center [926, 533] width 29 height 17
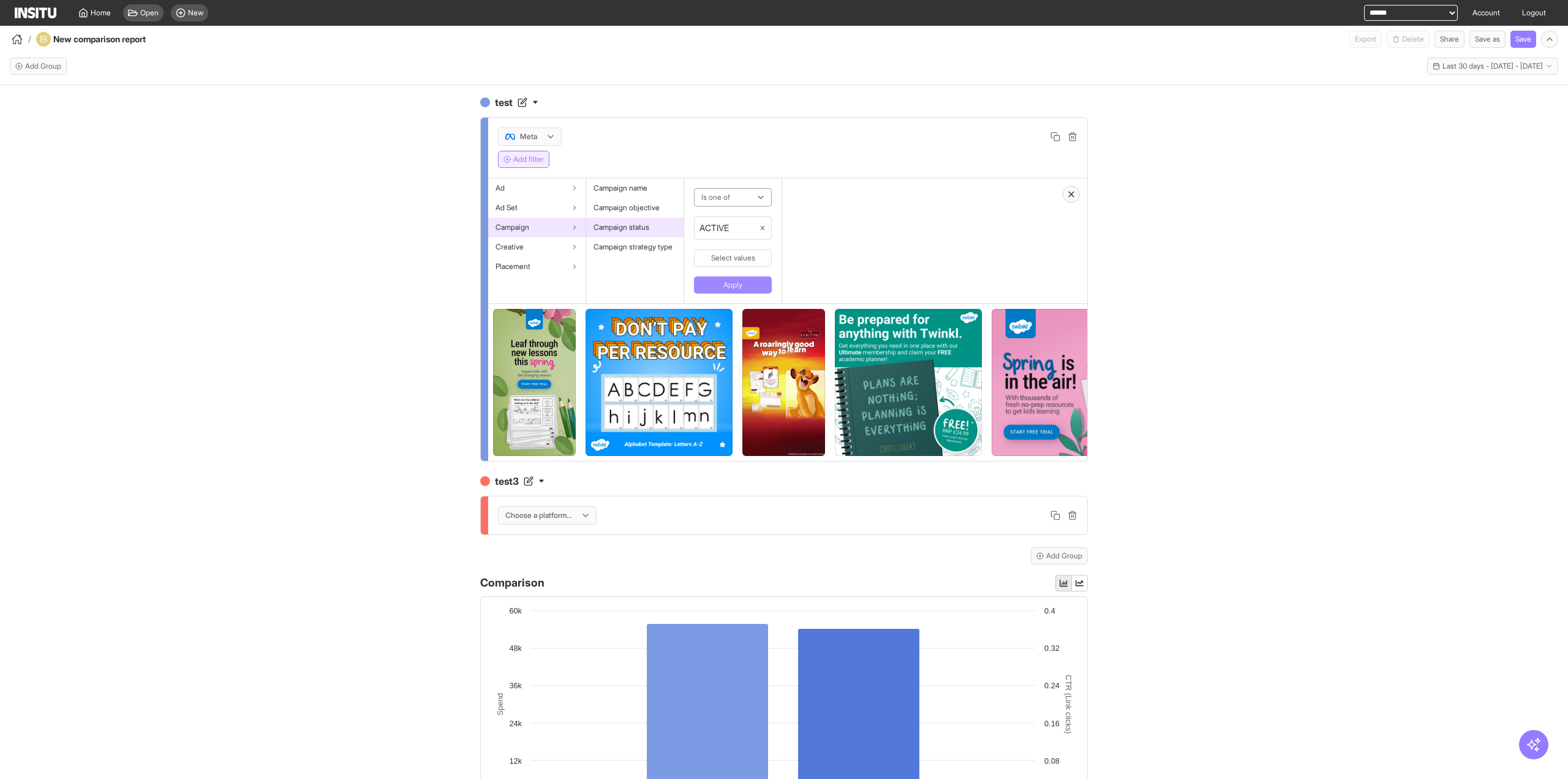
click at [743, 287] on button "Apply" at bounding box center [732, 285] width 78 height 17
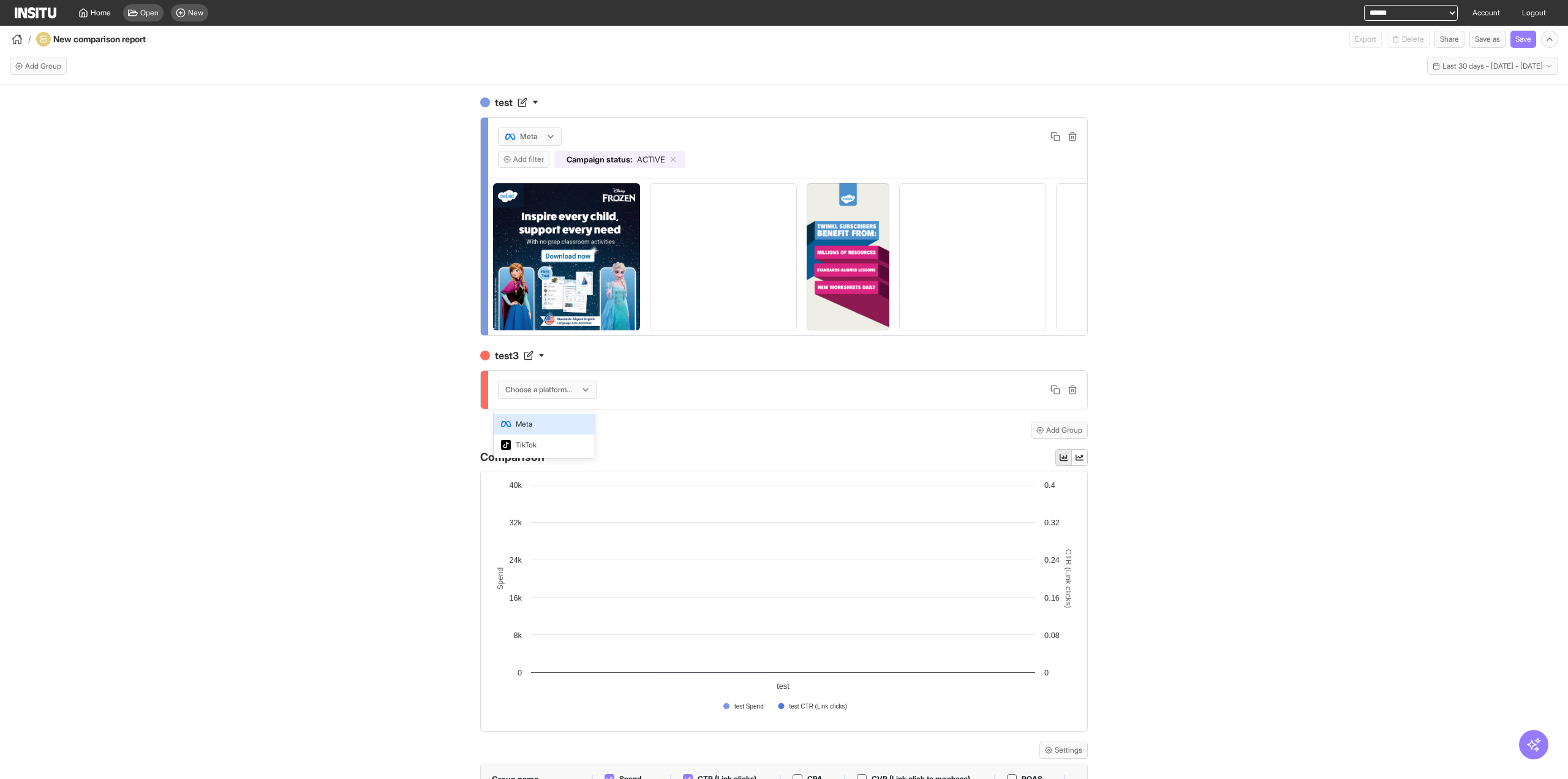
click at [555, 301] on div "test Meta Add filter Campaign status : ACTIVE test3 2 results available. Use Up…" at bounding box center [784, 267] width 607 height 344
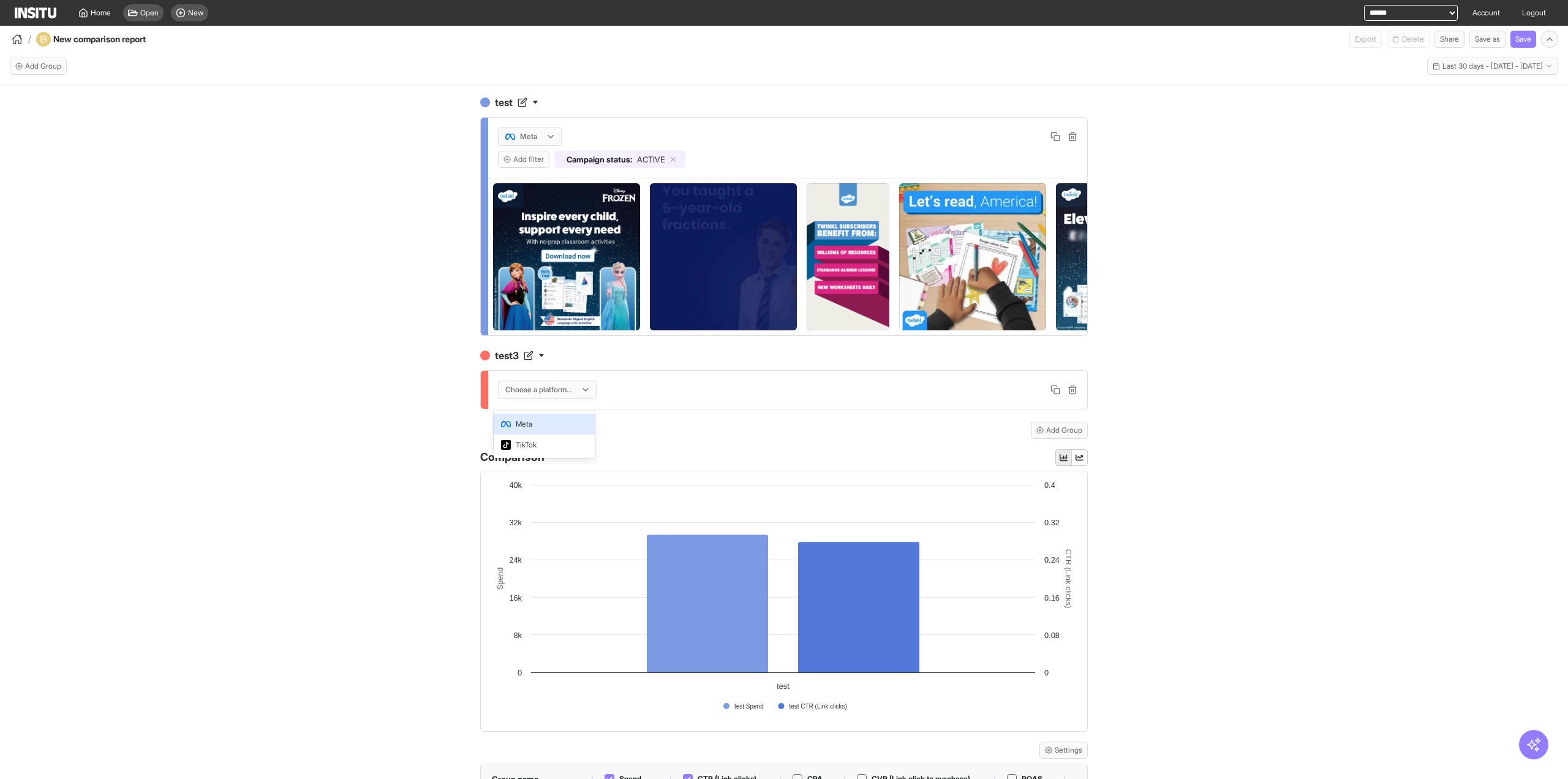
click at [548, 431] on div "Meta" at bounding box center [544, 424] width 101 height 21
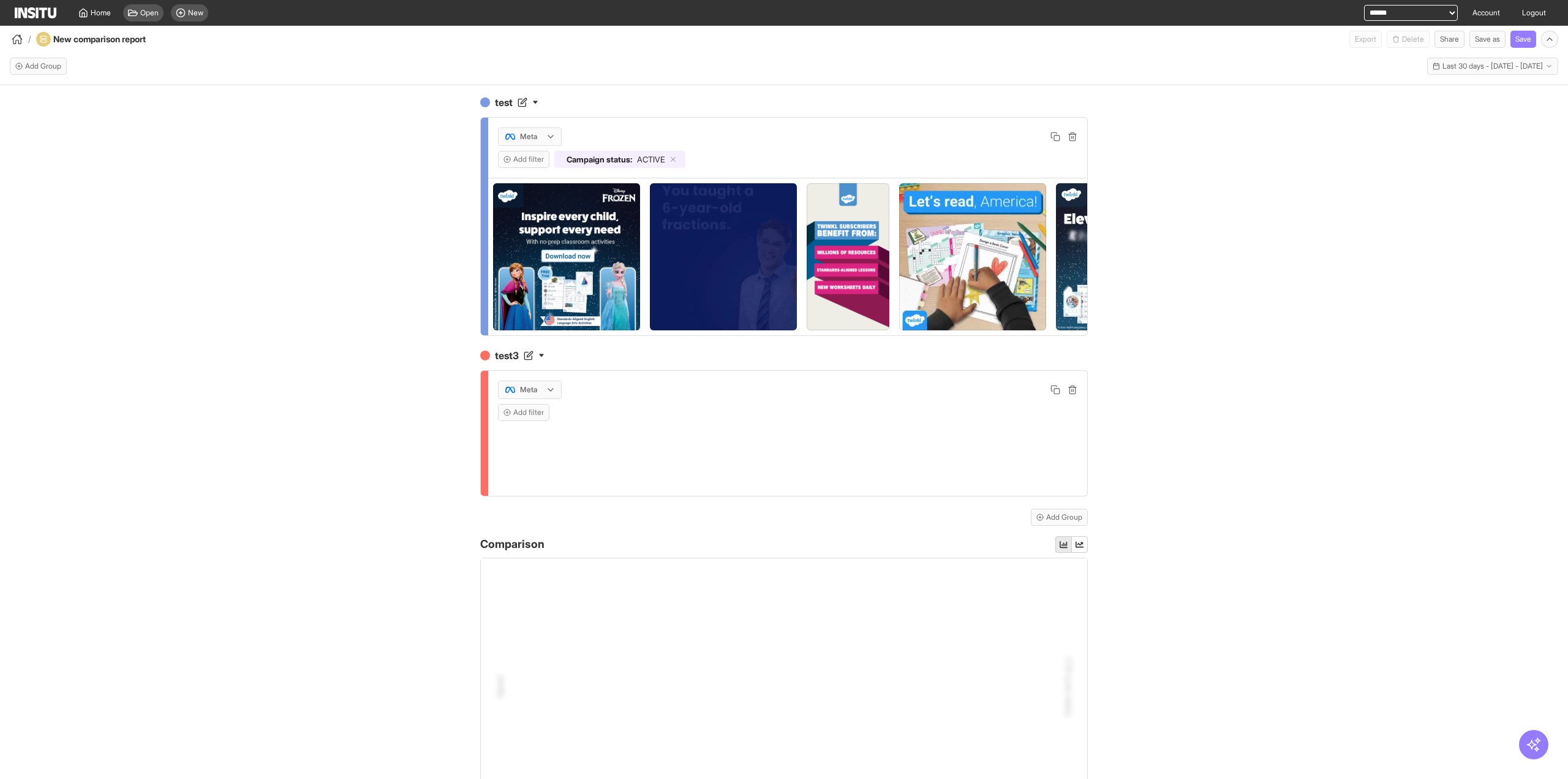
click at [381, 397] on div "test Meta Add filter Campaign status : ACTIVE test3 option [object Object], sel…" at bounding box center [784, 443] width 1568 height 716
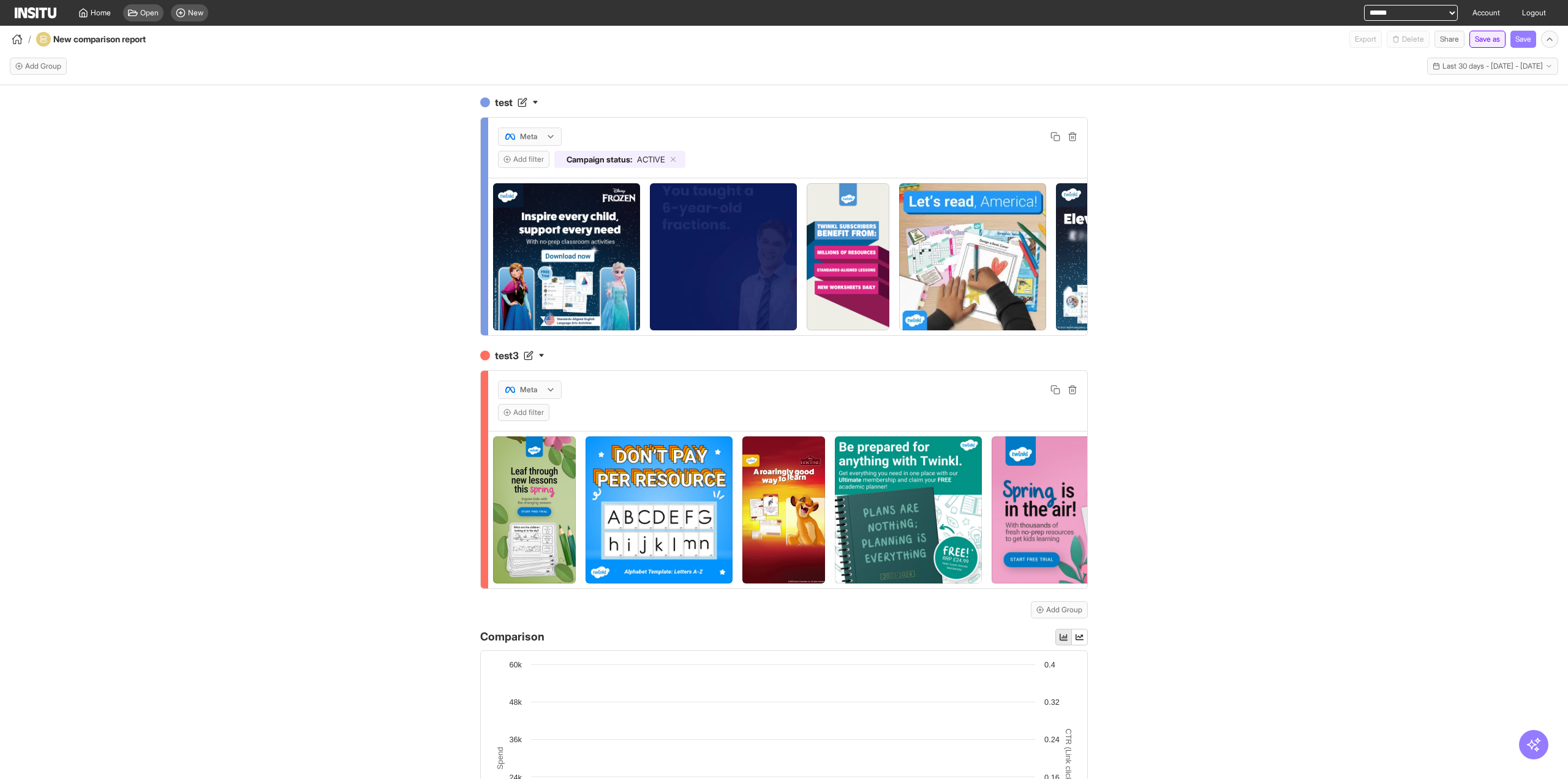
click at [1486, 37] on button "Save as" at bounding box center [1487, 39] width 36 height 17
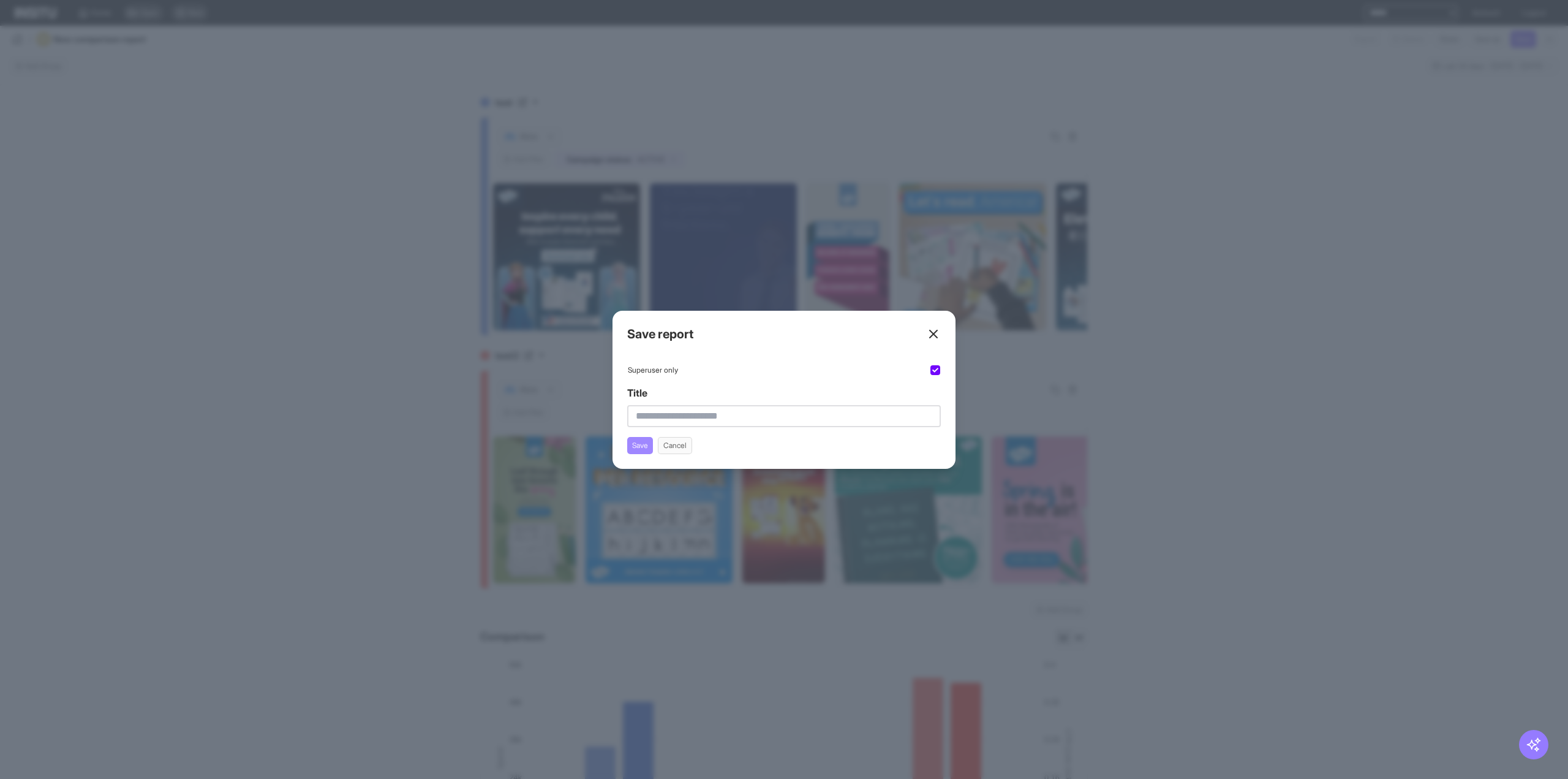
click at [639, 442] on button "Save" at bounding box center [640, 445] width 26 height 17
type input "*"
type input "****"
drag, startPoint x: 634, startPoint y: 444, endPoint x: 623, endPoint y: 443, distance: 11.0
click at [634, 444] on button "Save" at bounding box center [640, 445] width 26 height 17
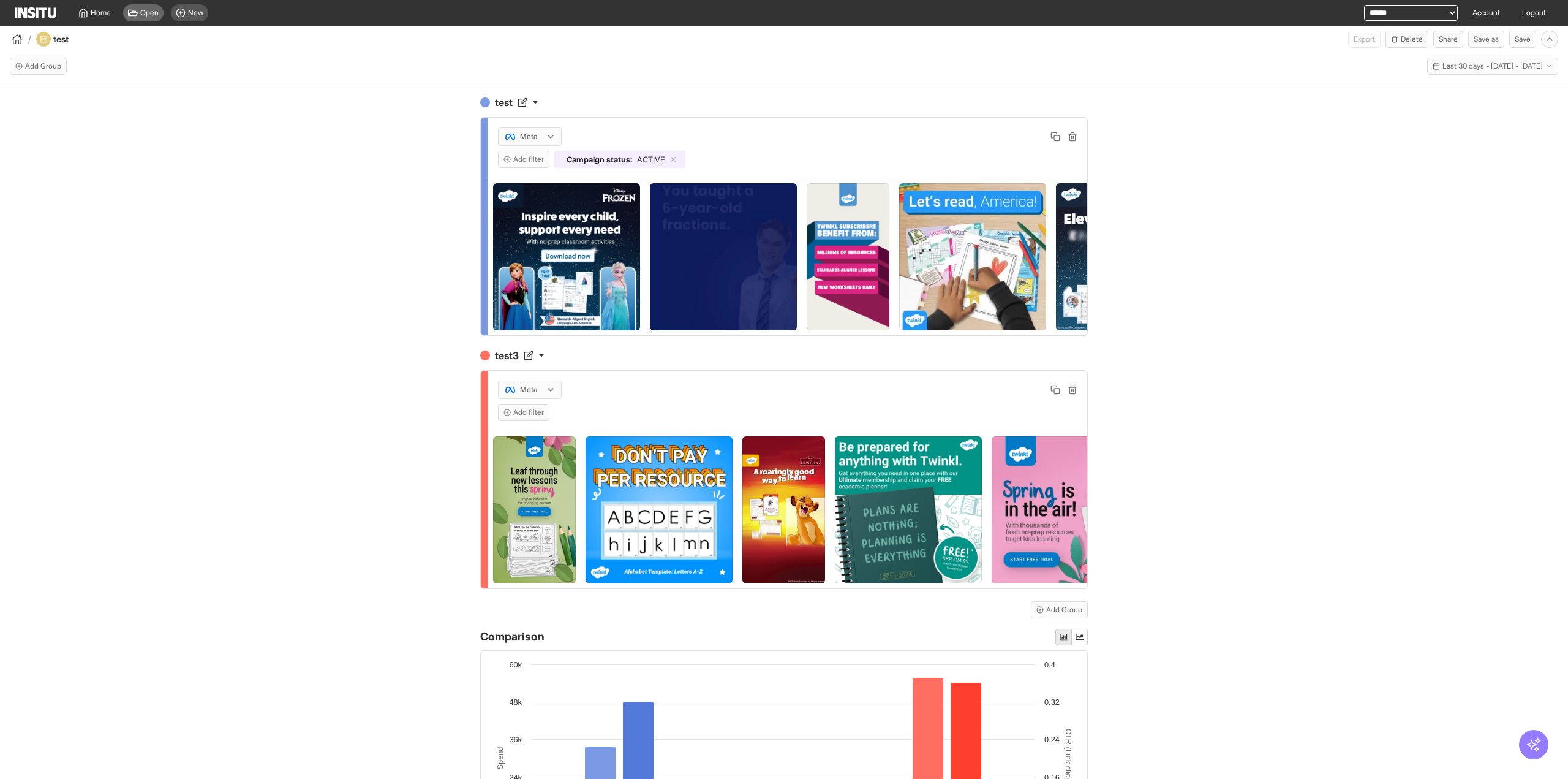
click at [149, 14] on span "Open" at bounding box center [149, 12] width 19 height 10
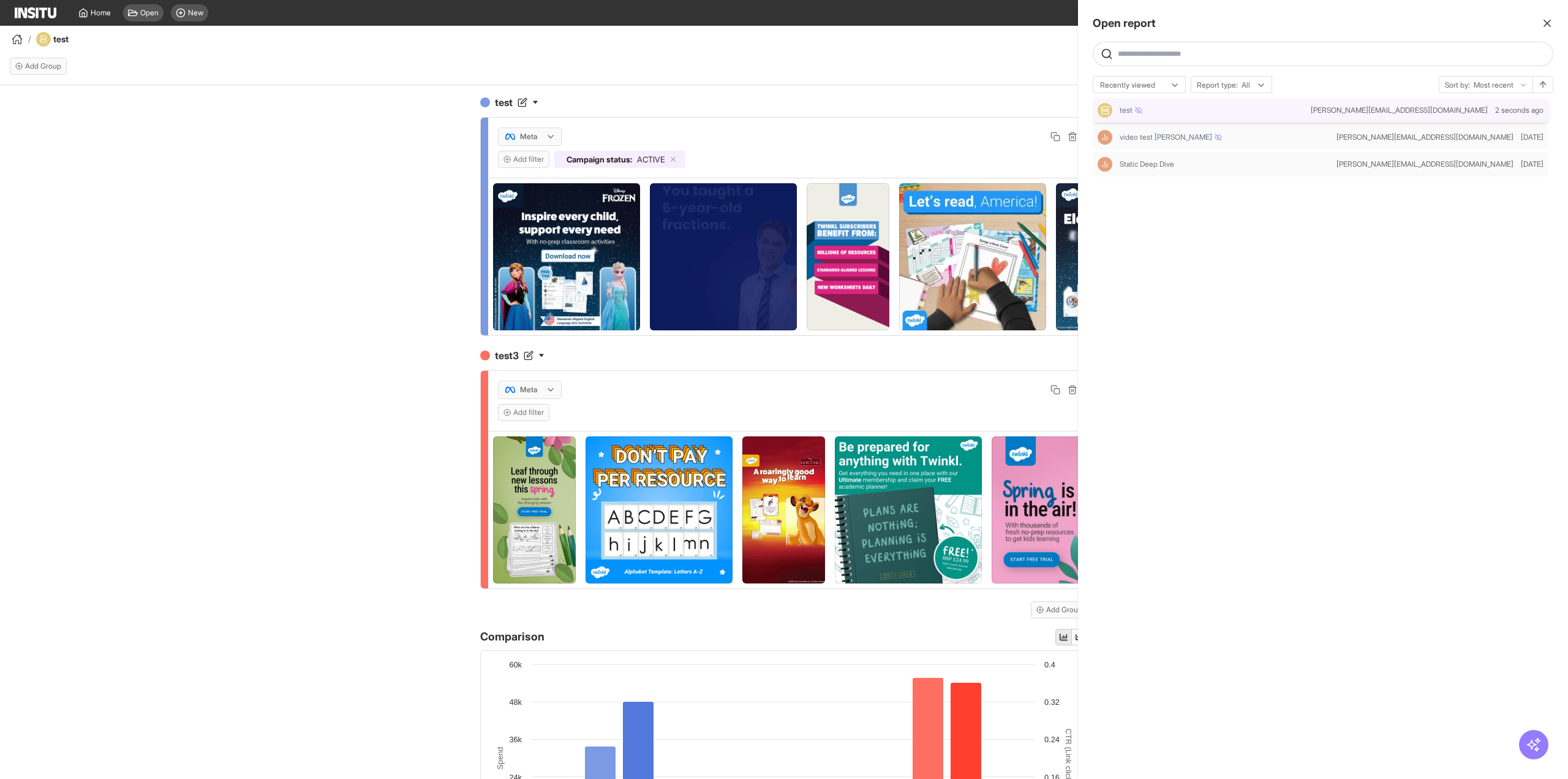
click at [1201, 114] on div "test" at bounding box center [1213, 110] width 186 height 10
click at [368, 309] on div at bounding box center [784, 390] width 1568 height 779
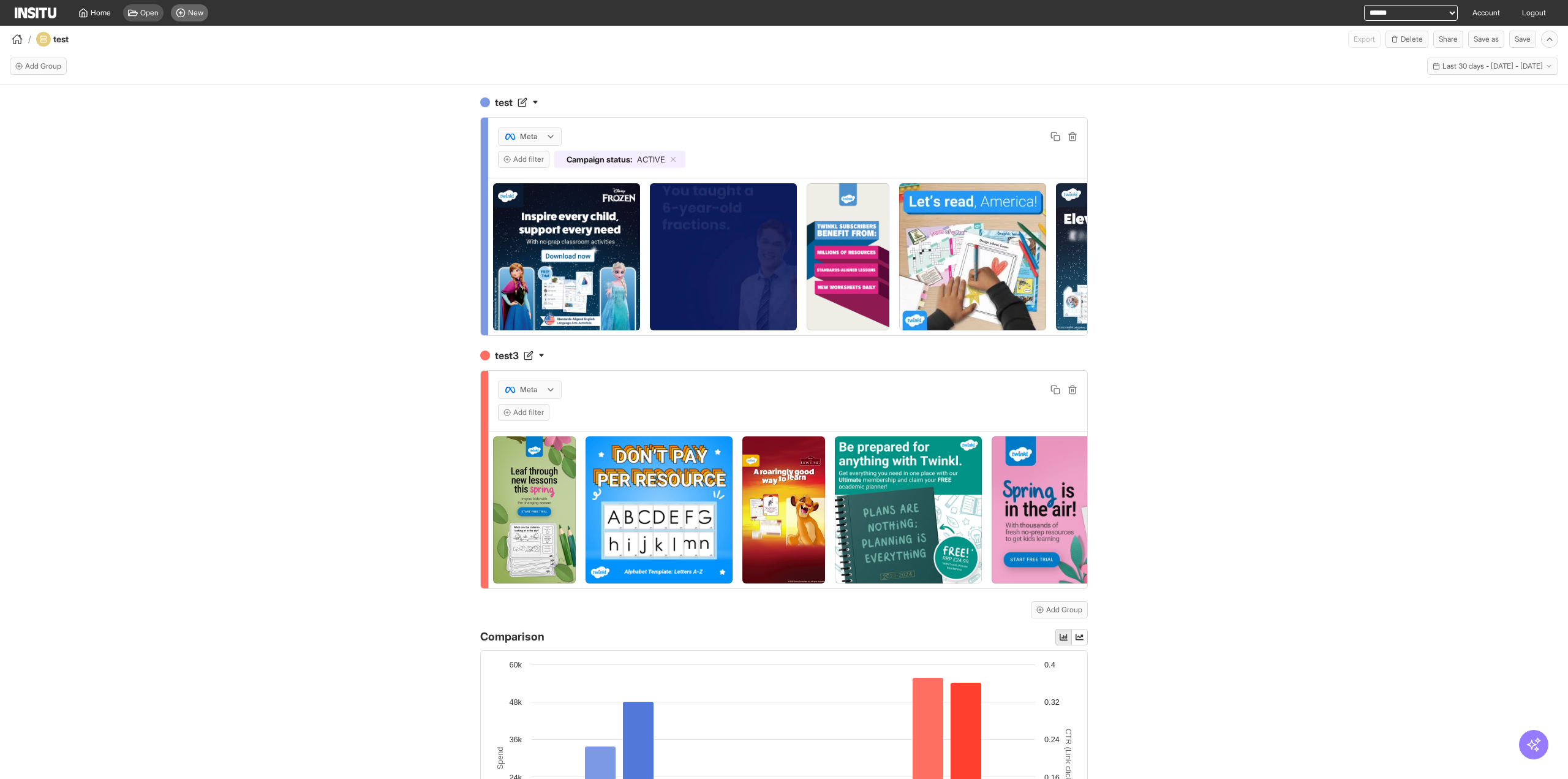
click at [203, 16] on span "New" at bounding box center [196, 12] width 15 height 10
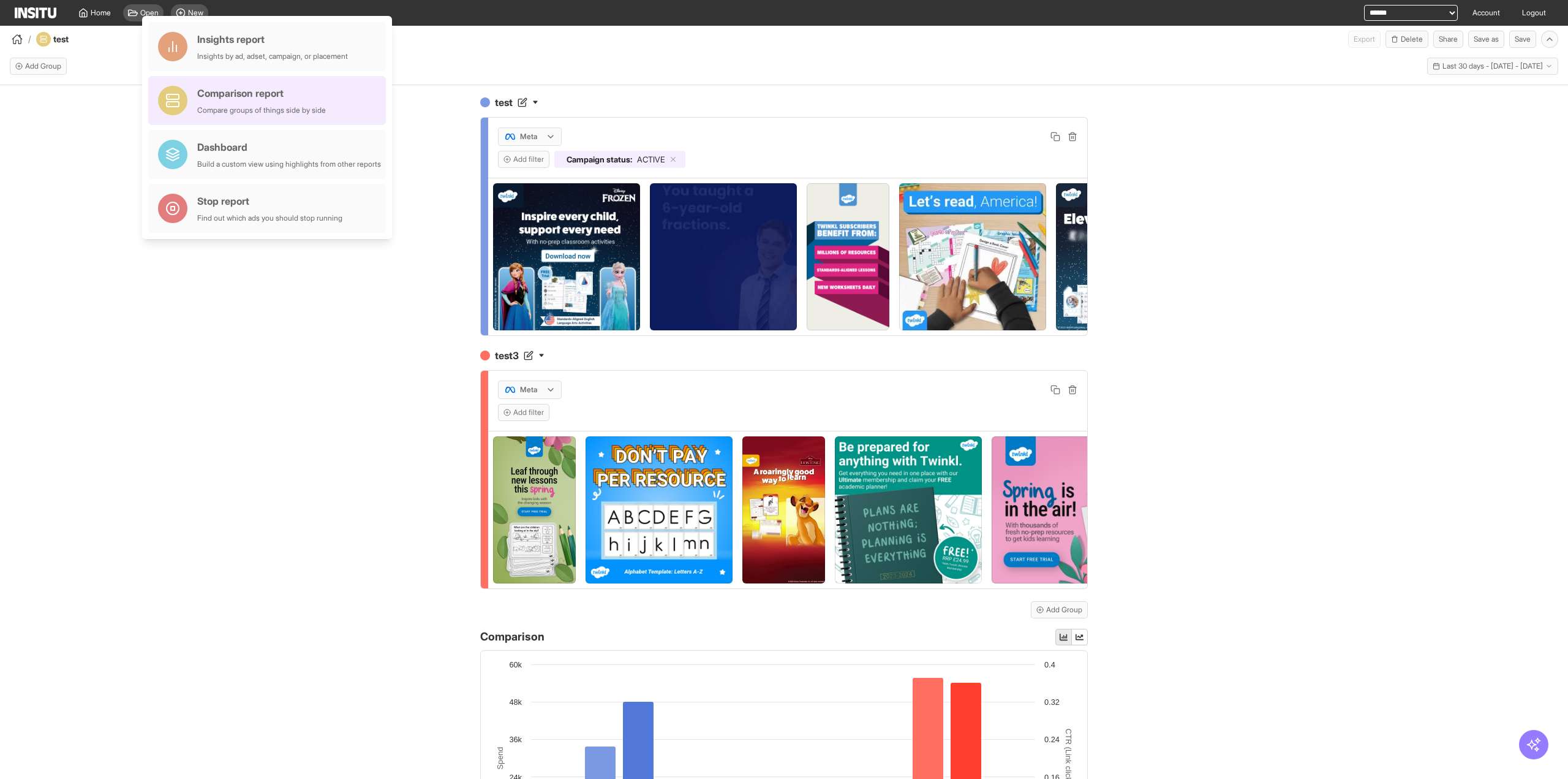
click at [300, 108] on div "Compare groups of things side by side" at bounding box center [262, 110] width 129 height 10
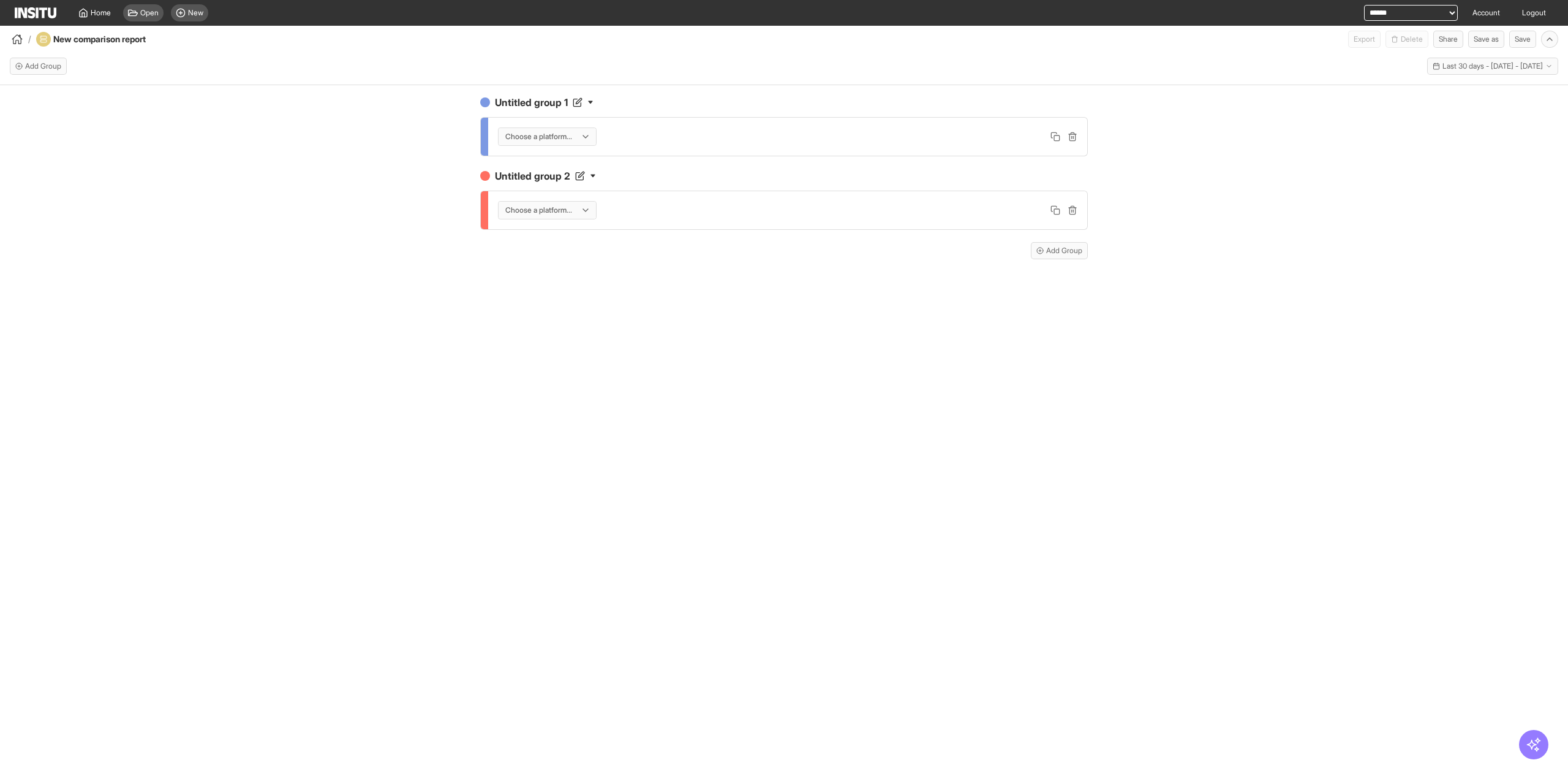
click at [527, 132] on div at bounding box center [539, 136] width 69 height 12
click at [545, 167] on span "Meta" at bounding box center [548, 162] width 87 height 11
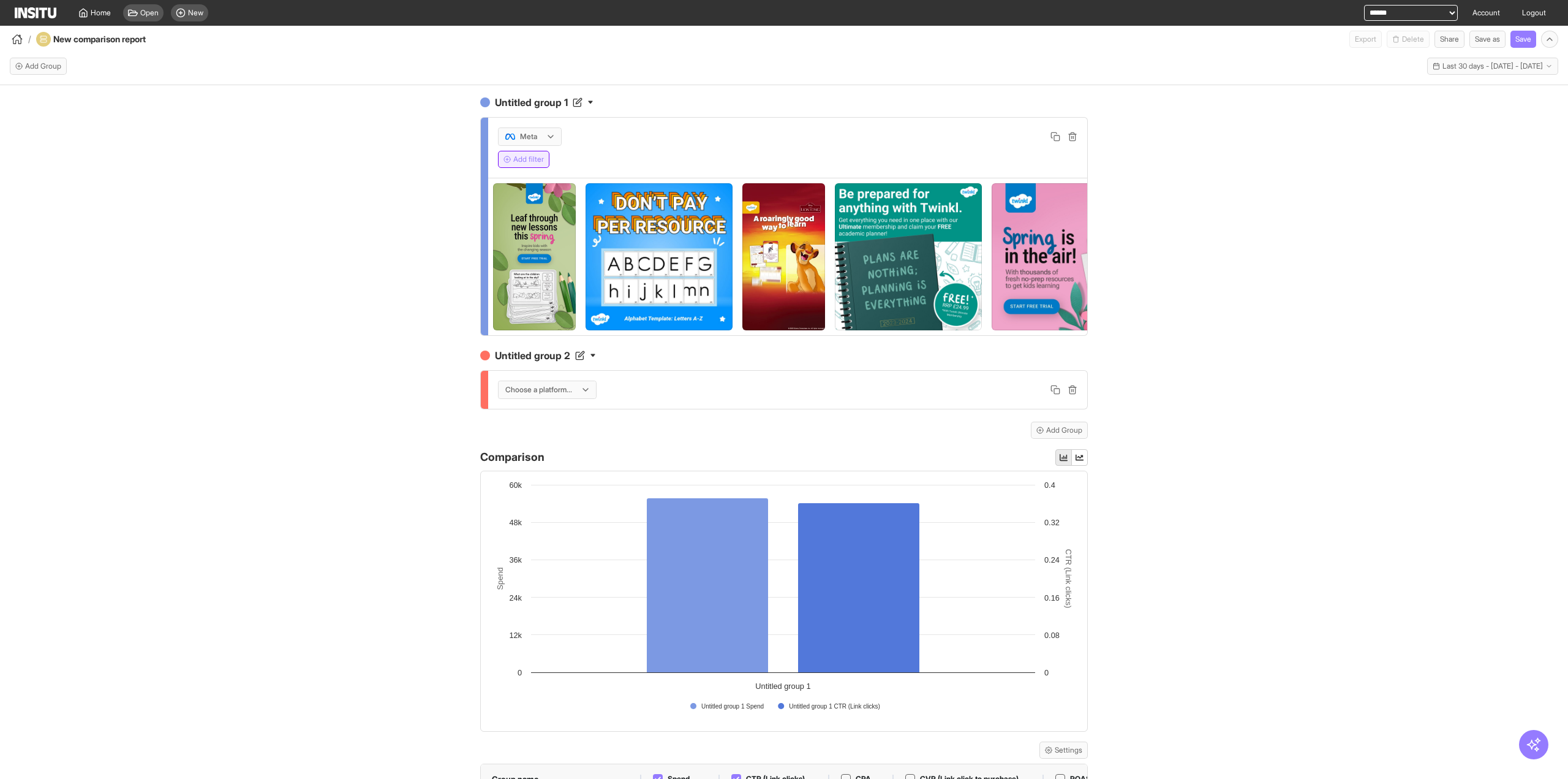
click at [522, 158] on button "Add filter" at bounding box center [523, 159] width 51 height 17
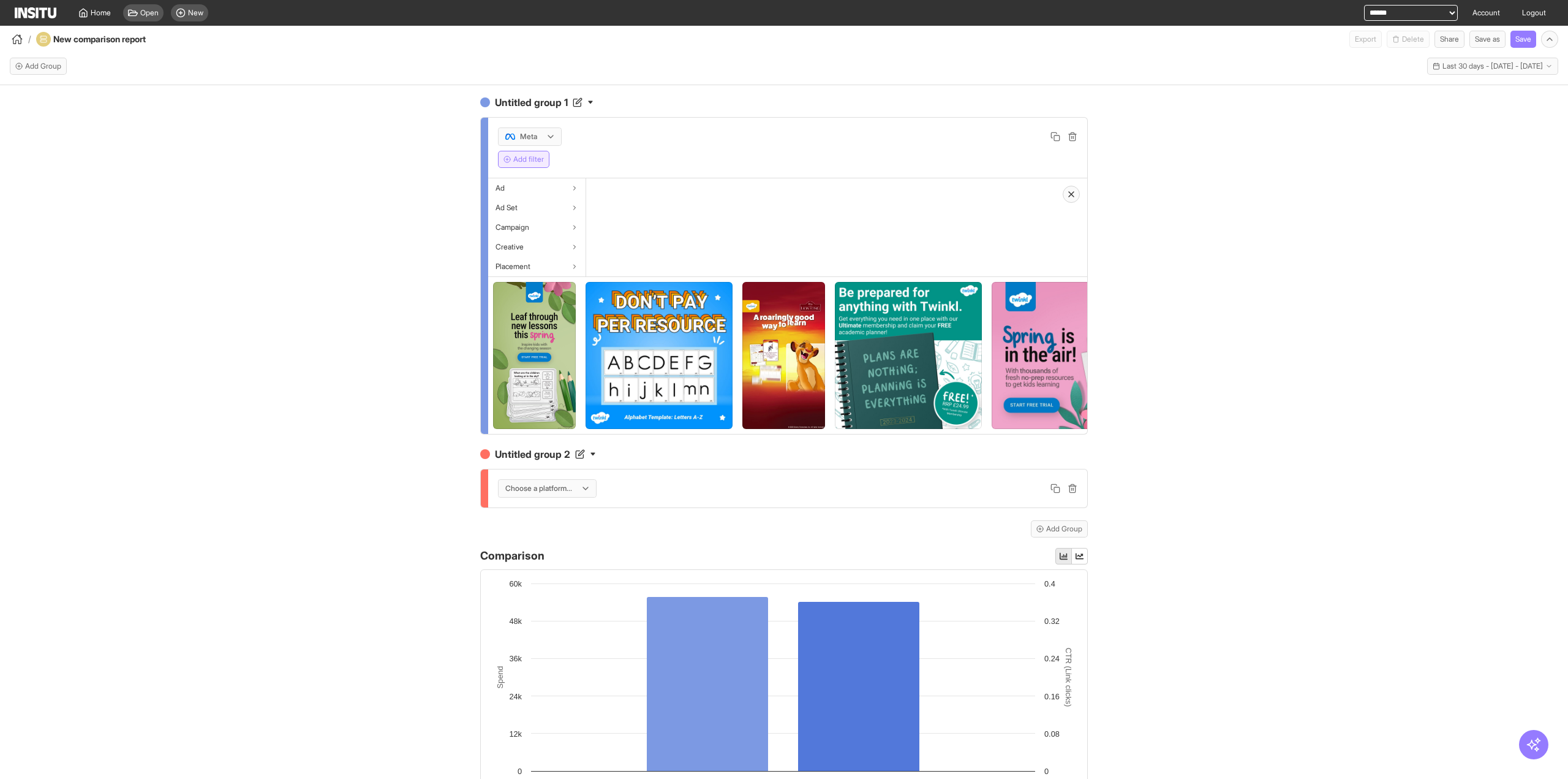
click at [527, 161] on button "Add filter" at bounding box center [523, 159] width 51 height 17
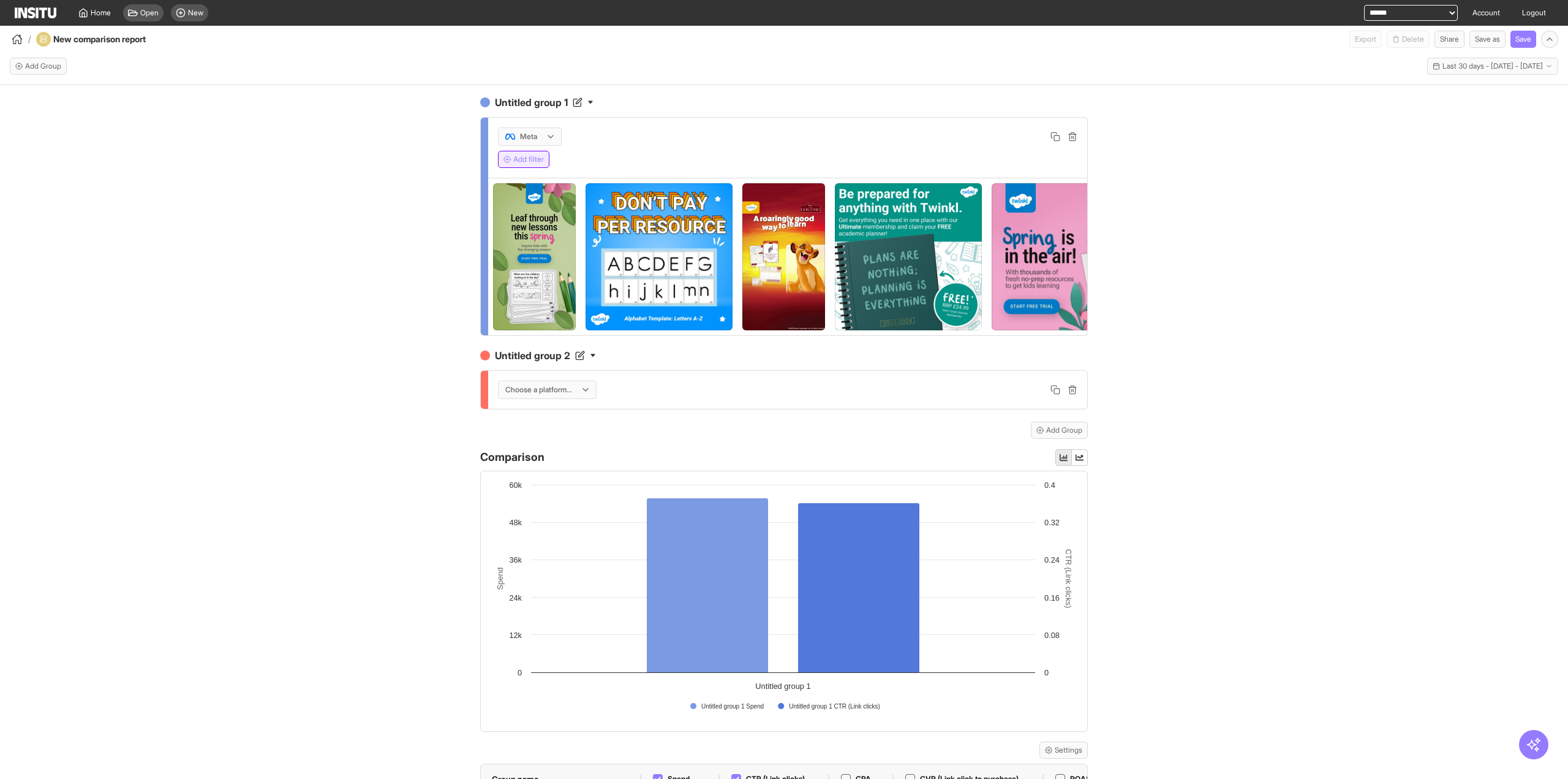
click at [527, 161] on button "Add filter" at bounding box center [523, 159] width 51 height 17
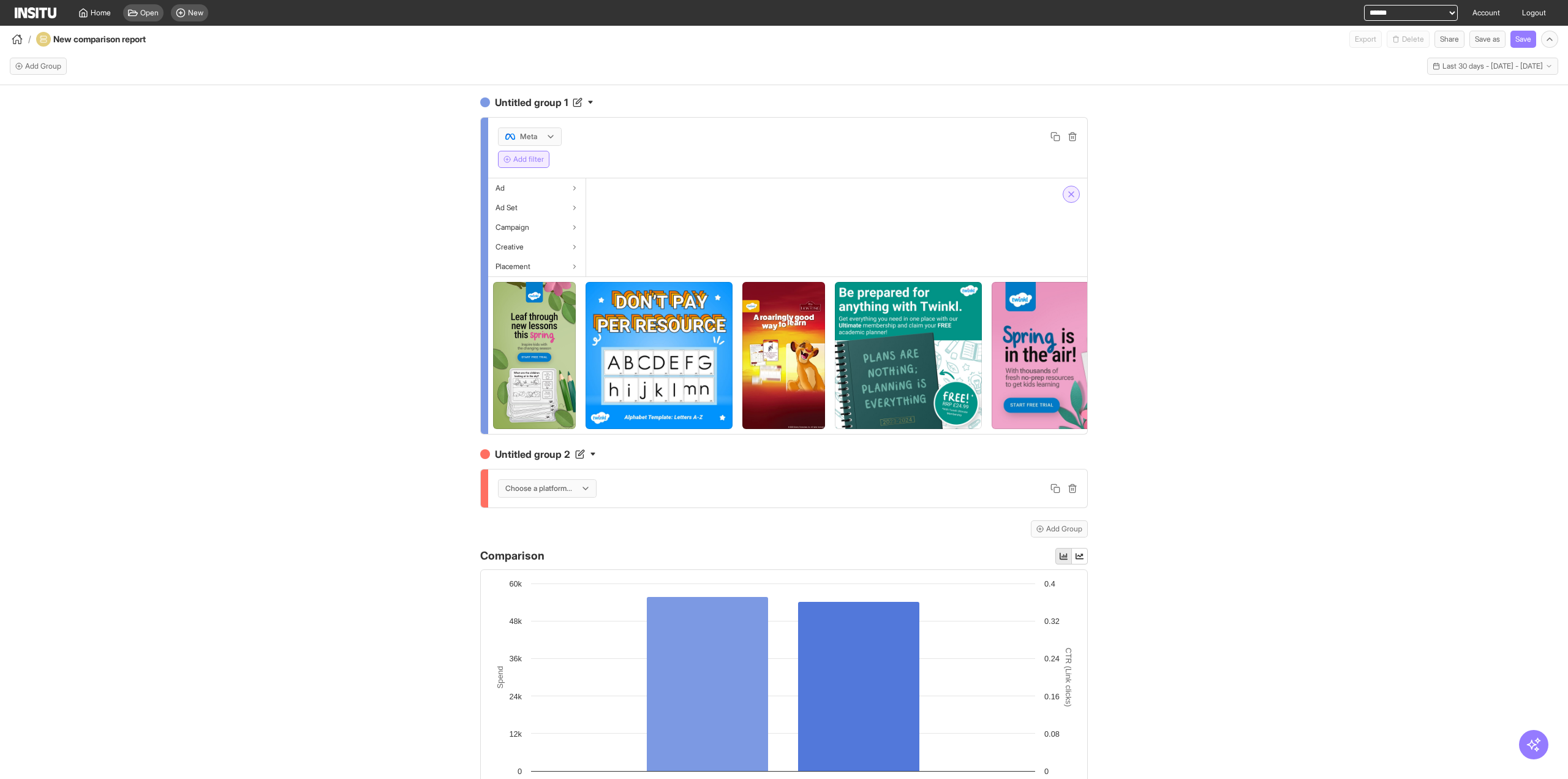
drag, startPoint x: 1075, startPoint y: 191, endPoint x: 1070, endPoint y: 191, distance: 5.0
click at [1075, 191] on div at bounding box center [1072, 194] width 32 height 32
click at [1070, 191] on icon "button" at bounding box center [1071, 194] width 10 height 10
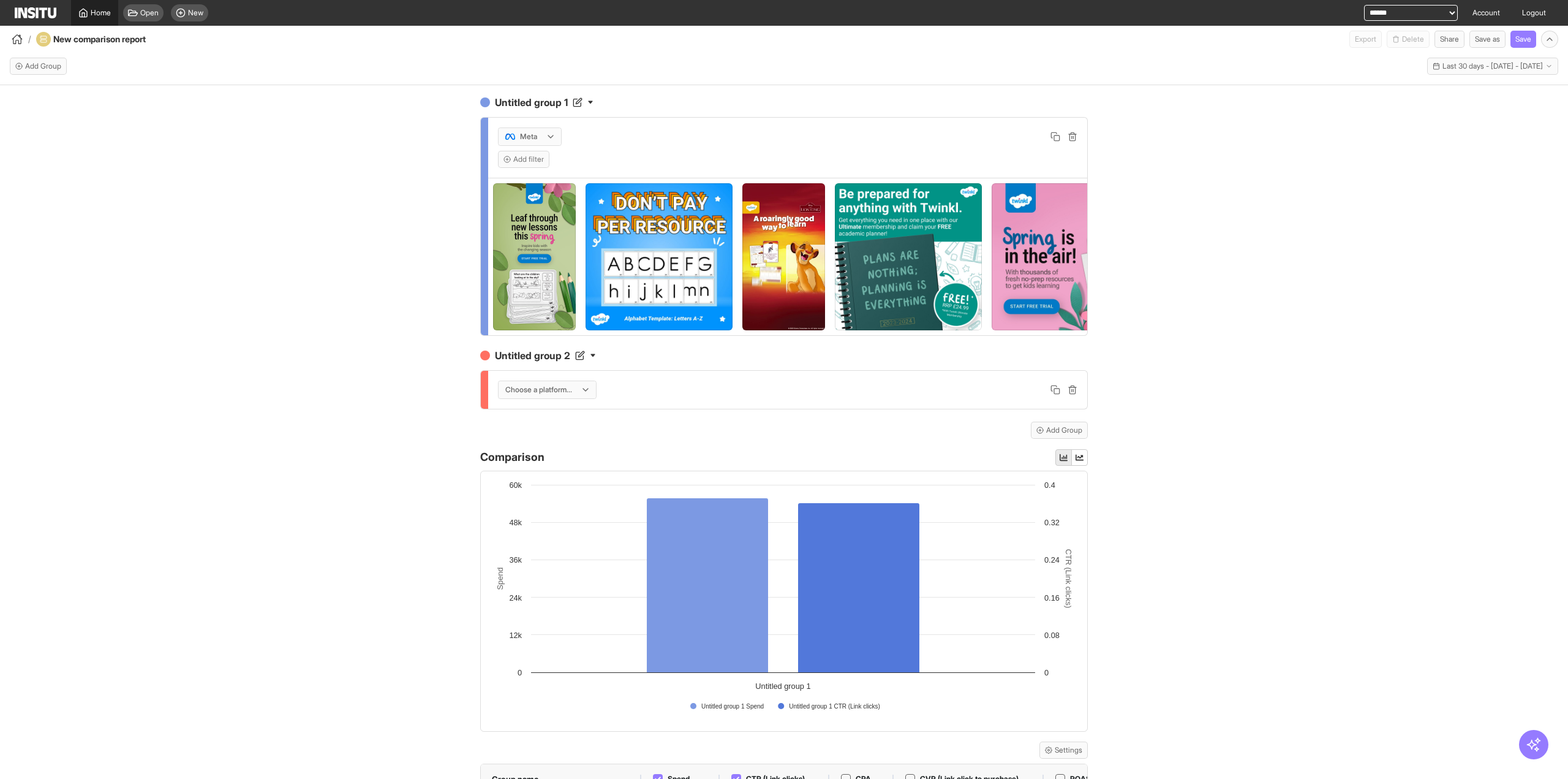
click at [93, 17] on span "Home" at bounding box center [101, 12] width 21 height 10
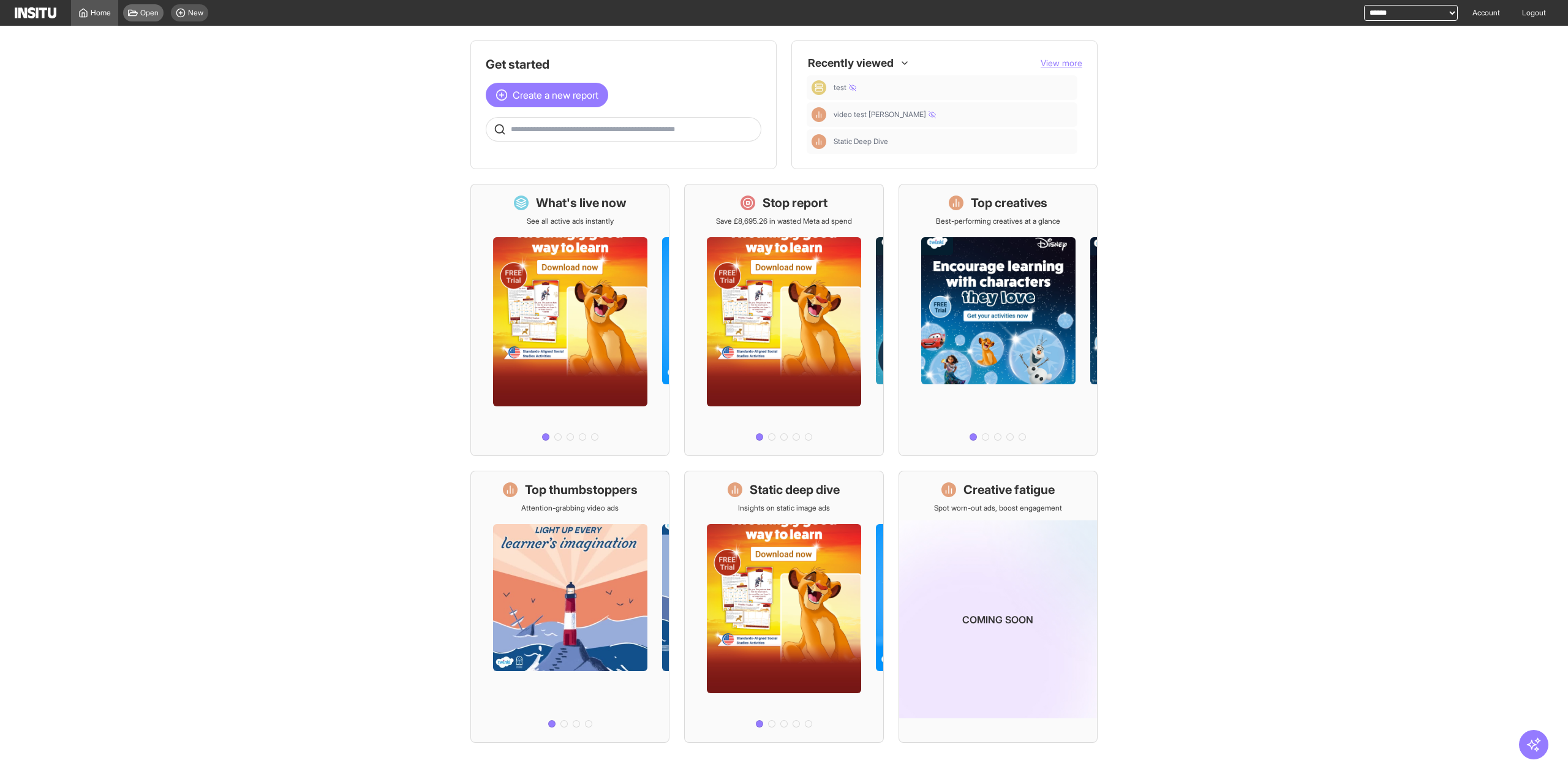
click at [143, 18] on div "Open" at bounding box center [143, 13] width 40 height 17
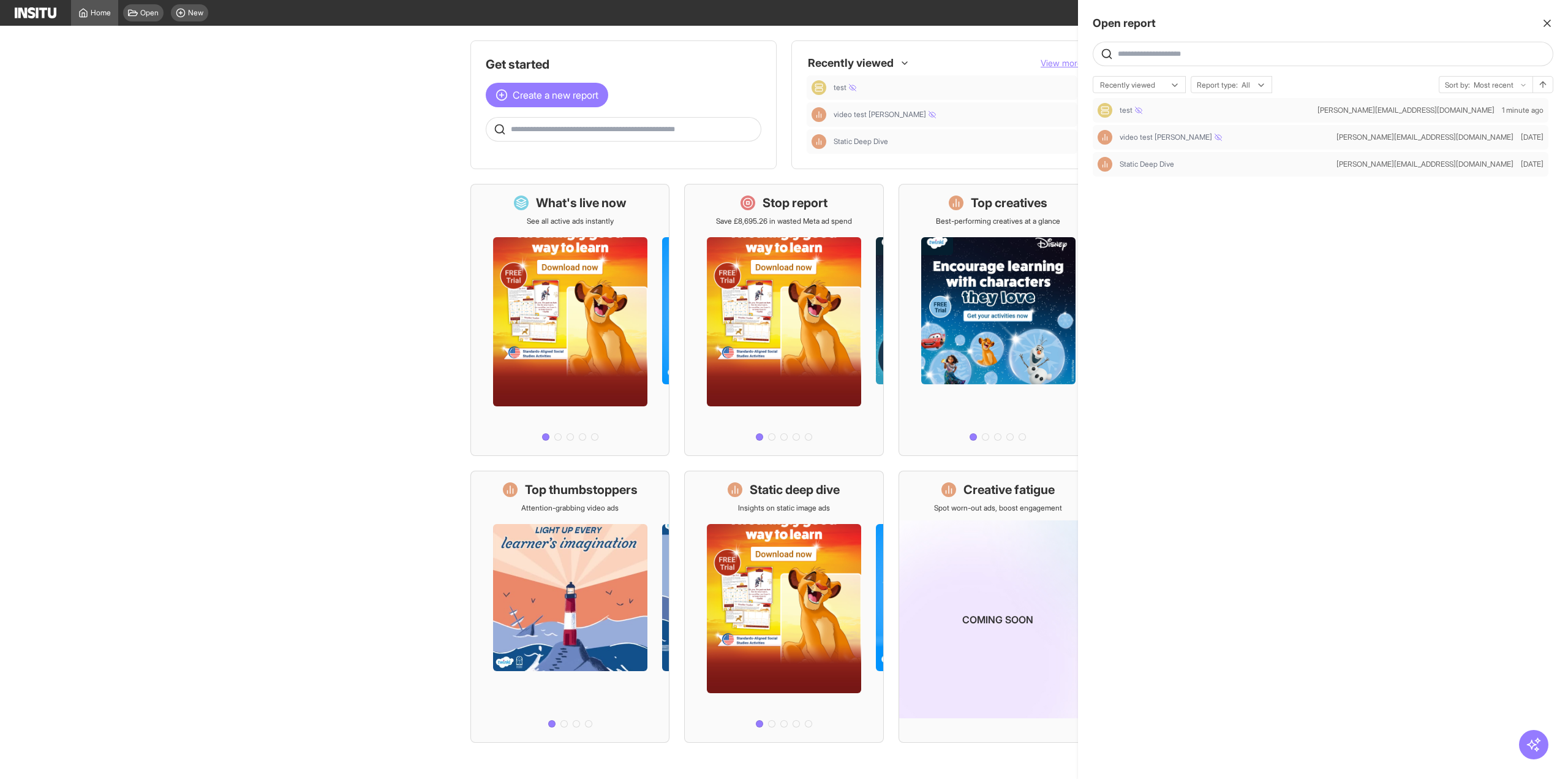
click at [156, 19] on div at bounding box center [784, 390] width 1568 height 779
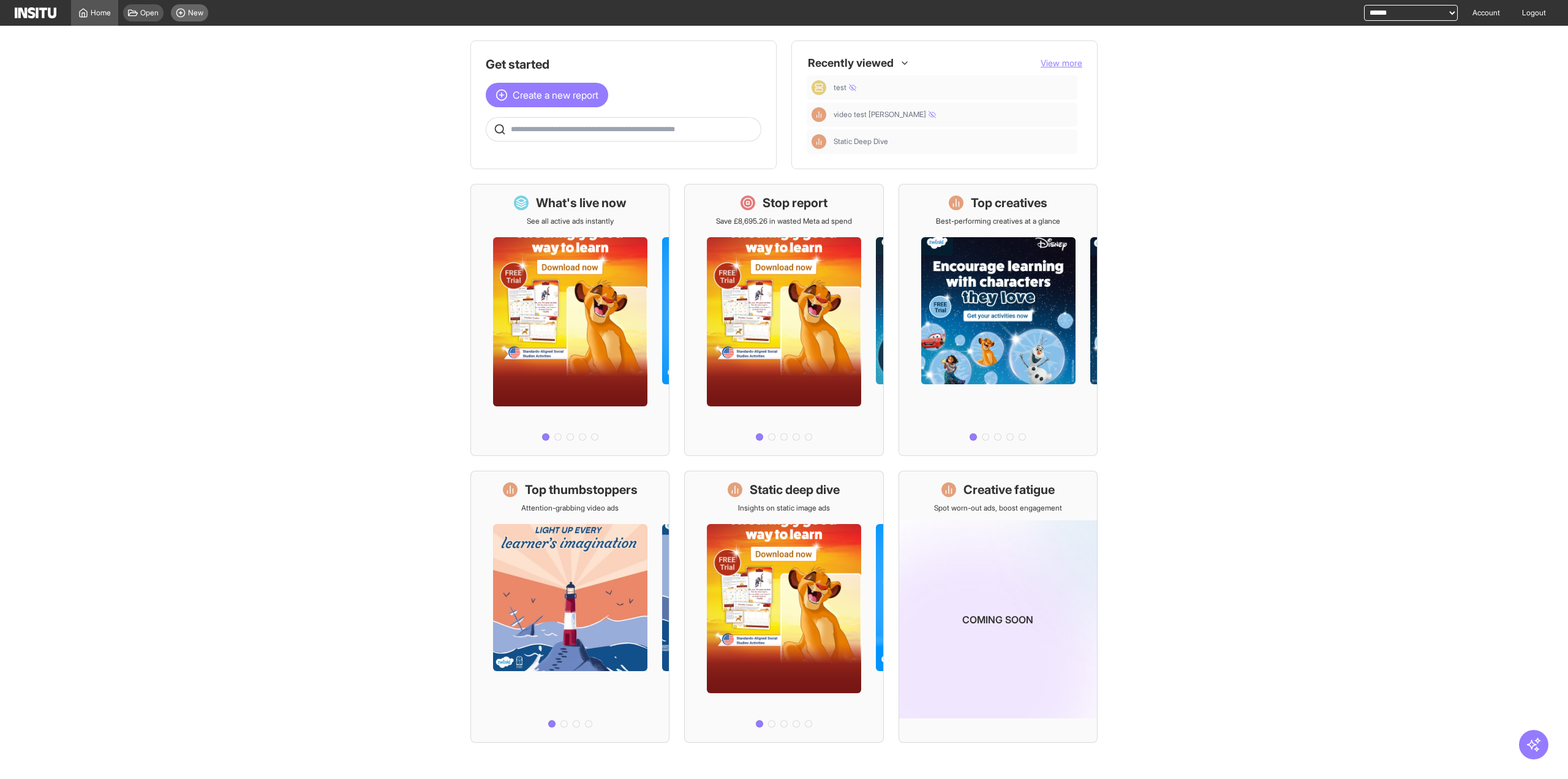
click at [195, 16] on span "New" at bounding box center [196, 12] width 15 height 10
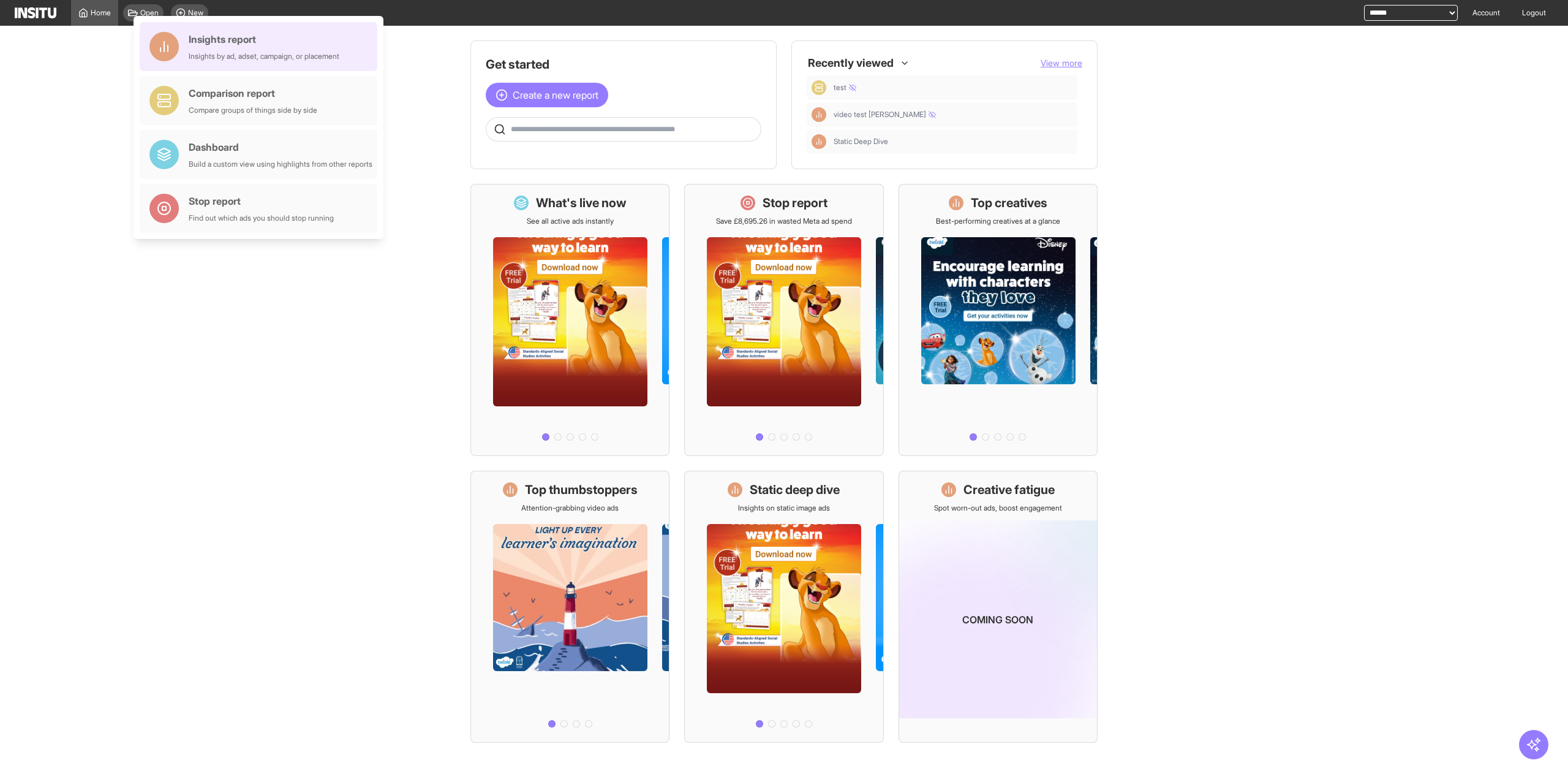
click at [232, 40] on div "Insights report" at bounding box center [264, 39] width 151 height 15
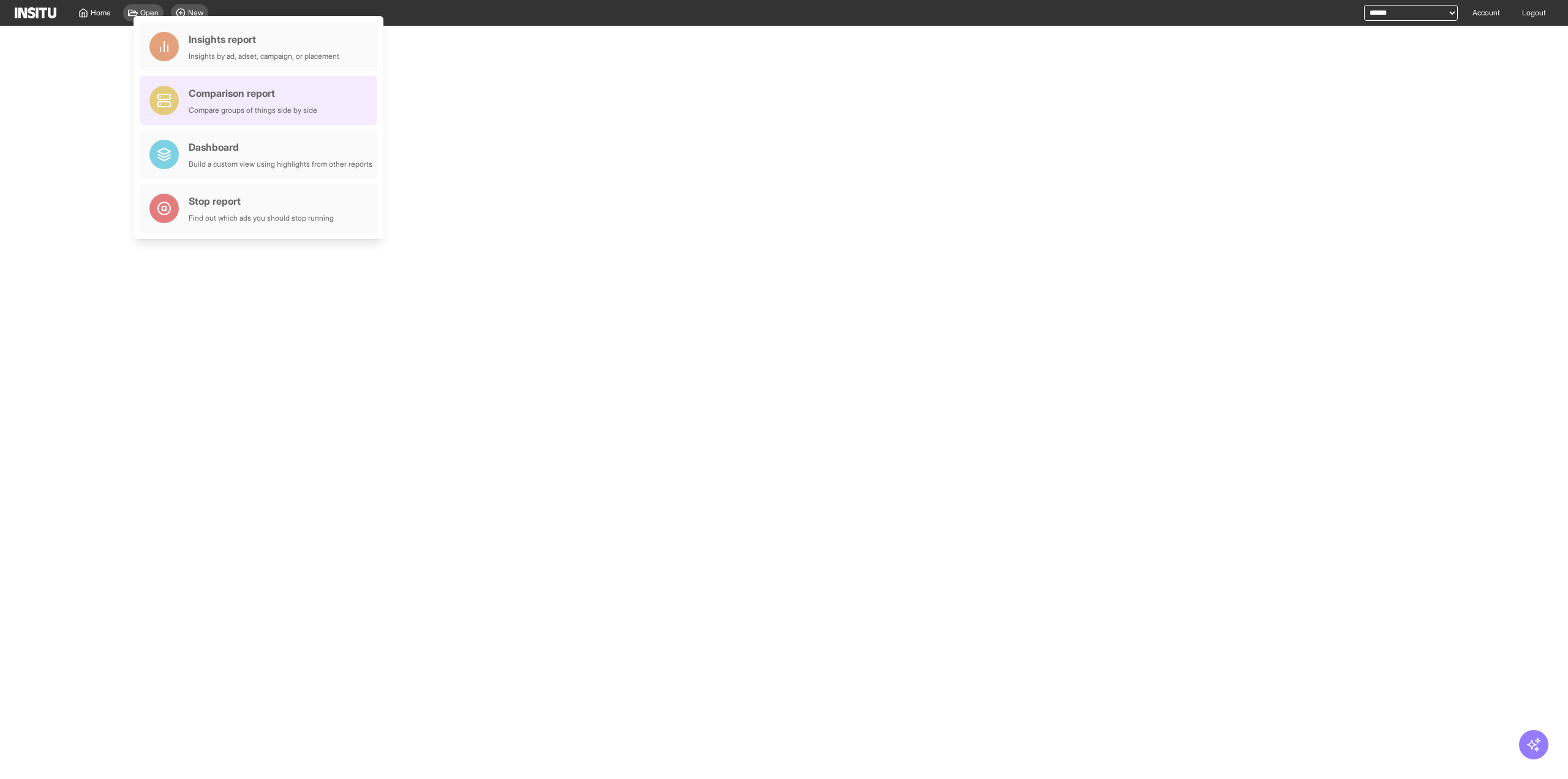
select select "**"
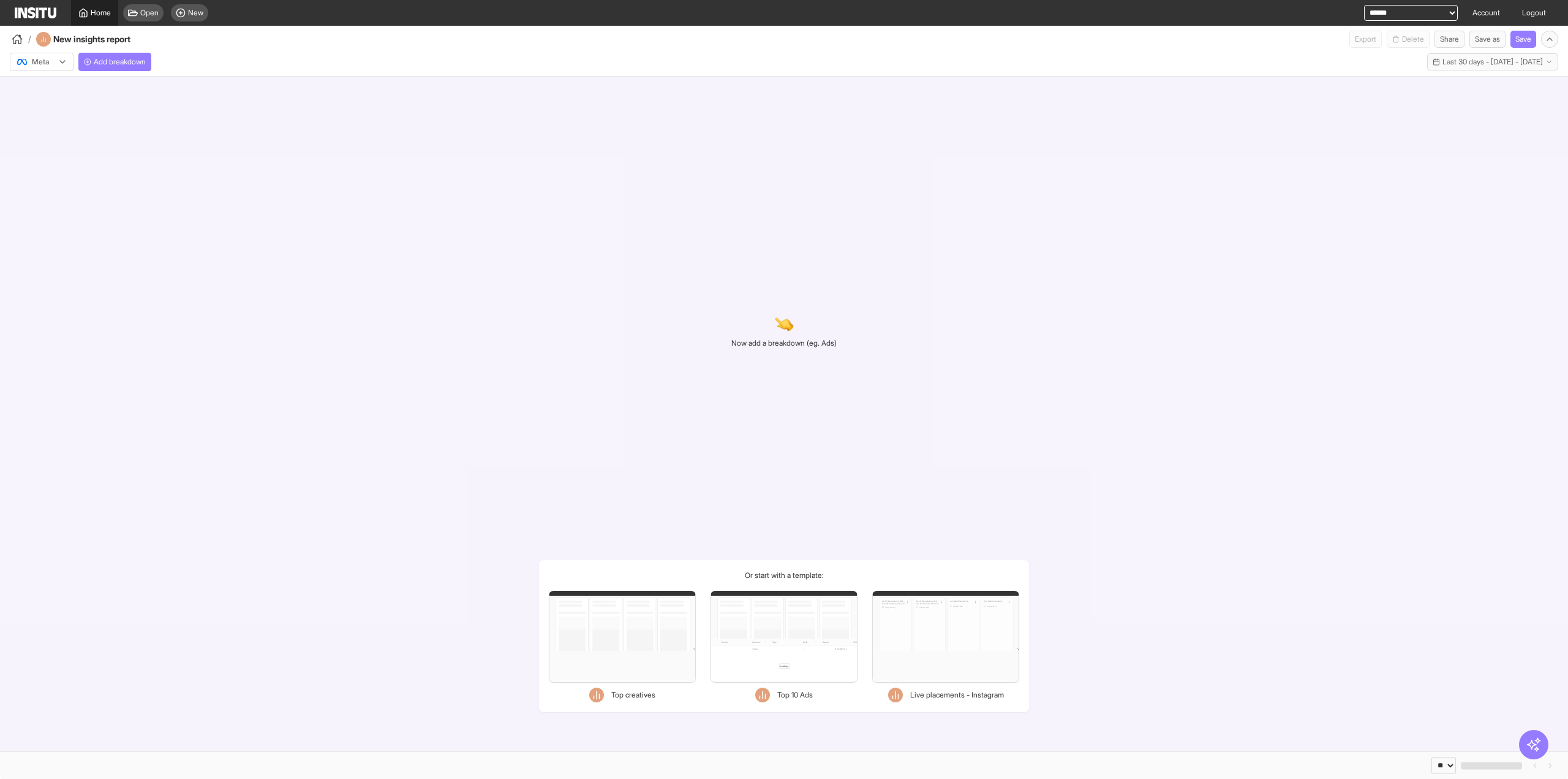
click at [96, 7] on link "Home" at bounding box center [95, 13] width 47 height 26
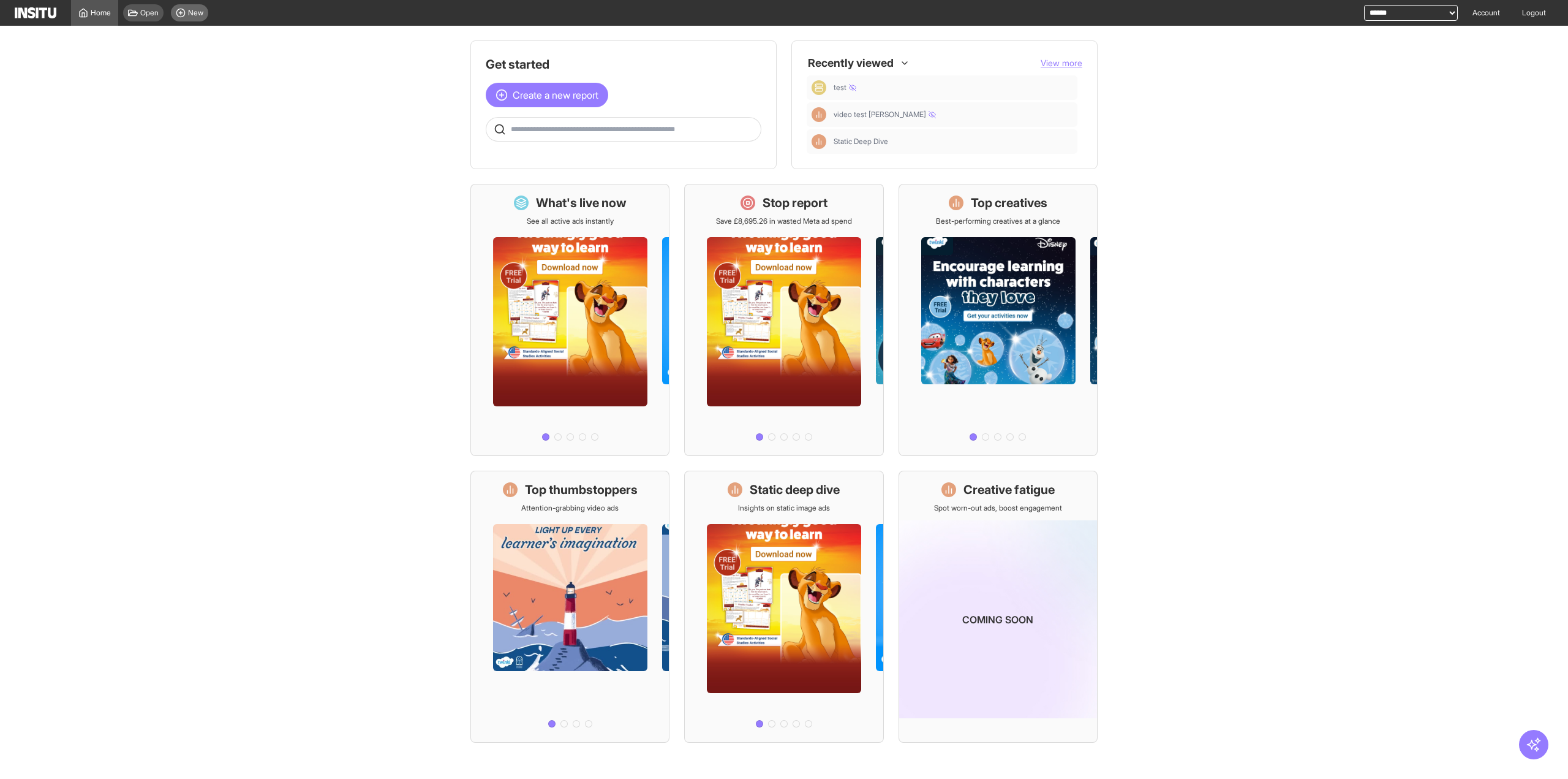
click at [186, 12] on div "New" at bounding box center [189, 13] width 37 height 17
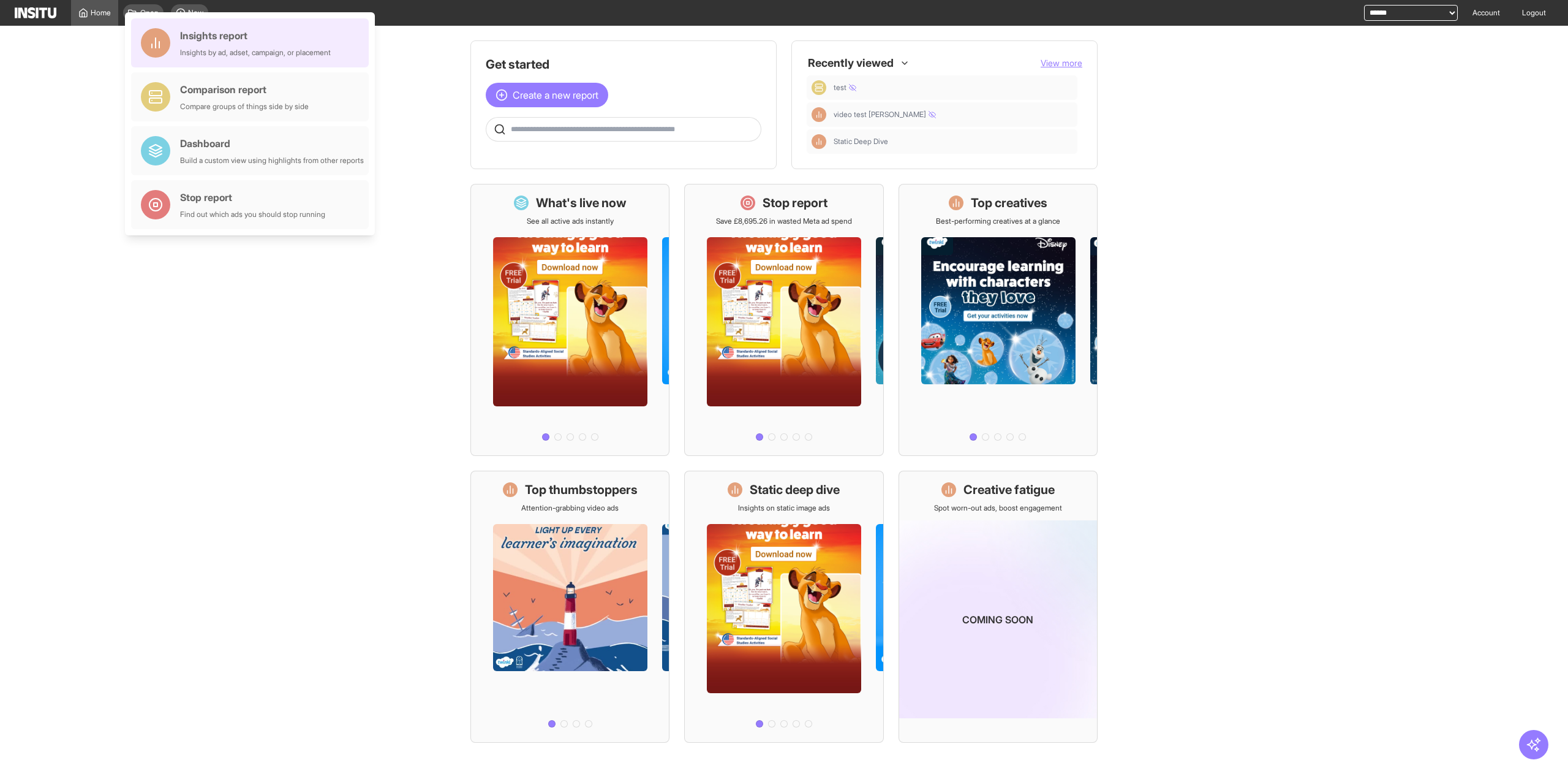
click at [254, 49] on div "Insights by ad, adset, campaign, or placement" at bounding box center [255, 52] width 151 height 10
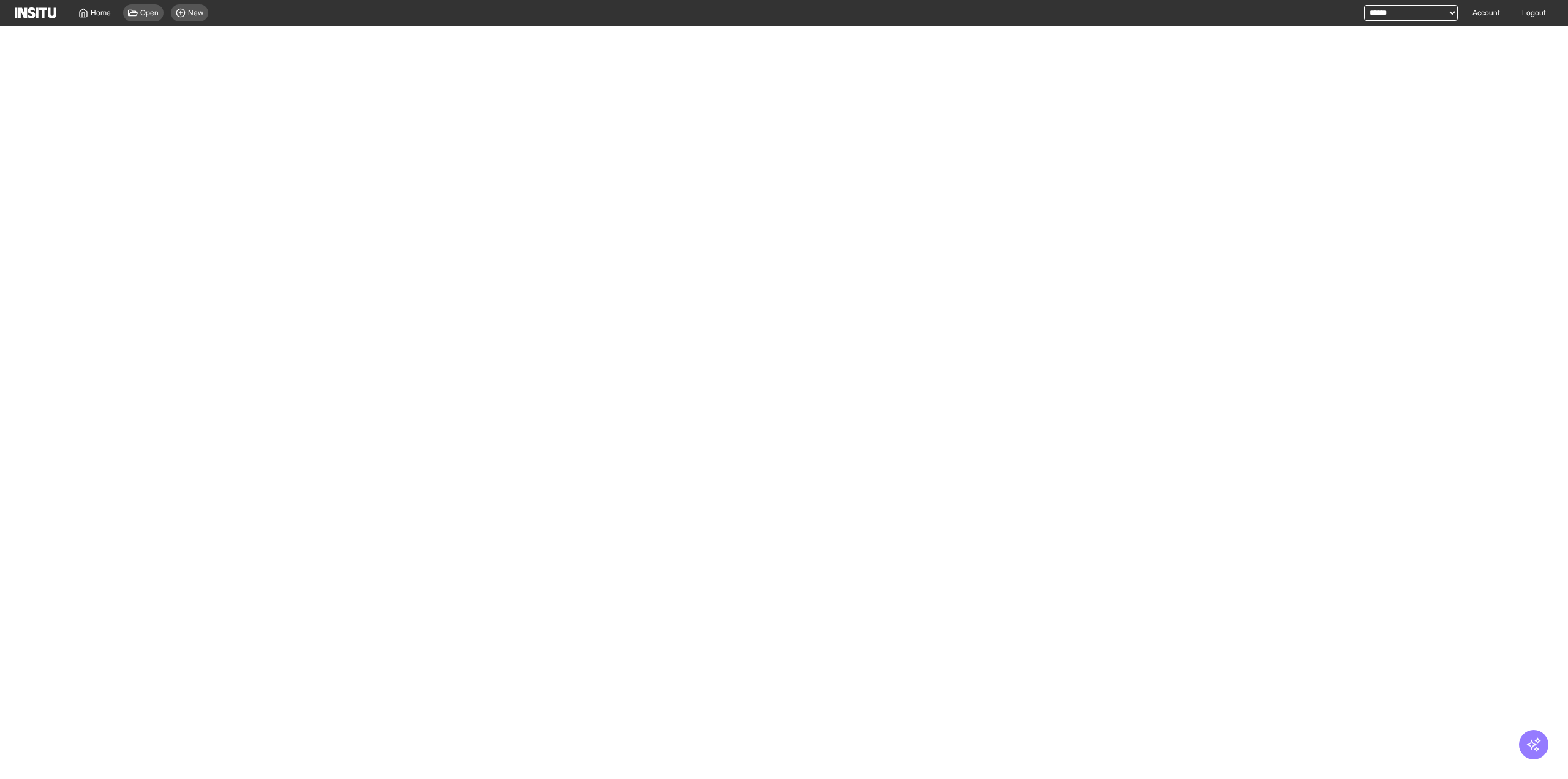
select select "**"
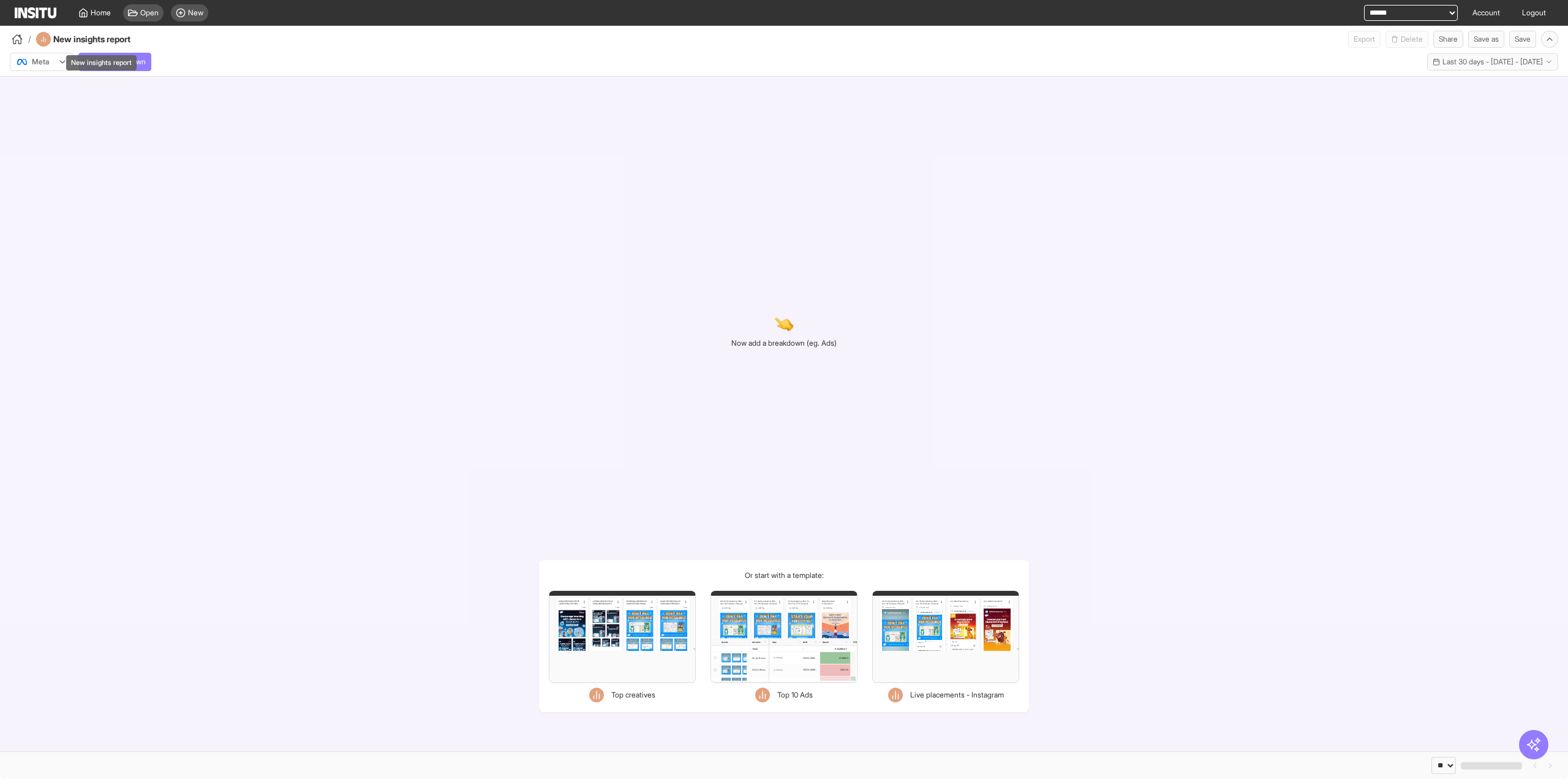
click at [124, 62] on div "New insights report" at bounding box center [101, 63] width 71 height 15
click at [144, 64] on span "Add breakdown" at bounding box center [119, 62] width 52 height 10
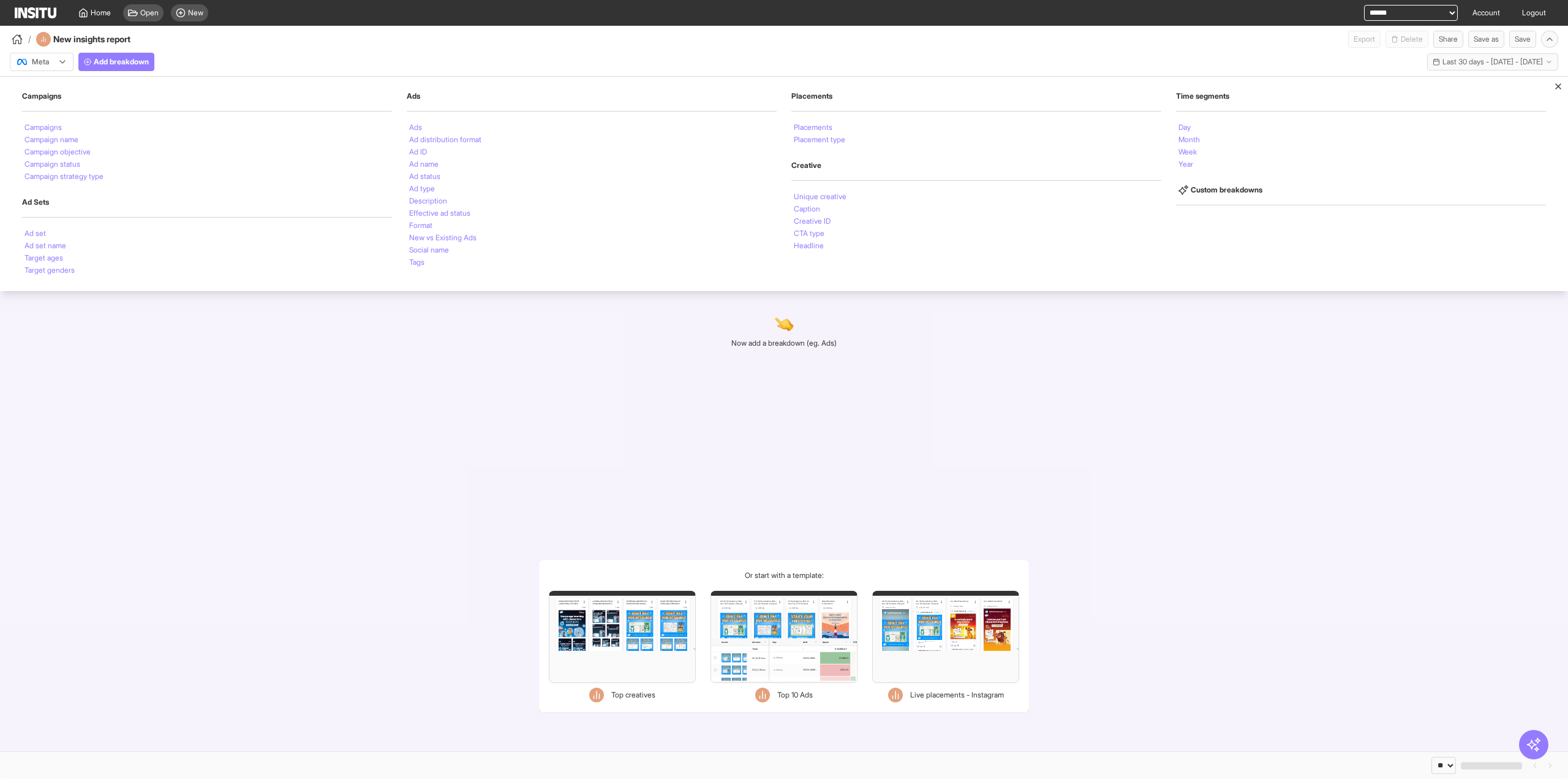
click at [430, 119] on div "Ads Ads Ad distribution format Ad ID Ad name Ad status Ad type Description Effe…" at bounding box center [591, 180] width 370 height 177
click at [426, 124] on div "Ads" at bounding box center [591, 127] width 370 height 12
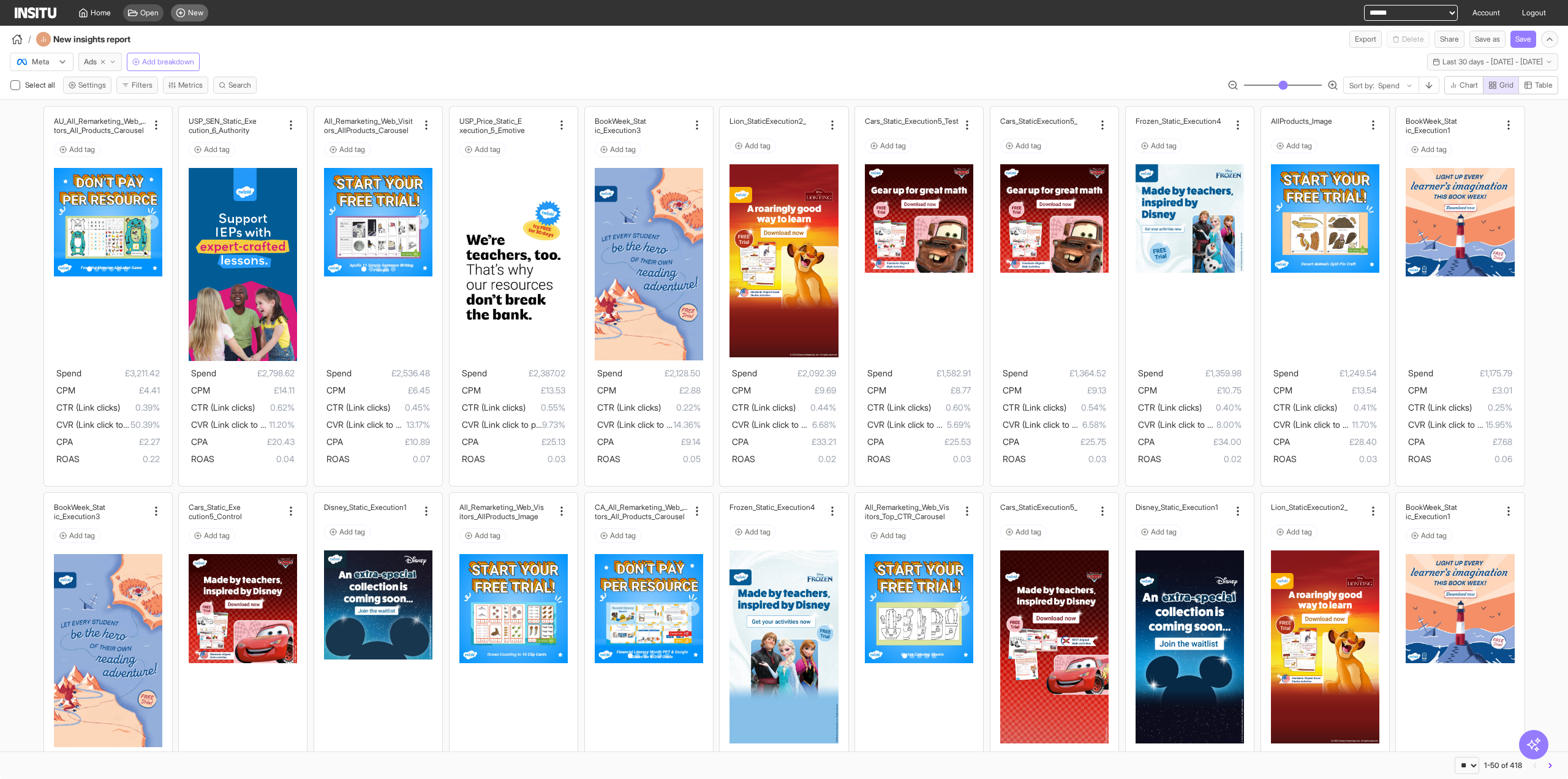
click at [195, 8] on div "New" at bounding box center [189, 13] width 37 height 17
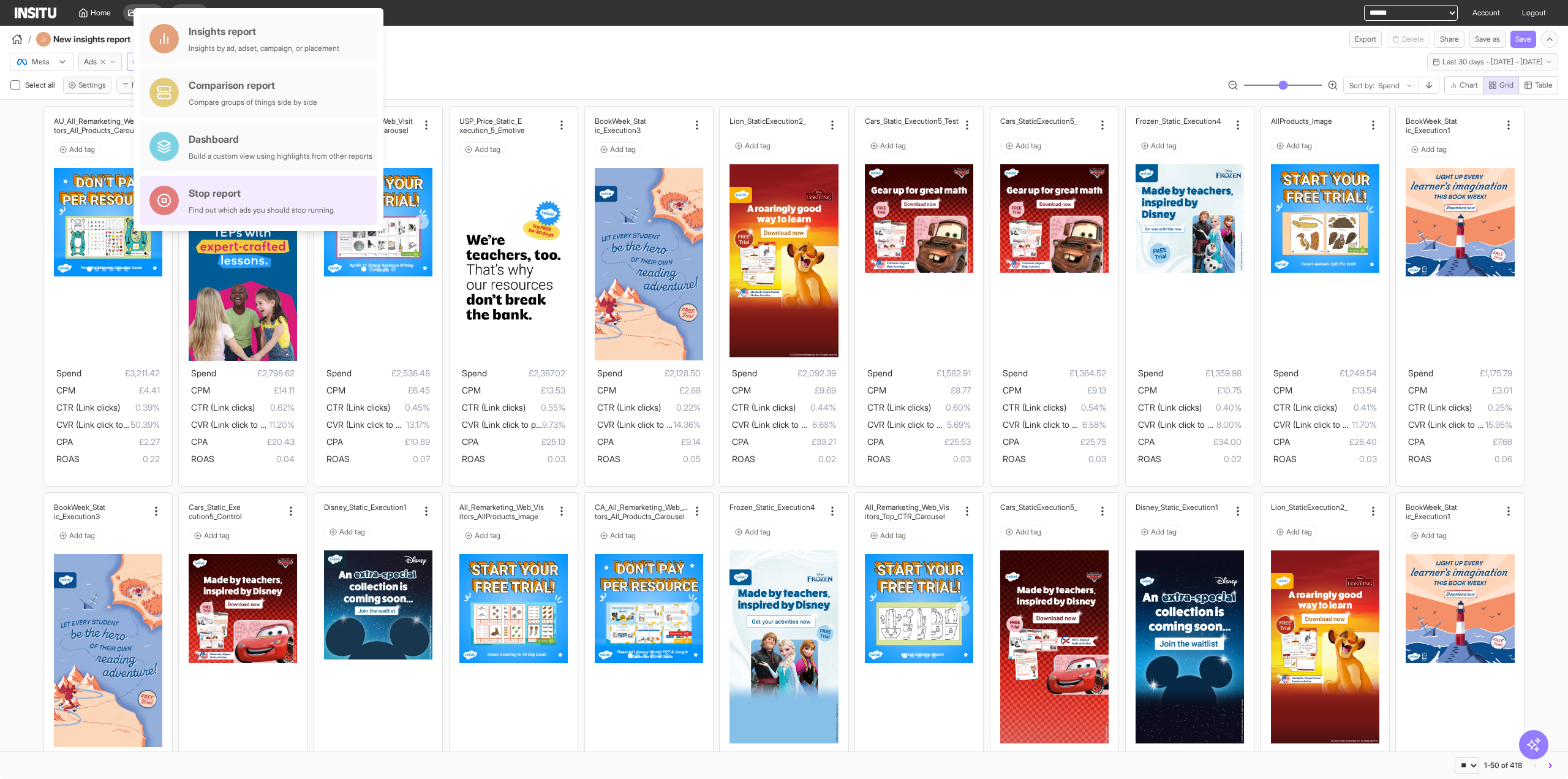
click at [265, 212] on div "Find out which ads you should stop running" at bounding box center [261, 210] width 145 height 10
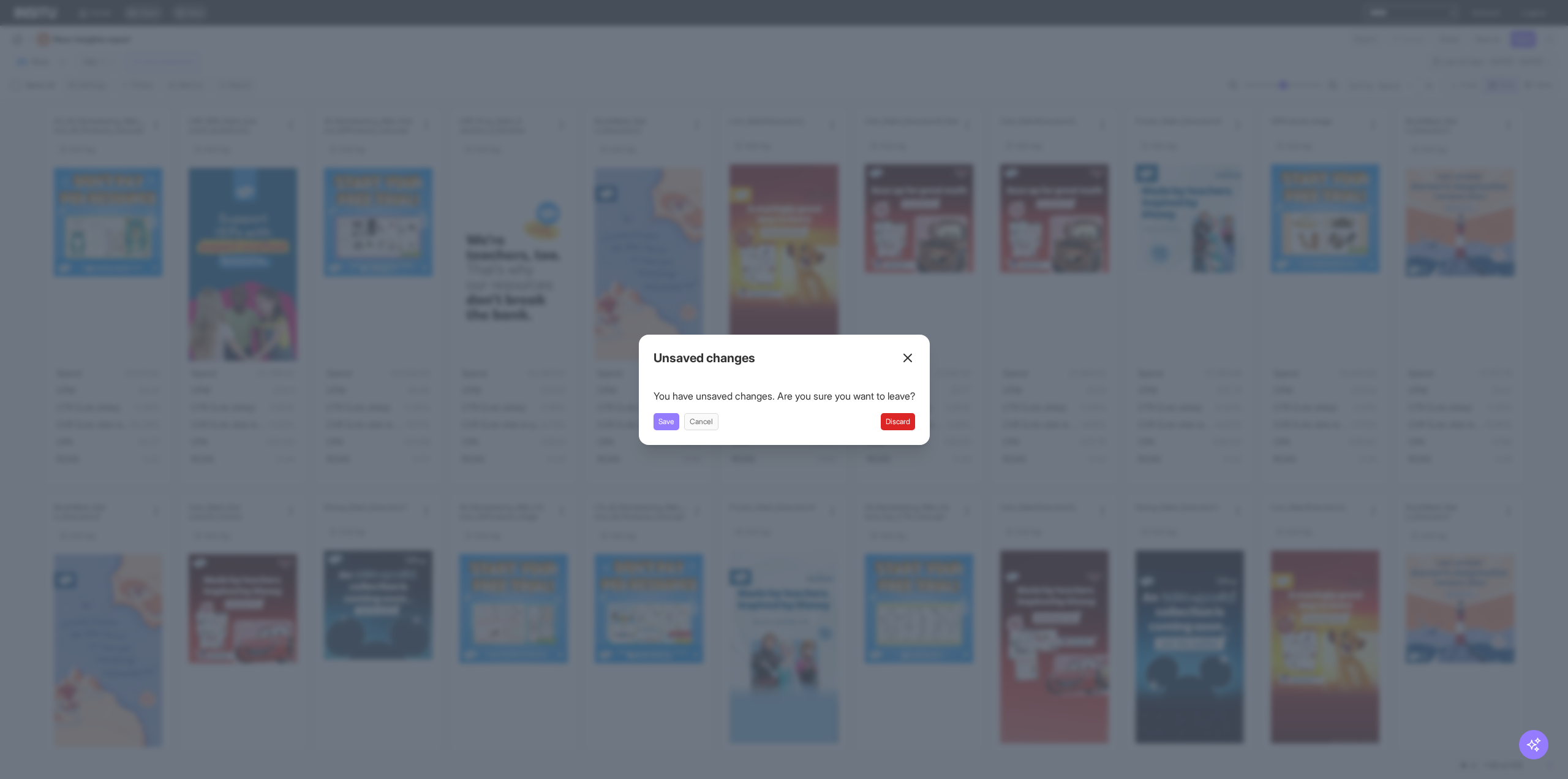
click at [903, 416] on button "Discard" at bounding box center [897, 422] width 34 height 17
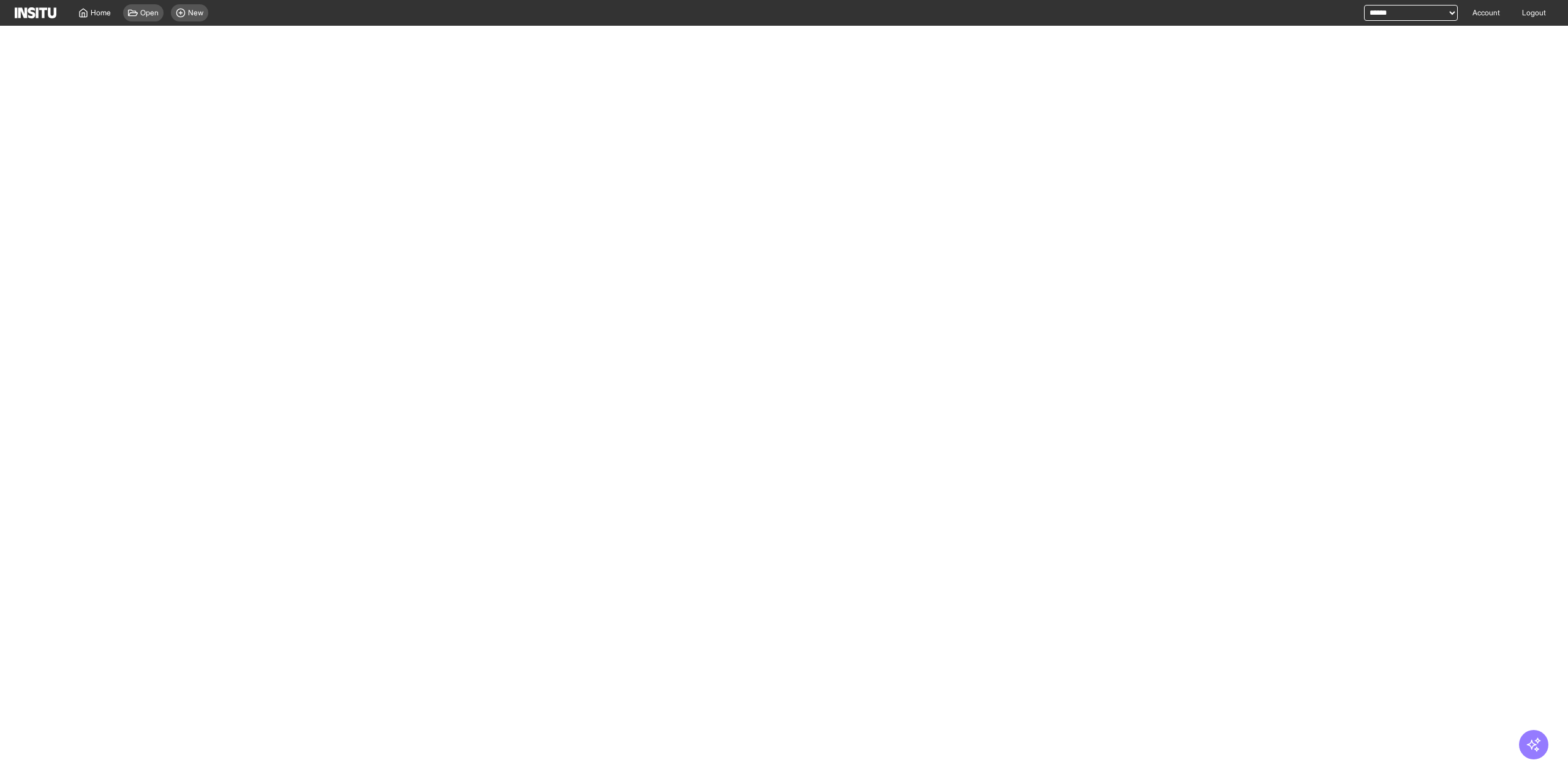
select select "**"
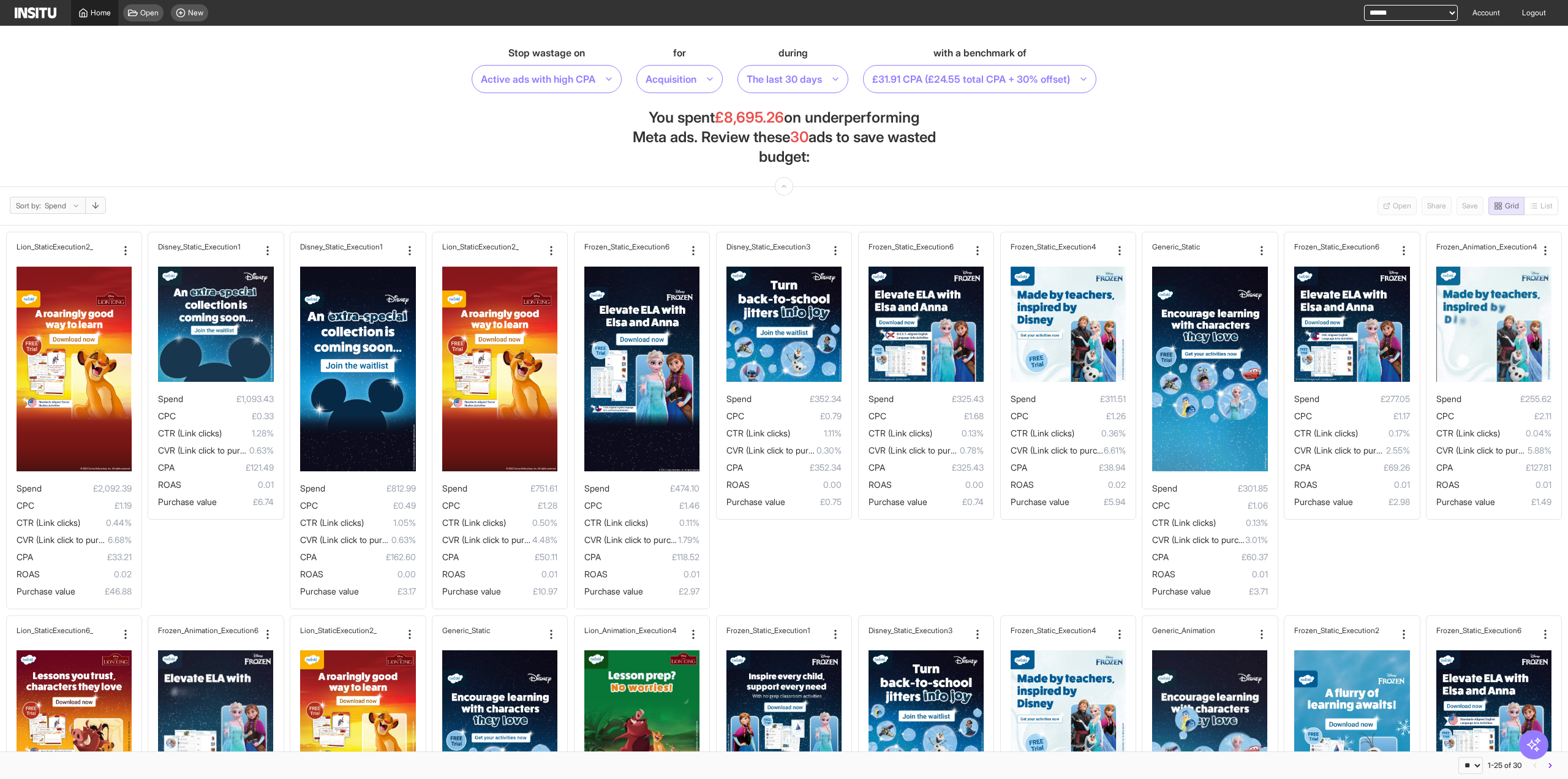
click at [97, 12] on span "Home" at bounding box center [101, 12] width 21 height 10
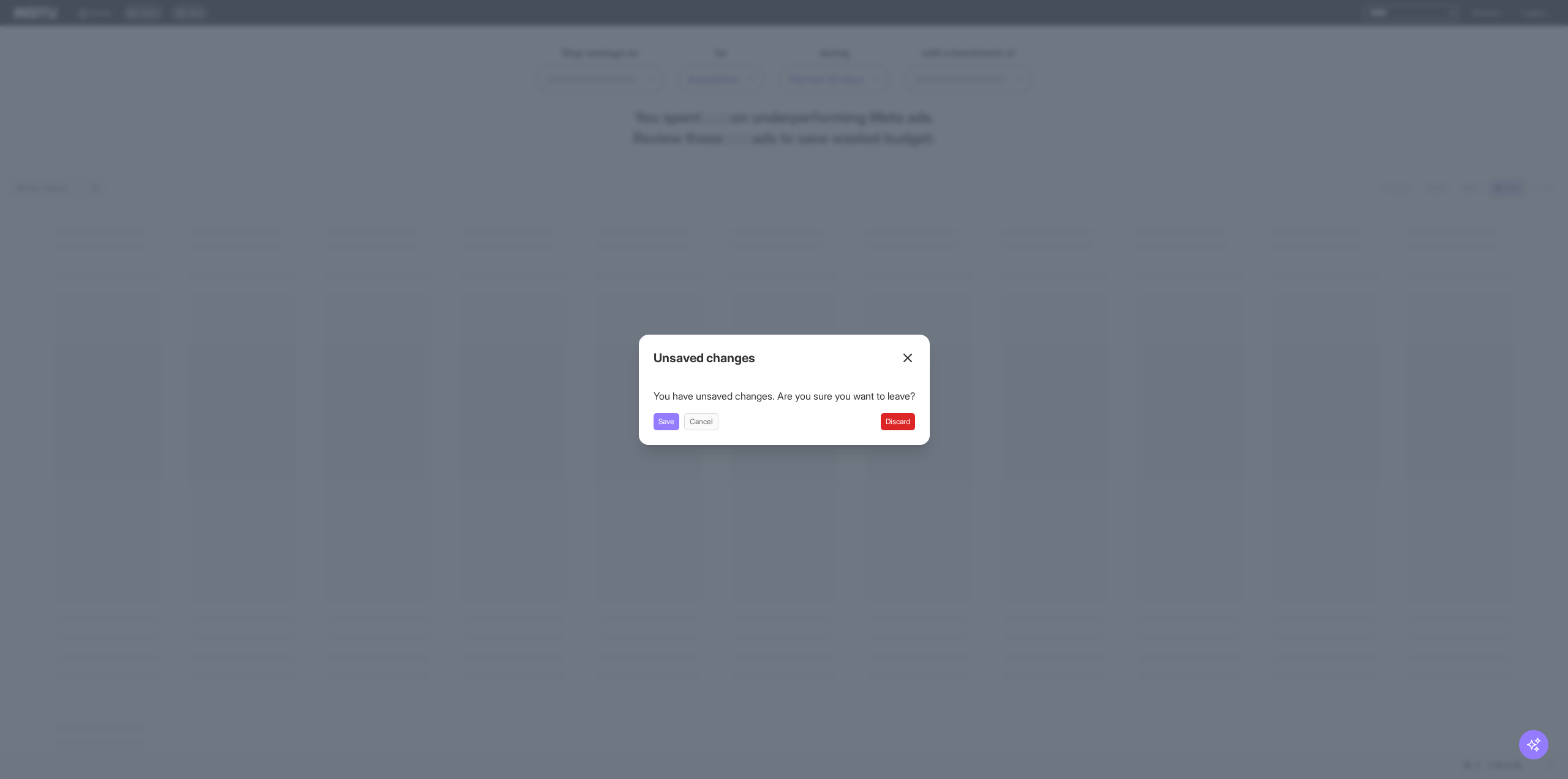
click at [910, 416] on button "Discard" at bounding box center [897, 422] width 34 height 17
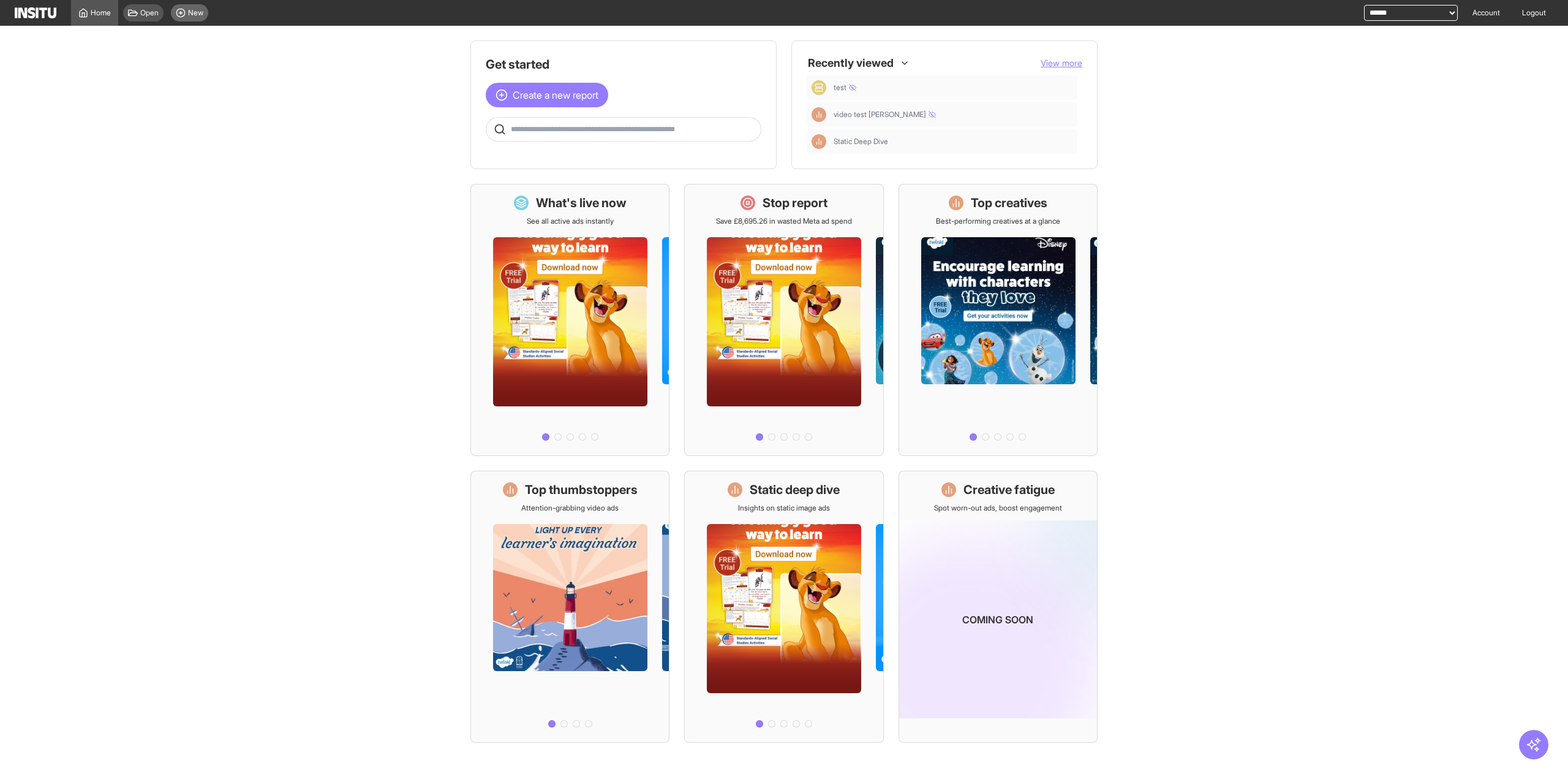
click at [205, 9] on div "New" at bounding box center [189, 13] width 37 height 17
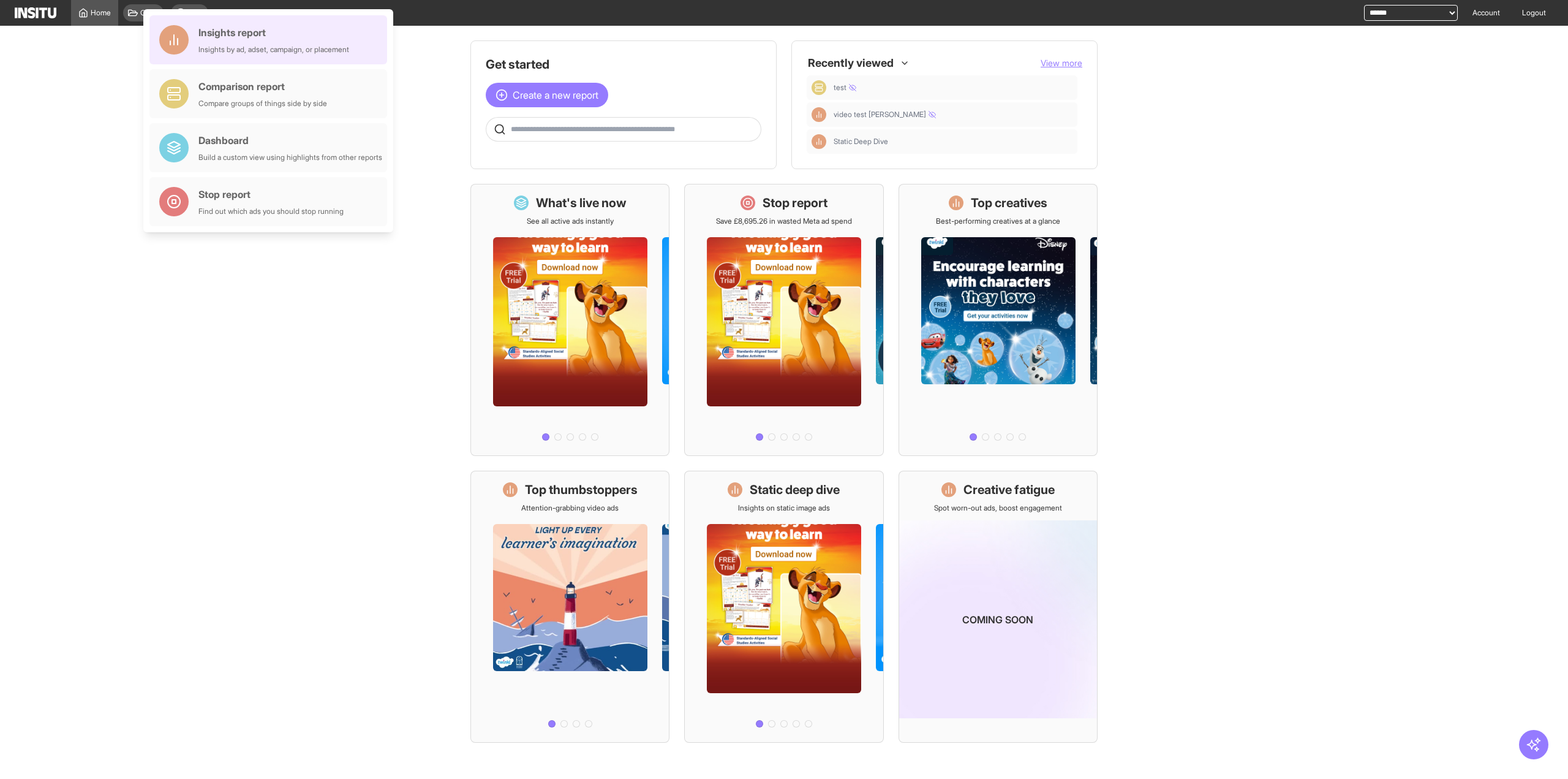
click at [255, 46] on div "Insights by ad, adset, campaign, or placement" at bounding box center [273, 49] width 151 height 10
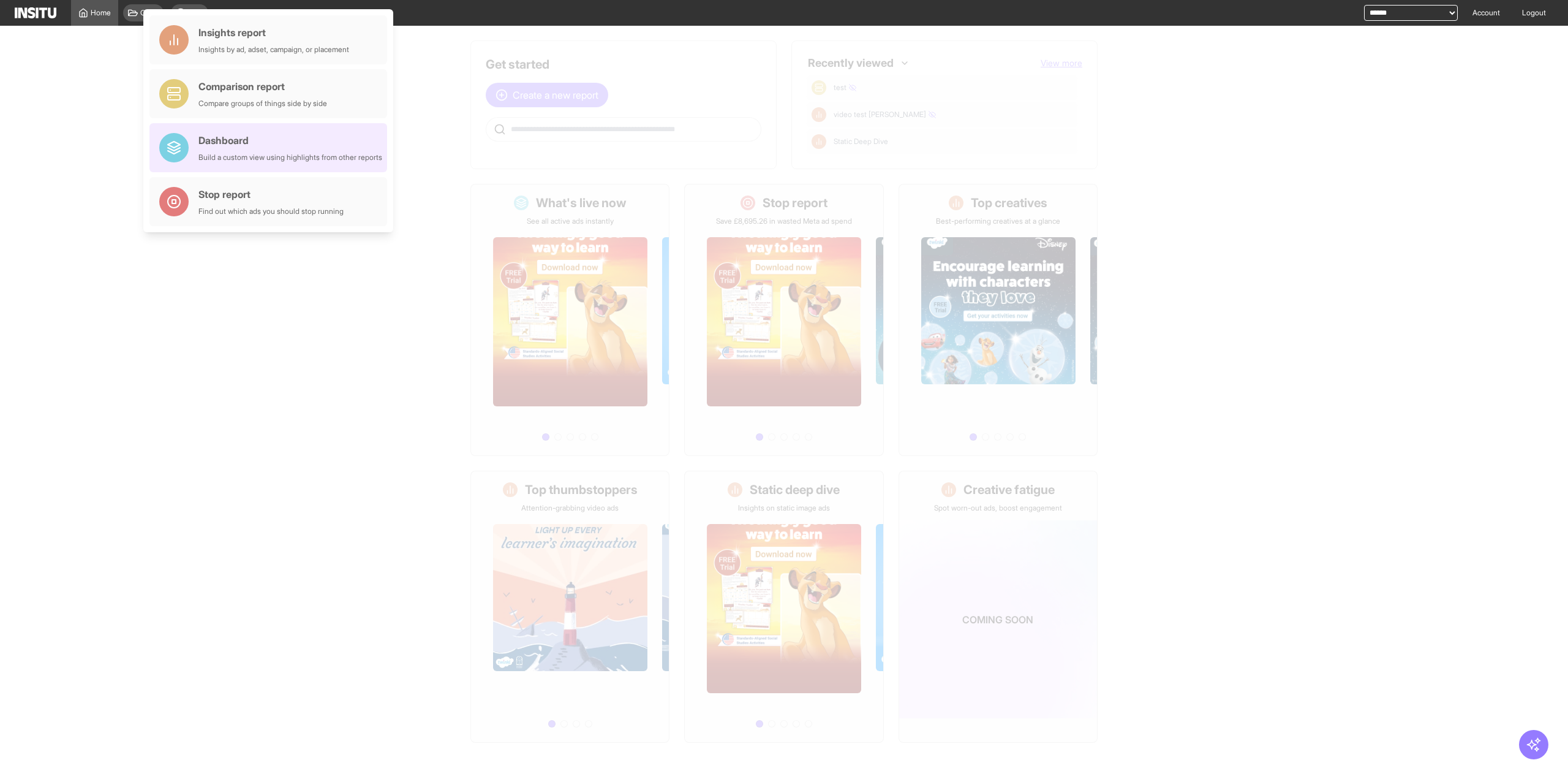
select select "**"
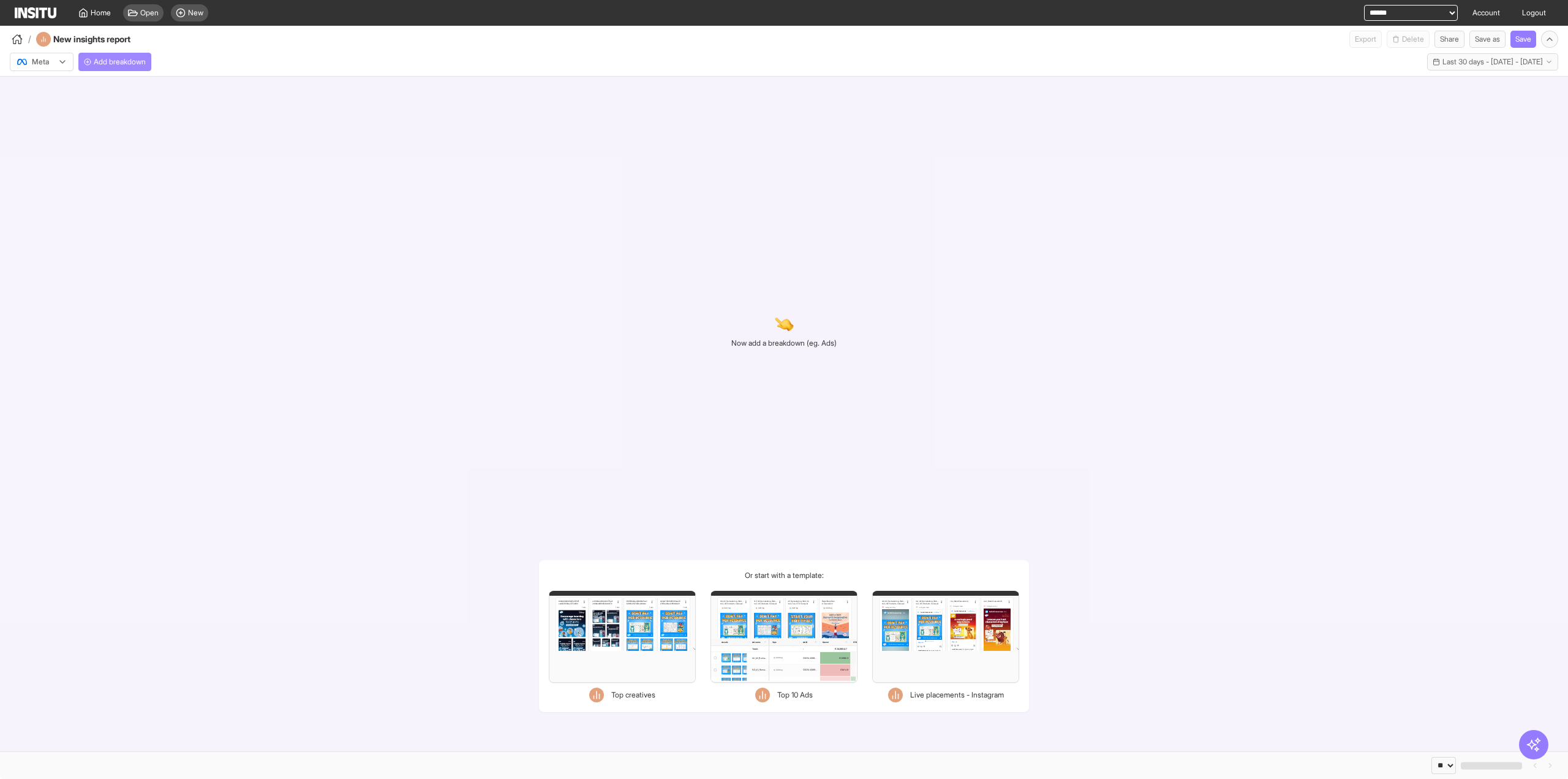
click at [139, 65] on span "Add breakdown" at bounding box center [119, 62] width 52 height 10
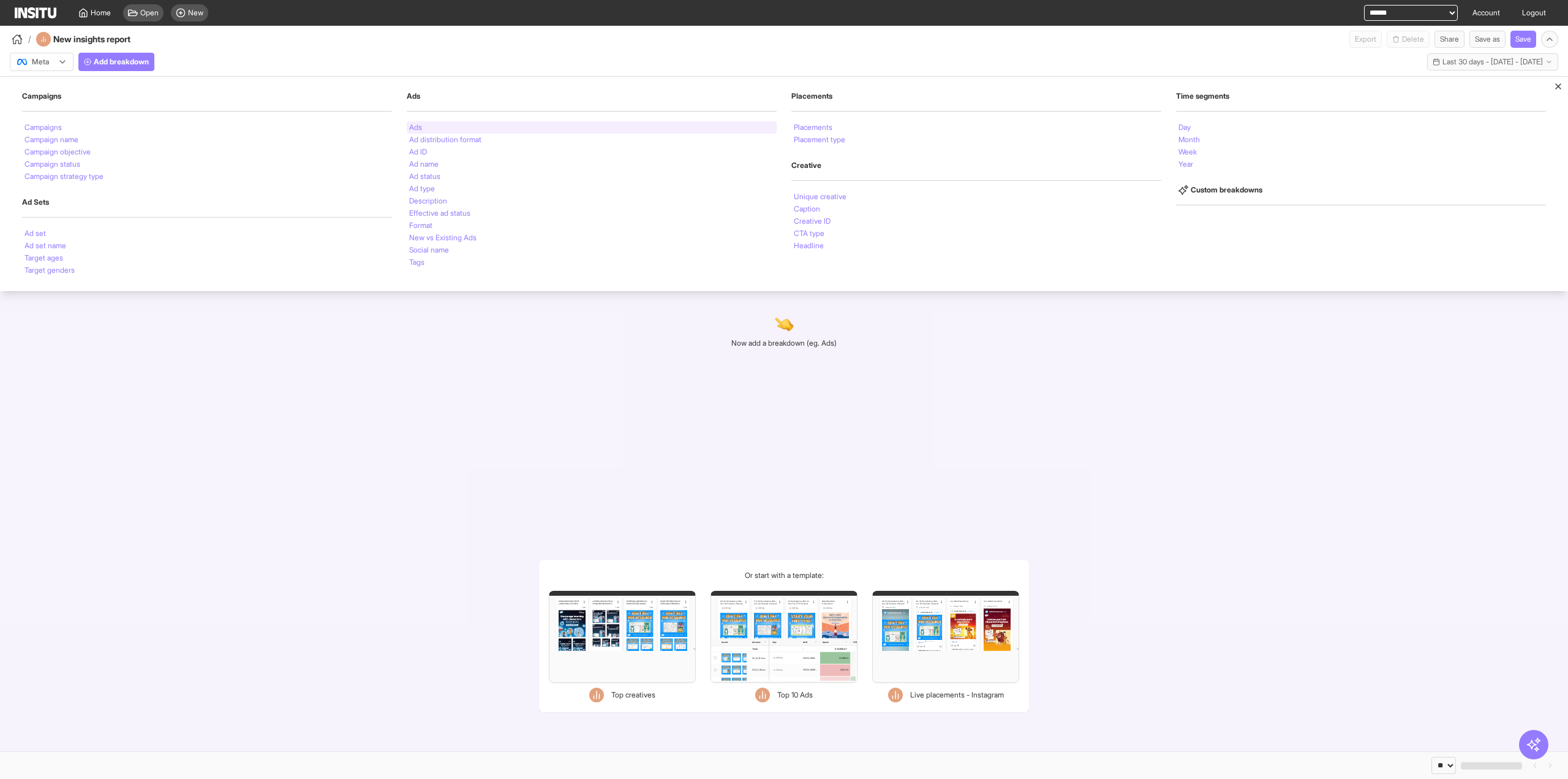
click at [436, 124] on div "Ads" at bounding box center [591, 127] width 370 height 12
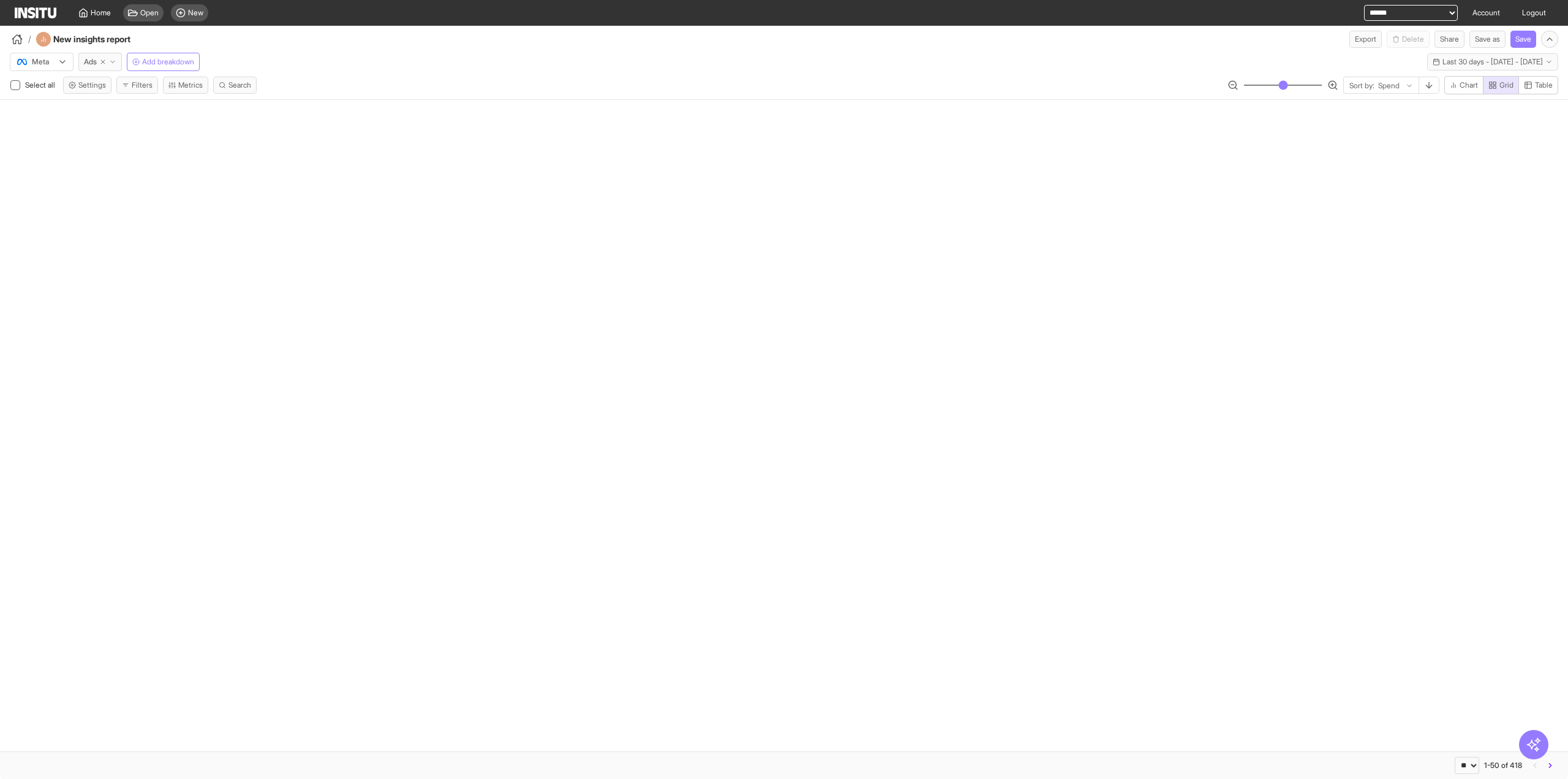
select select "**"
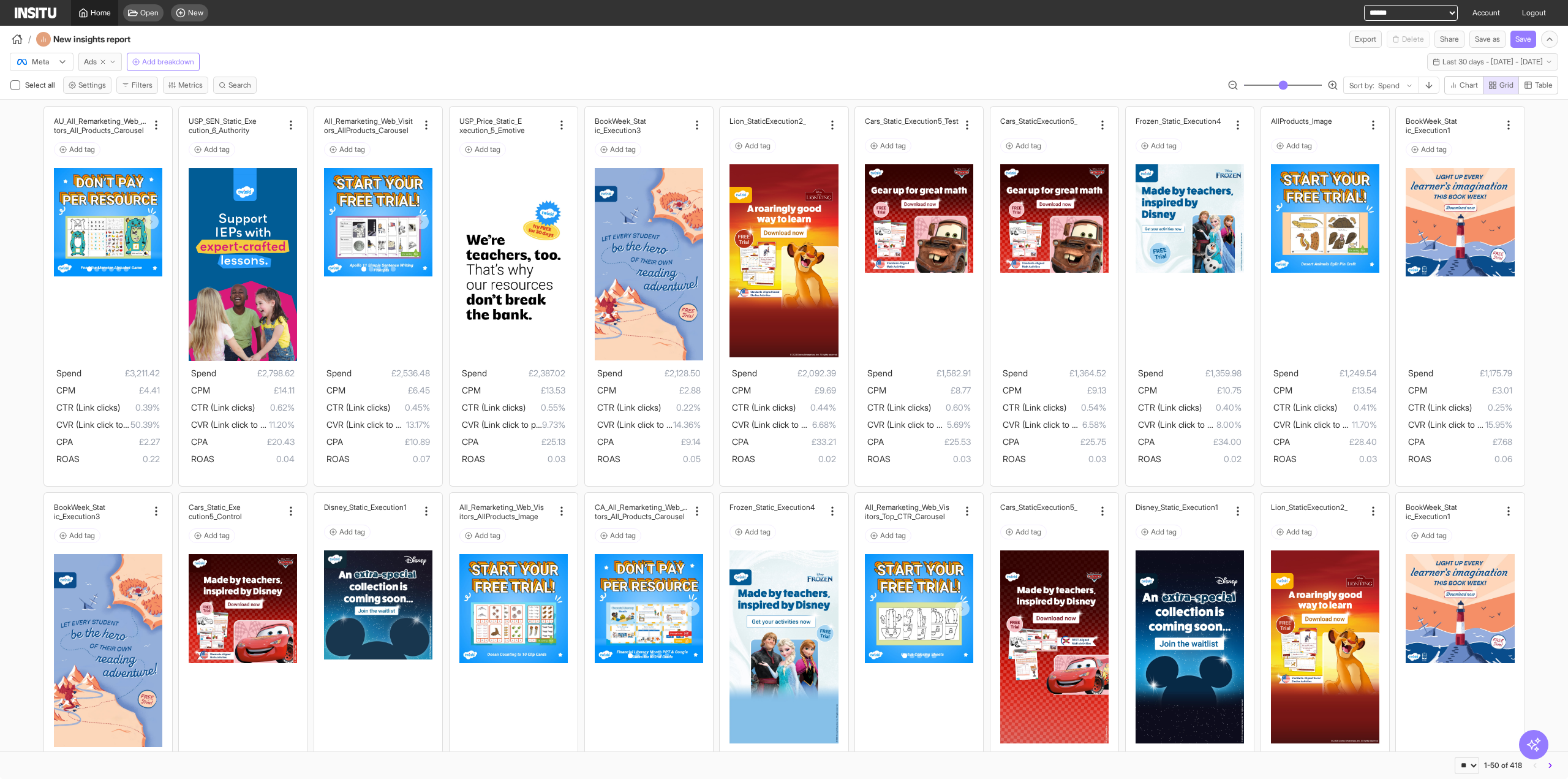
click at [99, 7] on link "Home" at bounding box center [95, 13] width 47 height 26
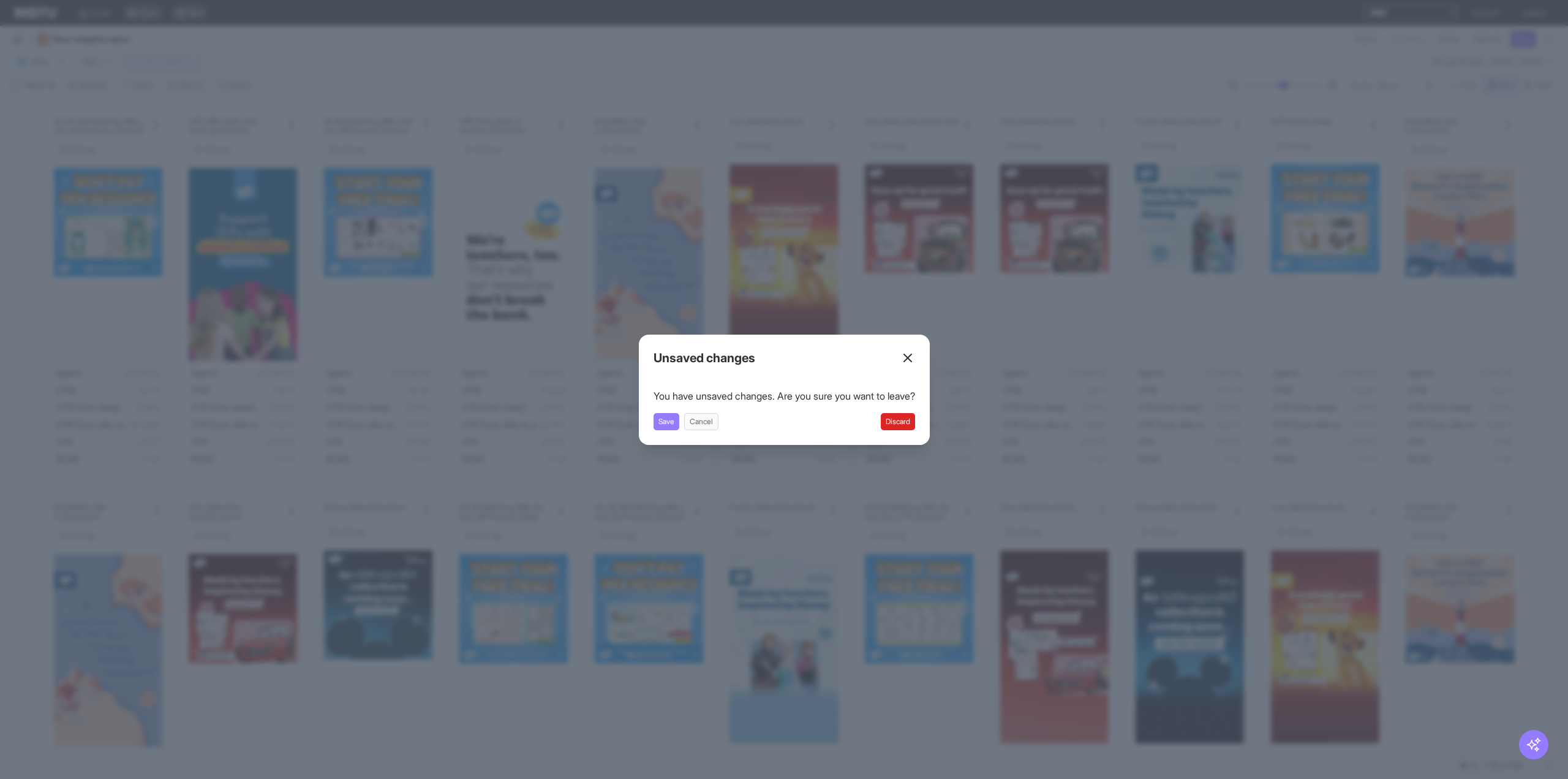
click at [906, 427] on button "Discard" at bounding box center [897, 422] width 34 height 17
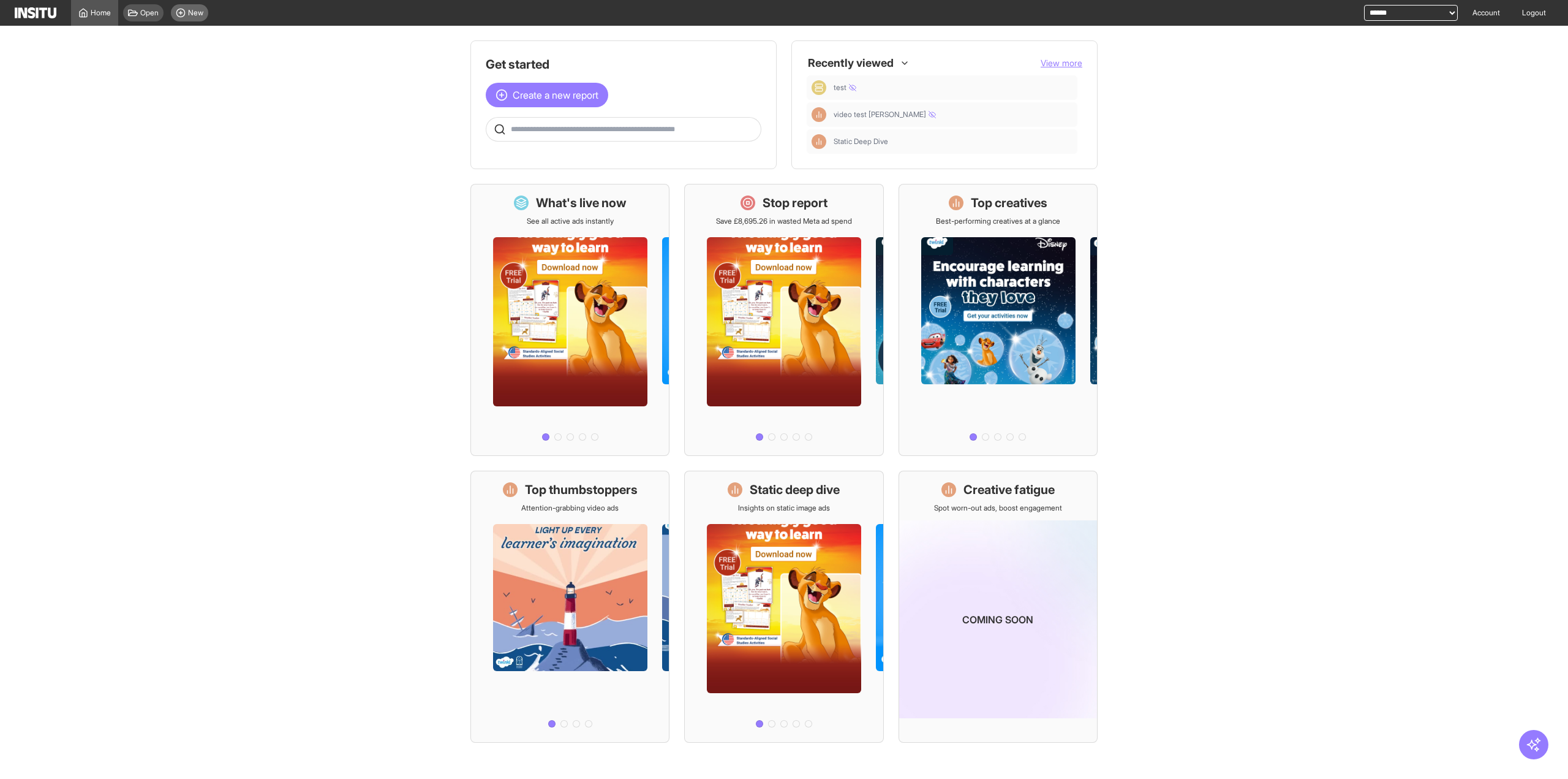
click at [189, 17] on span "New" at bounding box center [196, 12] width 15 height 10
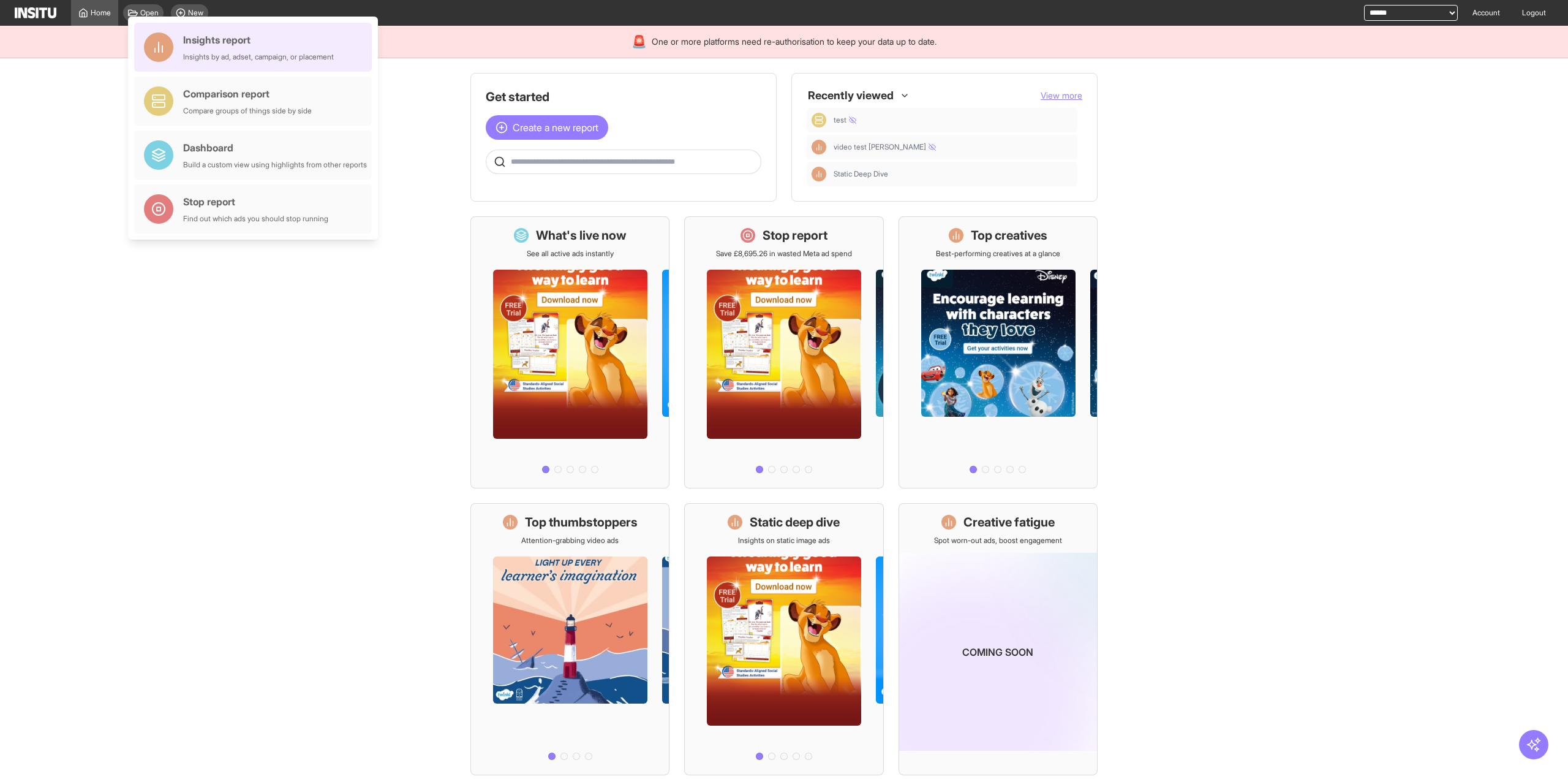
click at [271, 49] on div "Insights report Insights by ad, adset, campaign, or placement" at bounding box center [258, 47] width 151 height 30
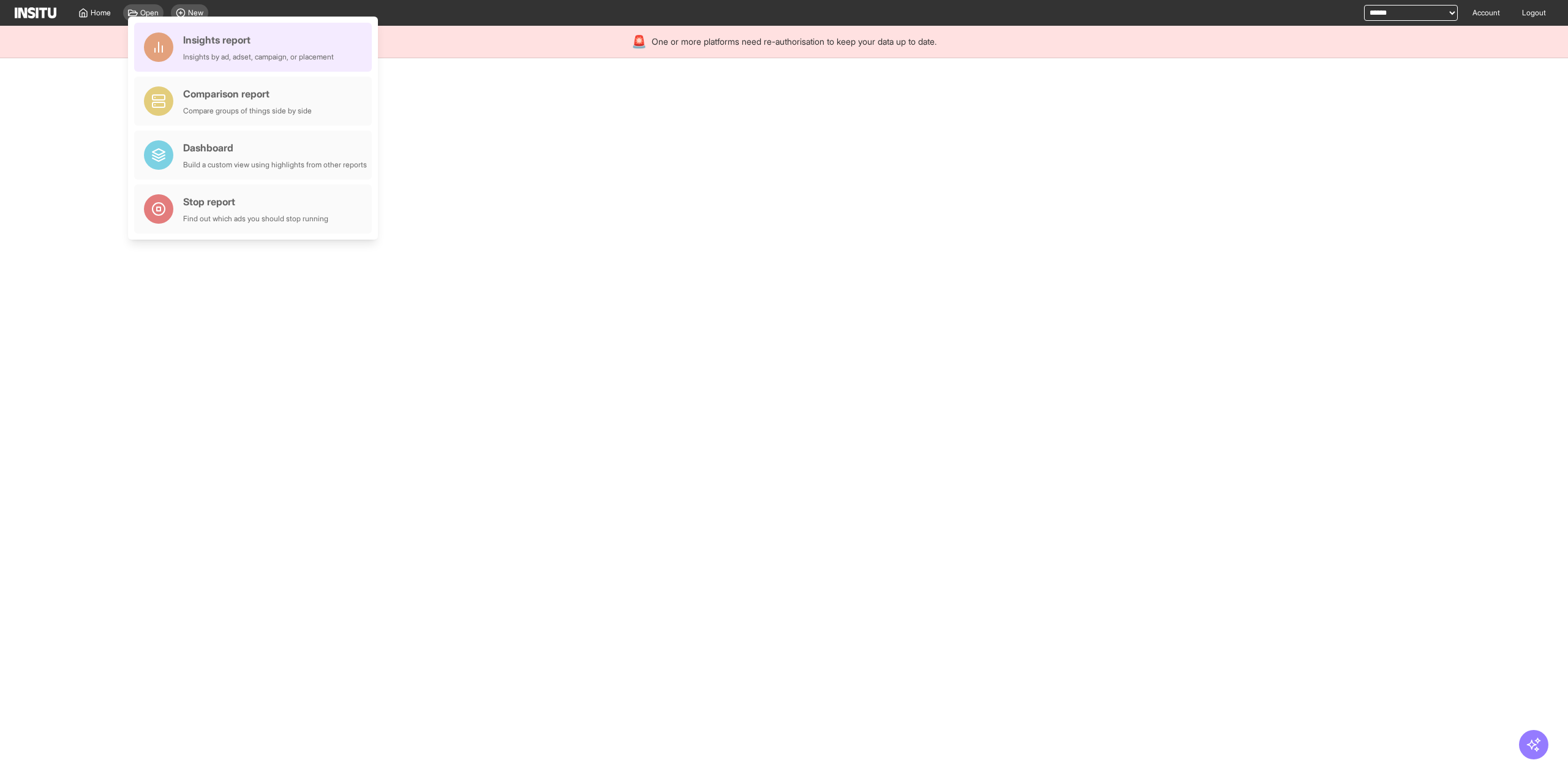
select select "**"
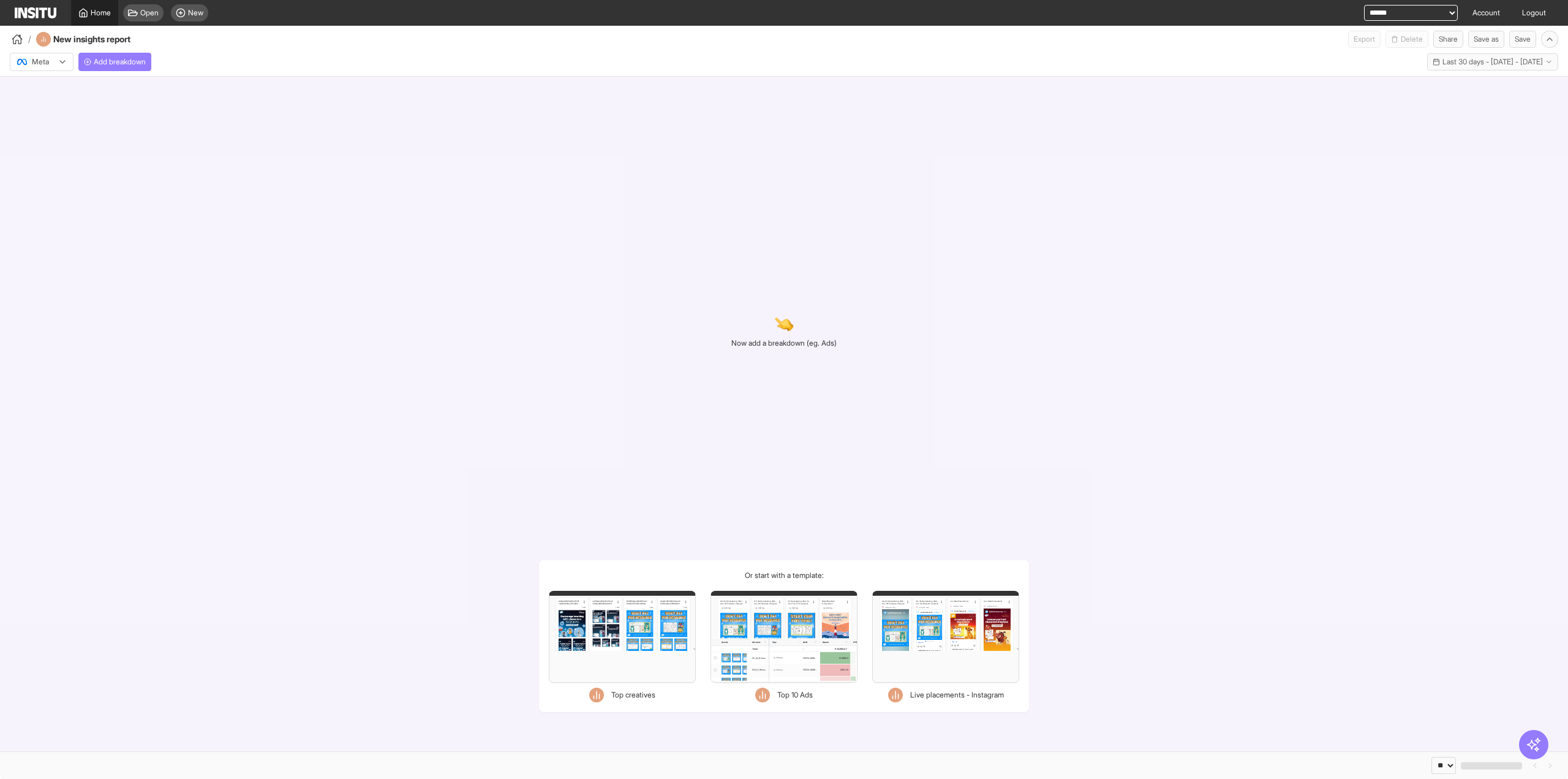
click at [96, 15] on span "Home" at bounding box center [101, 12] width 21 height 10
